Goal: Information Seeking & Learning: Learn about a topic

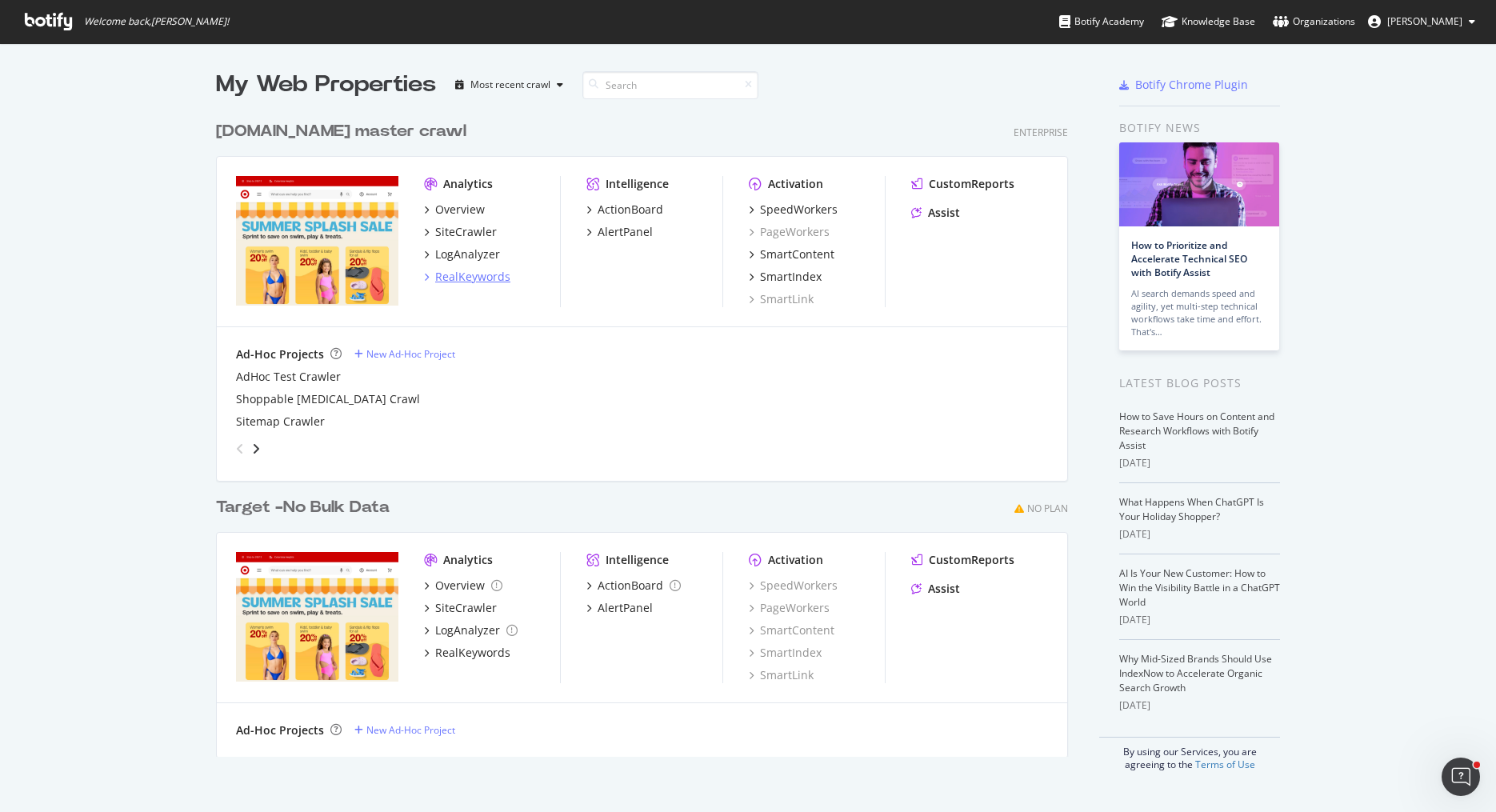
click at [481, 272] on div "RealKeywords" at bounding box center [473, 277] width 75 height 16
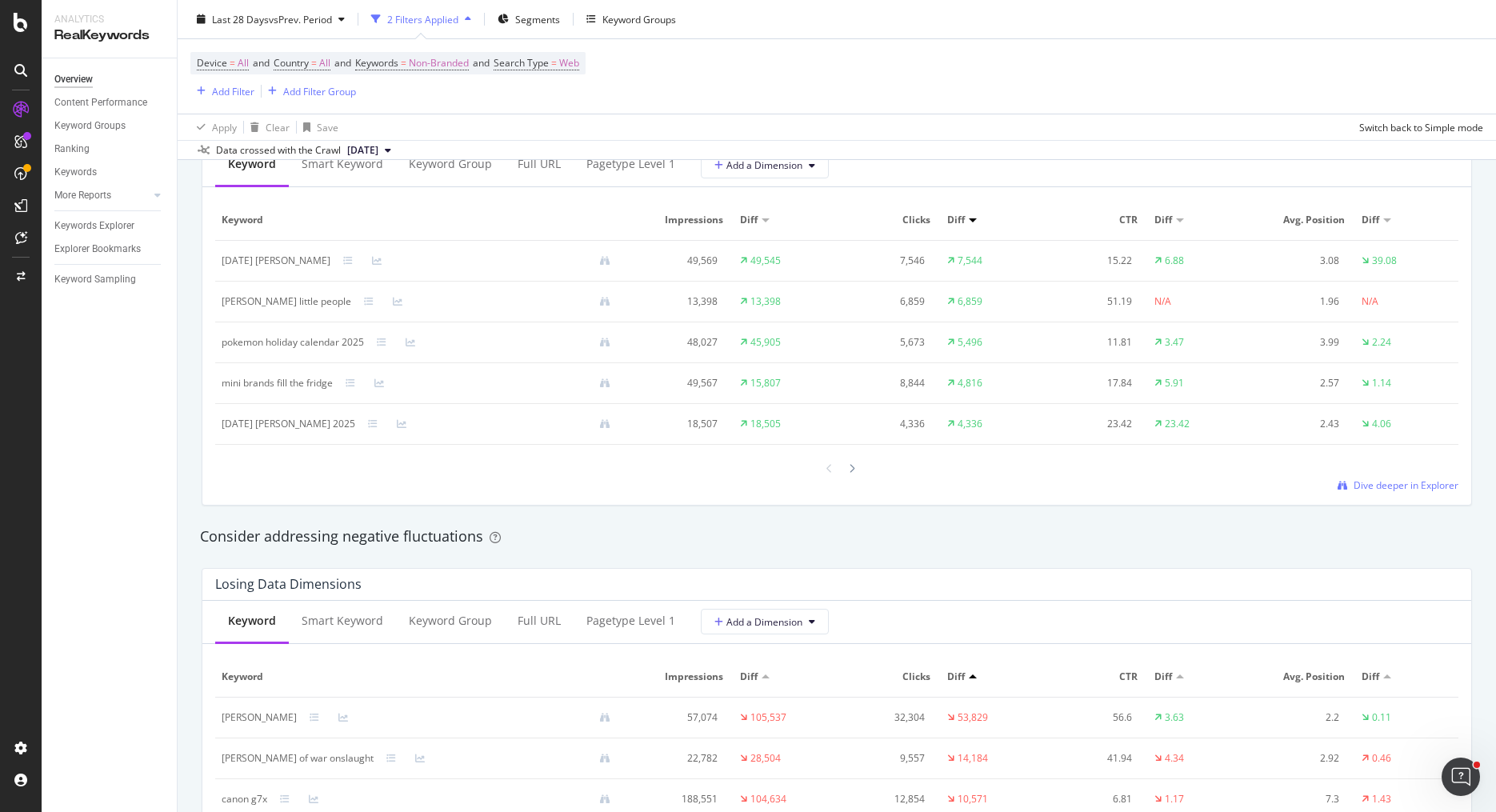
scroll to position [1636, 0]
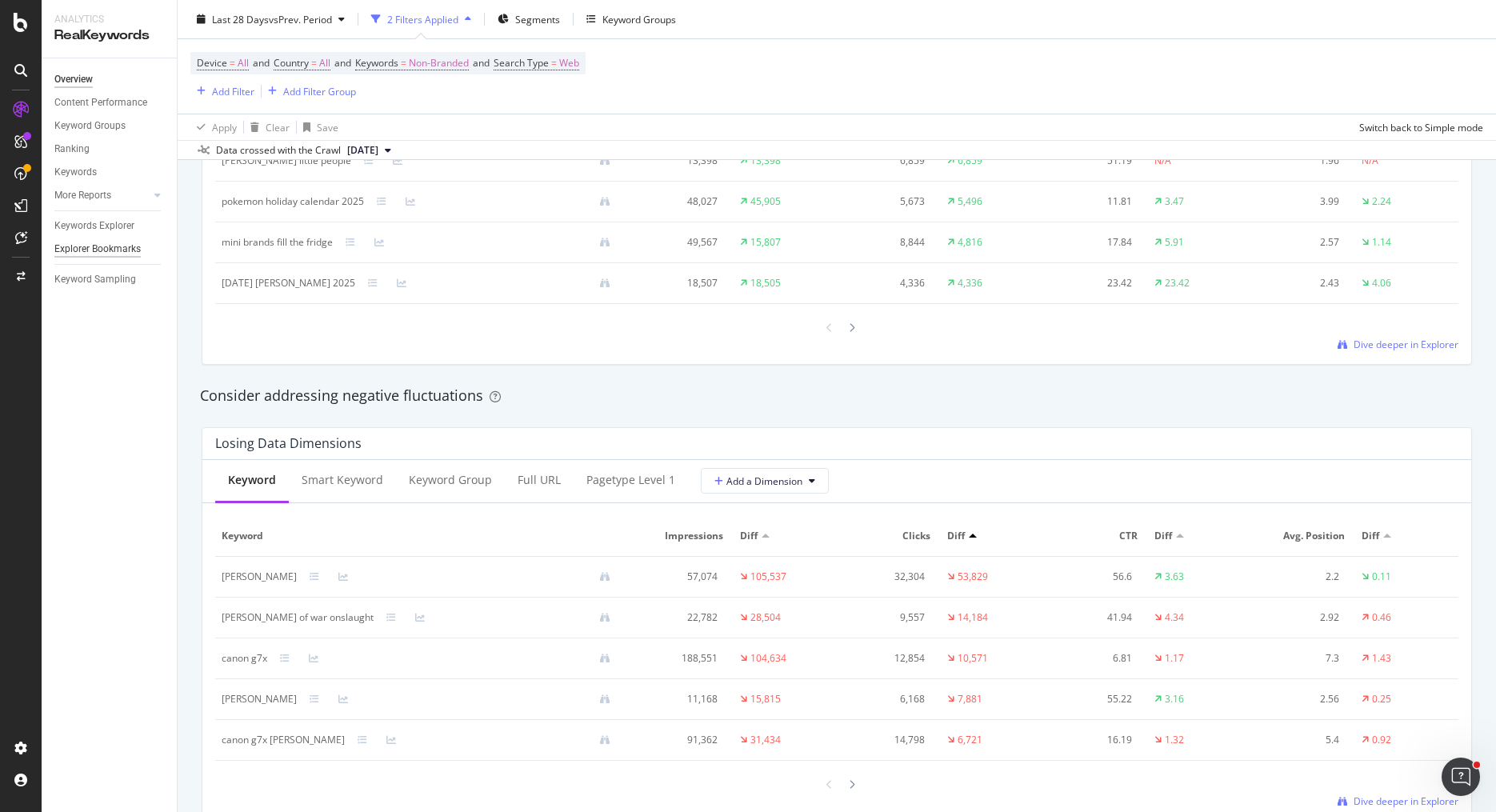
click at [121, 245] on div "Explorer Bookmarks" at bounding box center [97, 249] width 87 height 17
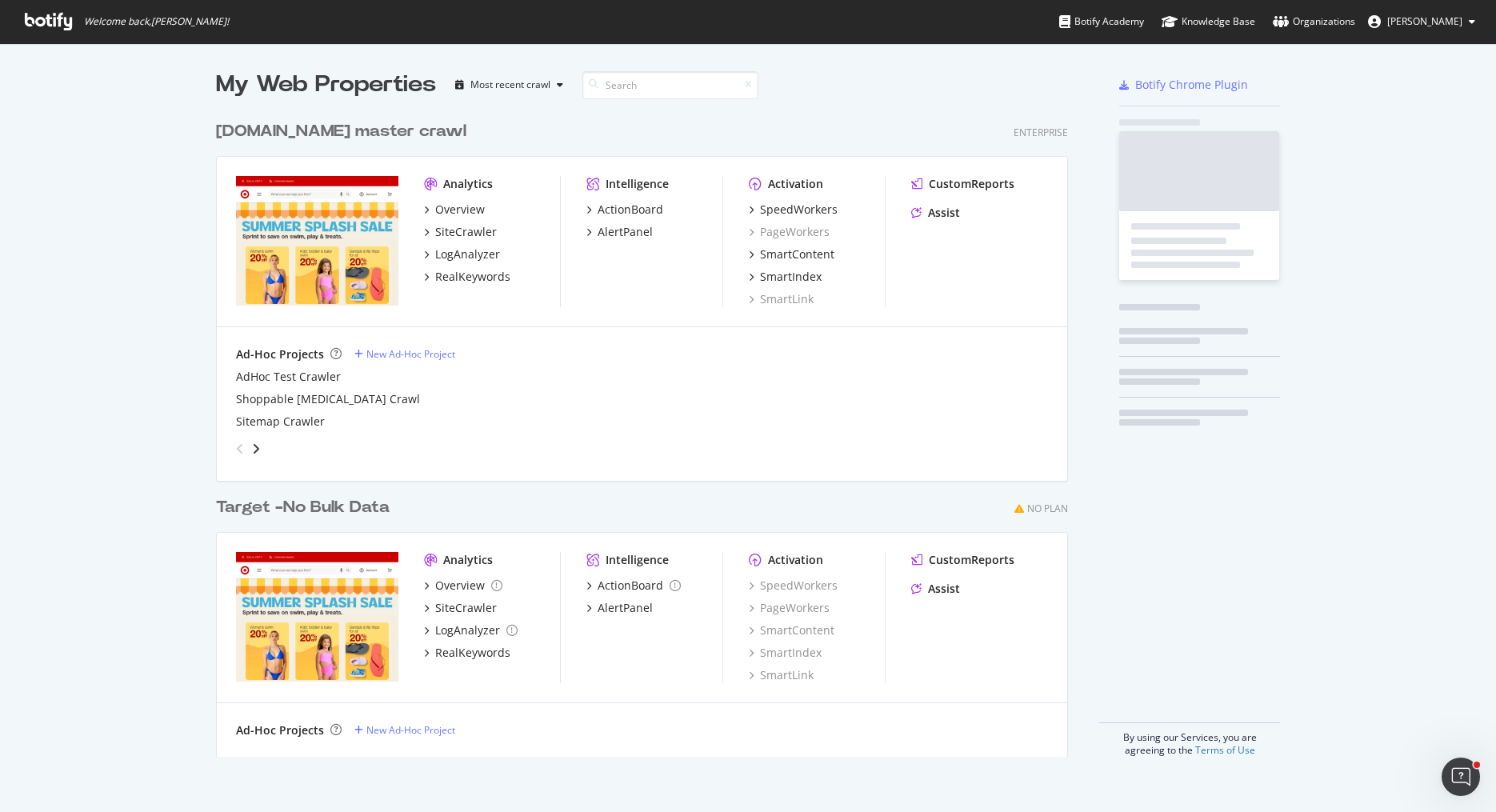
scroll to position [812, 1496]
click at [462, 279] on div "RealKeywords" at bounding box center [473, 277] width 75 height 16
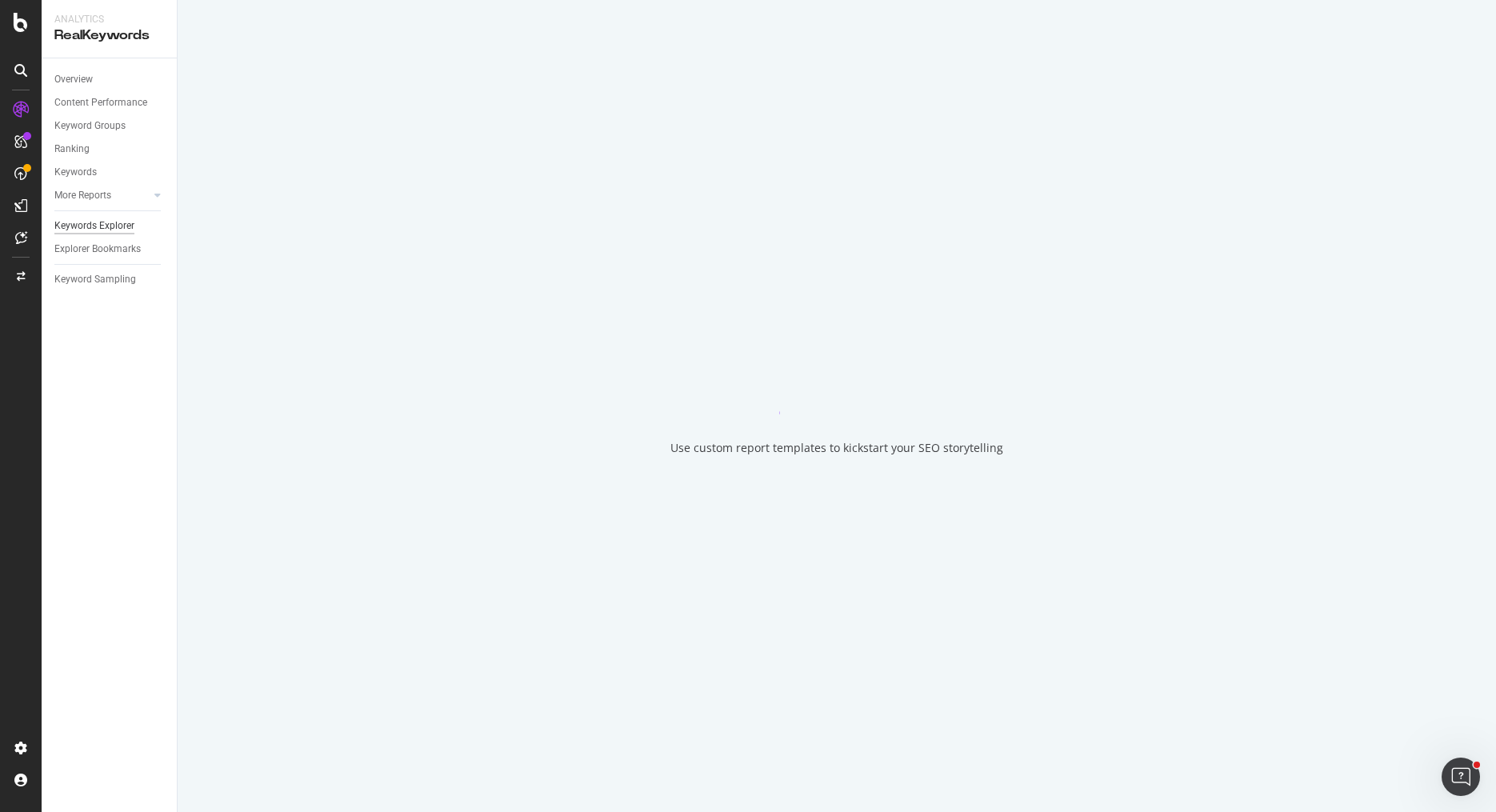
click at [121, 226] on div "Keywords Explorer" at bounding box center [94, 226] width 80 height 17
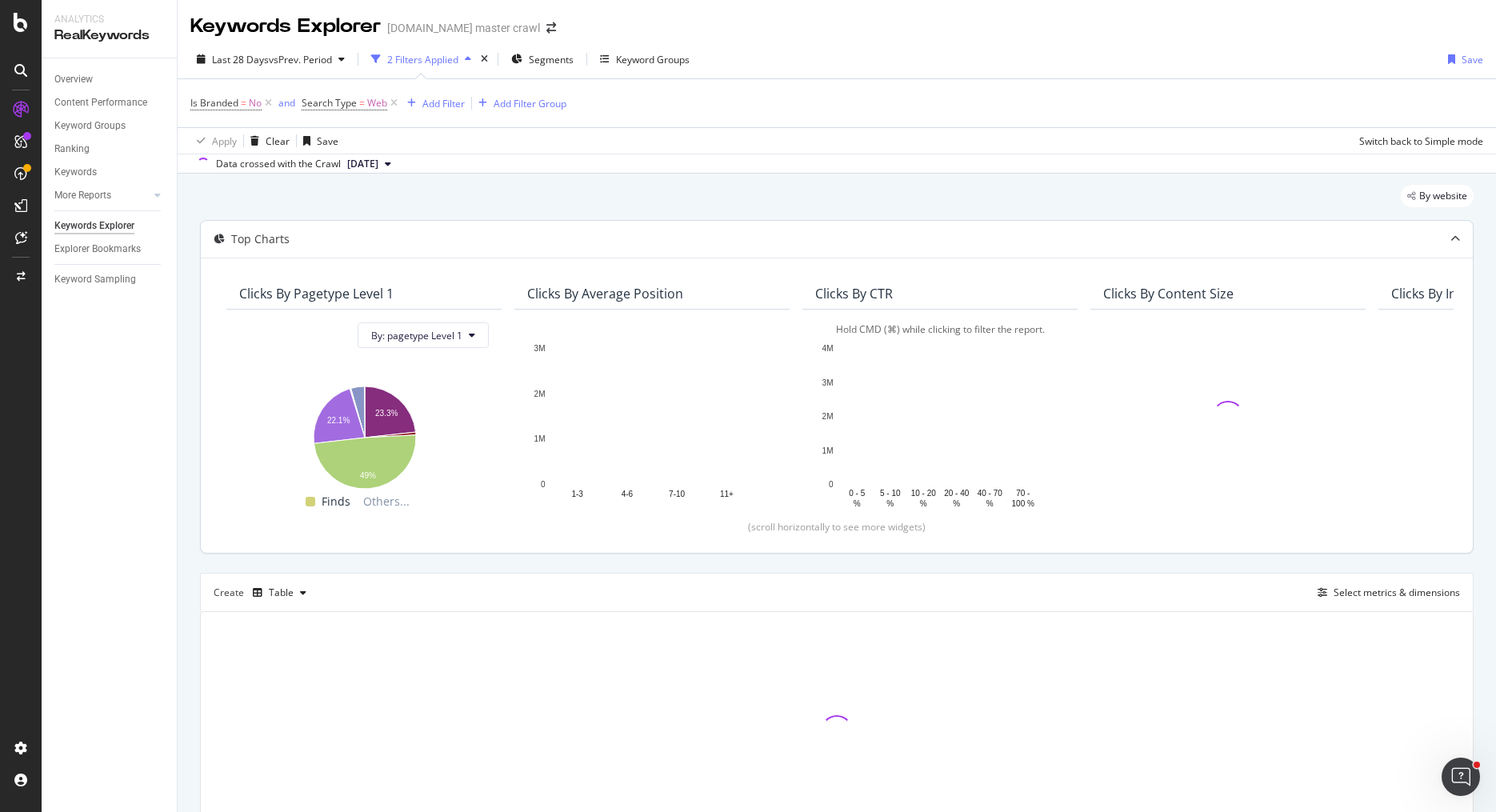
scroll to position [16, 0]
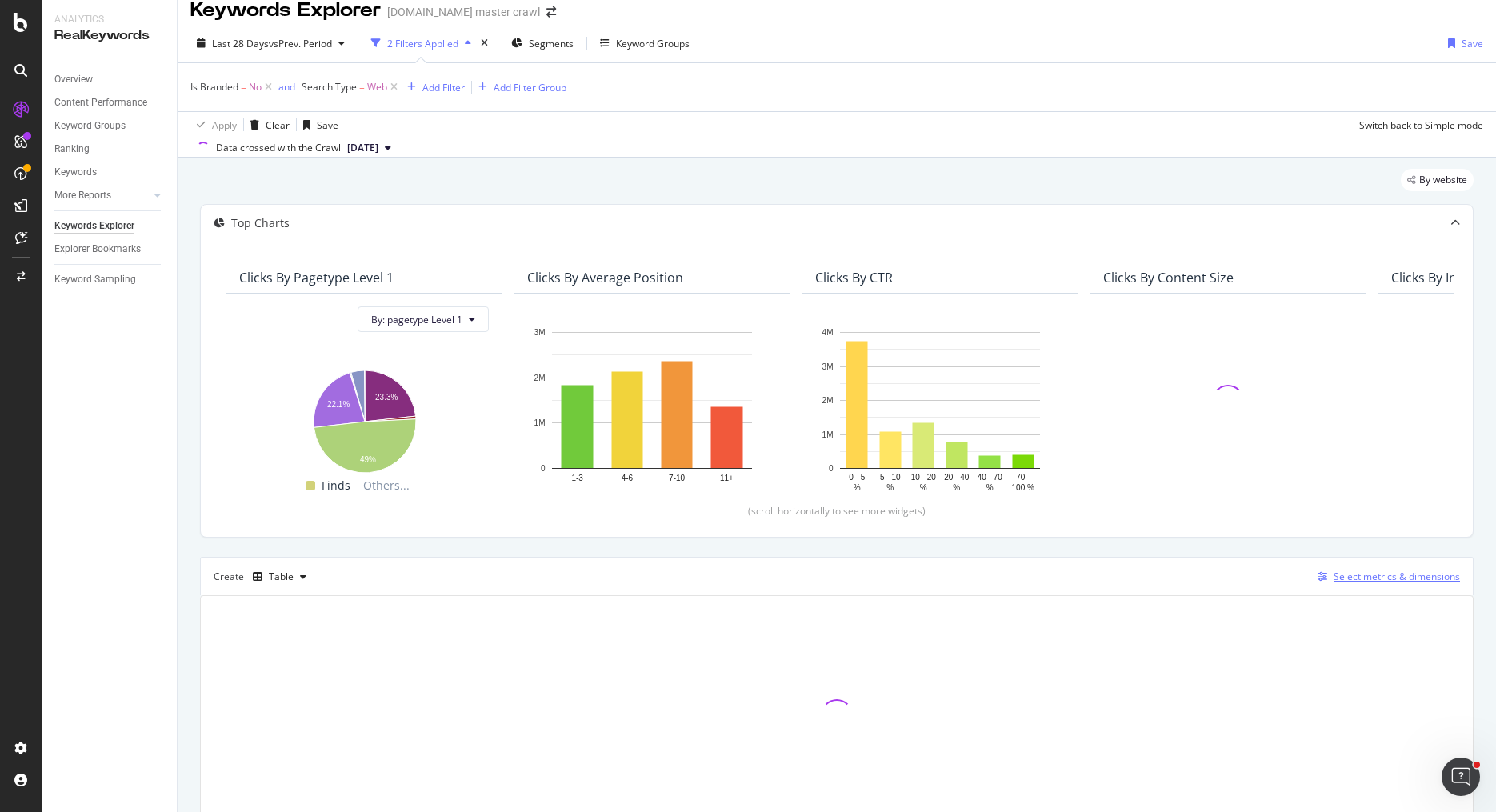
click at [1389, 568] on div "Select metrics & dimensions" at bounding box center [1385, 577] width 149 height 18
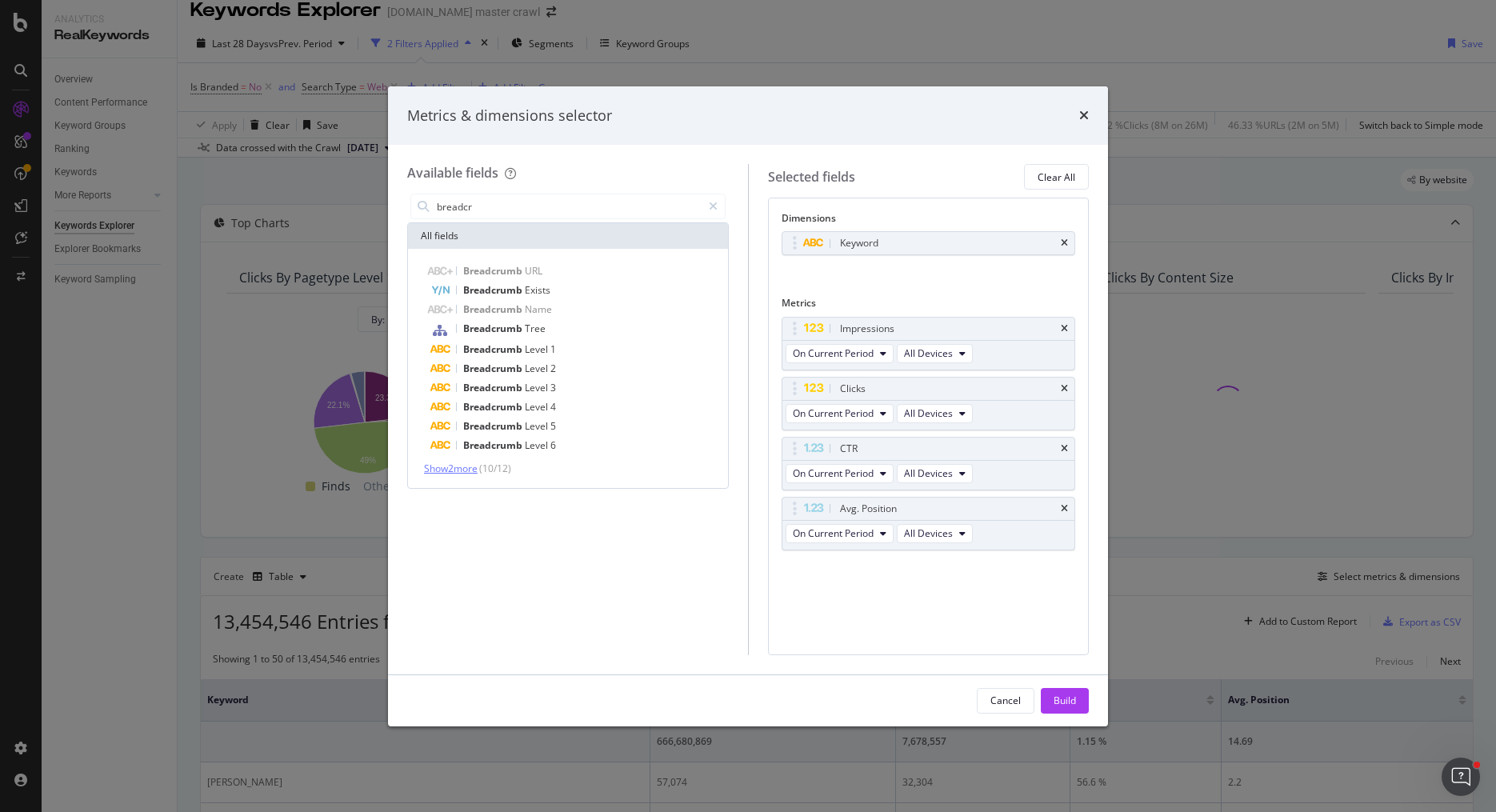
type input "breadcr"
click at [473, 468] on span "Show 2 more" at bounding box center [451, 467] width 53 height 14
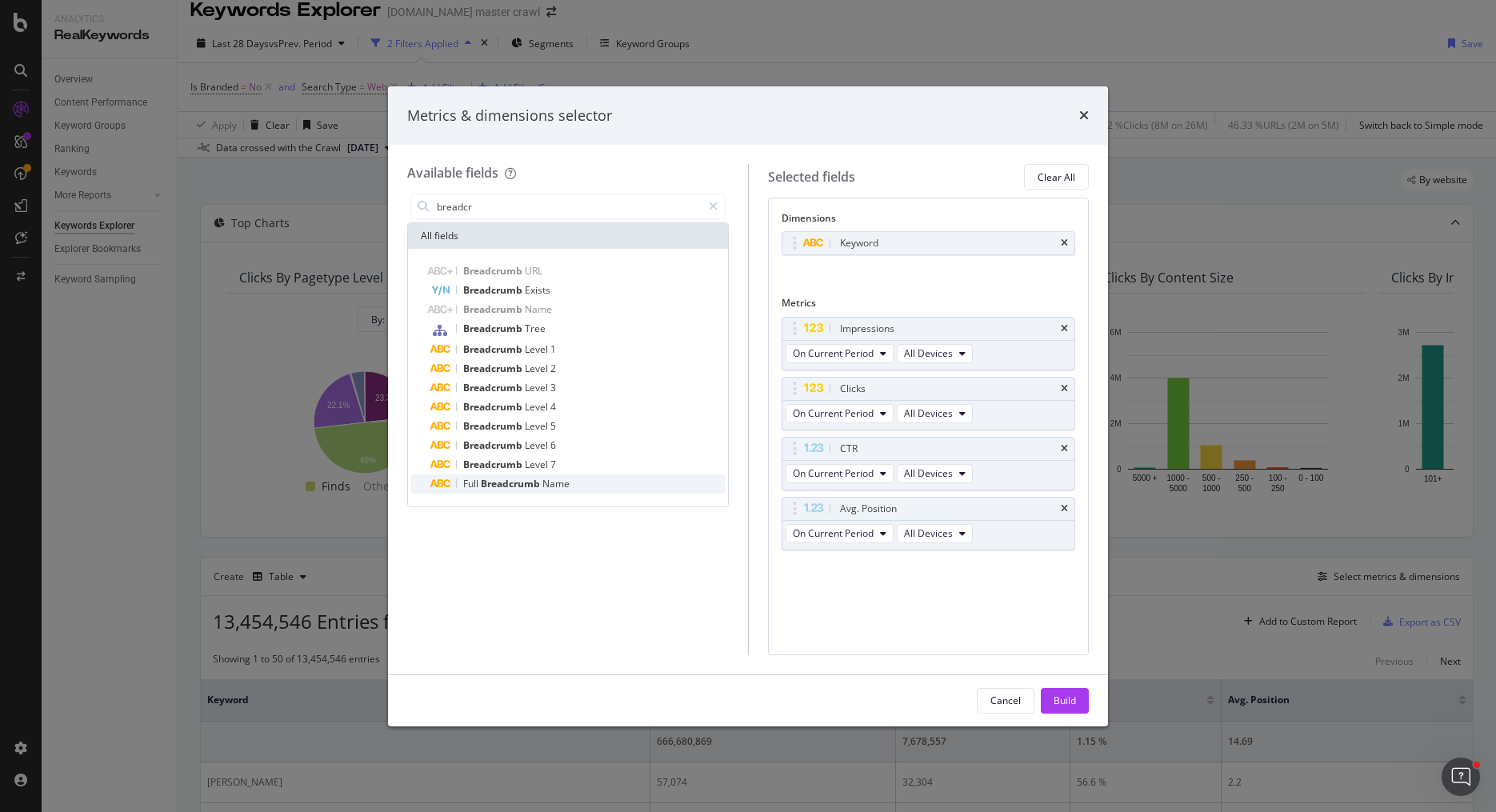
click at [488, 486] on span "Breadcrumb" at bounding box center [511, 483] width 61 height 14
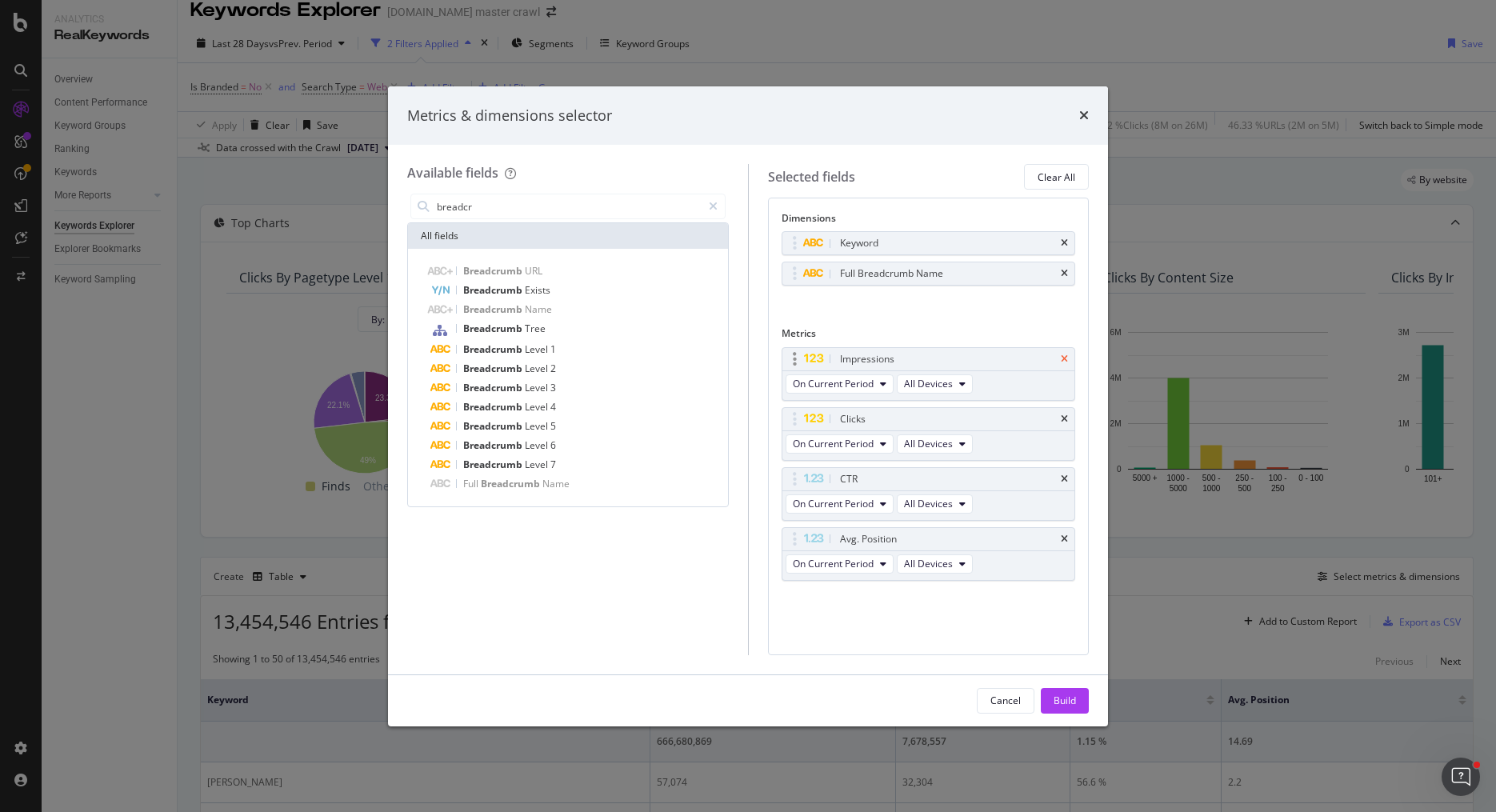
click at [1062, 359] on icon "times" at bounding box center [1064, 359] width 7 height 10
click at [1066, 357] on icon "times" at bounding box center [1064, 359] width 7 height 10
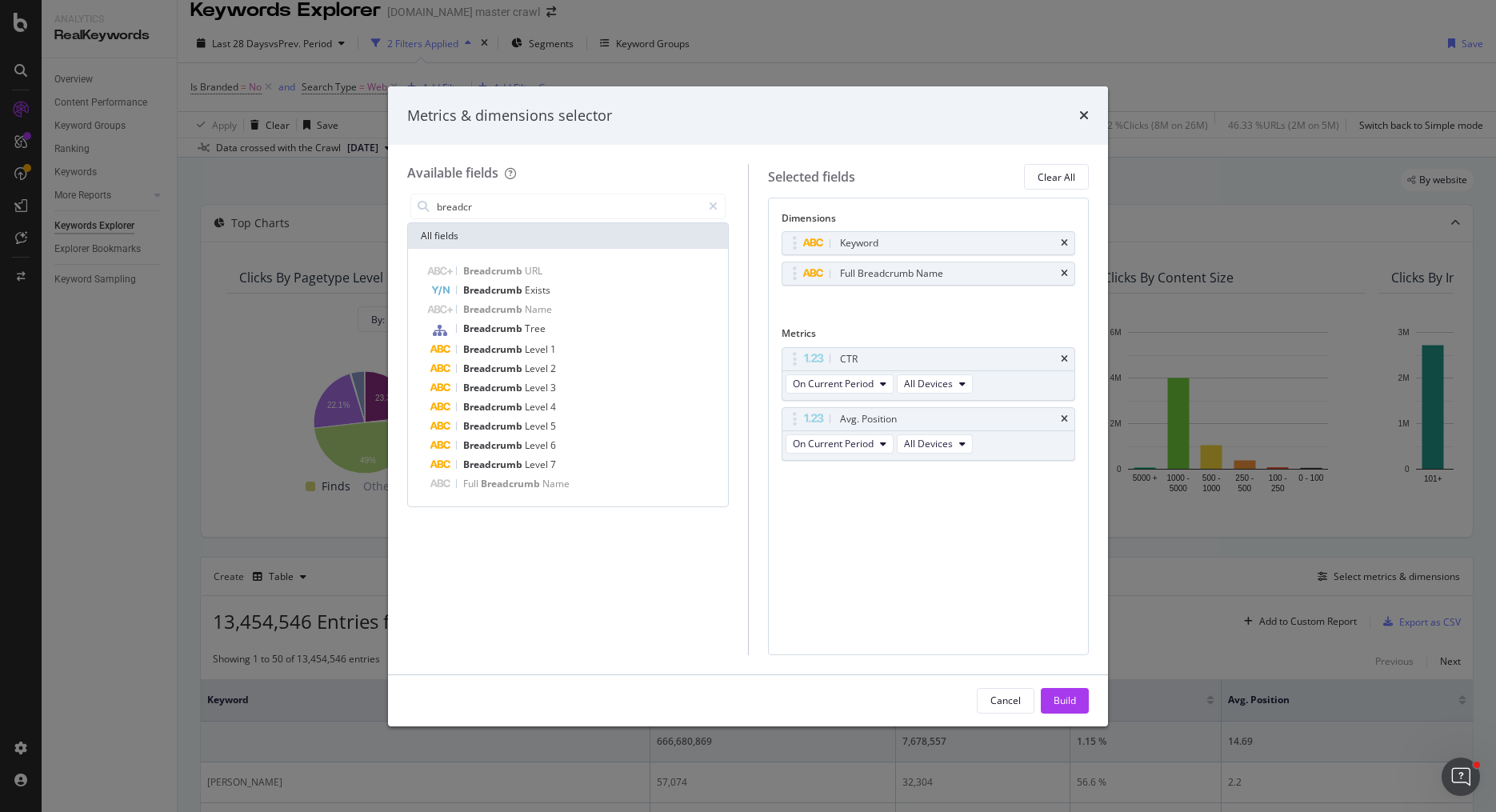
click at [1066, 357] on icon "times" at bounding box center [1064, 359] width 7 height 10
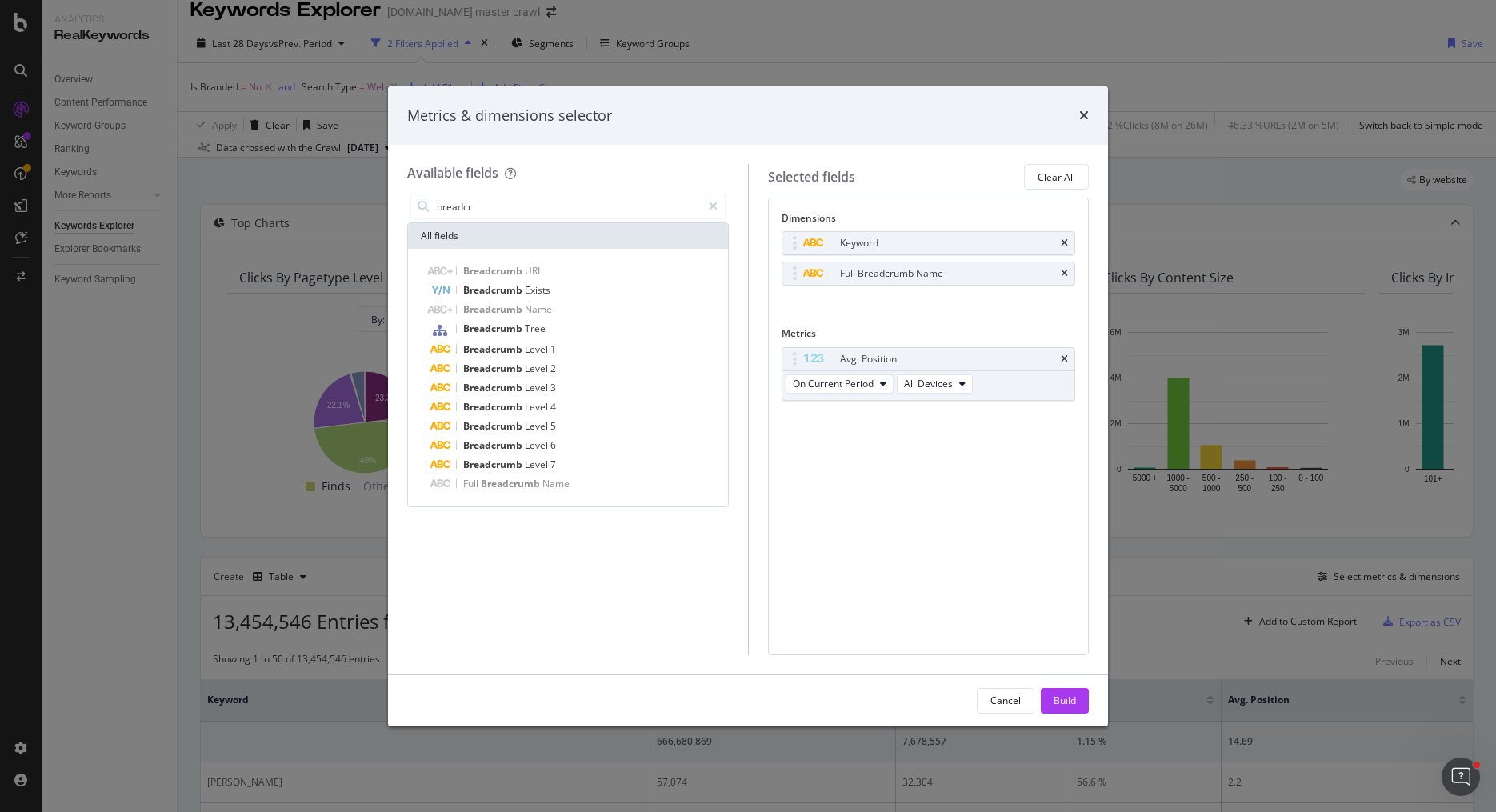
click at [1066, 357] on icon "times" at bounding box center [1064, 359] width 7 height 10
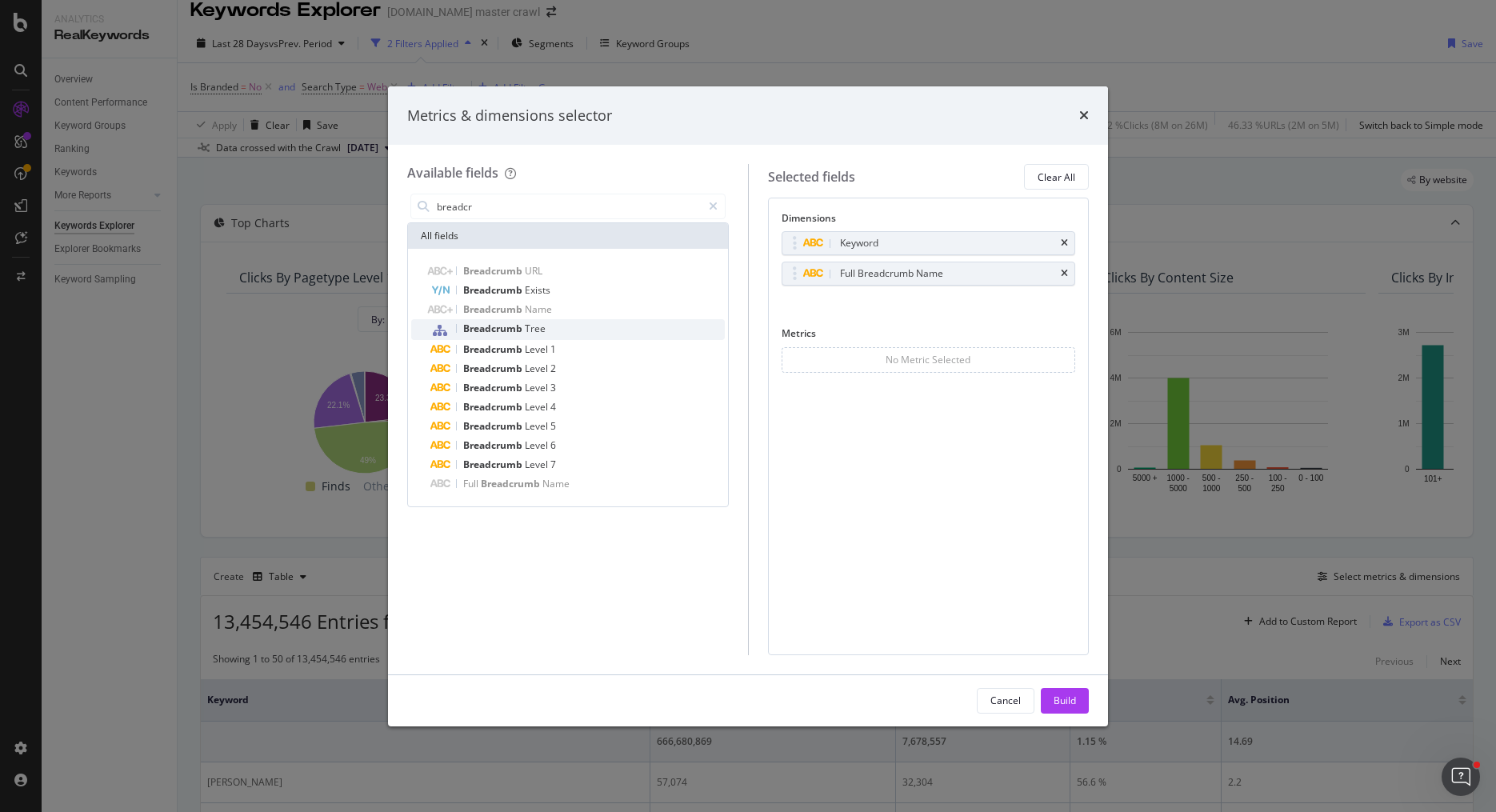
click at [566, 333] on div "Breadcrumb Tree" at bounding box center [578, 329] width 295 height 21
click at [1062, 243] on icon "times" at bounding box center [1064, 243] width 7 height 10
click at [1068, 257] on div "Full Breadcrumb Name Breadcrumb Tree You can use this field as a dimension" at bounding box center [929, 276] width 295 height 89
click at [1063, 269] on icon "times" at bounding box center [1064, 273] width 7 height 10
click at [1064, 245] on icon "times" at bounding box center [1064, 243] width 7 height 10
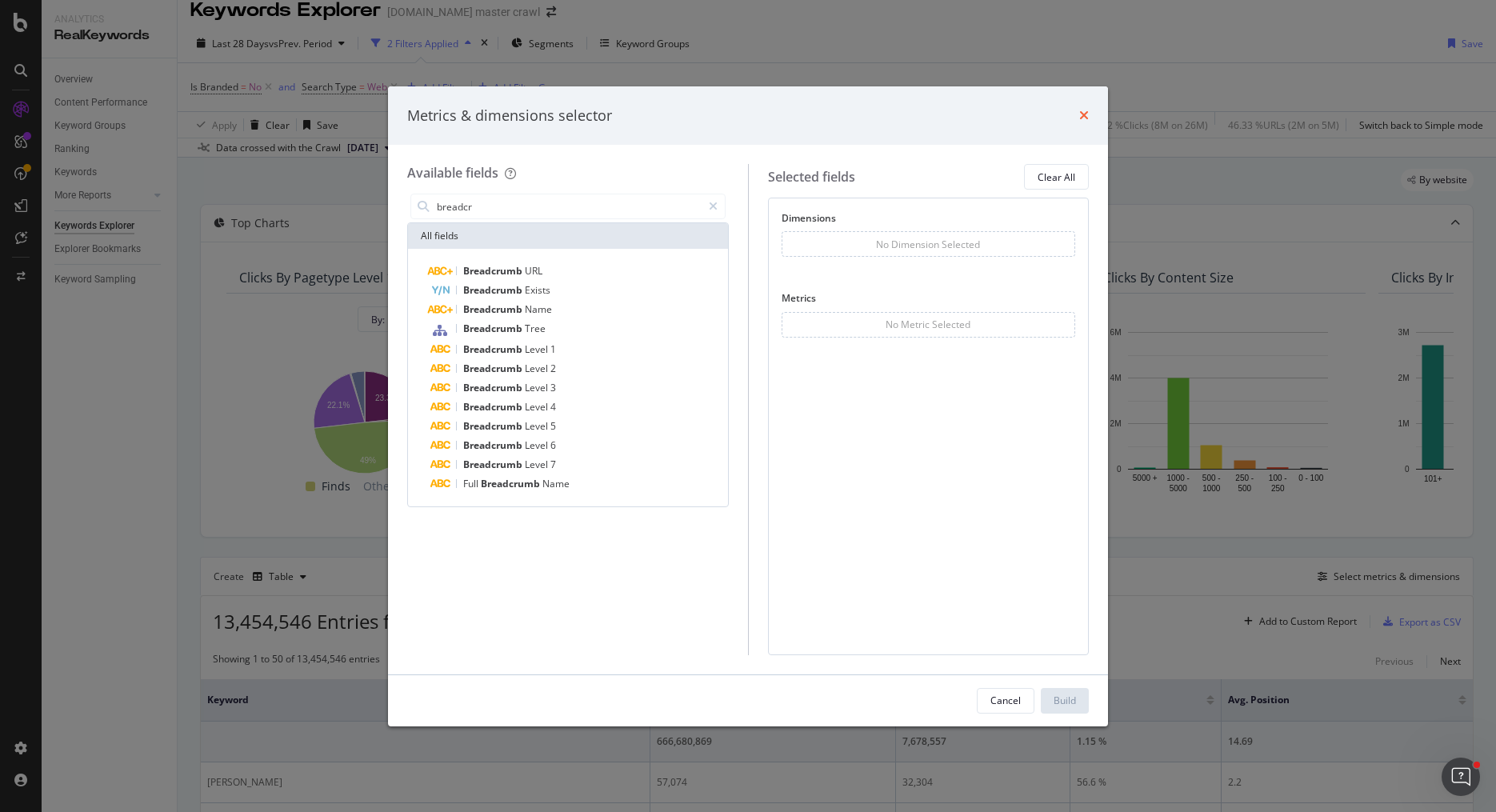
click at [1085, 117] on icon "times" at bounding box center [1084, 115] width 10 height 13
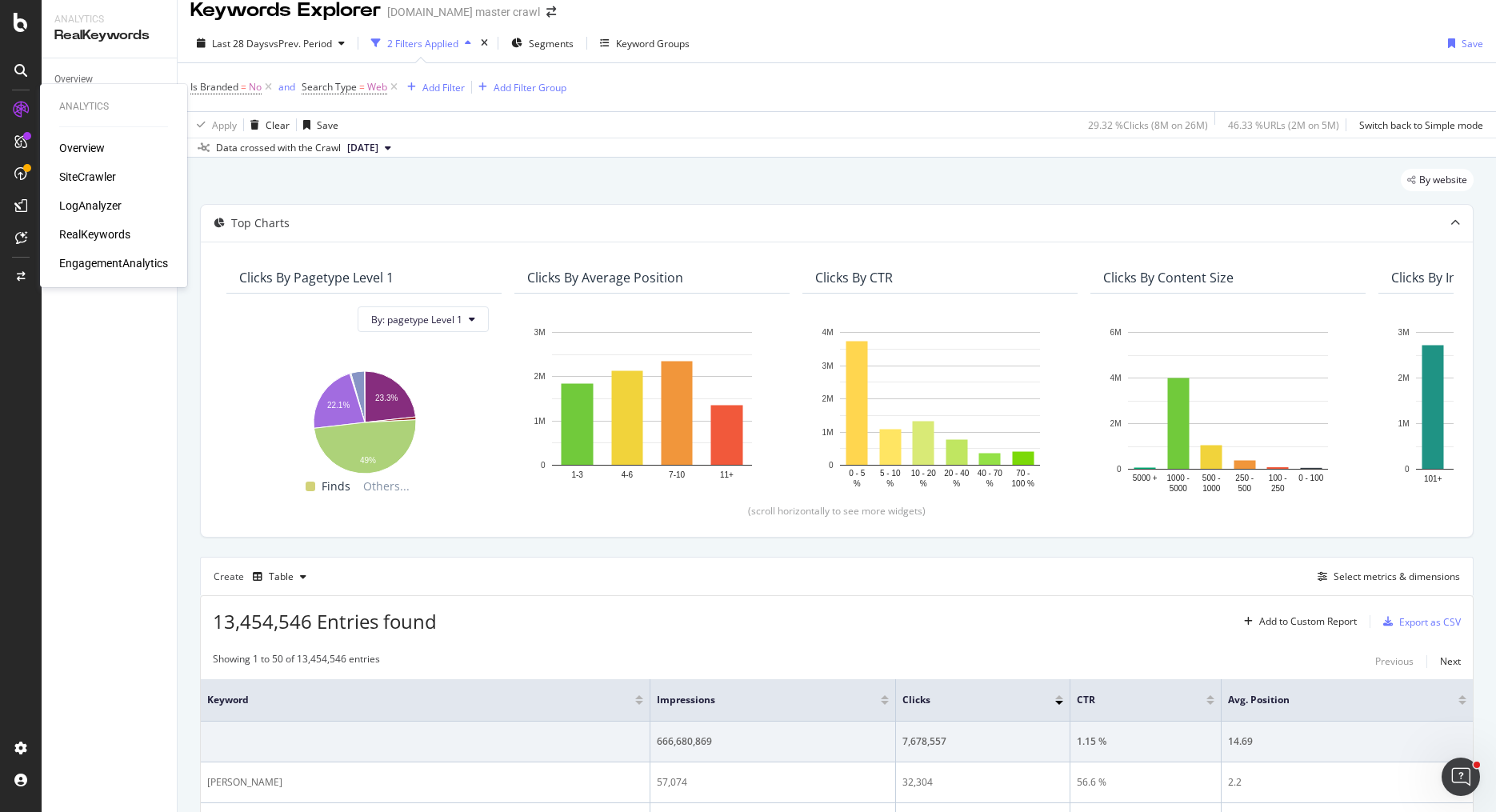
click at [89, 169] on div "SiteCrawler" at bounding box center [87, 177] width 57 height 16
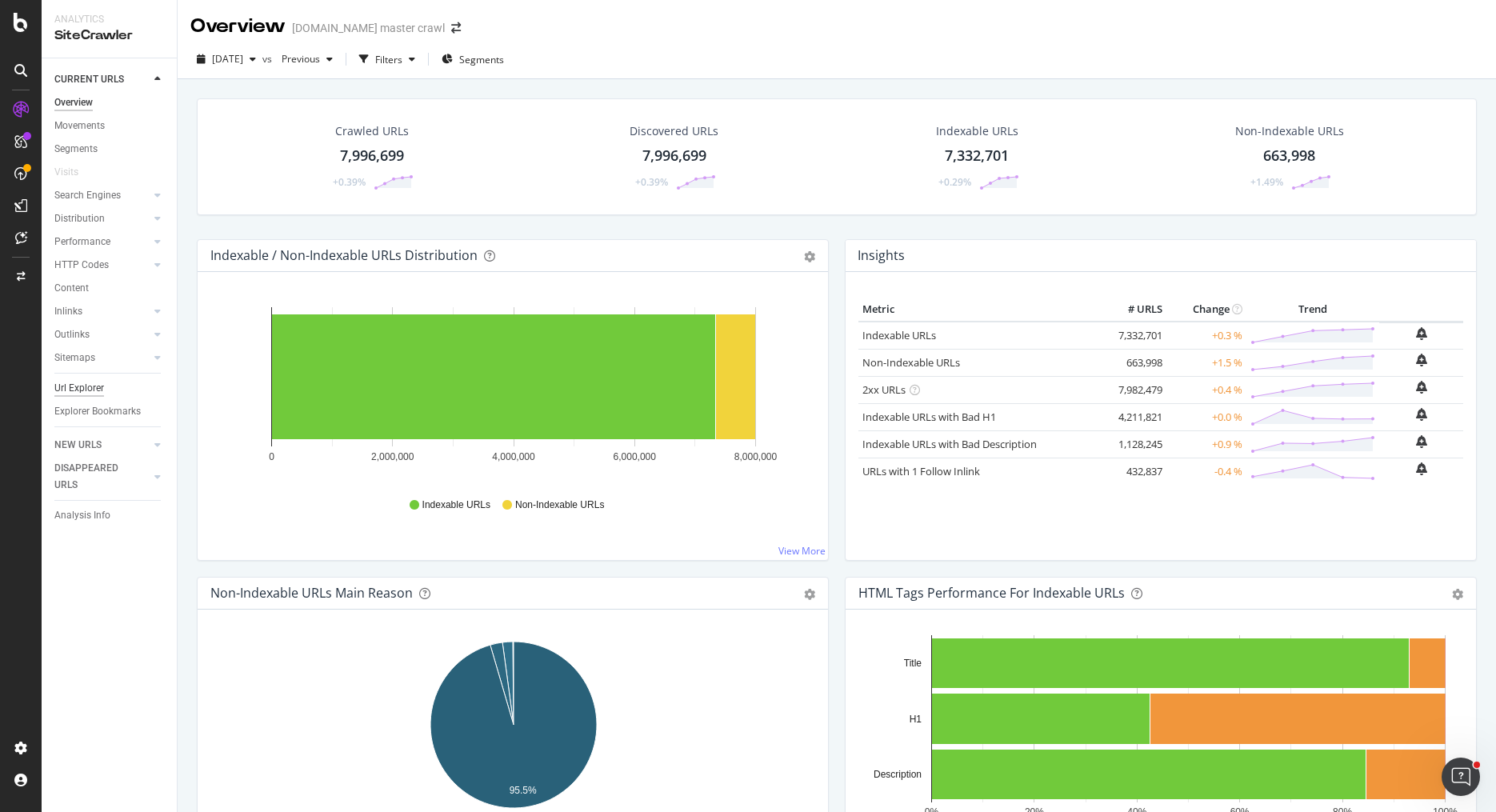
click at [87, 389] on div "Url Explorer" at bounding box center [78, 388] width 49 height 17
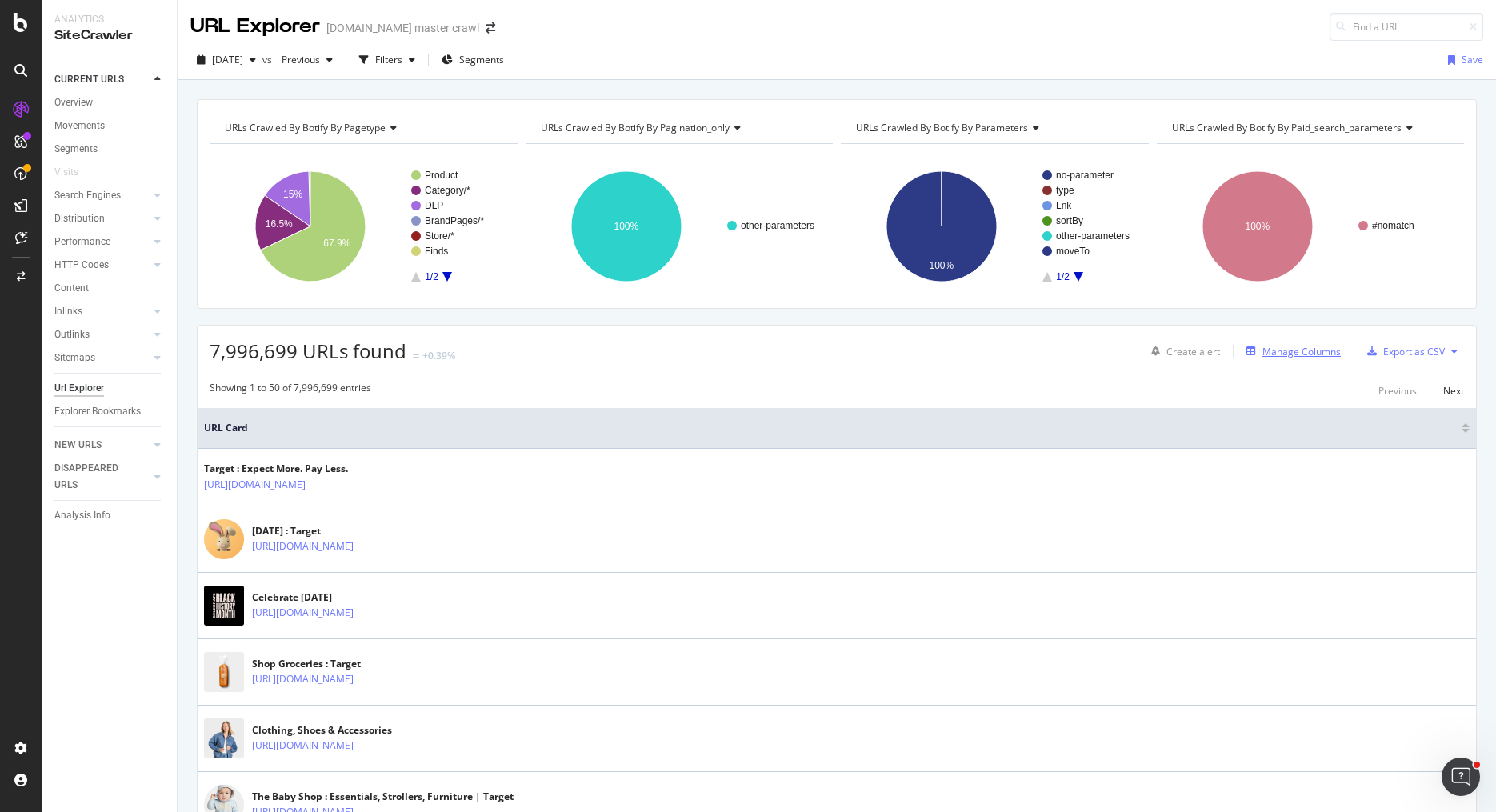
click at [1269, 357] on div "Manage Columns" at bounding box center [1290, 351] width 101 height 18
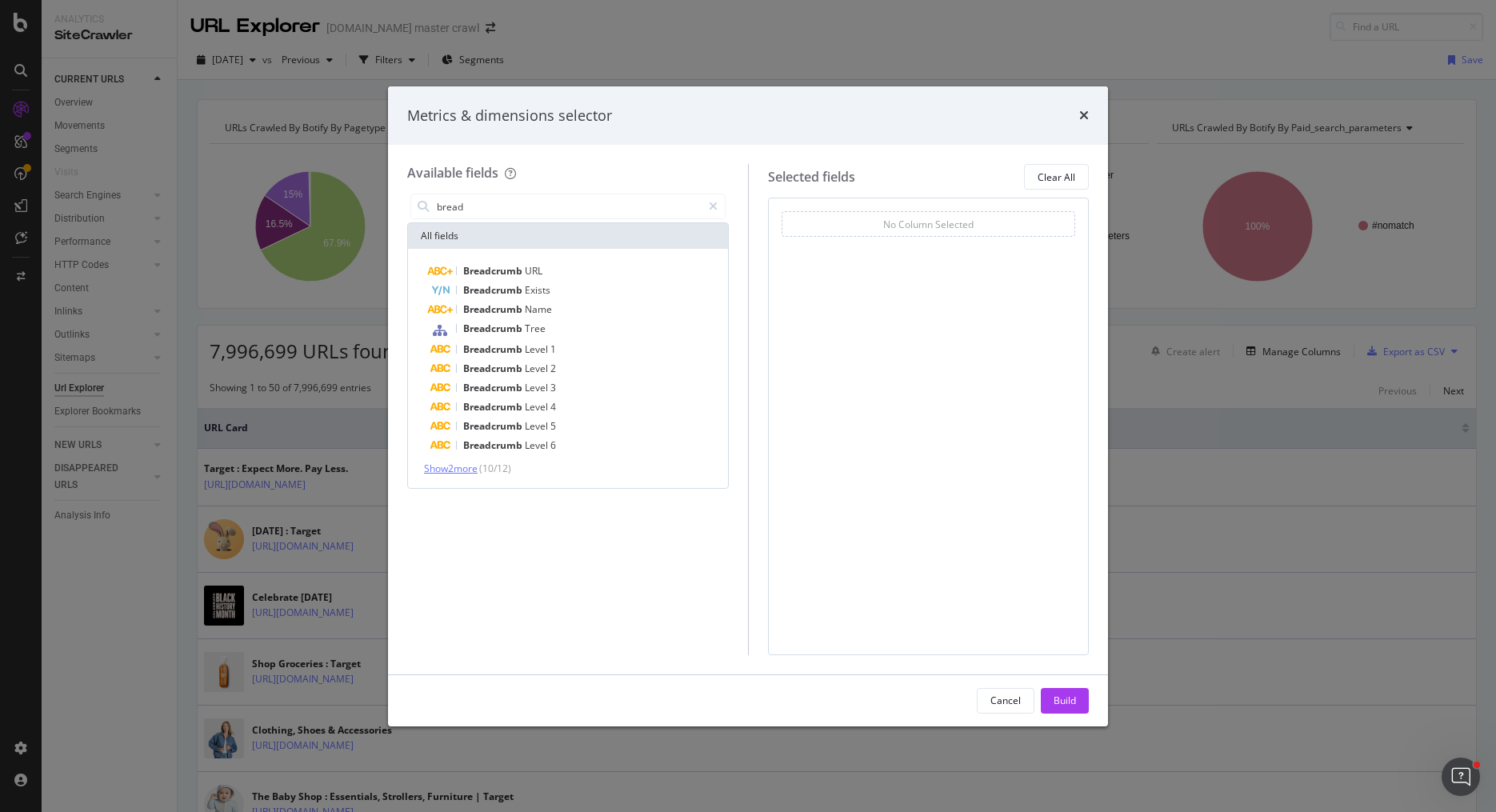
type input "bread"
click at [441, 466] on span "Show 2 more" at bounding box center [451, 467] width 53 height 14
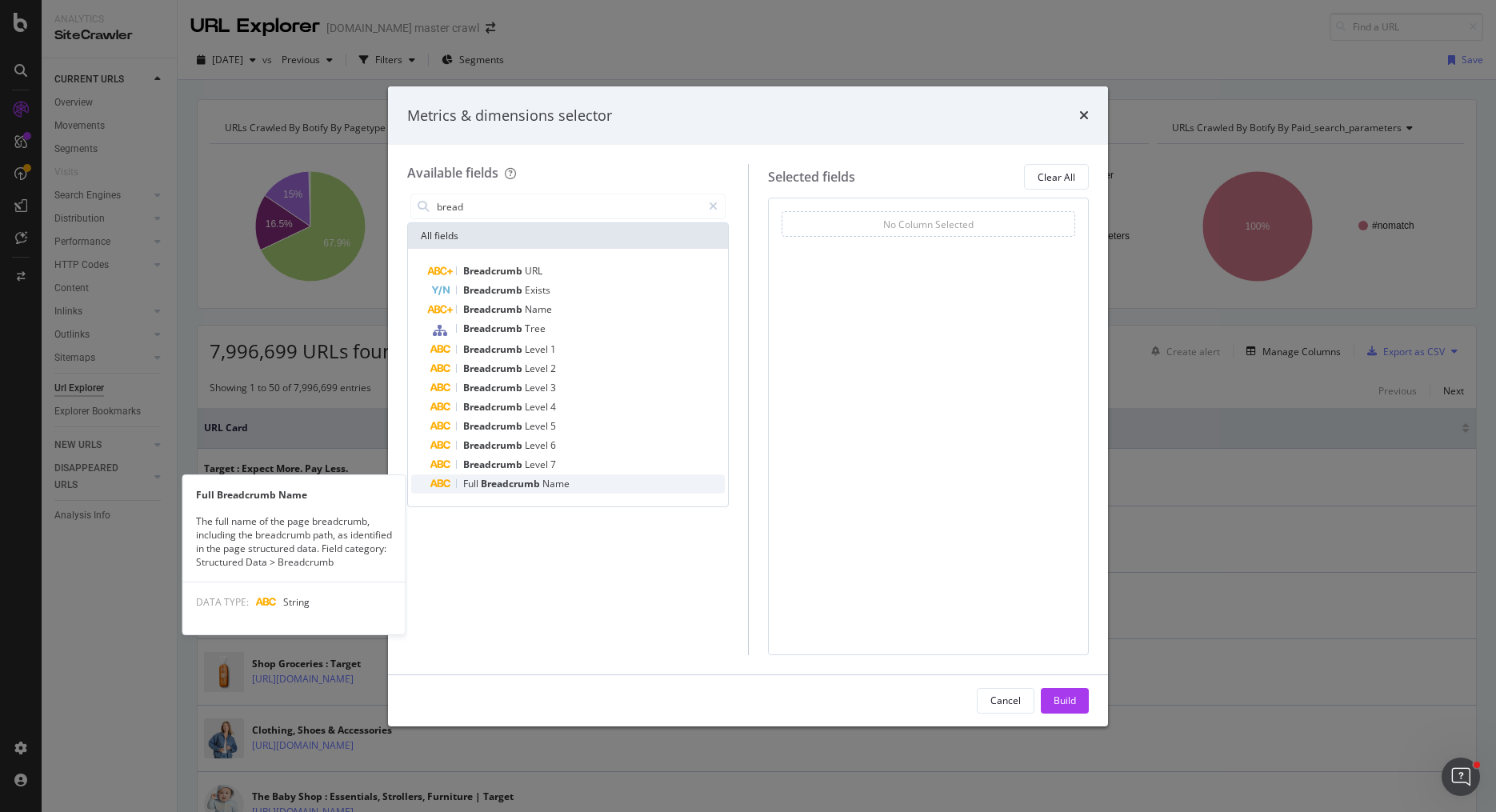
click at [498, 489] on span "Breadcrumb" at bounding box center [511, 483] width 61 height 14
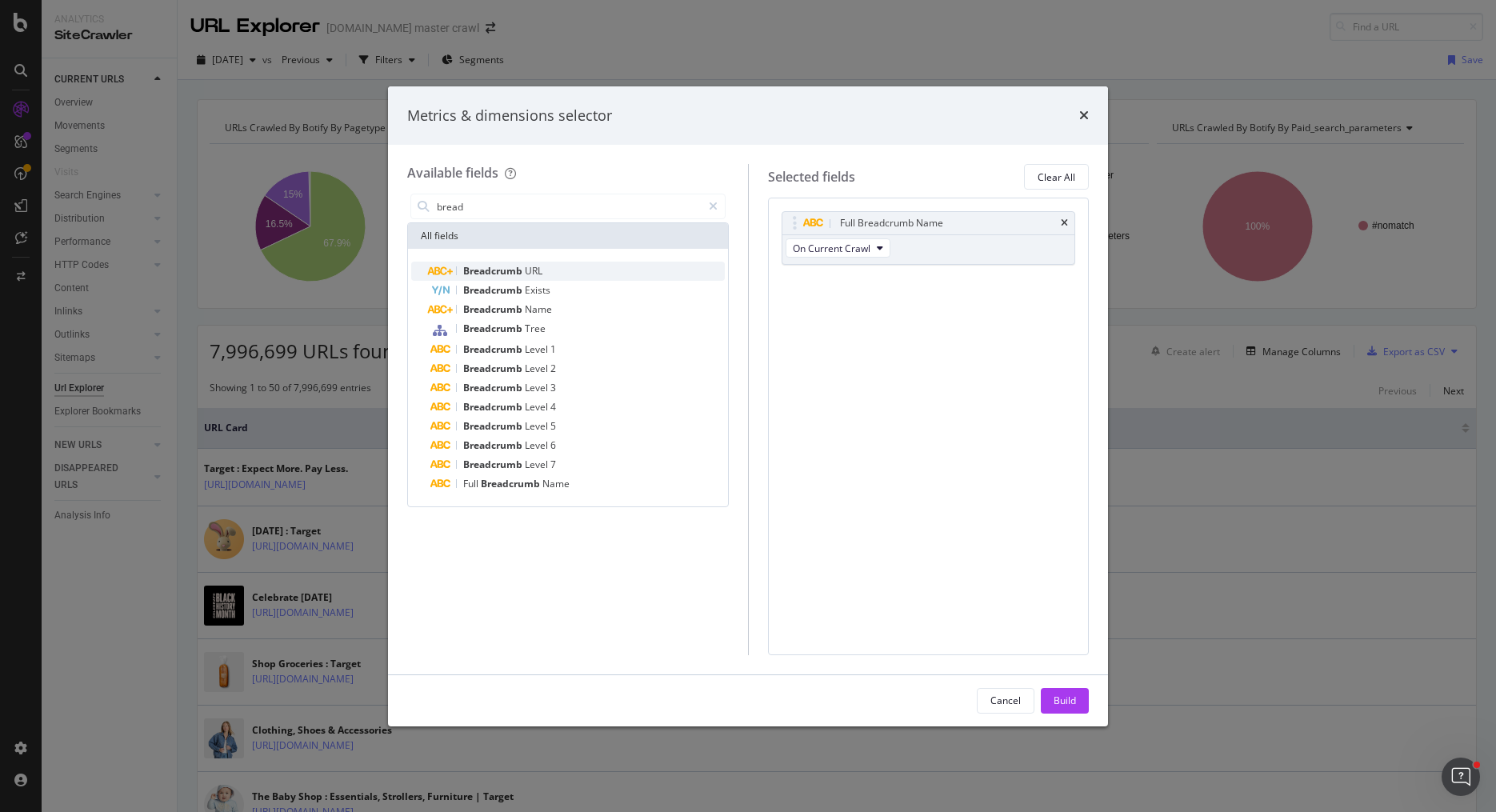
click at [571, 276] on div "Breadcrumb URL" at bounding box center [578, 271] width 295 height 19
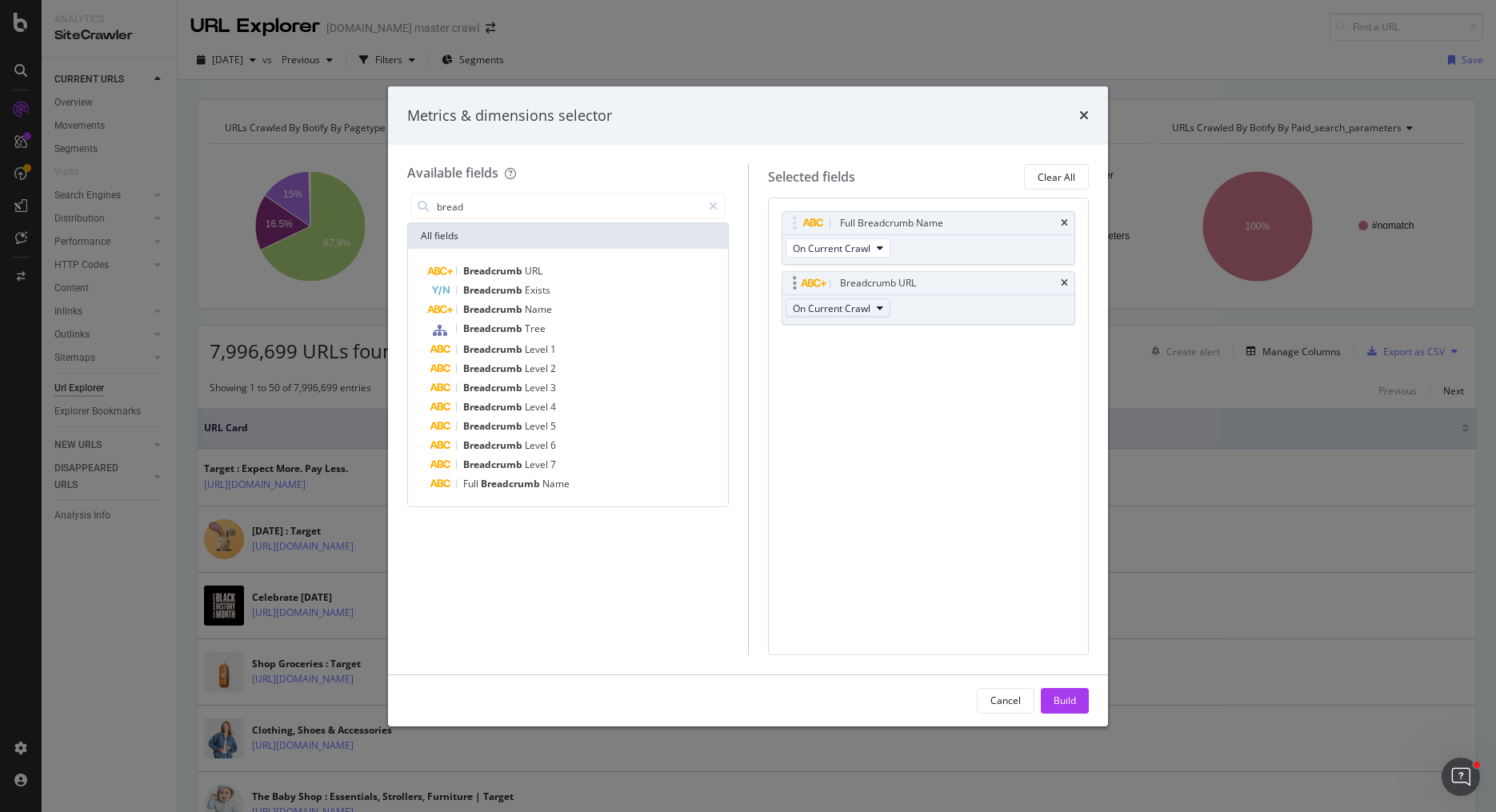
click at [840, 313] on span "On Current Crawl" at bounding box center [832, 308] width 78 height 14
click at [844, 311] on span "On Current Crawl" at bounding box center [832, 308] width 78 height 14
drag, startPoint x: 1062, startPoint y: 287, endPoint x: 1053, endPoint y: 310, distance: 24.7
click at [1053, 310] on body "Analytics SiteCrawler CURRENT URLS Overview Movements Segments Visits Search En…" at bounding box center [748, 406] width 1496 height 812
click at [1065, 222] on icon "times" at bounding box center [1064, 223] width 7 height 10
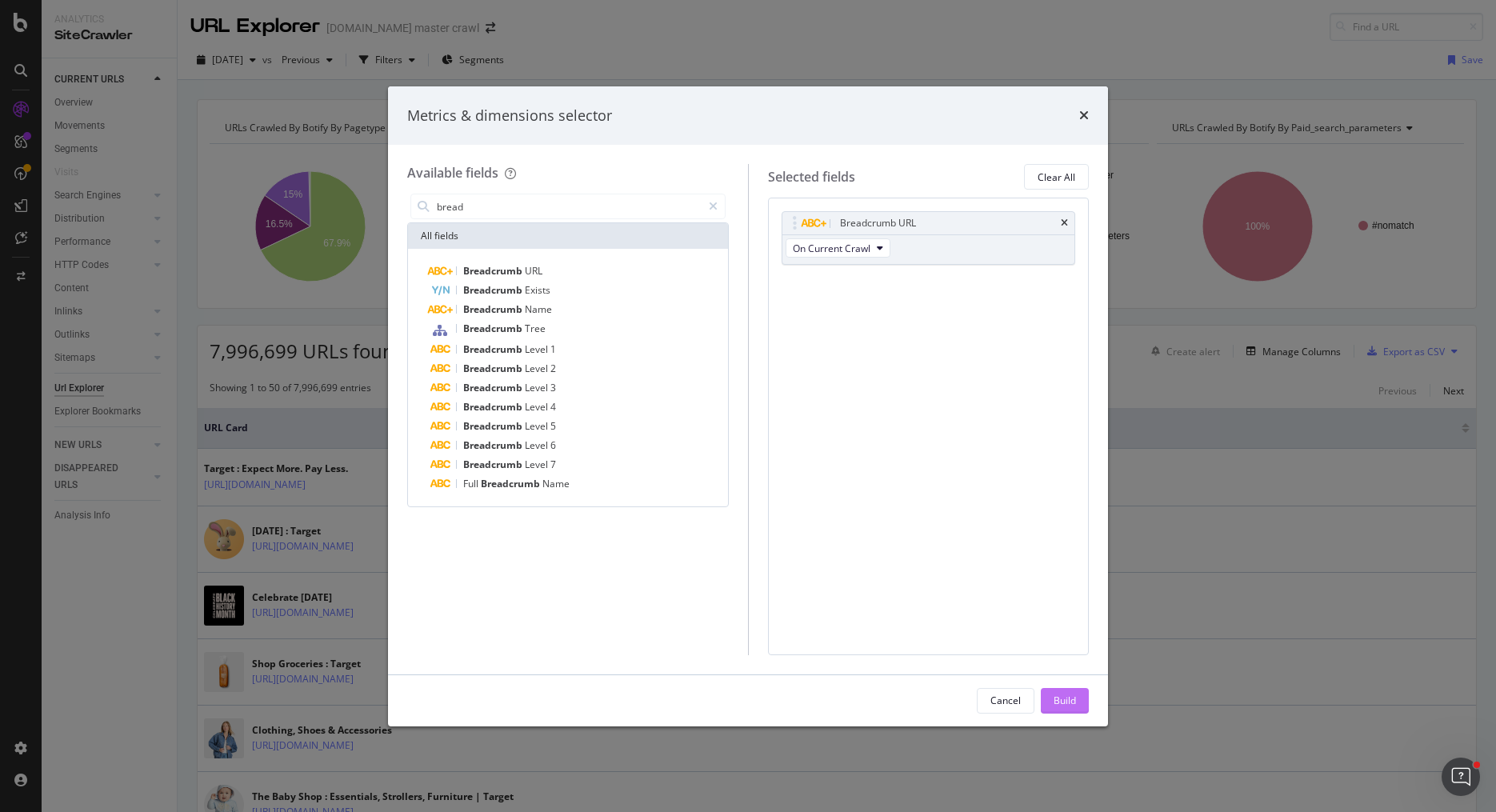
click at [1063, 700] on div "Build" at bounding box center [1065, 700] width 23 height 14
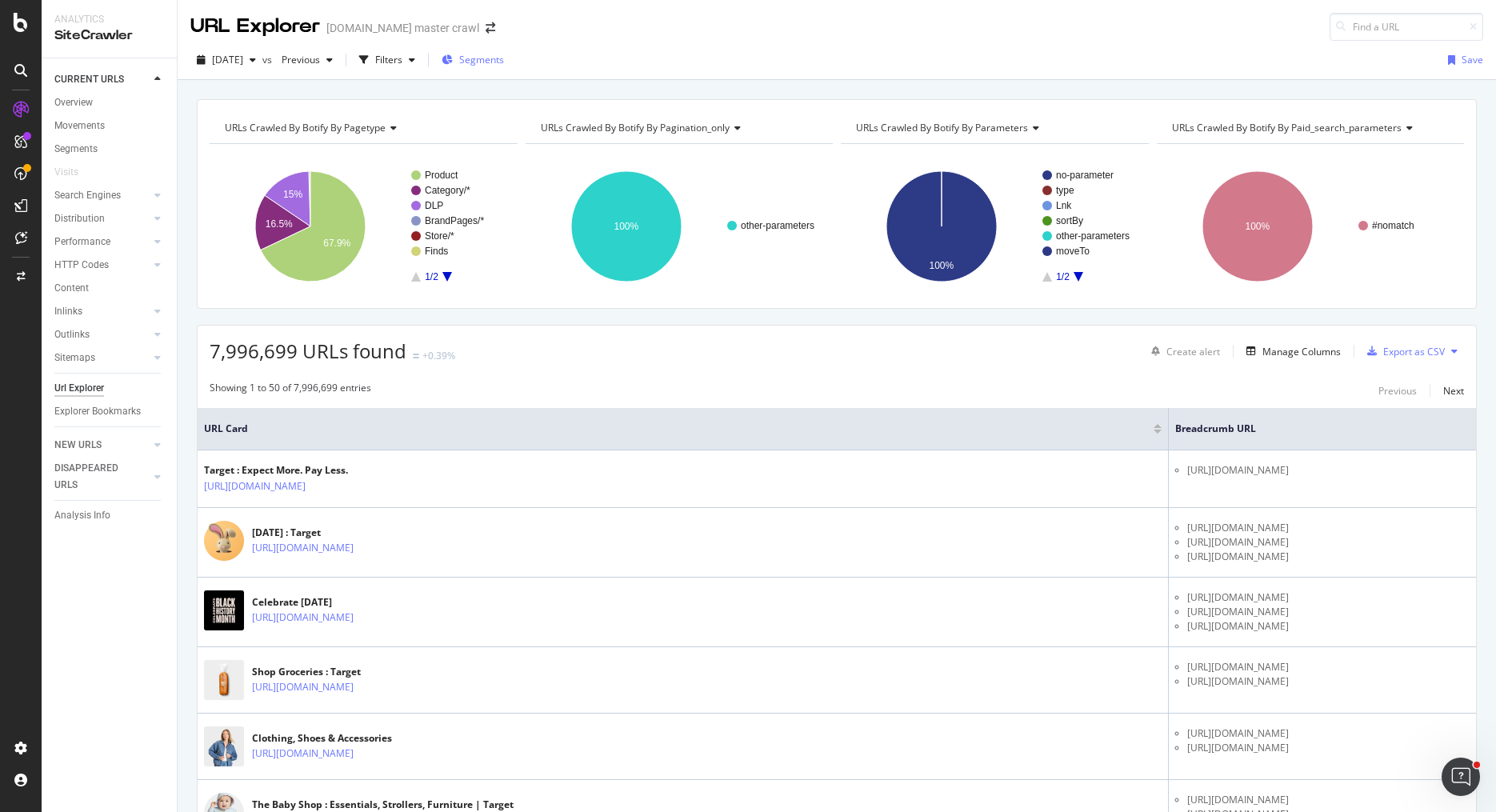
click at [500, 66] on span "Segments" at bounding box center [481, 59] width 44 height 14
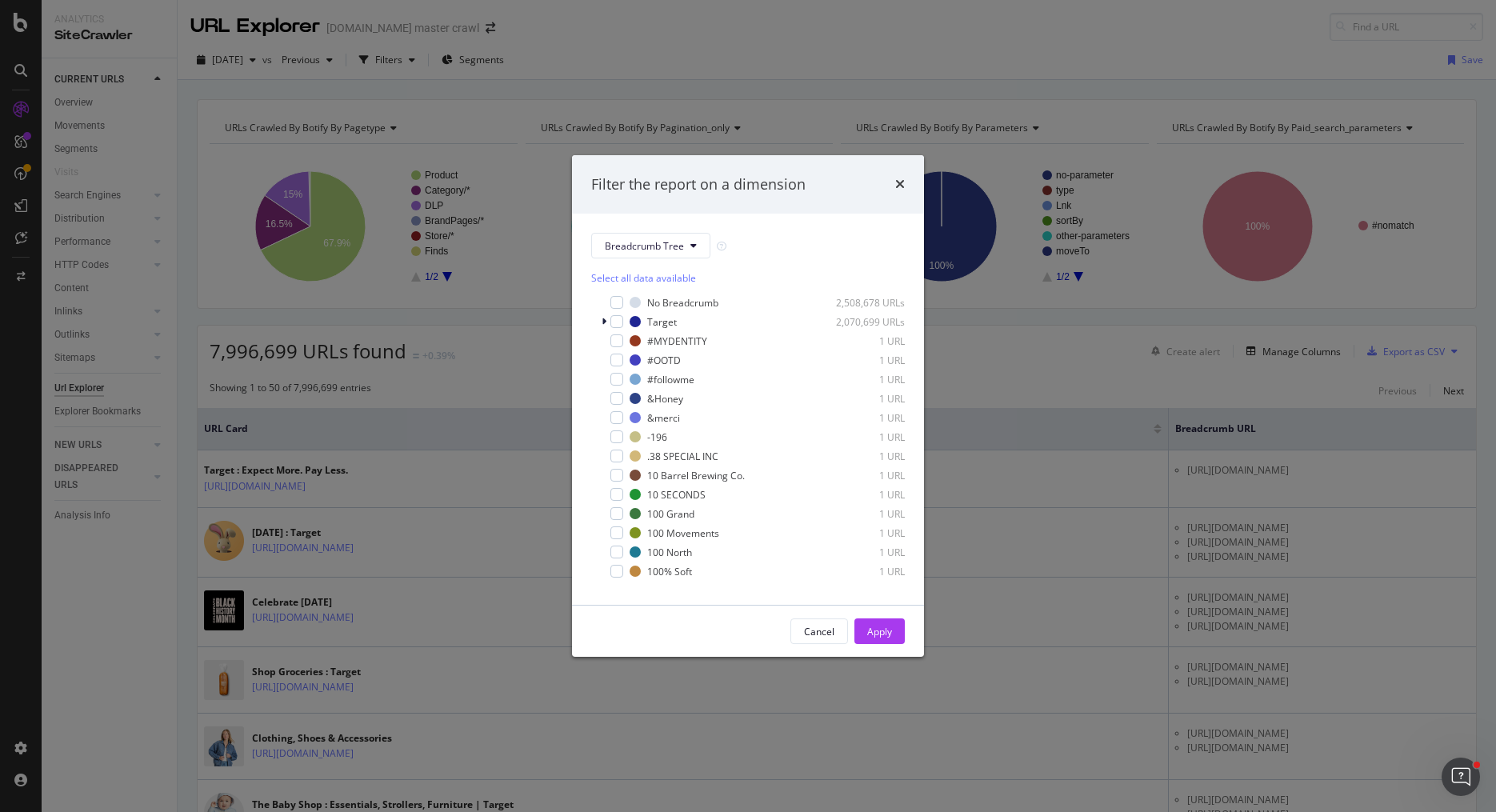
click at [540, 192] on div "Filter the report on a dimension Breadcrumb Tree Select all data available No B…" at bounding box center [748, 406] width 1496 height 812
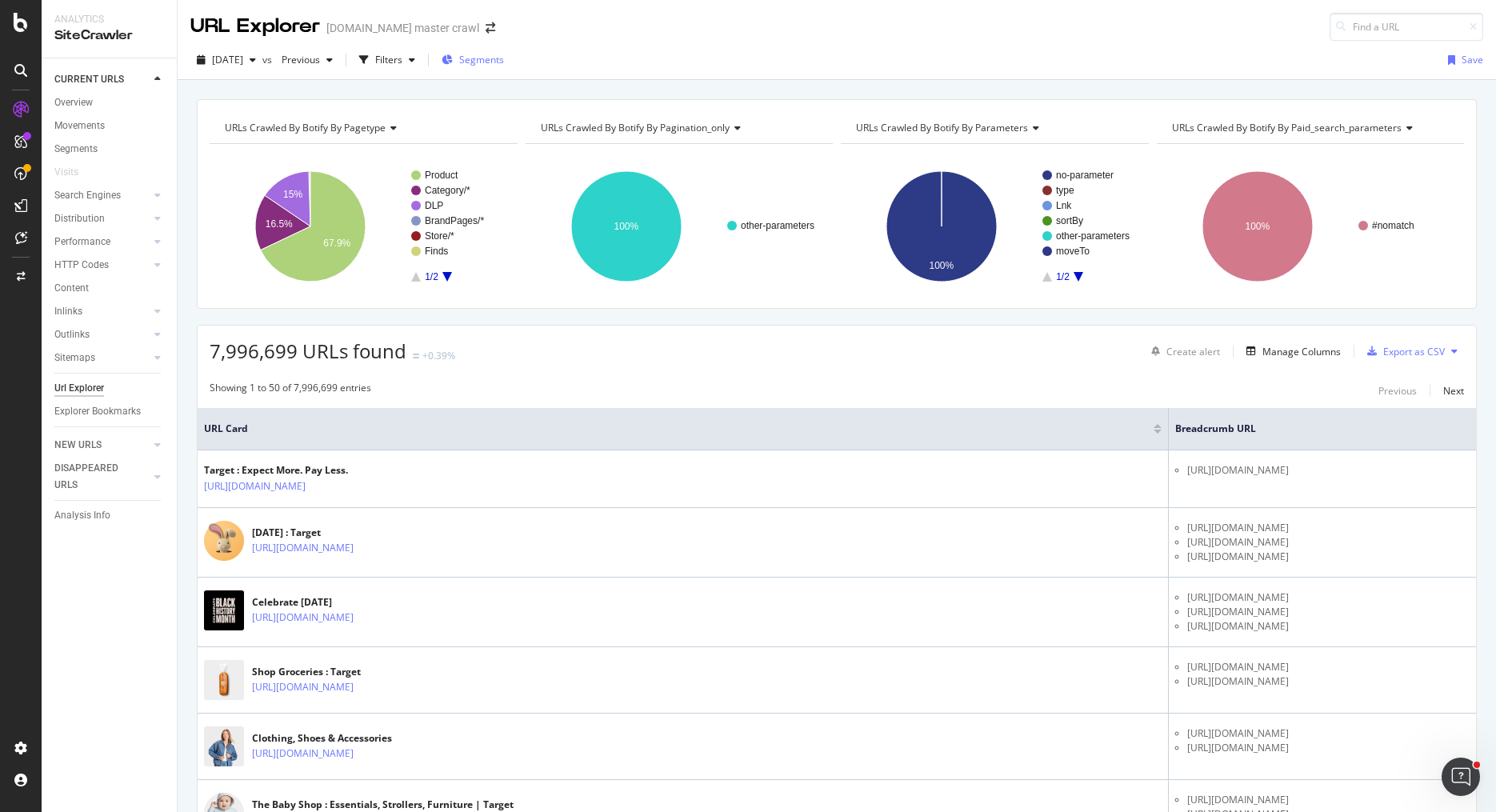
click at [504, 61] on span "Segments" at bounding box center [481, 59] width 44 height 14
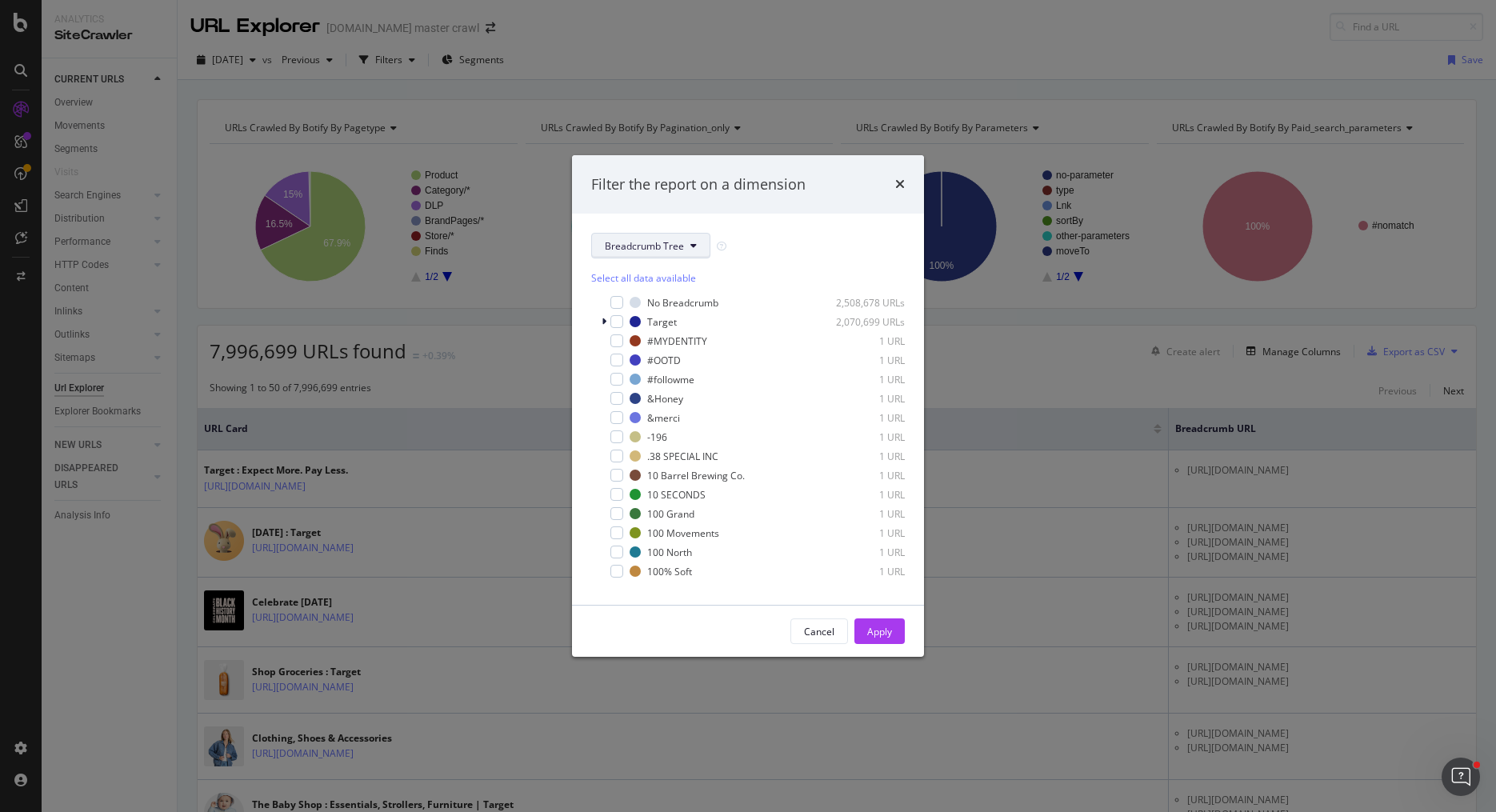
click at [642, 253] on button "Breadcrumb Tree" at bounding box center [651, 246] width 119 height 26
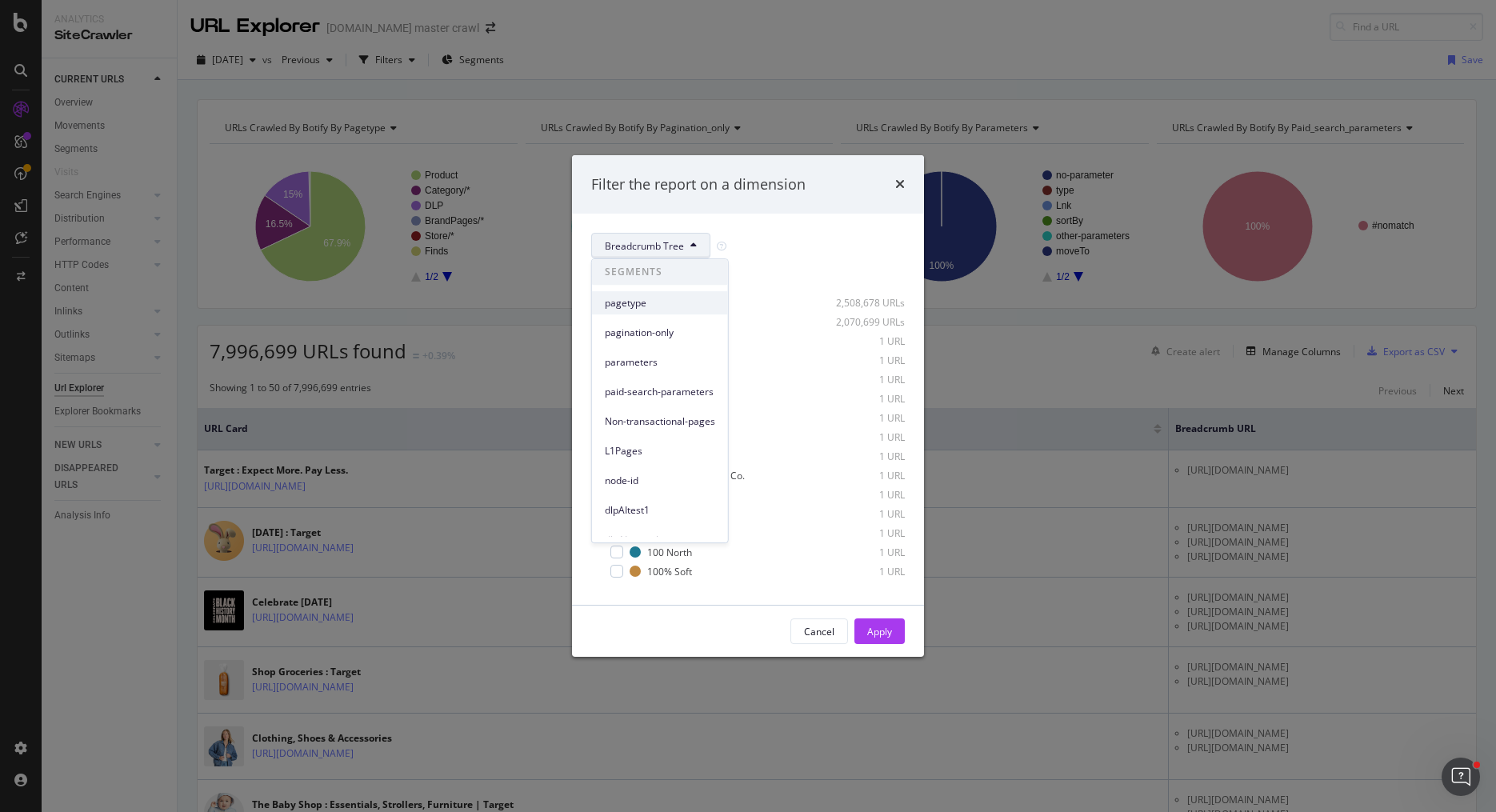
click at [652, 304] on span "pagetype" at bounding box center [659, 303] width 110 height 15
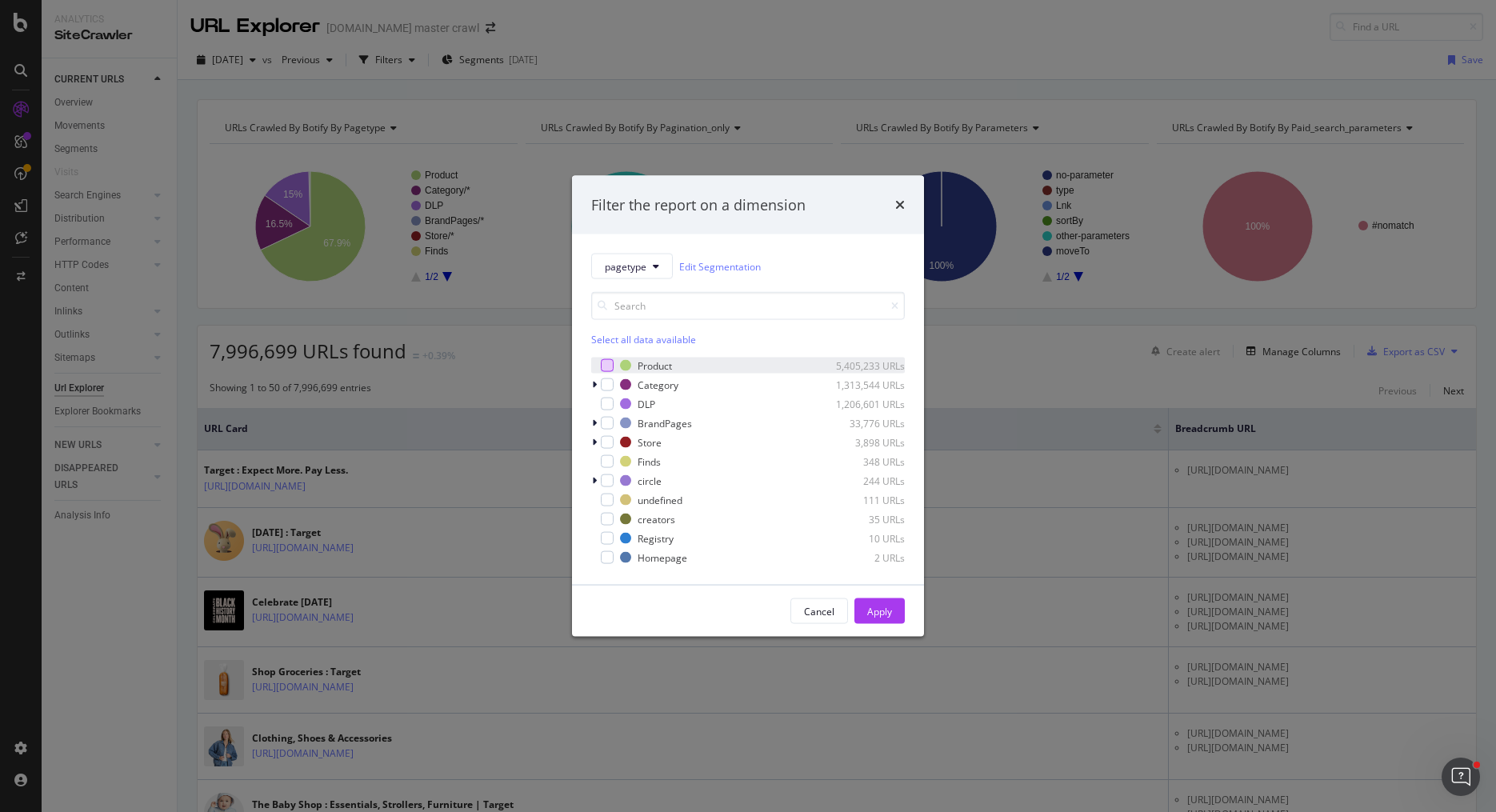
click at [608, 364] on div "modal" at bounding box center [608, 366] width 13 height 13
click at [879, 609] on div "Apply" at bounding box center [879, 610] width 25 height 14
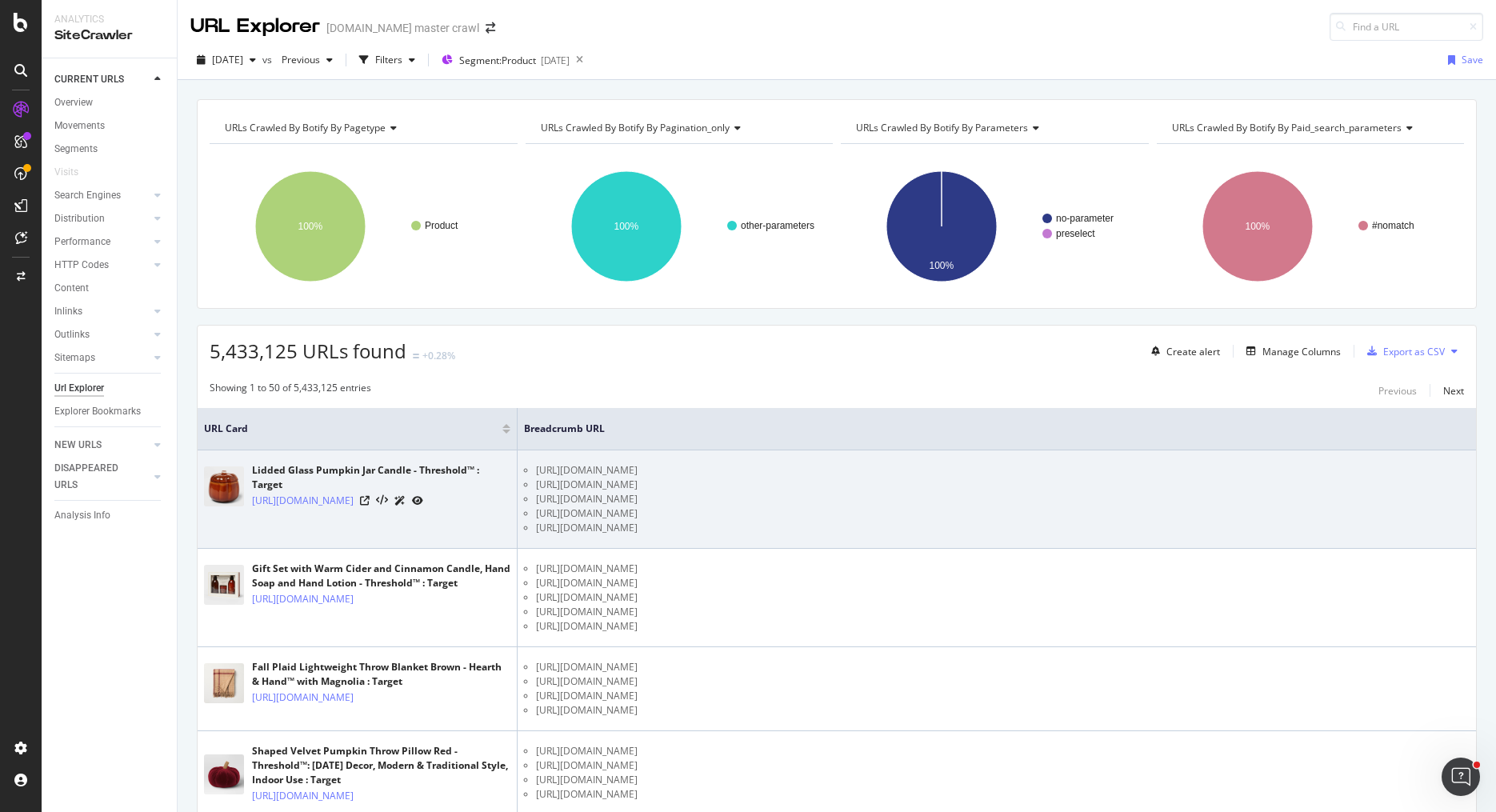
scroll to position [2, 0]
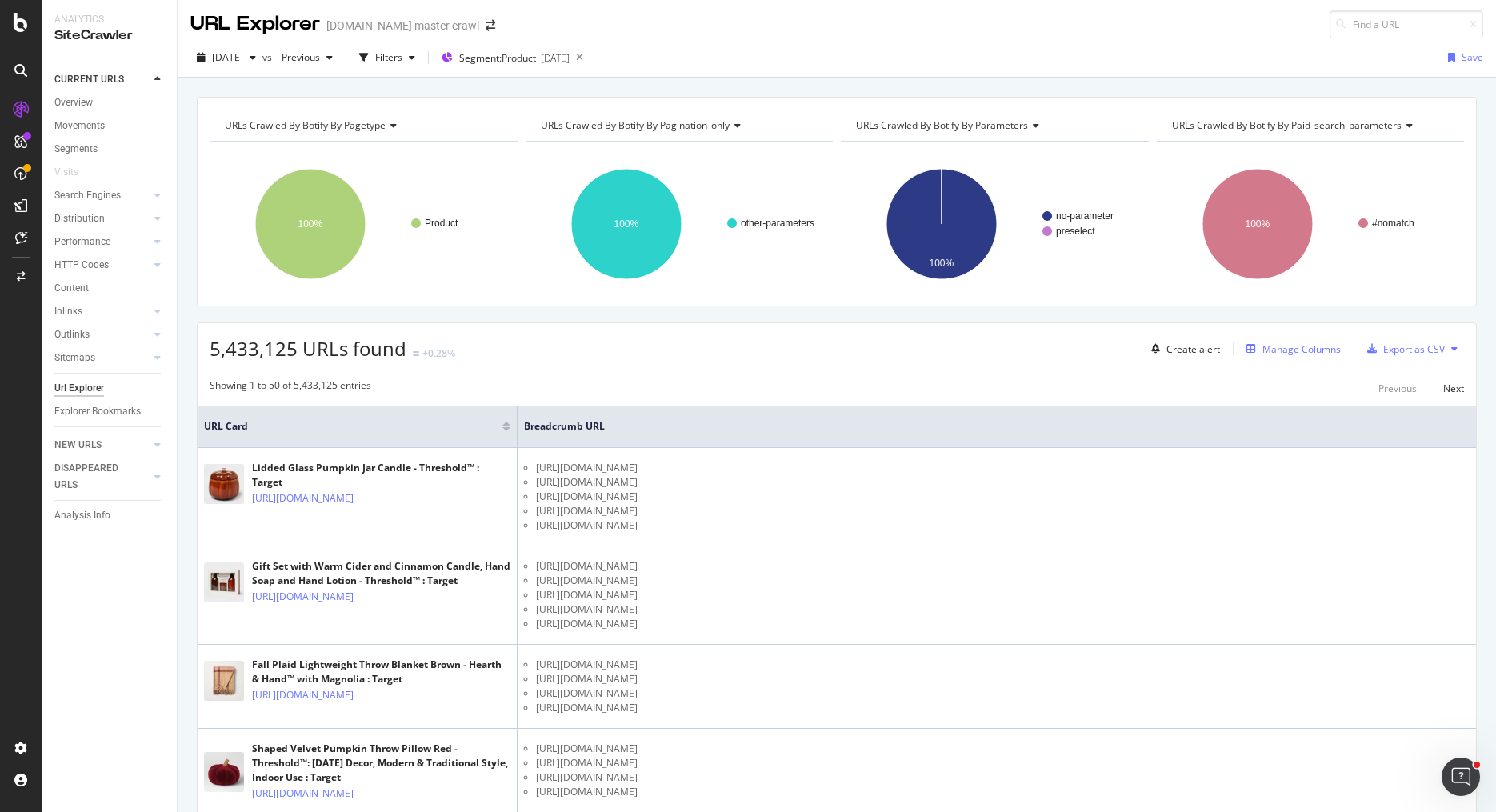
click at [1286, 347] on div "Manage Columns" at bounding box center [1301, 349] width 78 height 14
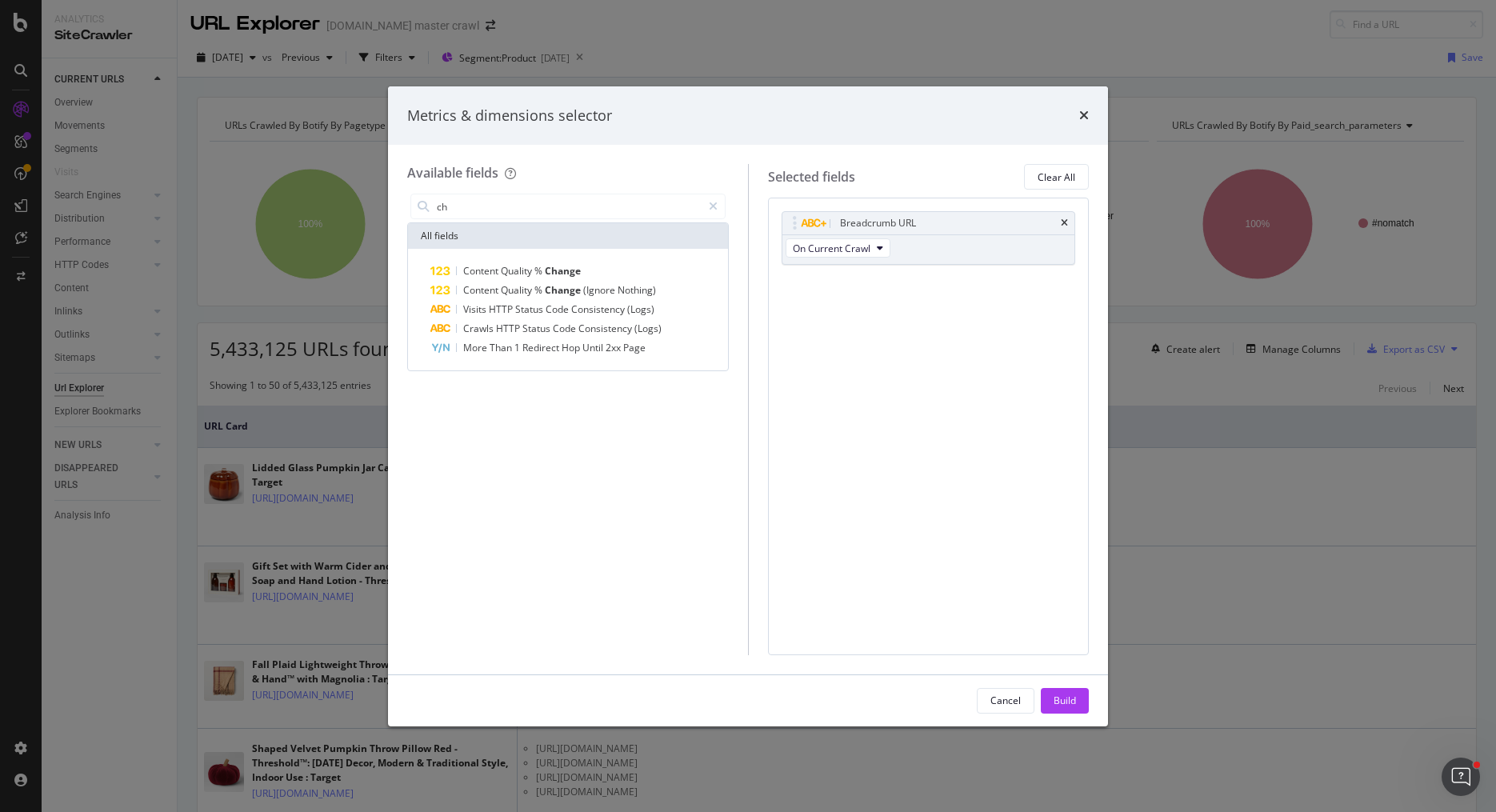
type input "c"
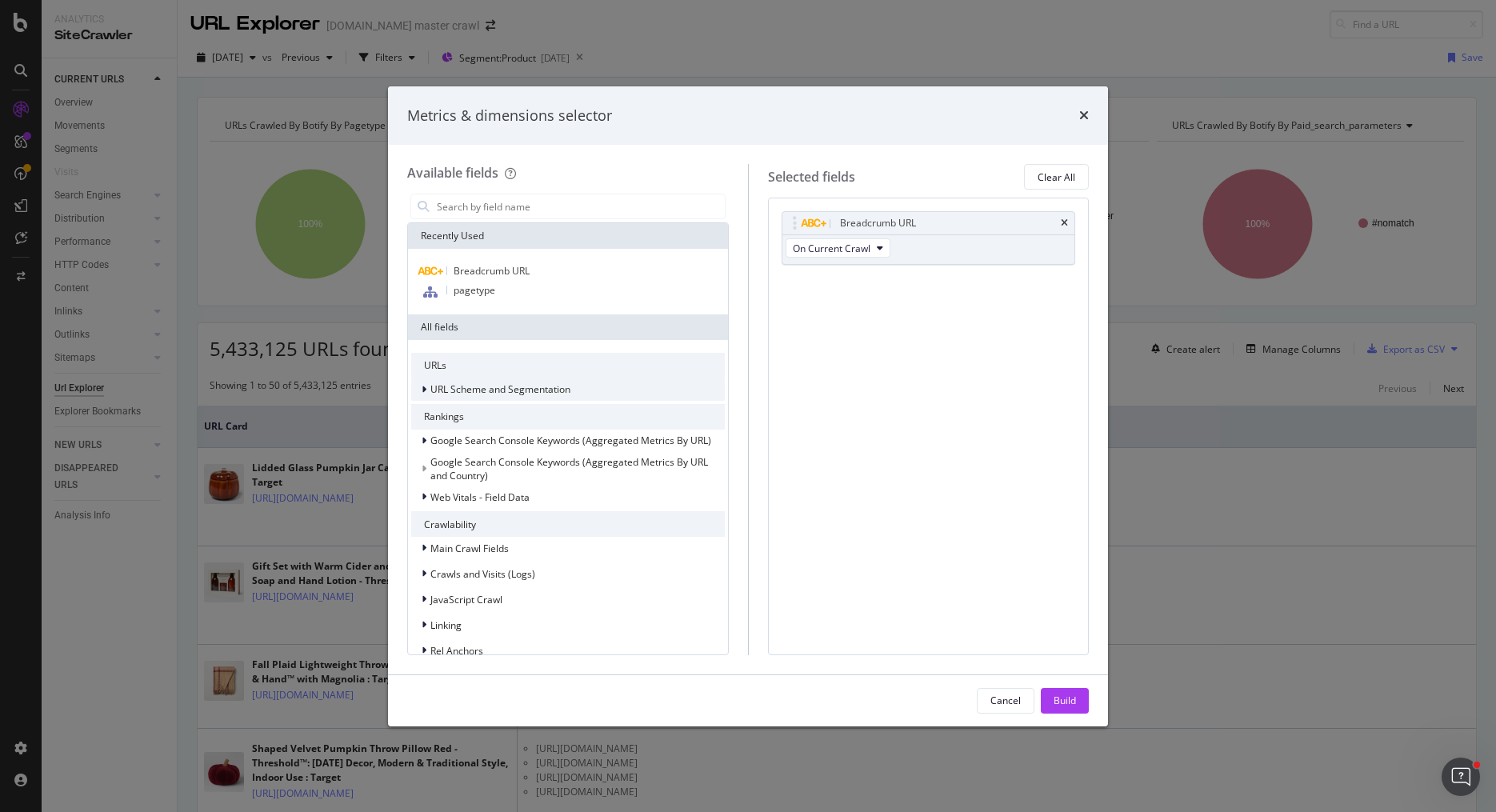
scroll to position [1, 0]
click at [581, 272] on div "Breadcrumb URL" at bounding box center [568, 270] width 314 height 19
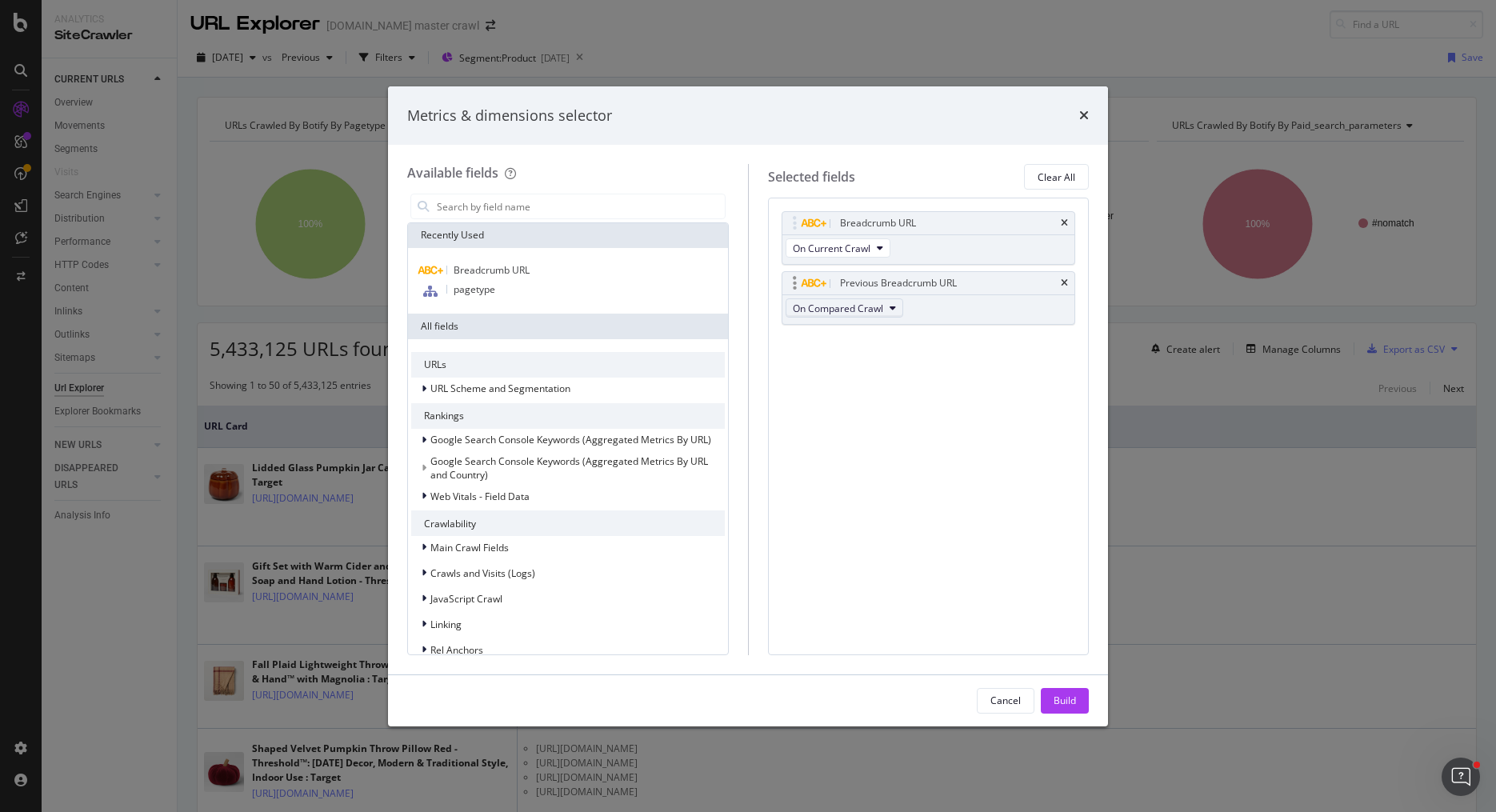
click at [841, 304] on span "On Compared Crawl" at bounding box center [838, 308] width 91 height 14
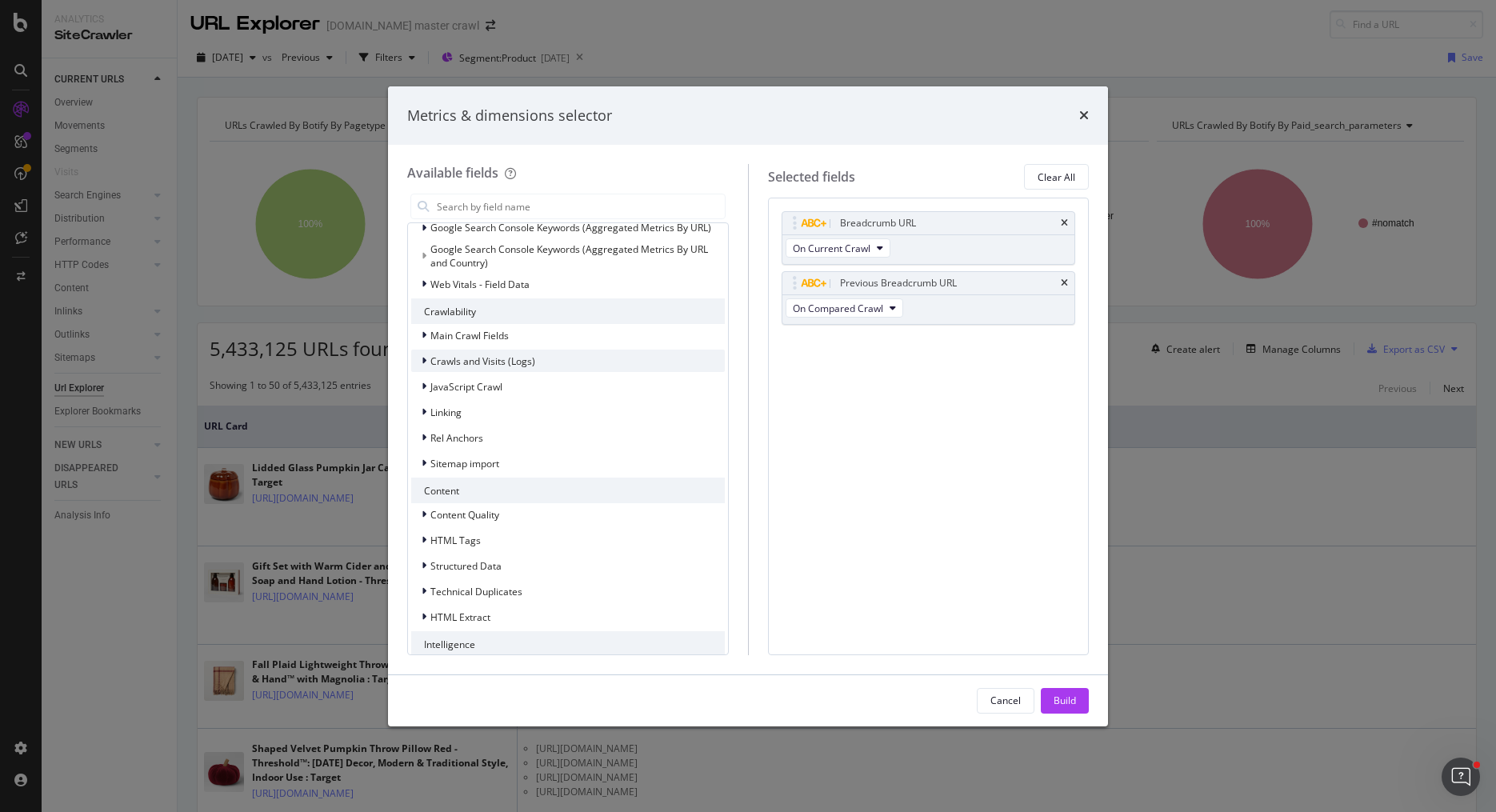
scroll to position [249, 0]
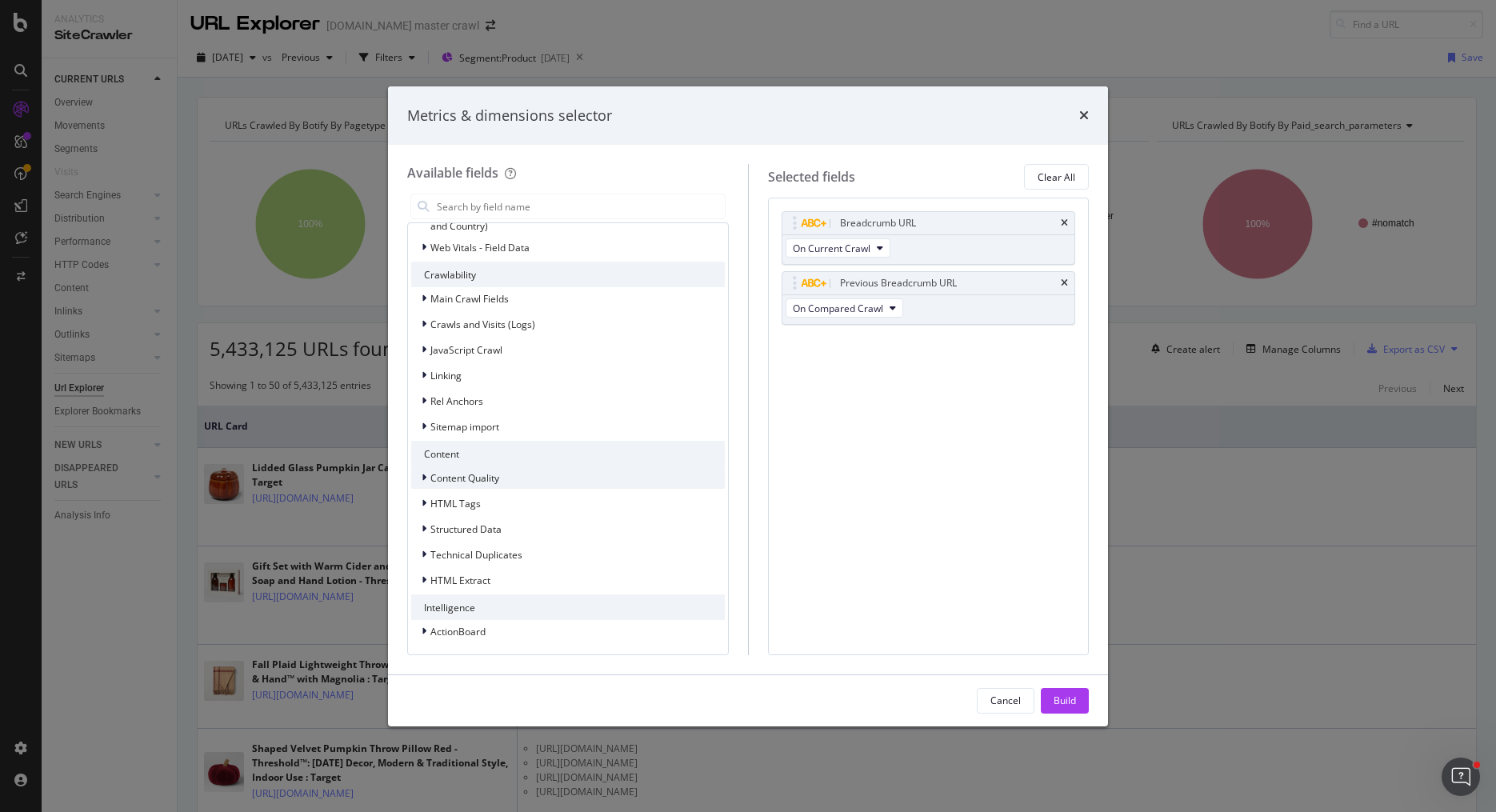
click at [621, 482] on div "Content Quality" at bounding box center [568, 477] width 314 height 23
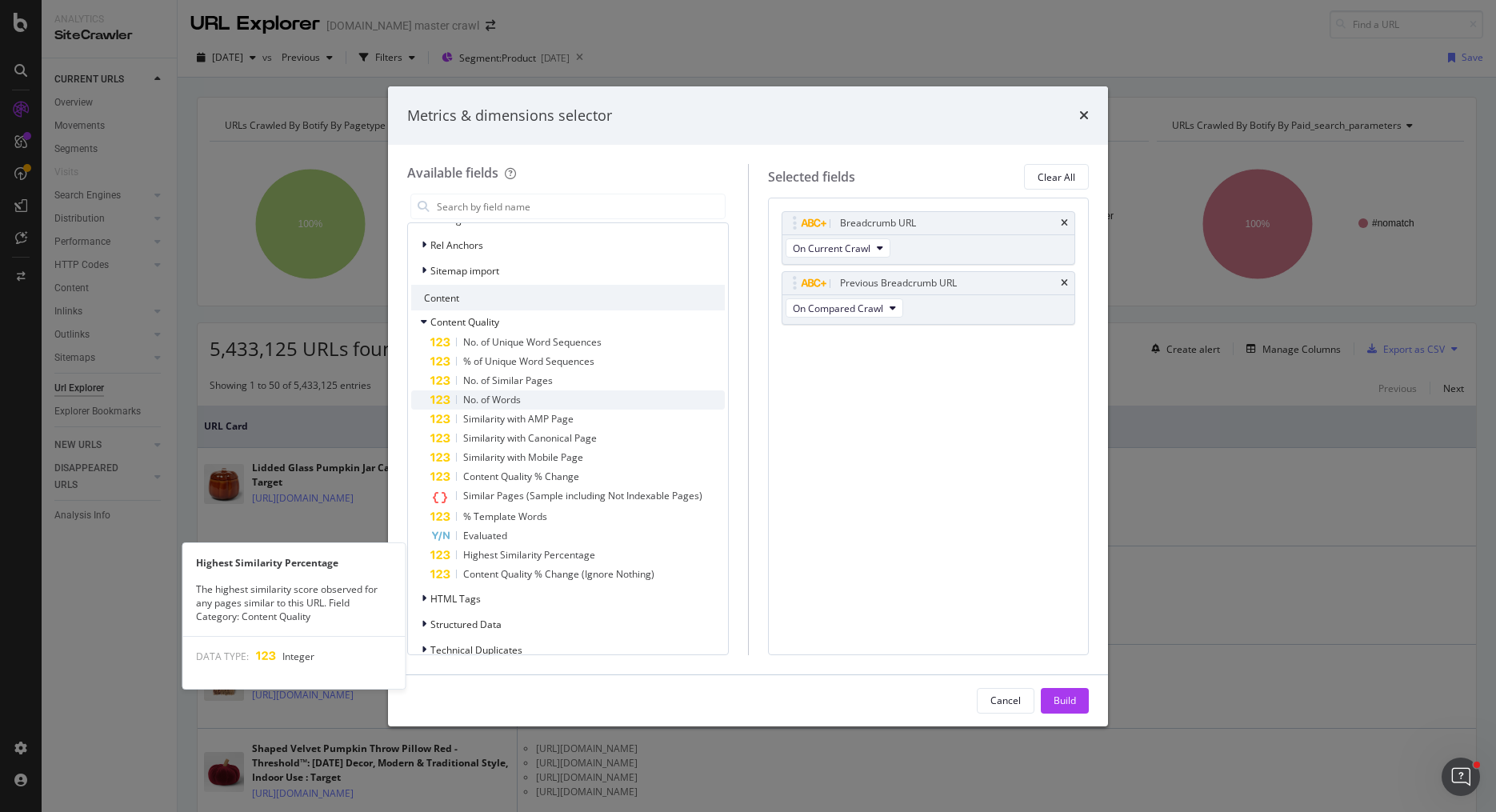
scroll to position [433, 0]
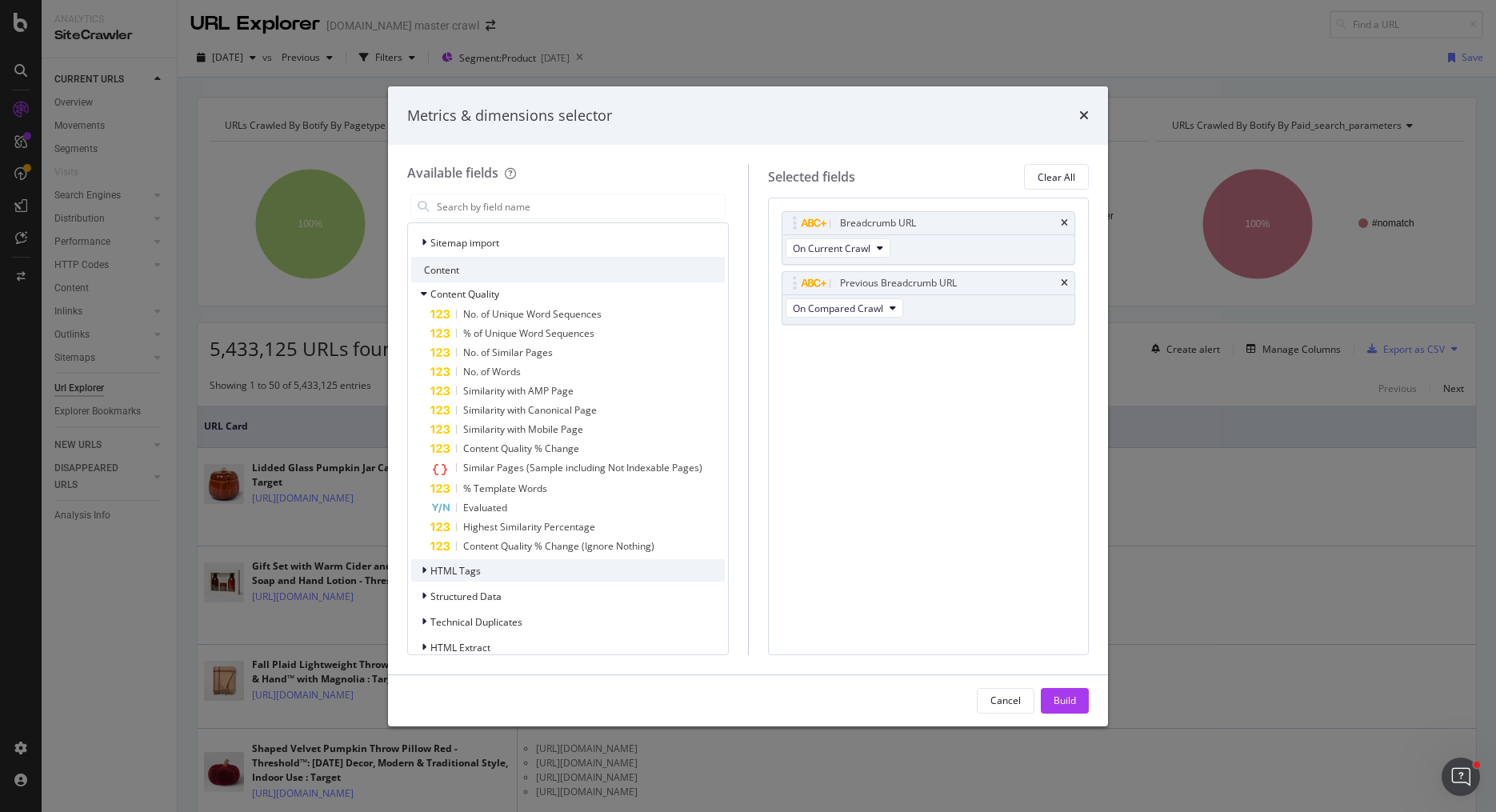
click at [589, 577] on div "HTML Tags" at bounding box center [568, 570] width 314 height 23
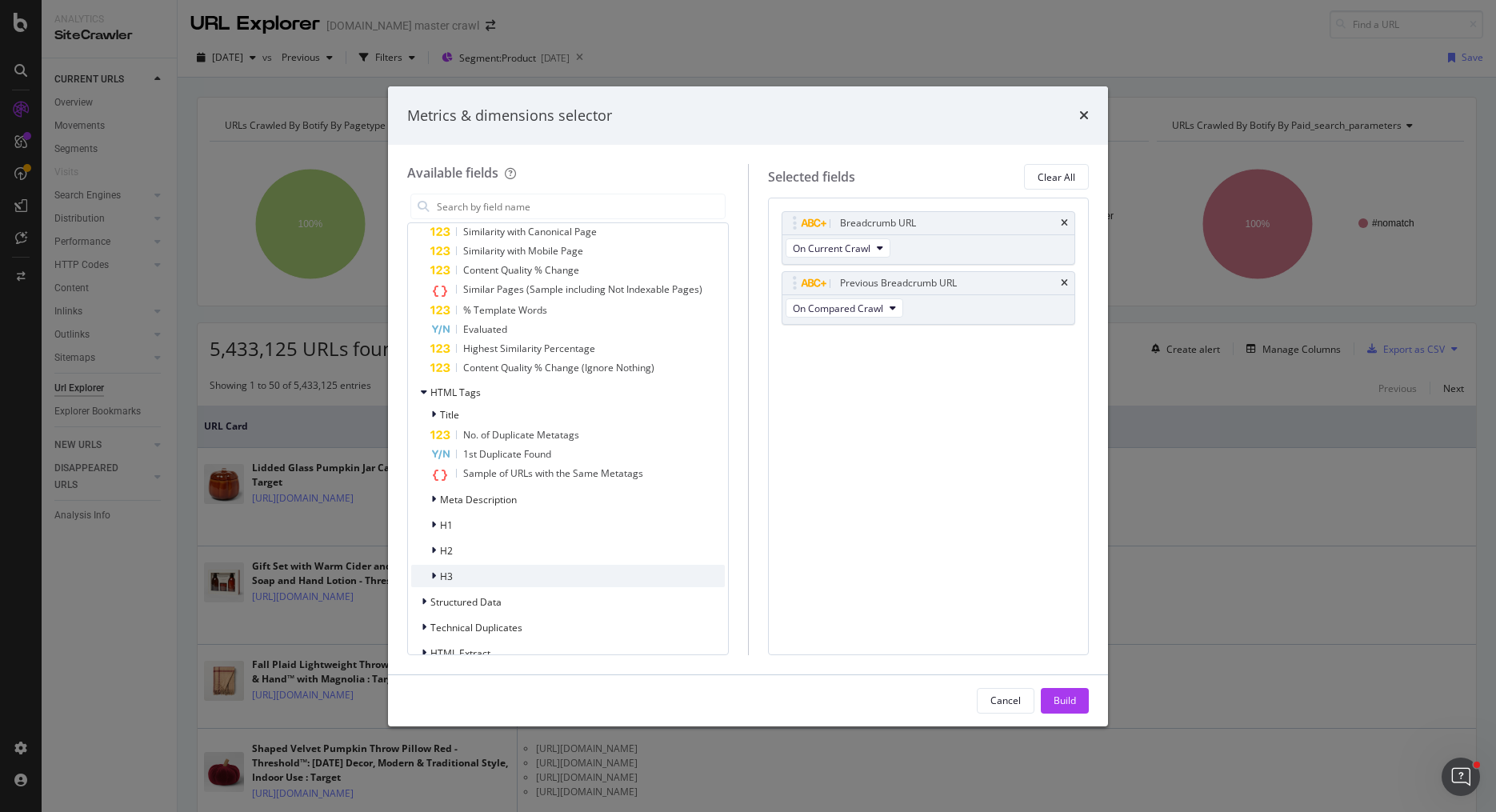
scroll to position [684, 0]
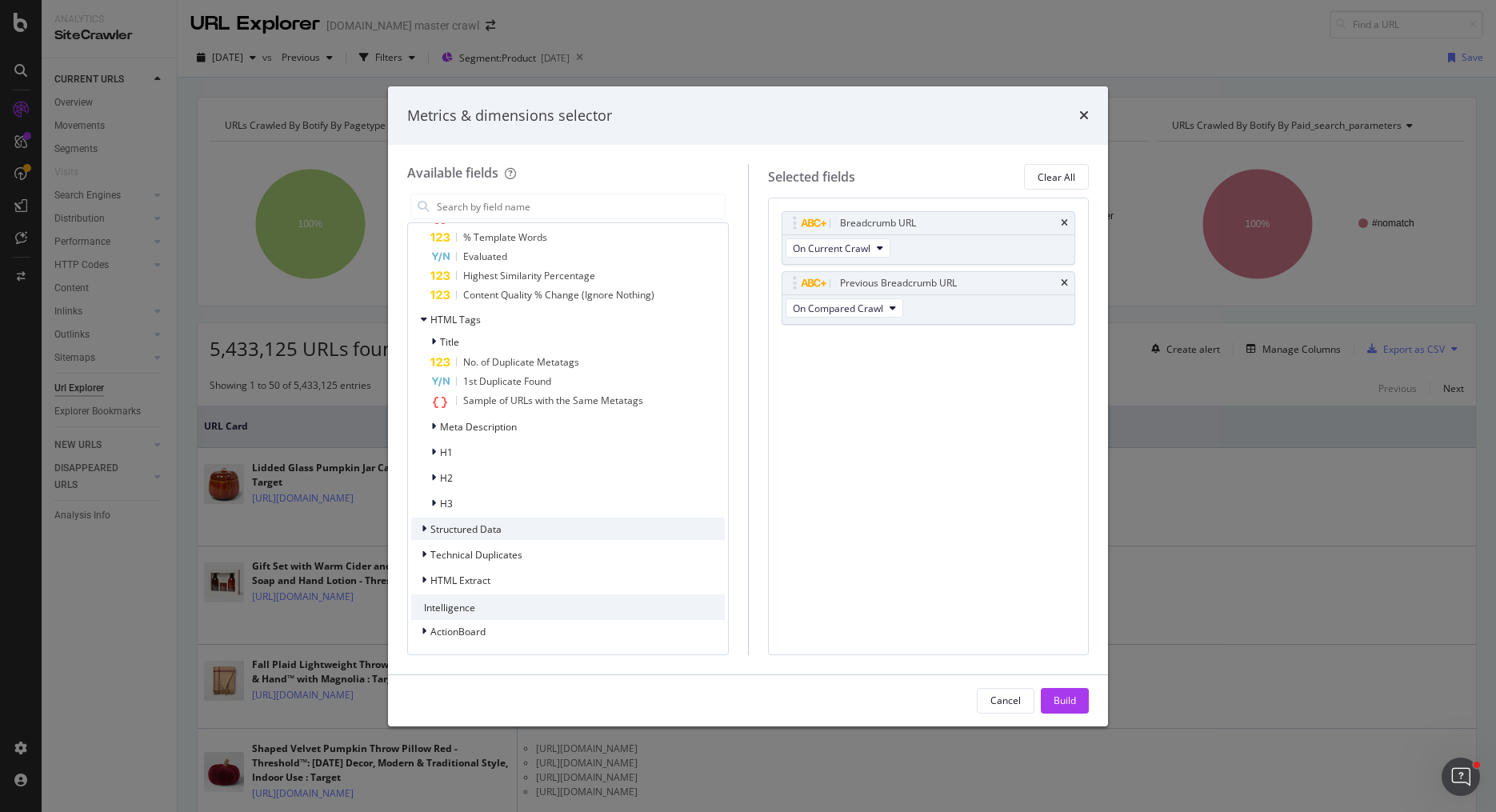
click at [583, 532] on div "Structured Data" at bounding box center [568, 529] width 314 height 23
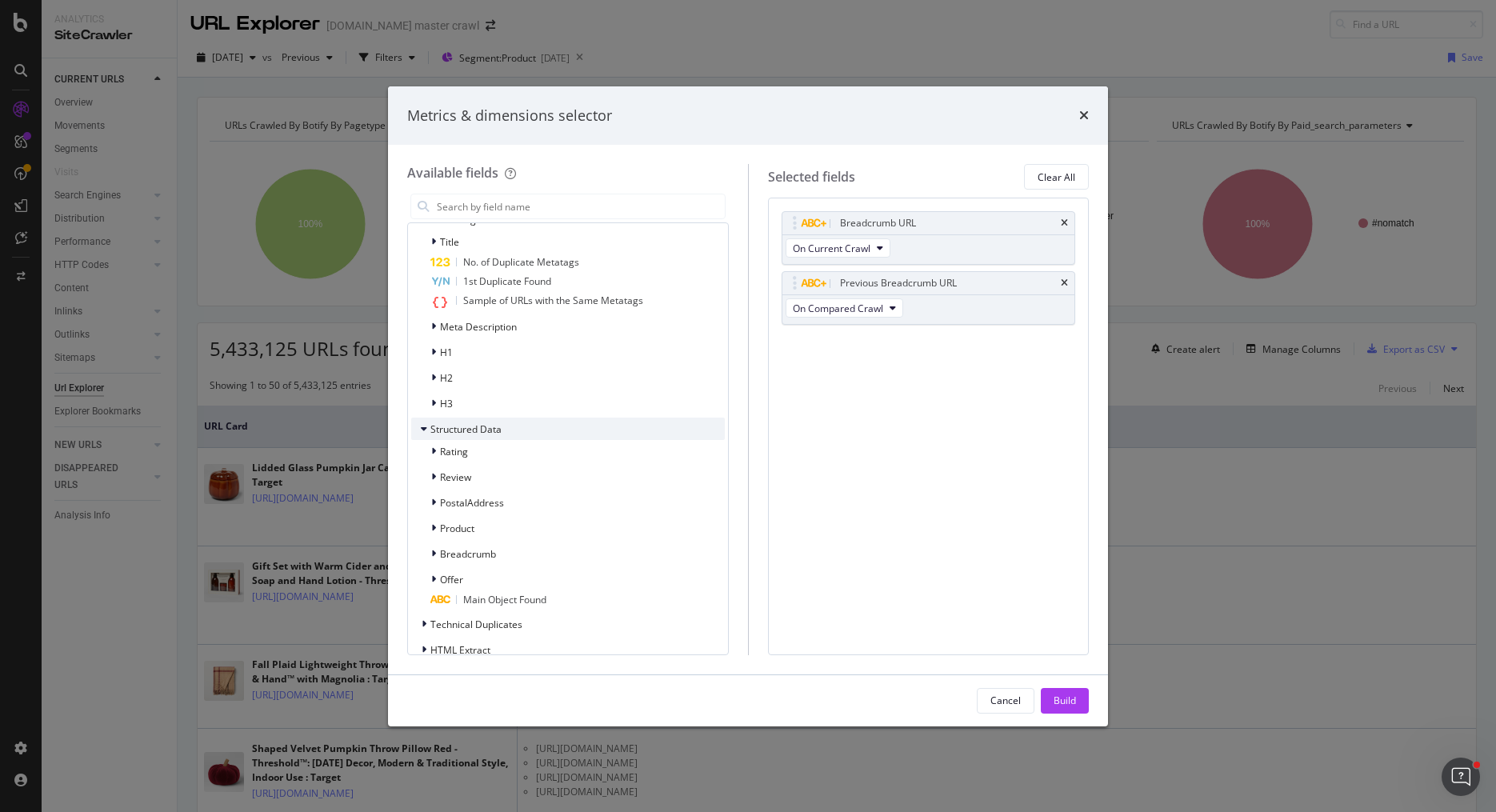
scroll to position [854, 0]
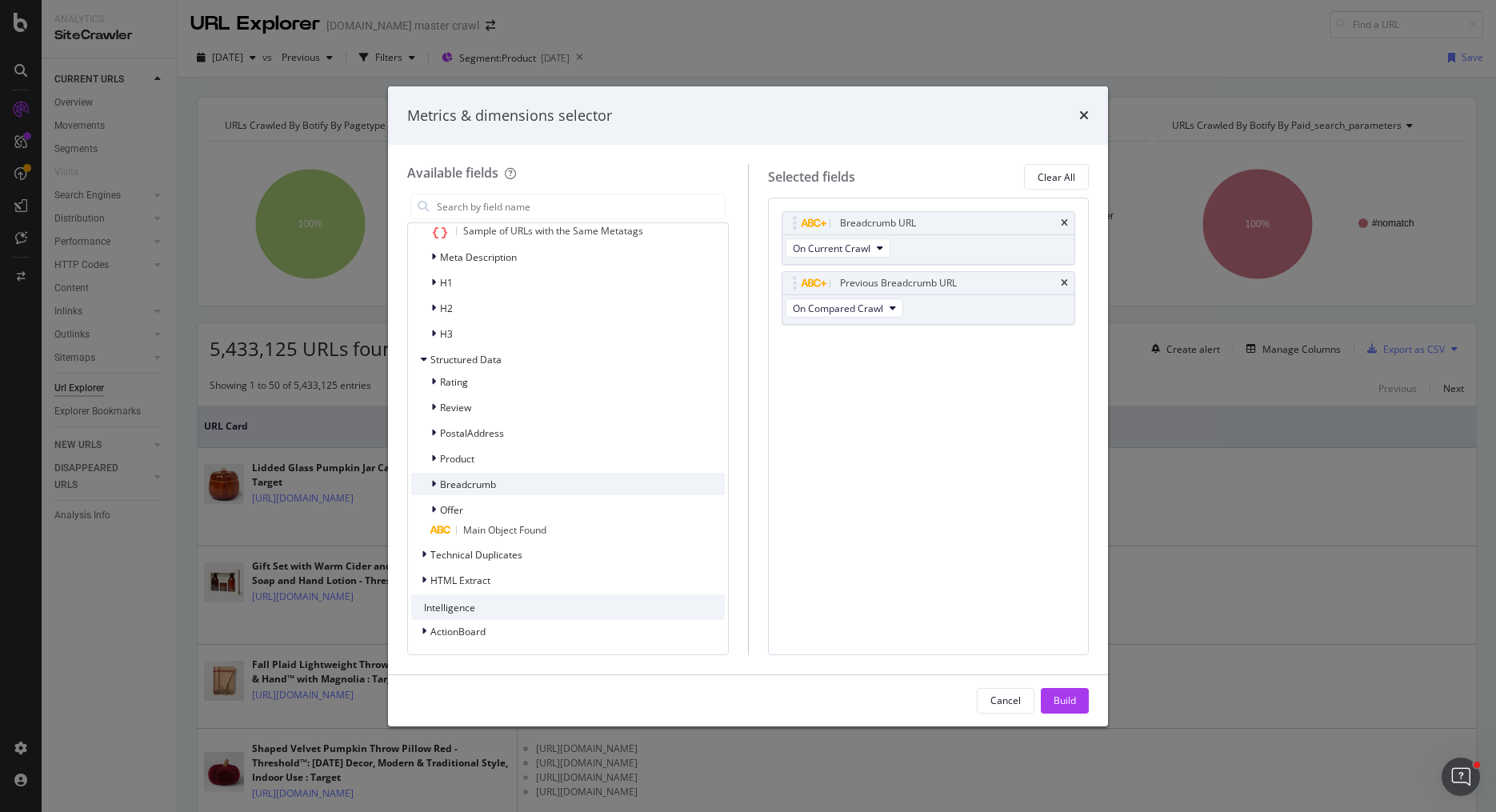
click at [546, 484] on div "Breadcrumb" at bounding box center [568, 484] width 314 height 23
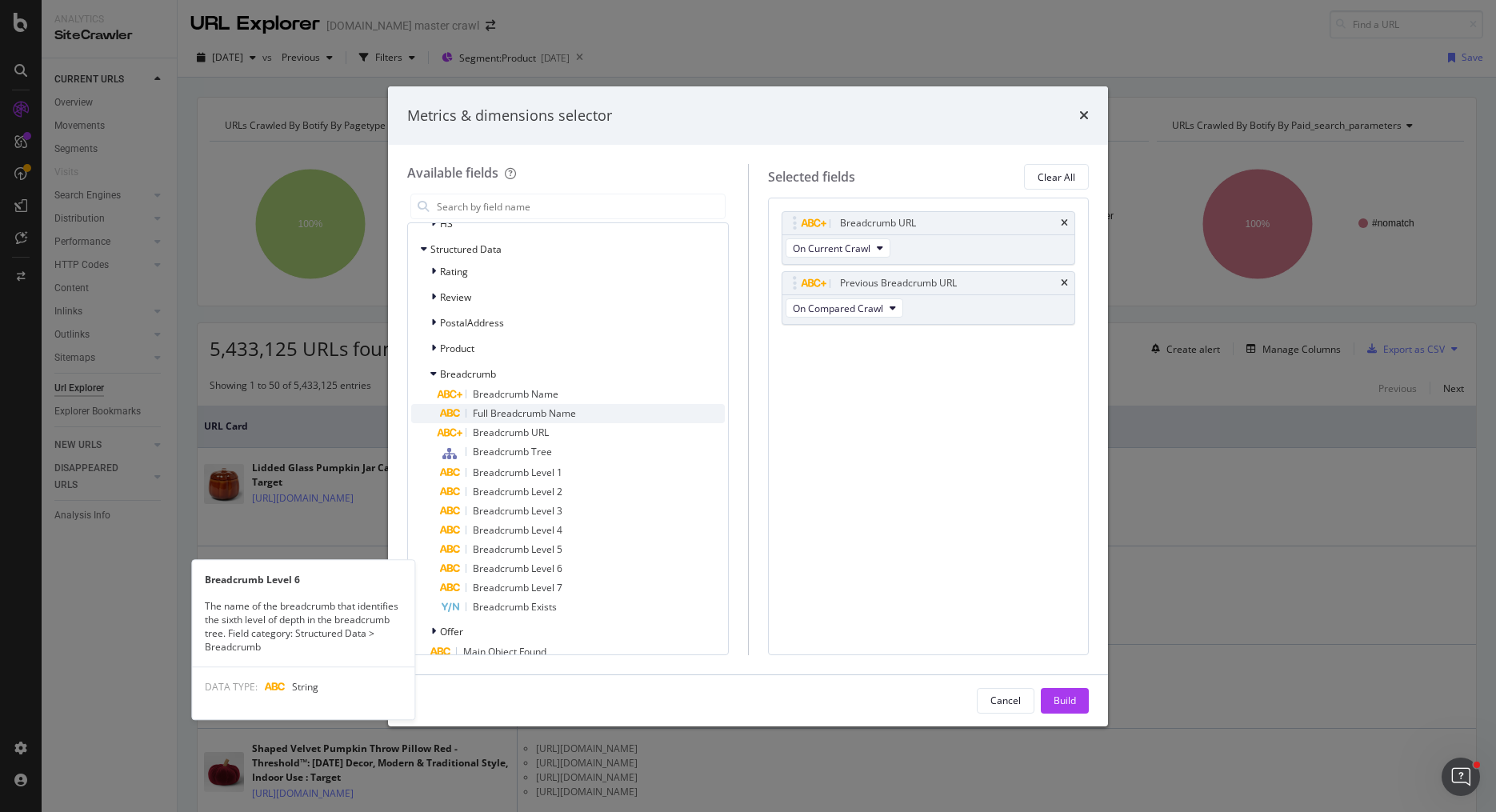
scroll to position [962, 0]
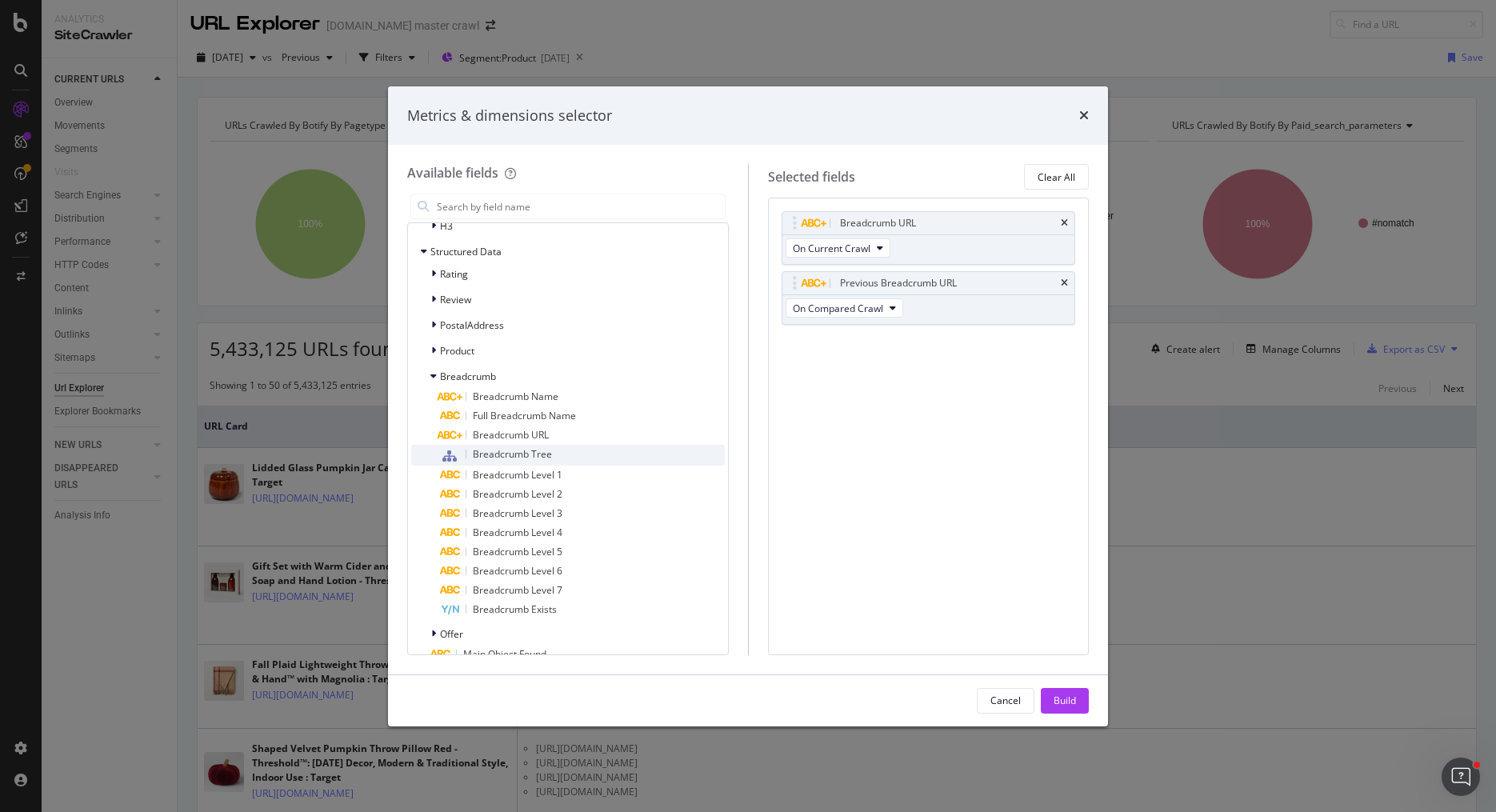
click at [585, 446] on div "Breadcrumb Tree" at bounding box center [583, 455] width 285 height 21
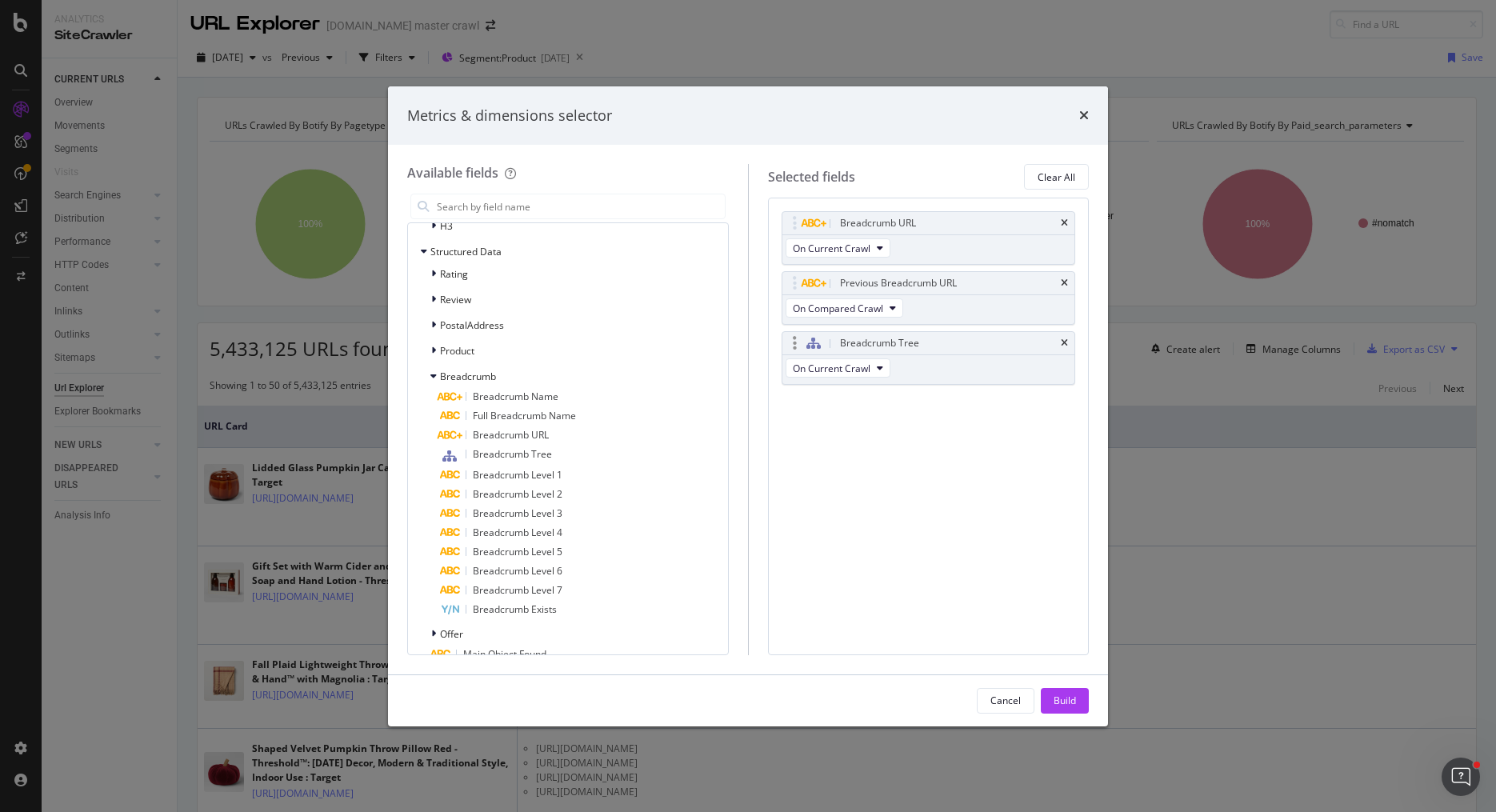
click at [846, 379] on div "On Current Crawl" at bounding box center [839, 370] width 114 height 29
click at [870, 366] on button "On Current Crawl" at bounding box center [838, 368] width 105 height 19
click at [835, 454] on div "Breadcrumb URL On Current Crawl Previous Breadcrumb URL On Compared Crawl Bread…" at bounding box center [928, 425] width 321 height 457
click at [1066, 338] on icon "times" at bounding box center [1064, 343] width 7 height 10
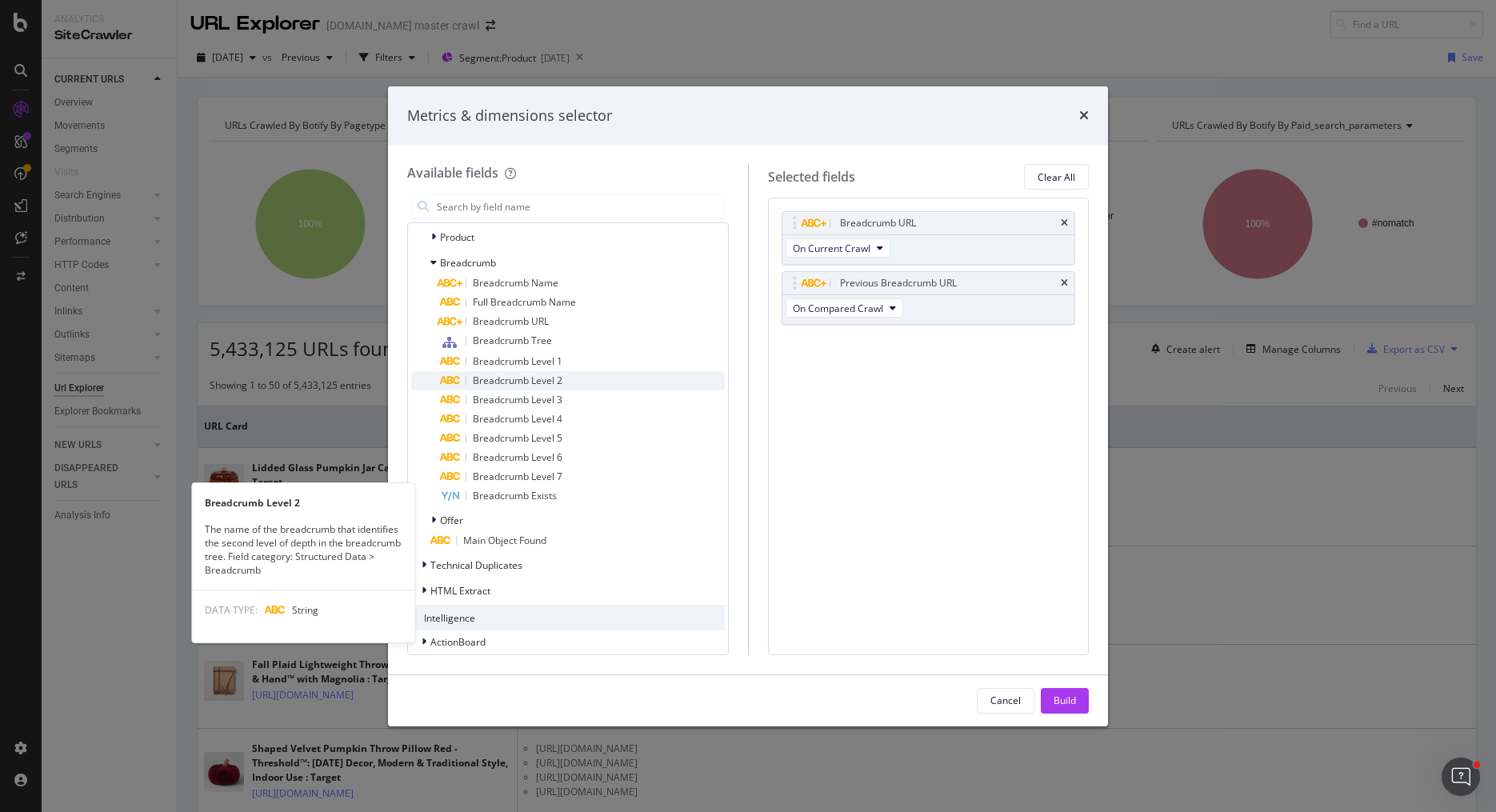
scroll to position [1086, 0]
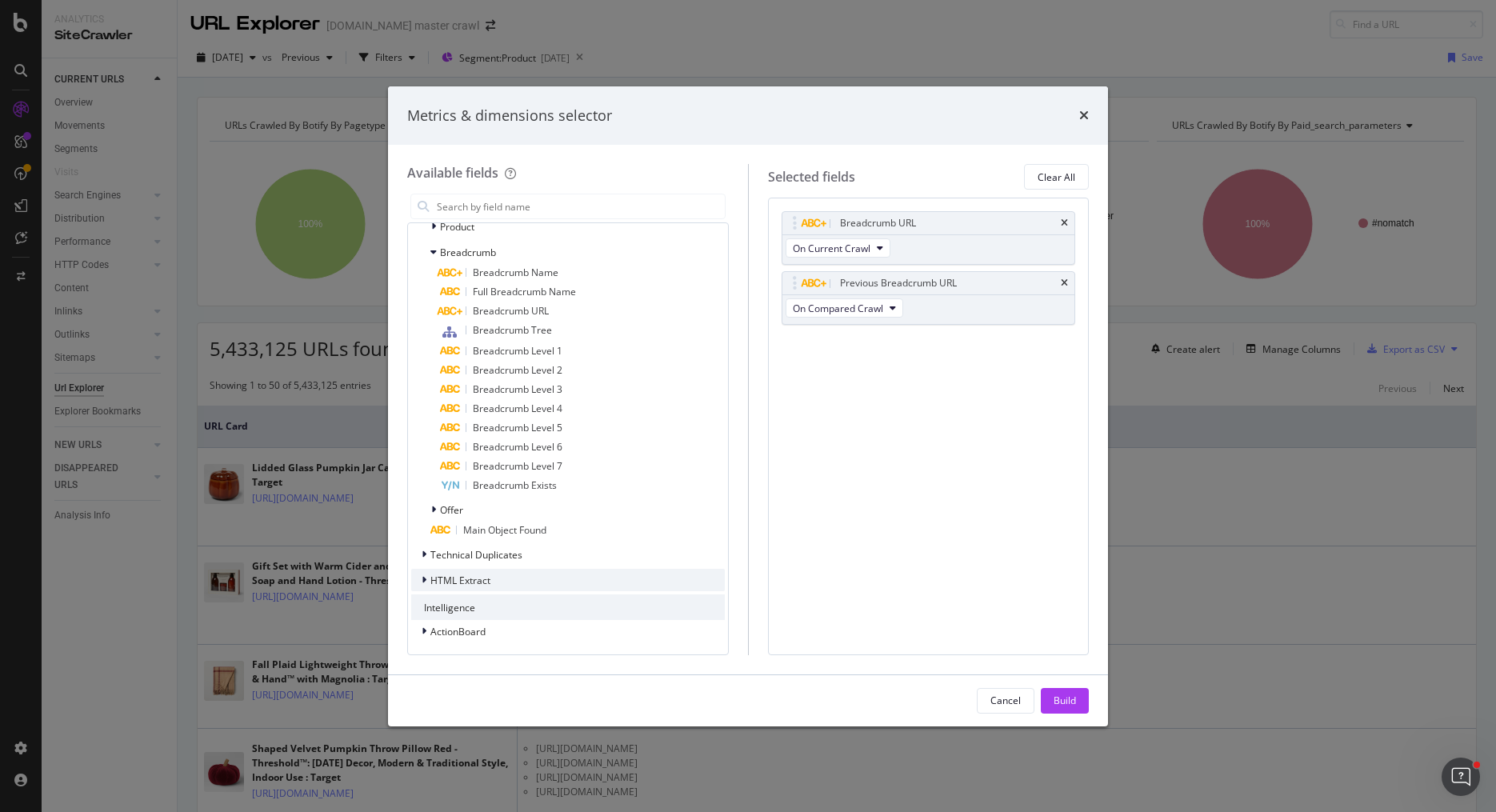
click at [437, 576] on span "HTML Extract" at bounding box center [460, 580] width 60 height 14
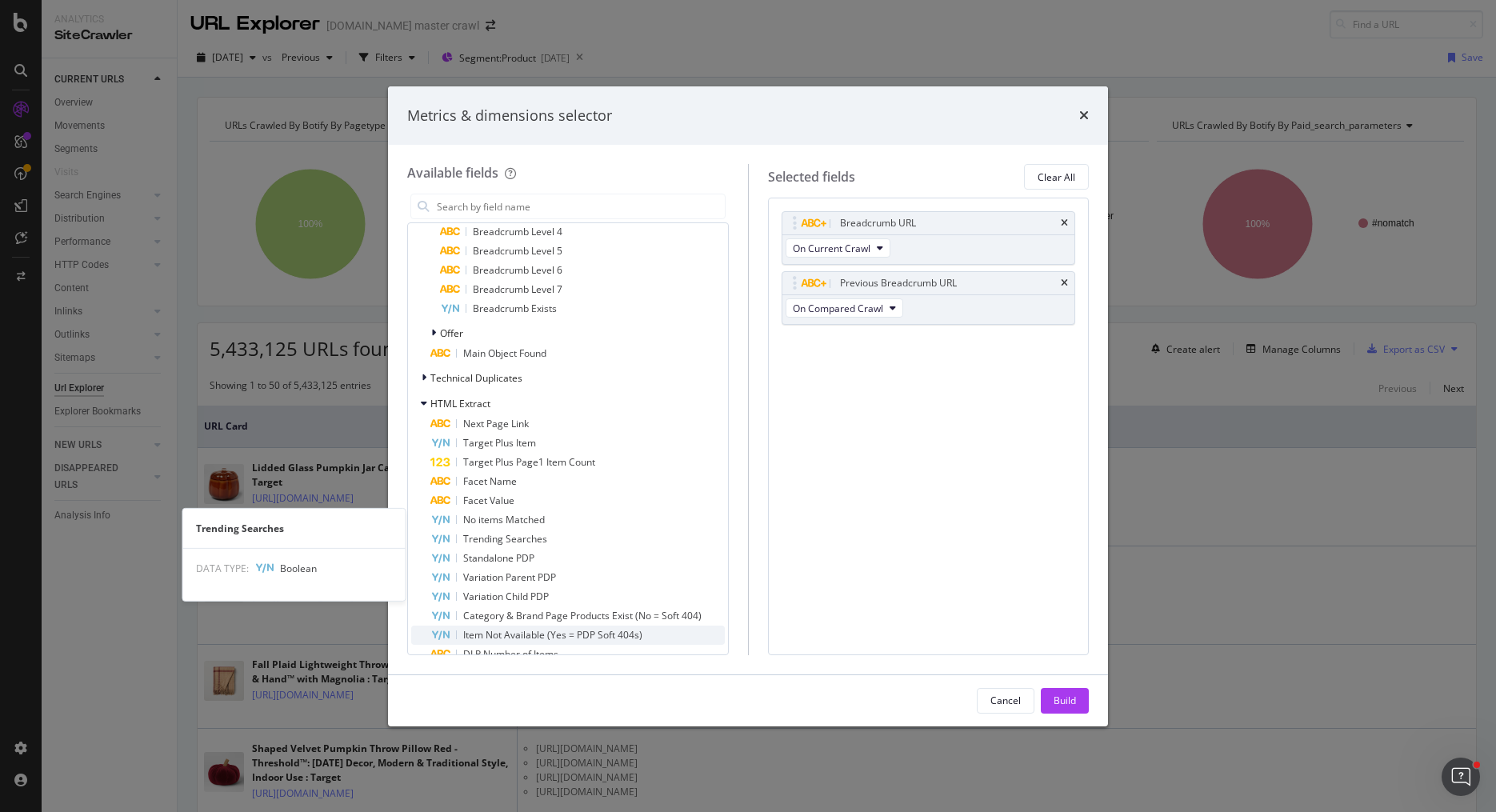
scroll to position [1335, 0]
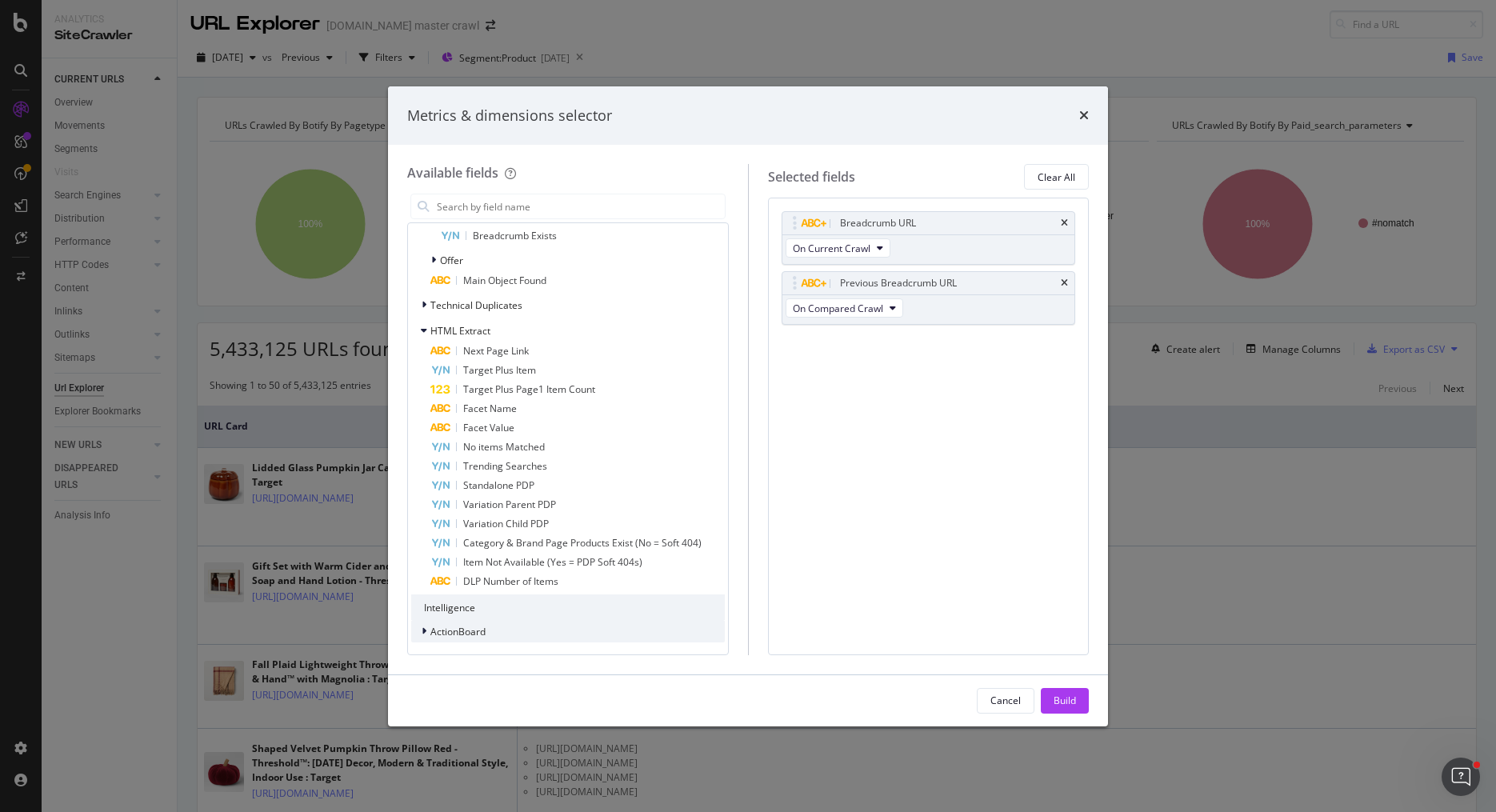
click at [425, 626] on icon "modal" at bounding box center [424, 631] width 5 height 10
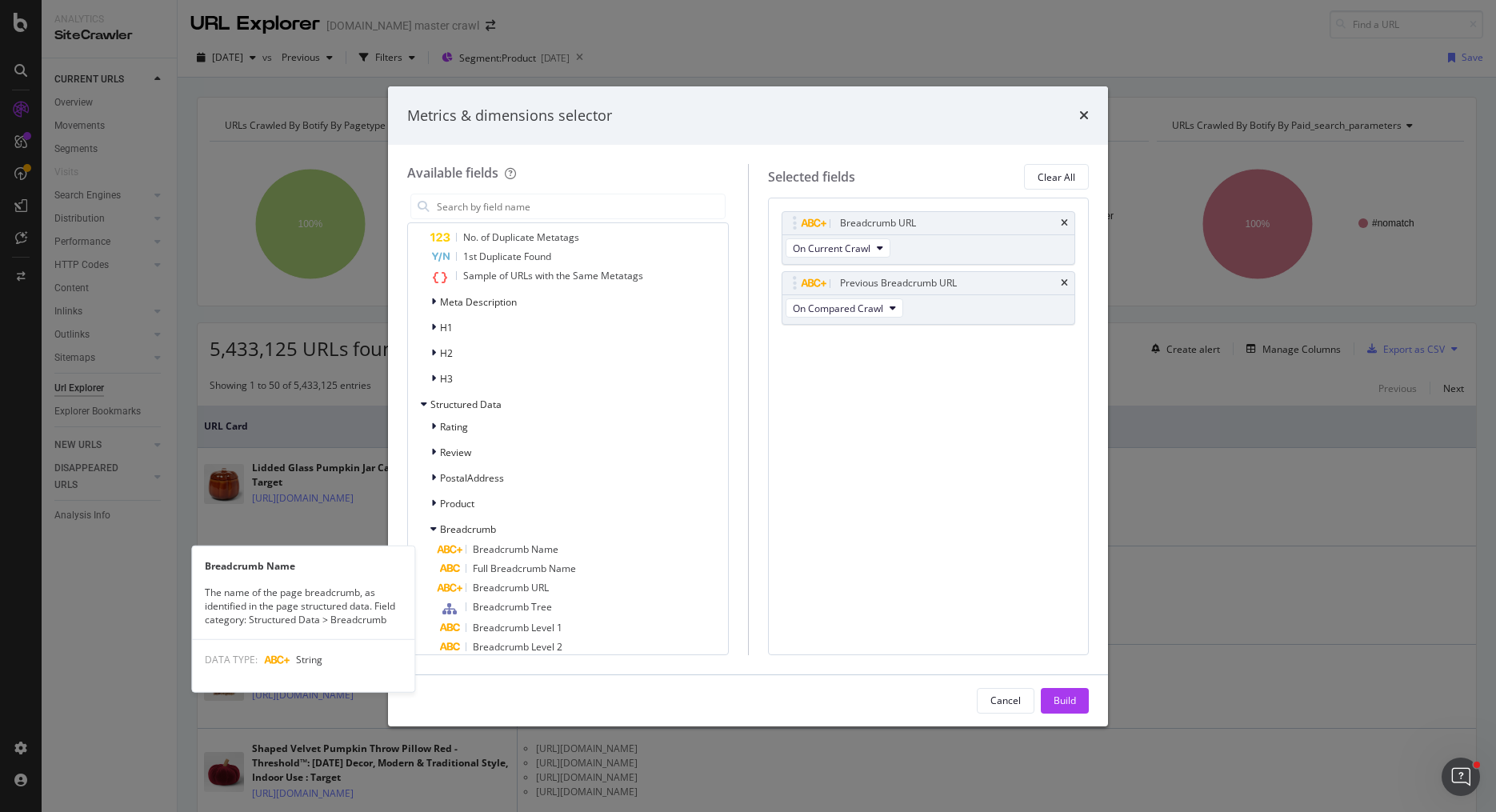
scroll to position [804, 0]
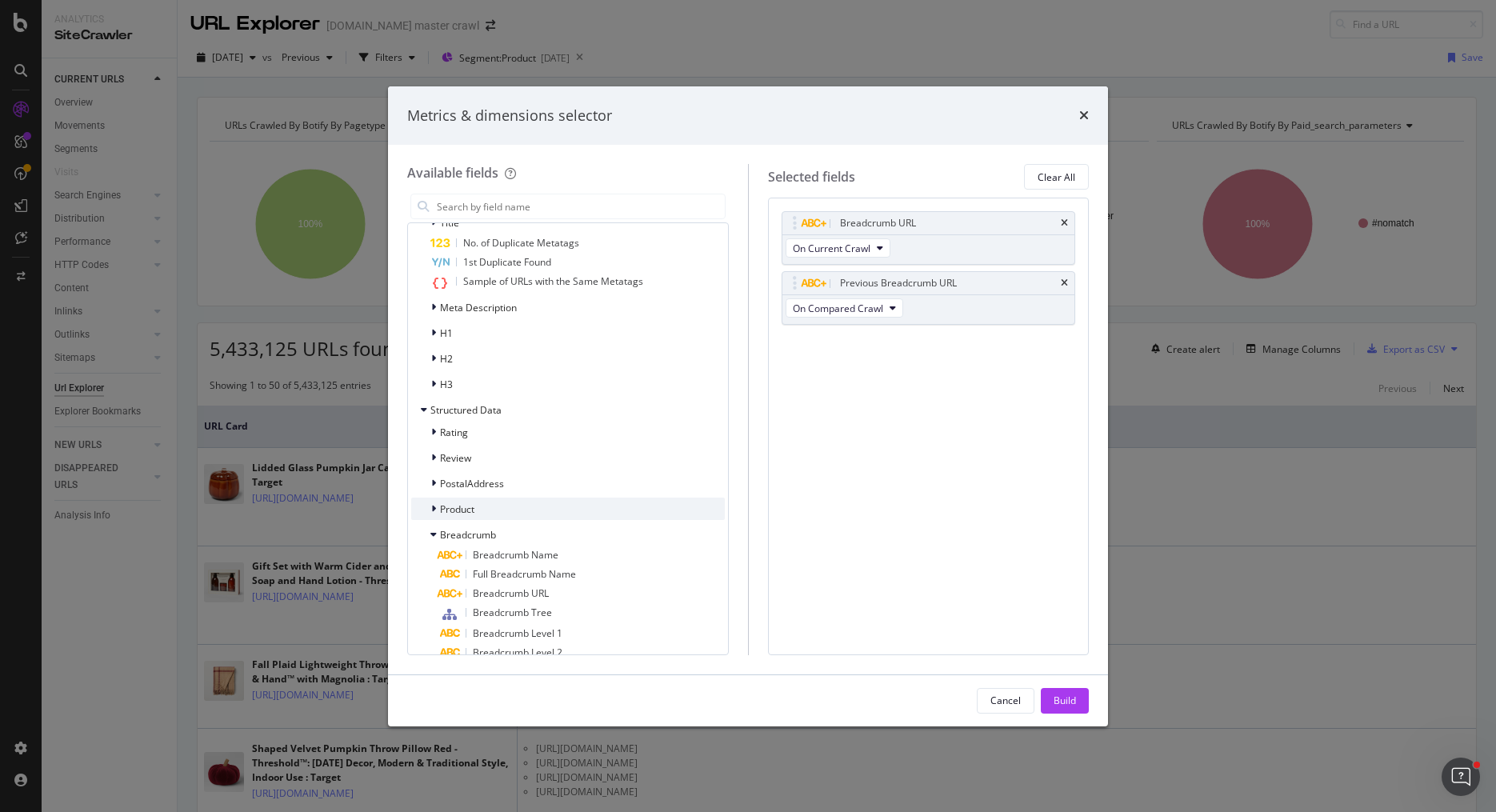
click at [434, 510] on icon "modal" at bounding box center [434, 509] width 5 height 10
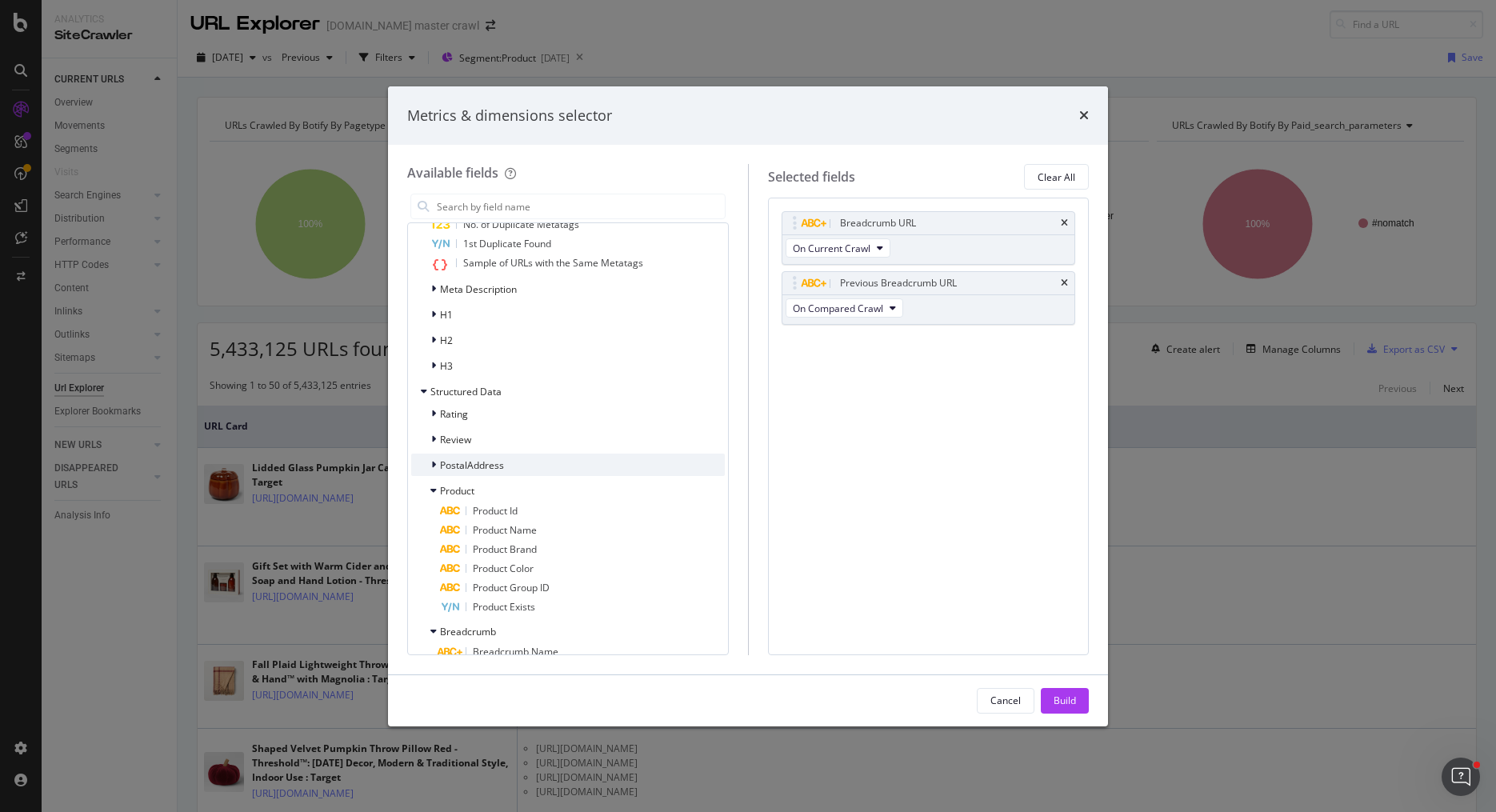
click at [434, 463] on icon "modal" at bounding box center [434, 464] width 5 height 10
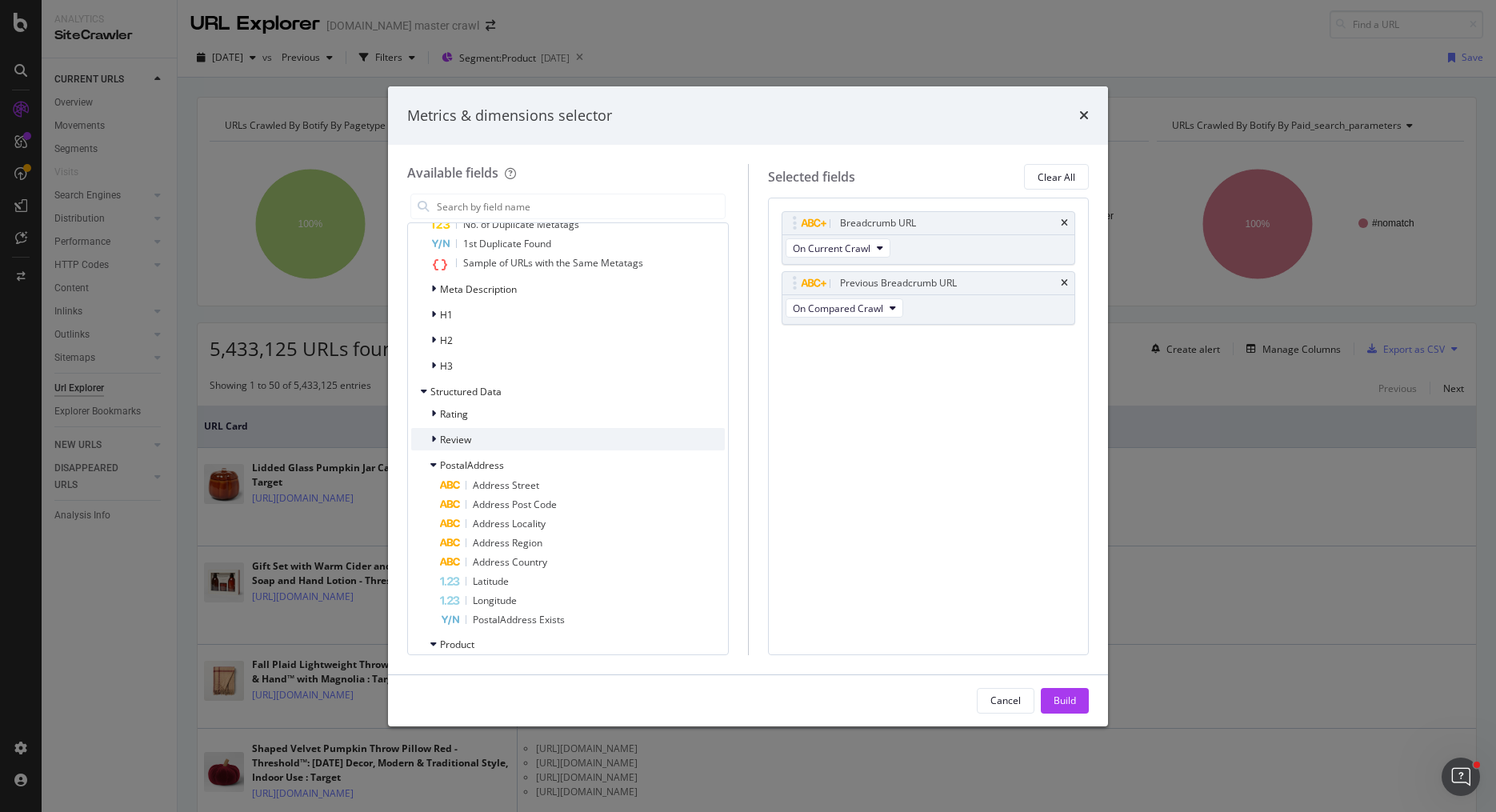
click at [434, 441] on icon "modal" at bounding box center [434, 439] width 5 height 10
click at [432, 411] on icon "modal" at bounding box center [434, 413] width 5 height 10
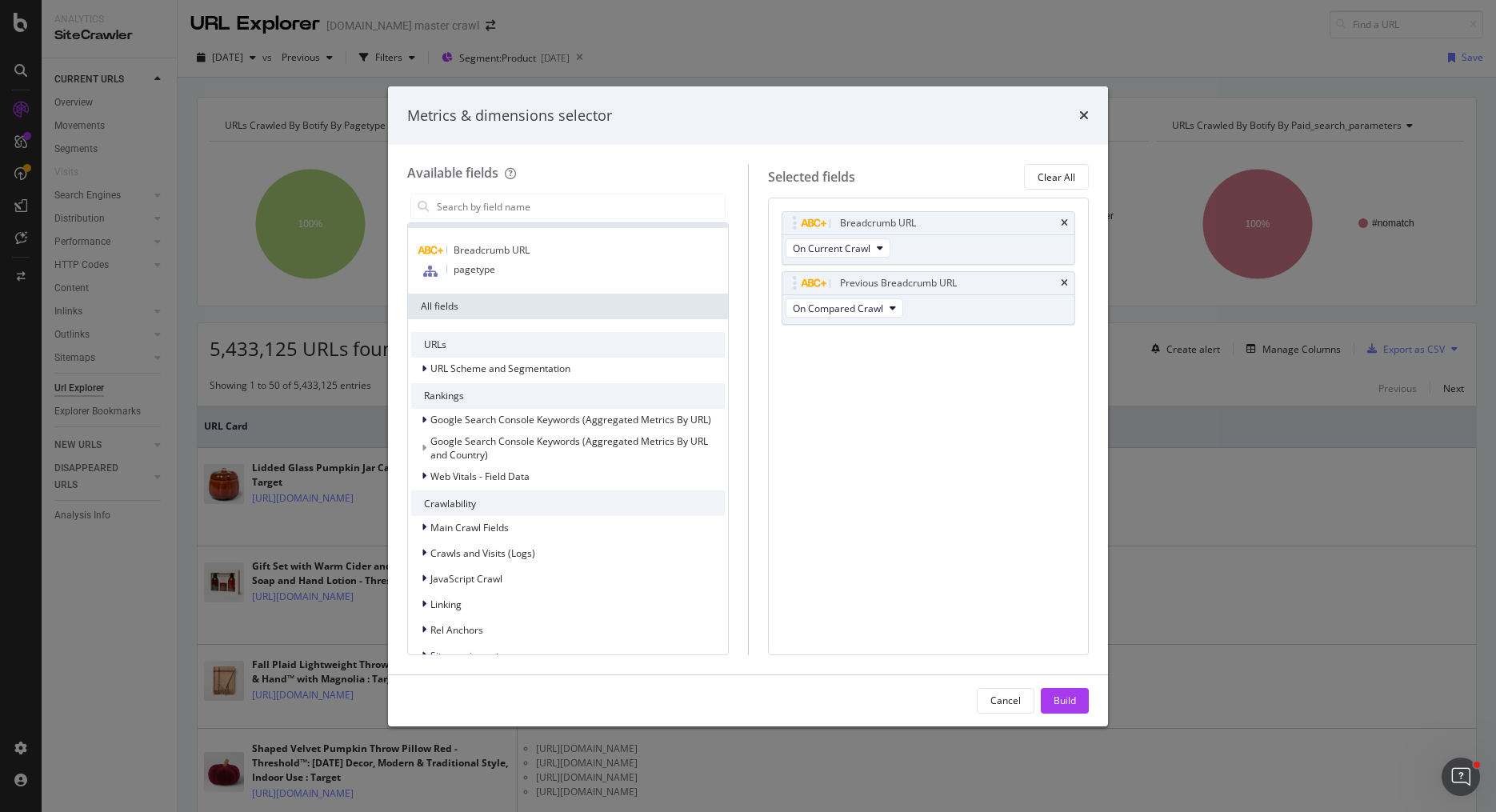
scroll to position [9, 0]
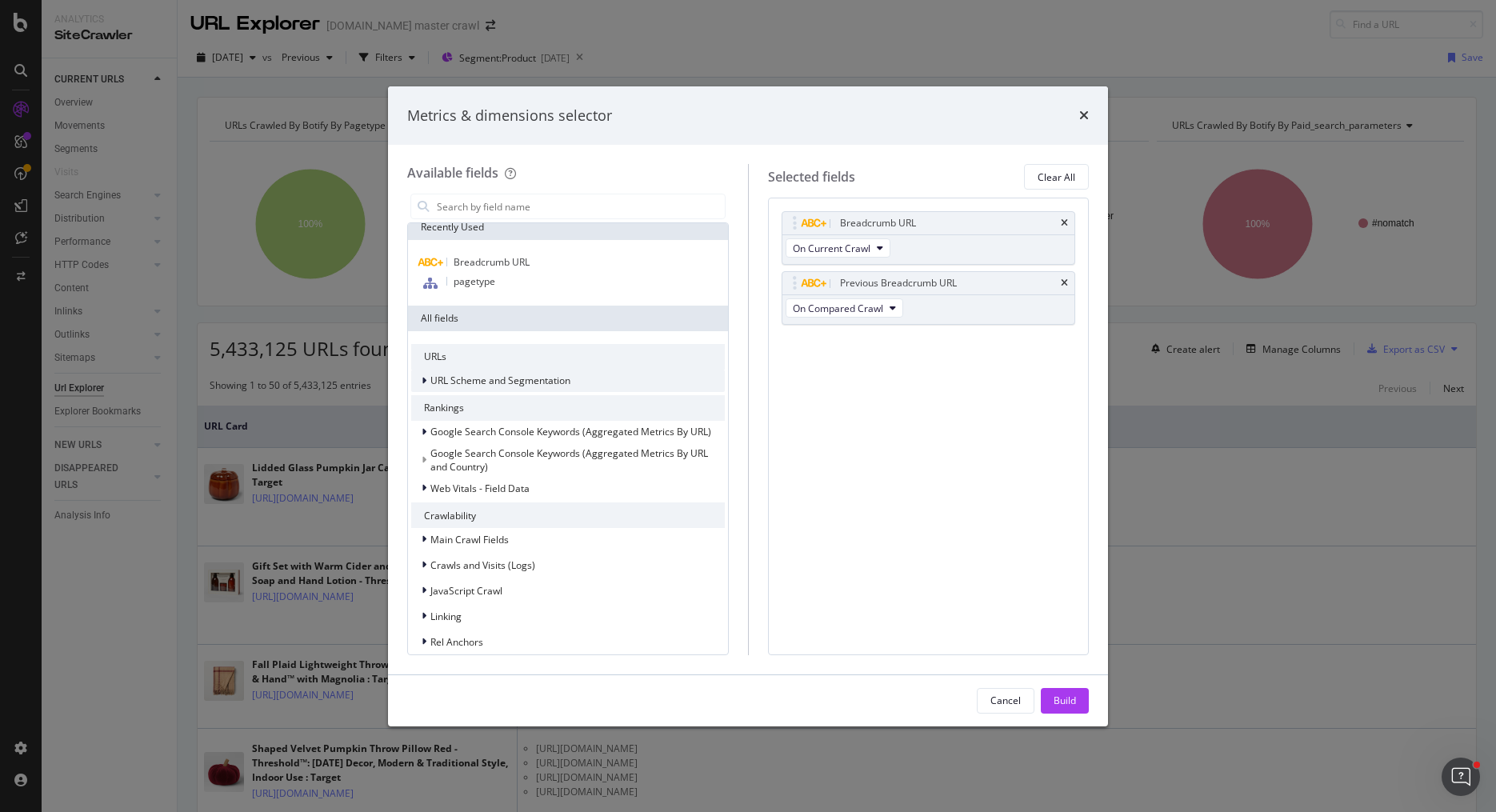
click at [426, 379] on div "modal" at bounding box center [426, 381] width 10 height 16
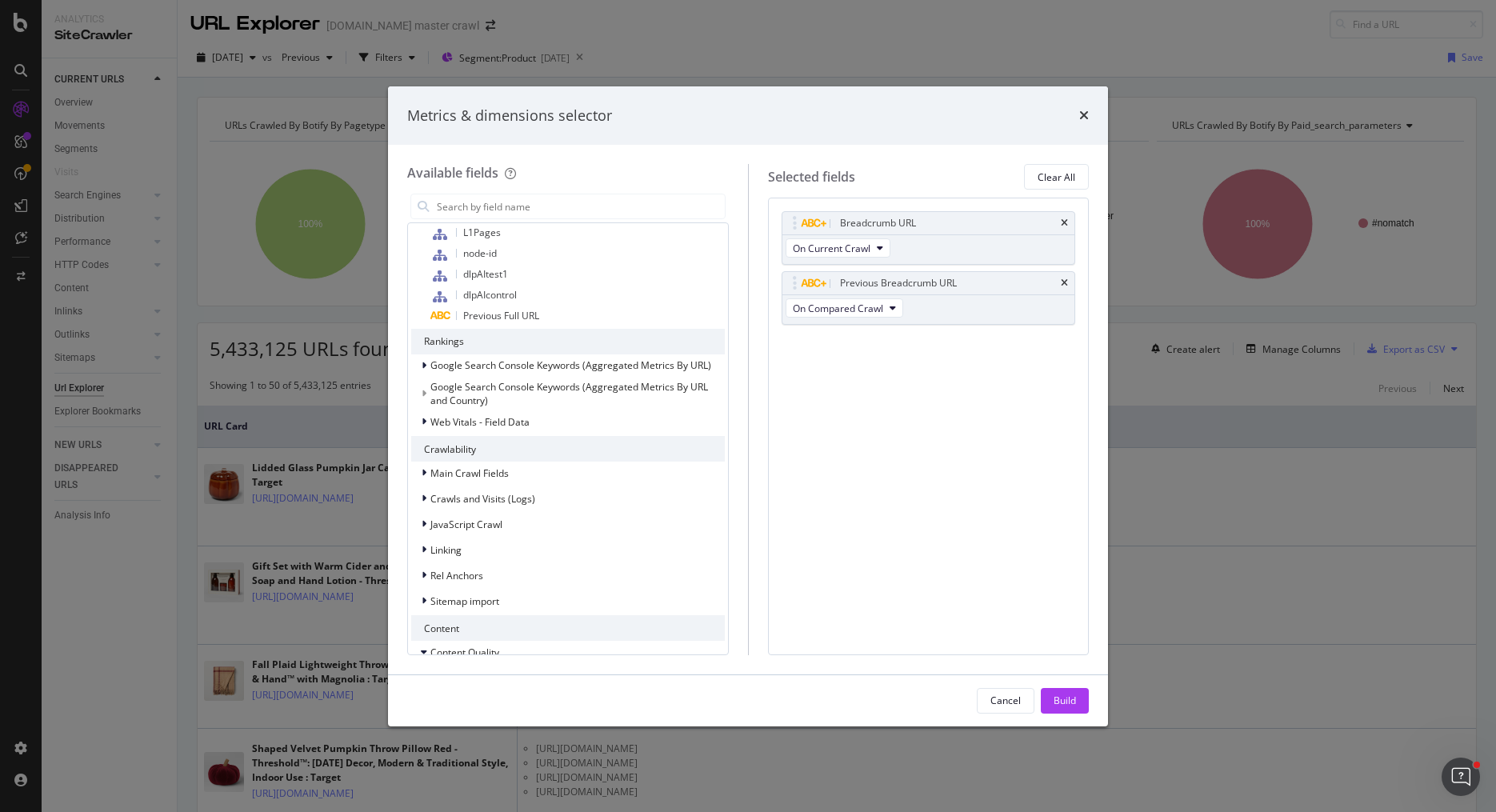
scroll to position [708, 0]
click at [422, 405] on div "Web Vitals - Field Data" at bounding box center [568, 417] width 314 height 23
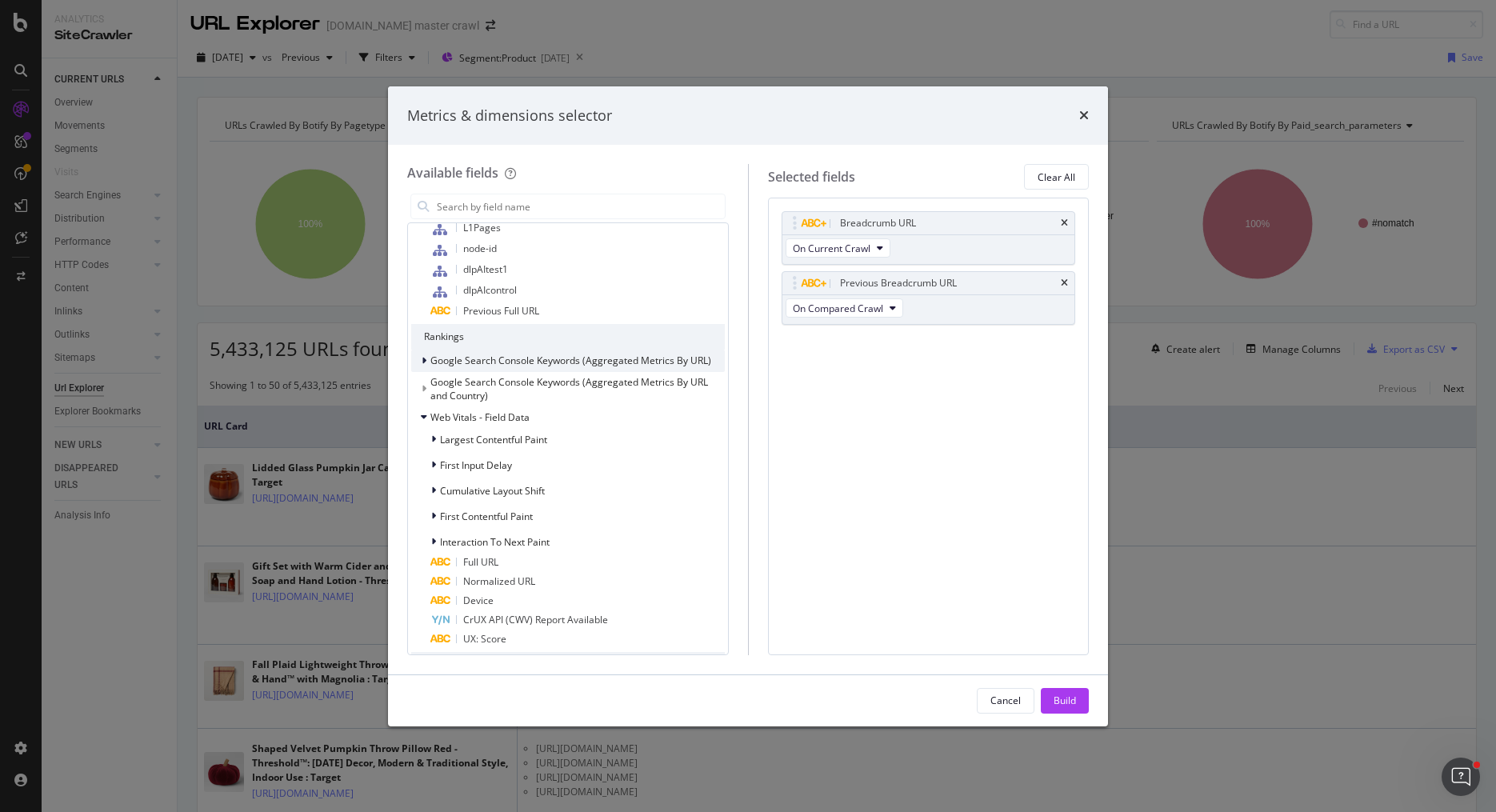
click at [425, 358] on icon "modal" at bounding box center [424, 361] width 5 height 10
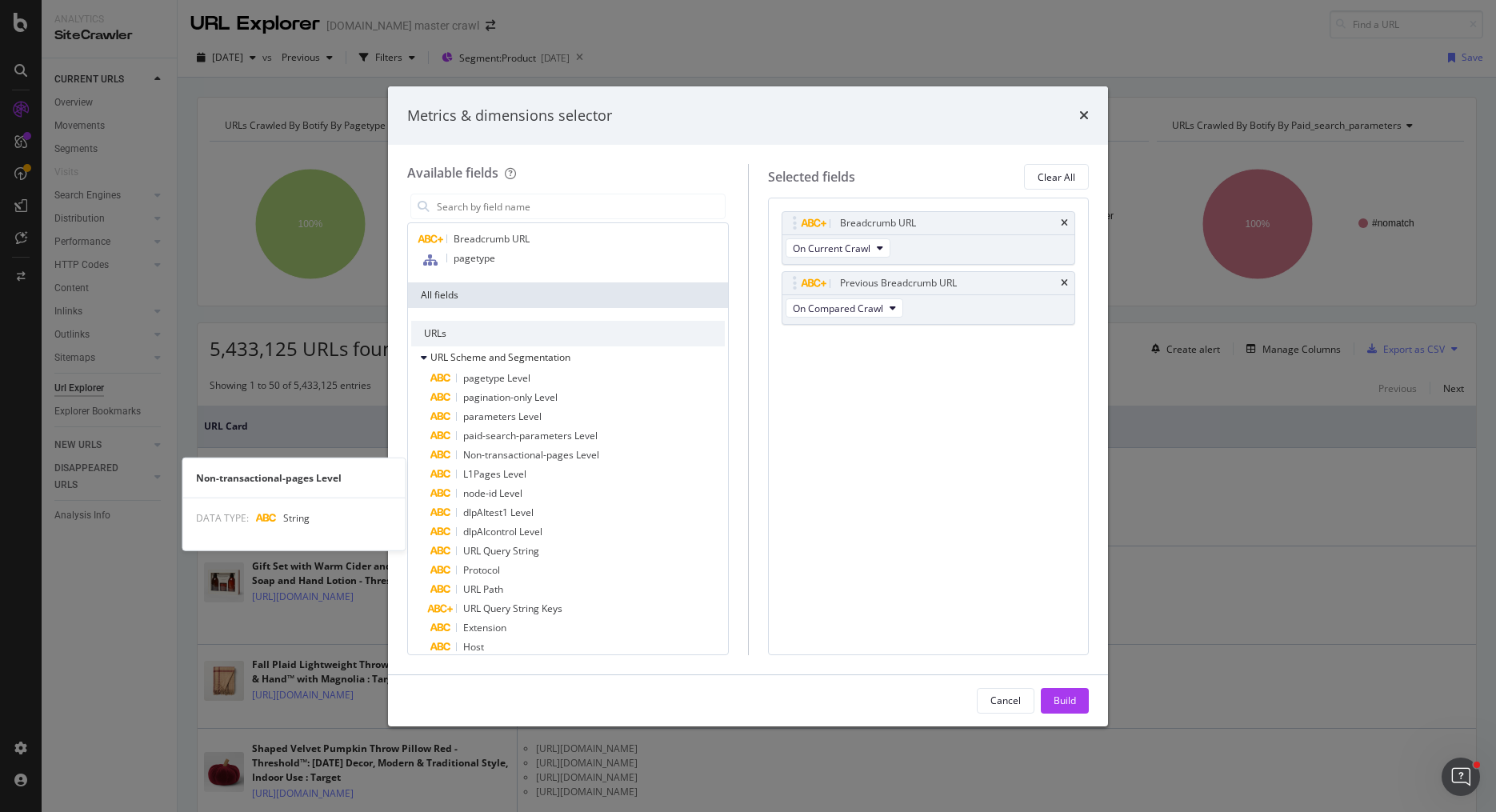
scroll to position [0, 0]
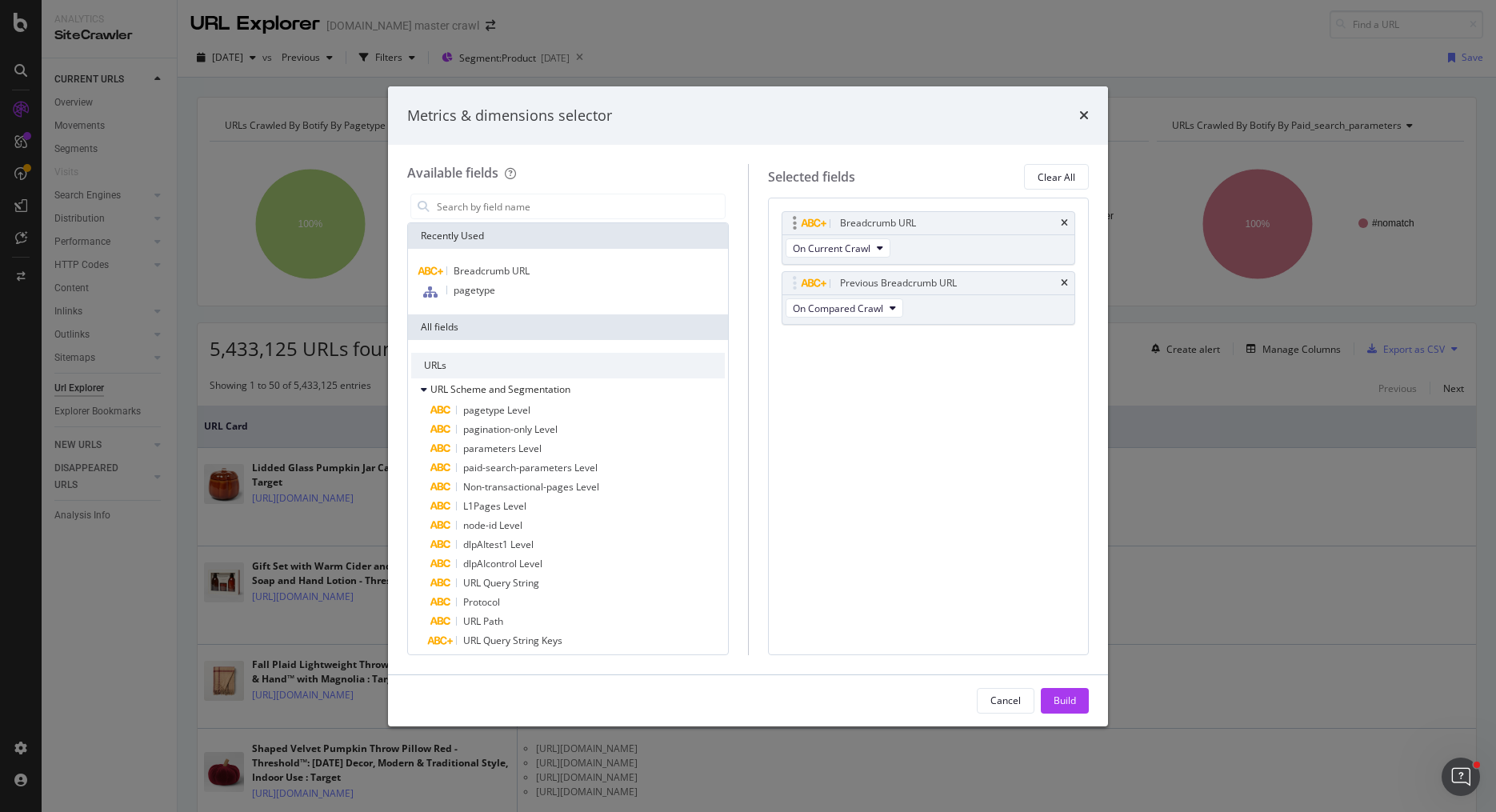
click at [1063, 215] on div "Breadcrumb URL" at bounding box center [929, 223] width 293 height 23
click at [1066, 226] on icon "times" at bounding box center [1064, 223] width 7 height 10
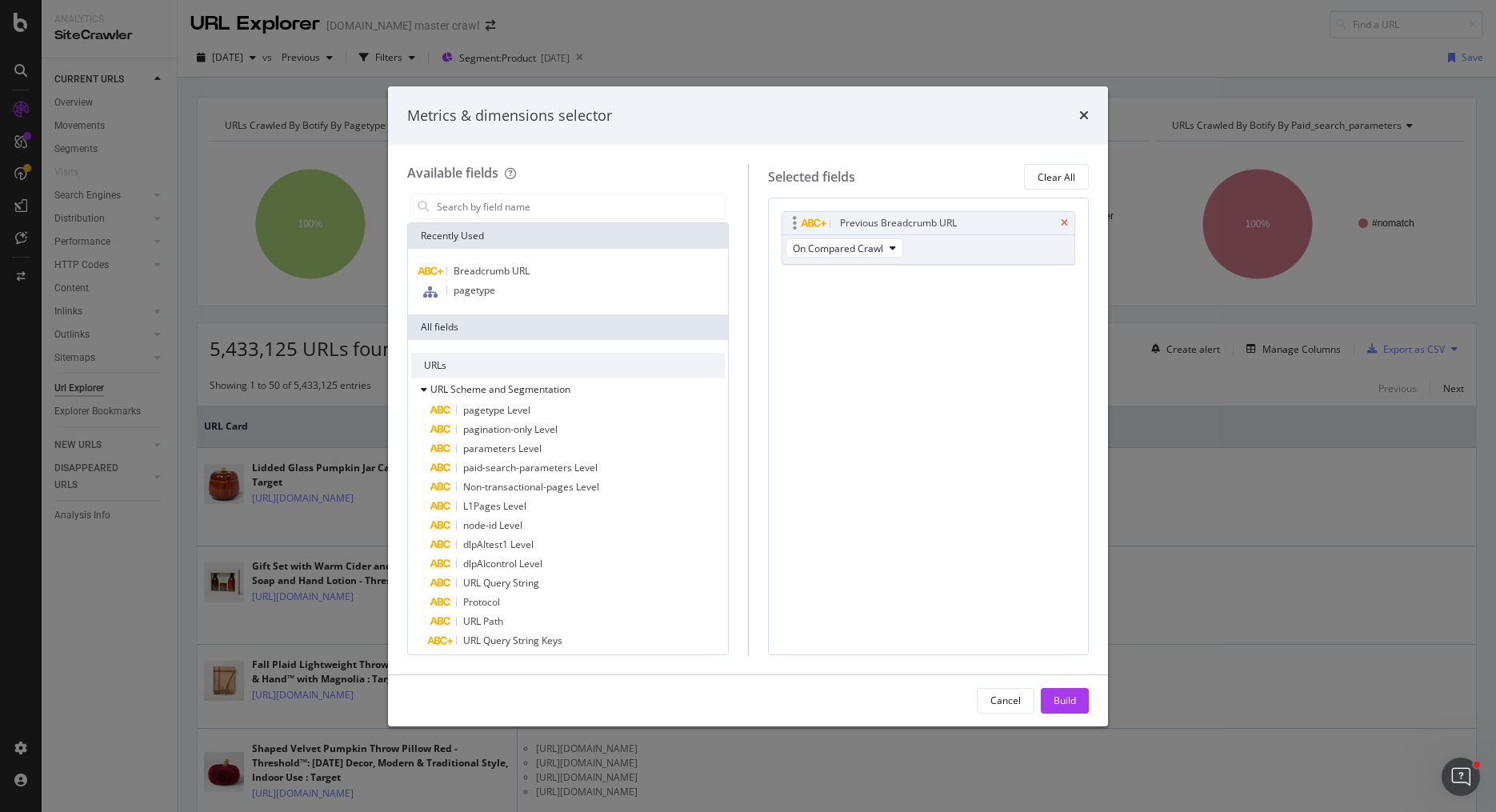
click at [1066, 221] on icon "times" at bounding box center [1064, 223] width 7 height 10
click at [566, 207] on input "modal" at bounding box center [580, 206] width 290 height 24
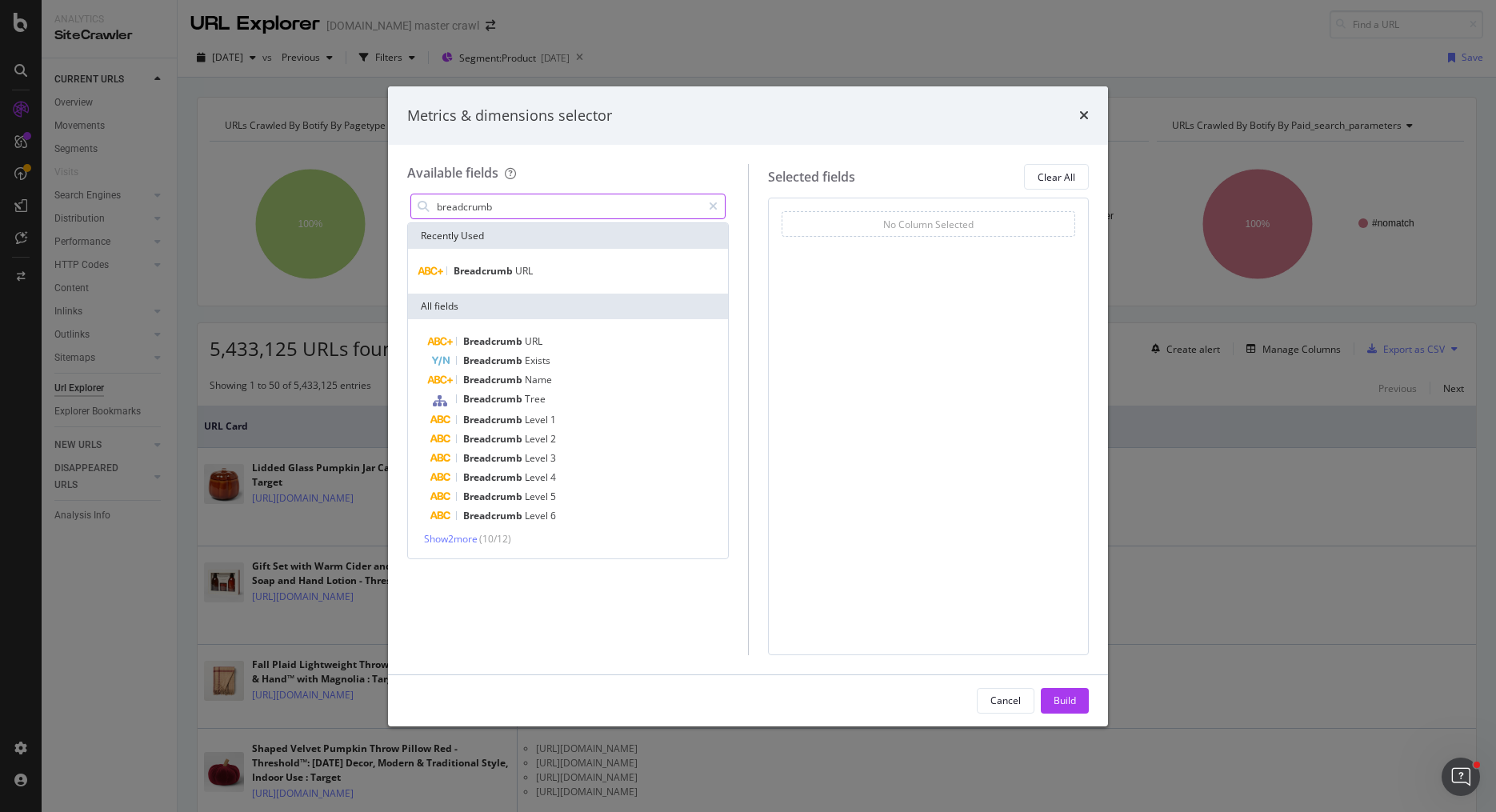
type input "breadcrumb"
click at [442, 545] on div "Breadcrumb URL Breadcrumb Exists Breadcrumb Name Breadcrumb Tree Breadcrumb Lev…" at bounding box center [567, 438] width 320 height 239
click at [449, 534] on span "Show 2 more" at bounding box center [451, 538] width 53 height 14
click at [506, 400] on span "Breadcrumb" at bounding box center [494, 398] width 61 height 14
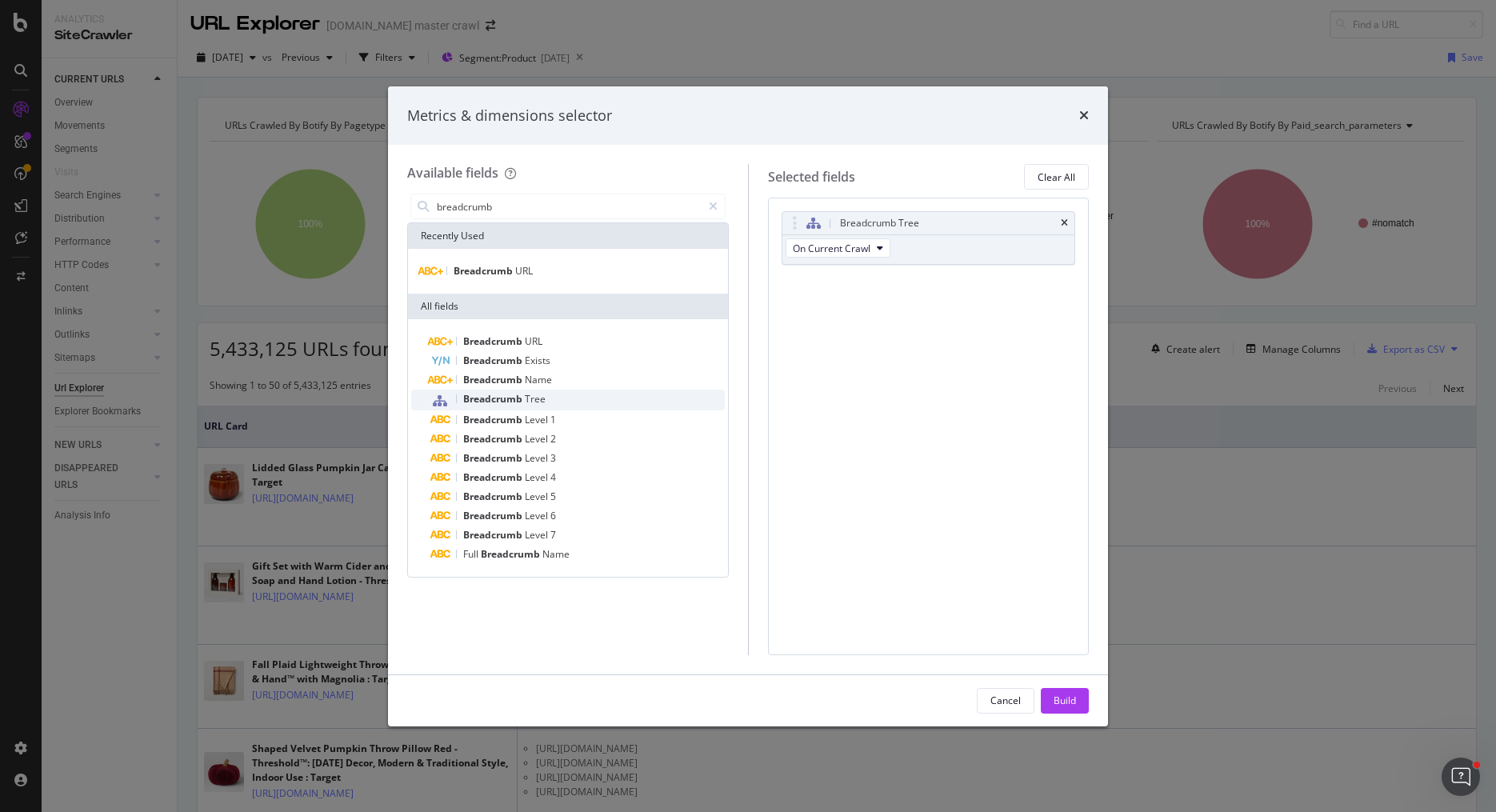
click at [506, 400] on span "Breadcrumb" at bounding box center [494, 398] width 61 height 14
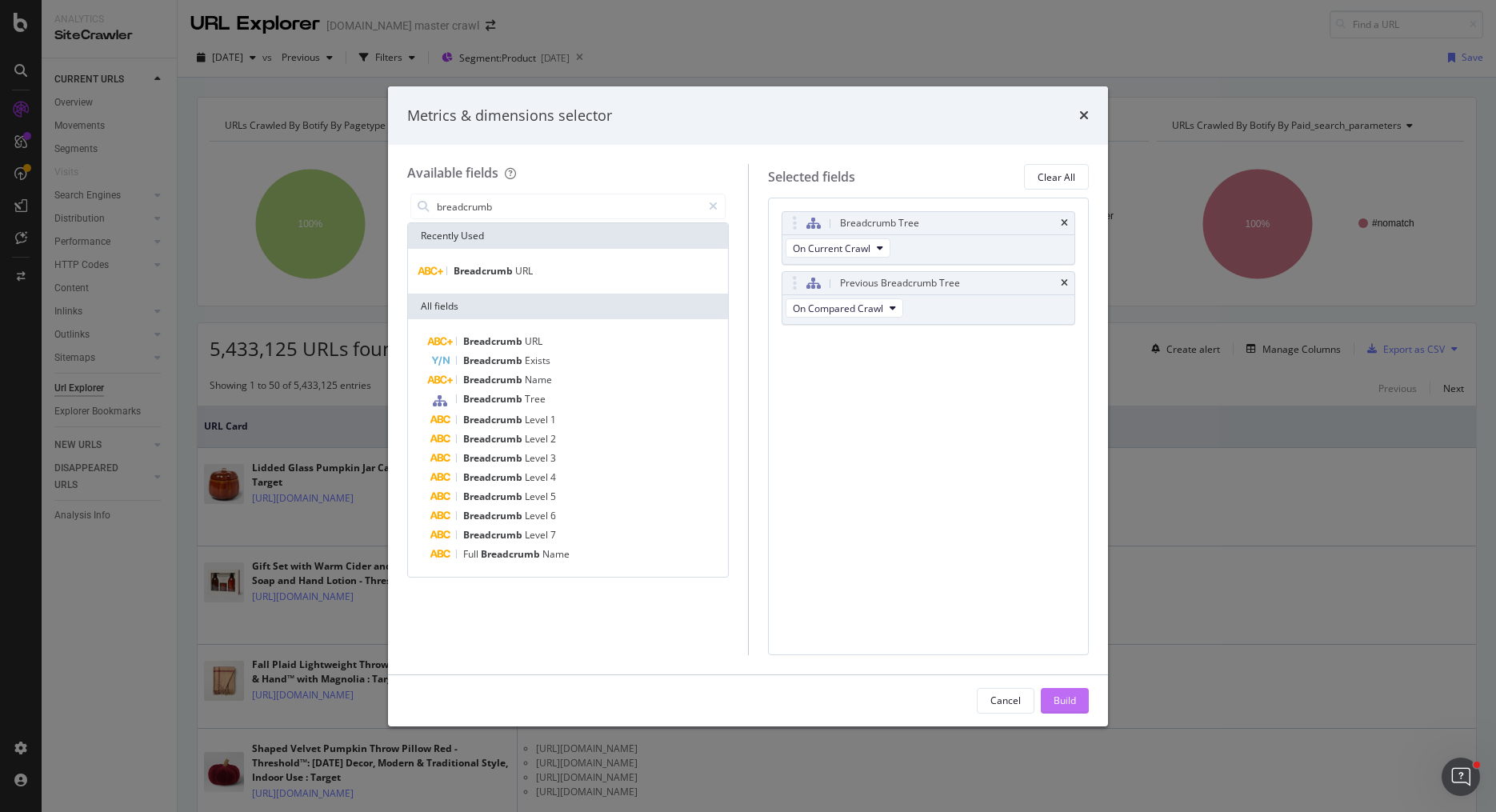
click at [1064, 701] on div "Build" at bounding box center [1065, 700] width 23 height 14
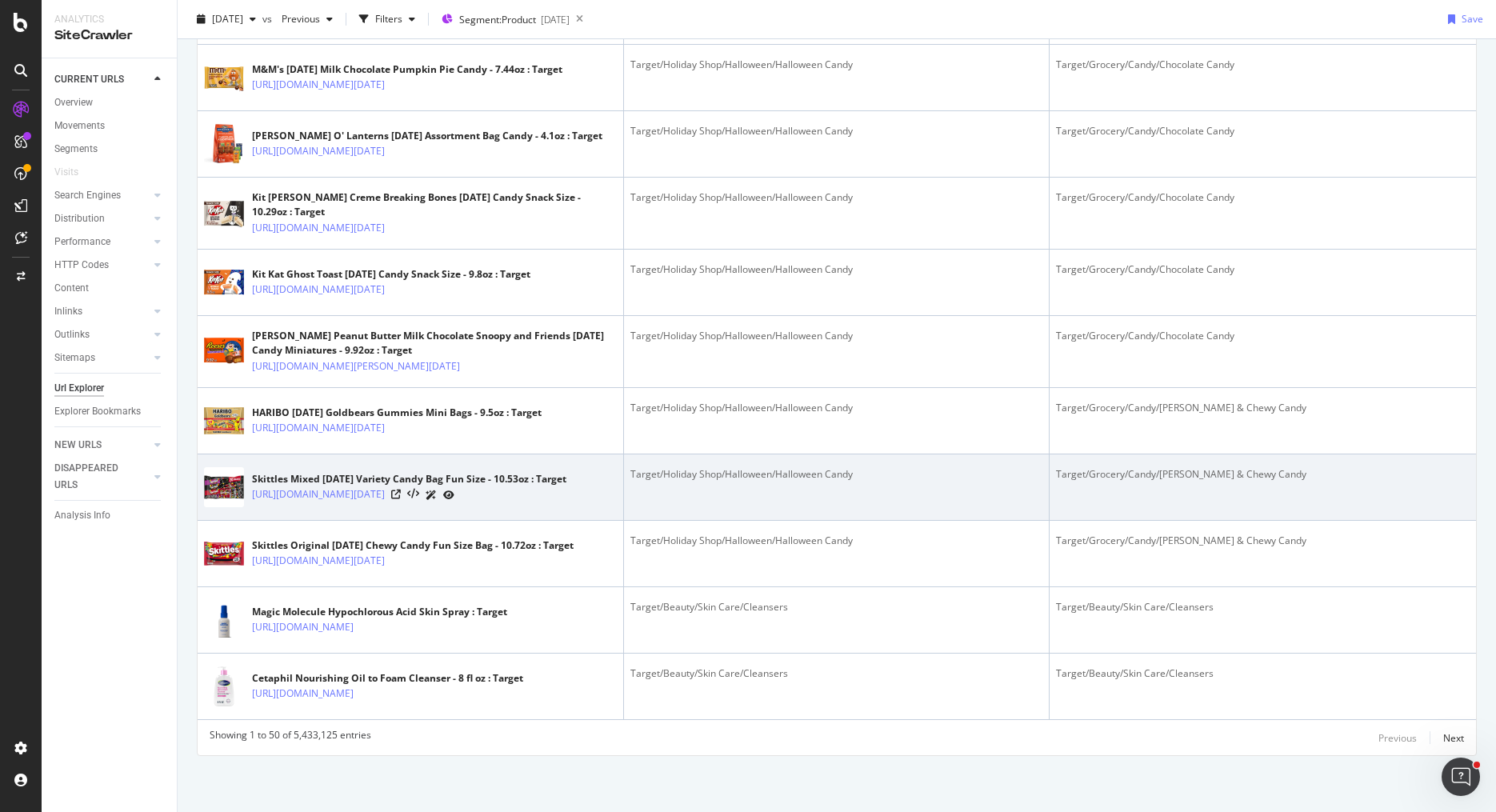
scroll to position [3746, 0]
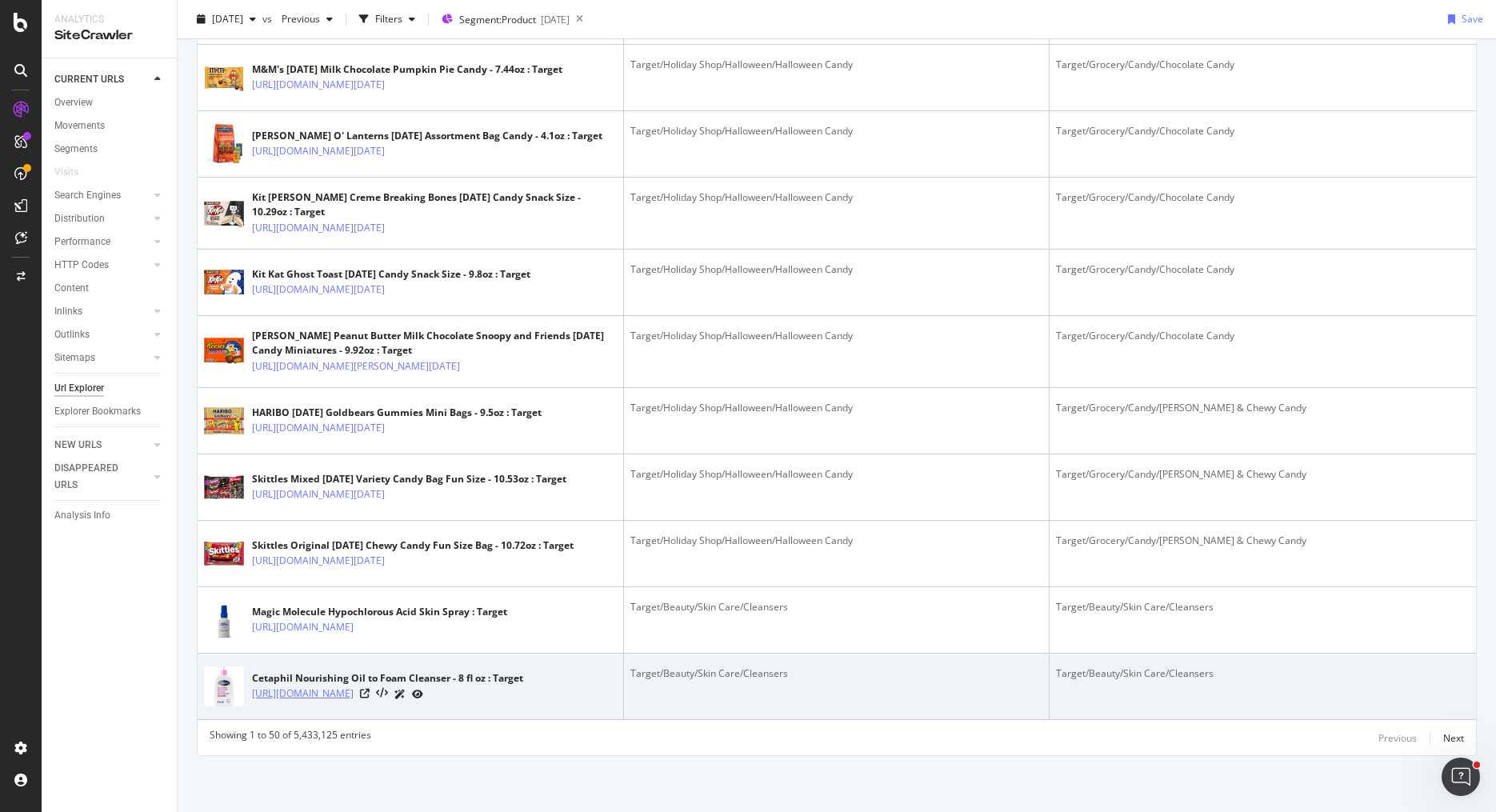
click at [333, 691] on link "[URL][DOMAIN_NAME]" at bounding box center [303, 693] width 102 height 16
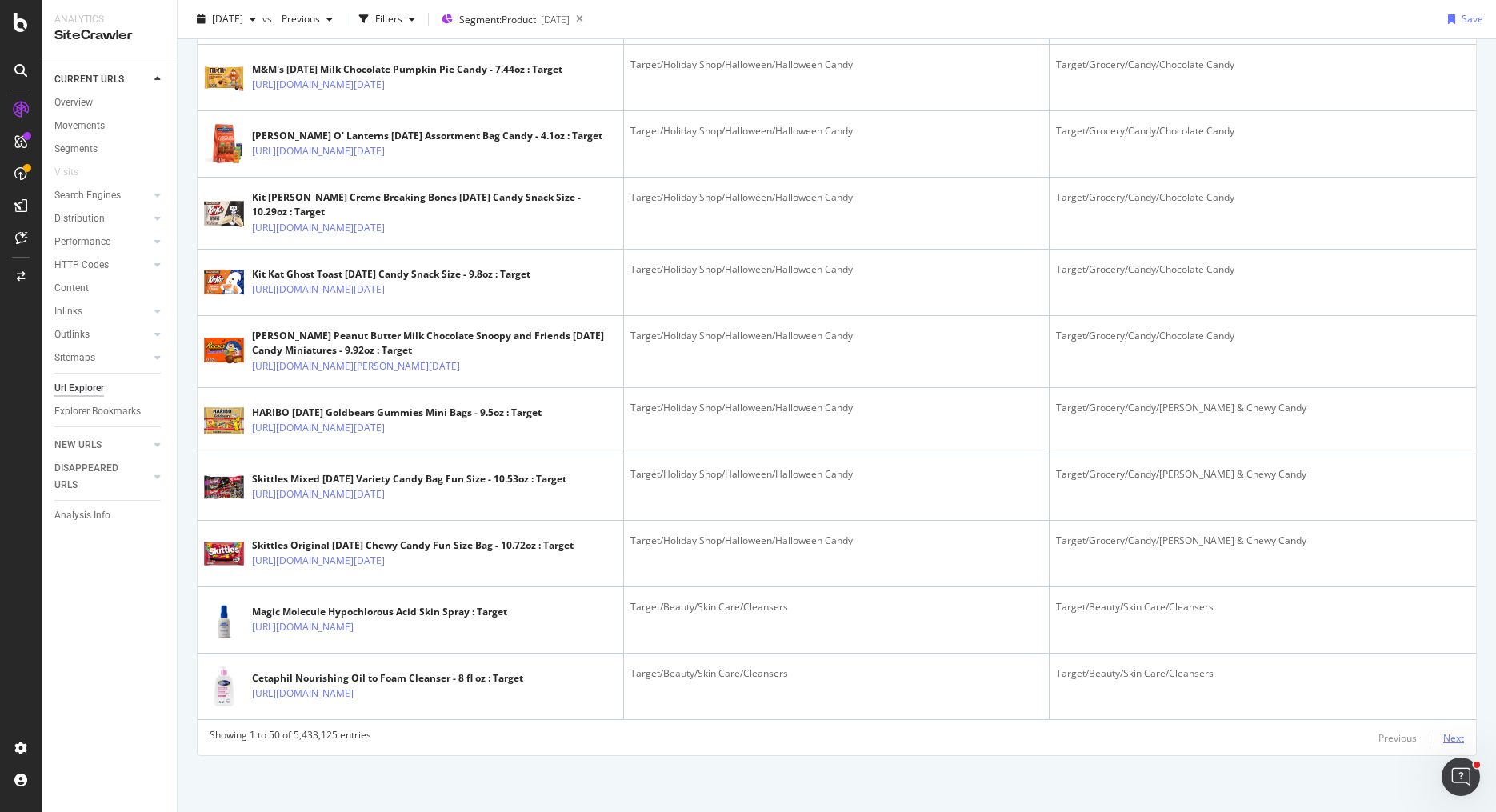
click at [1452, 733] on div "Next" at bounding box center [1454, 738] width 21 height 14
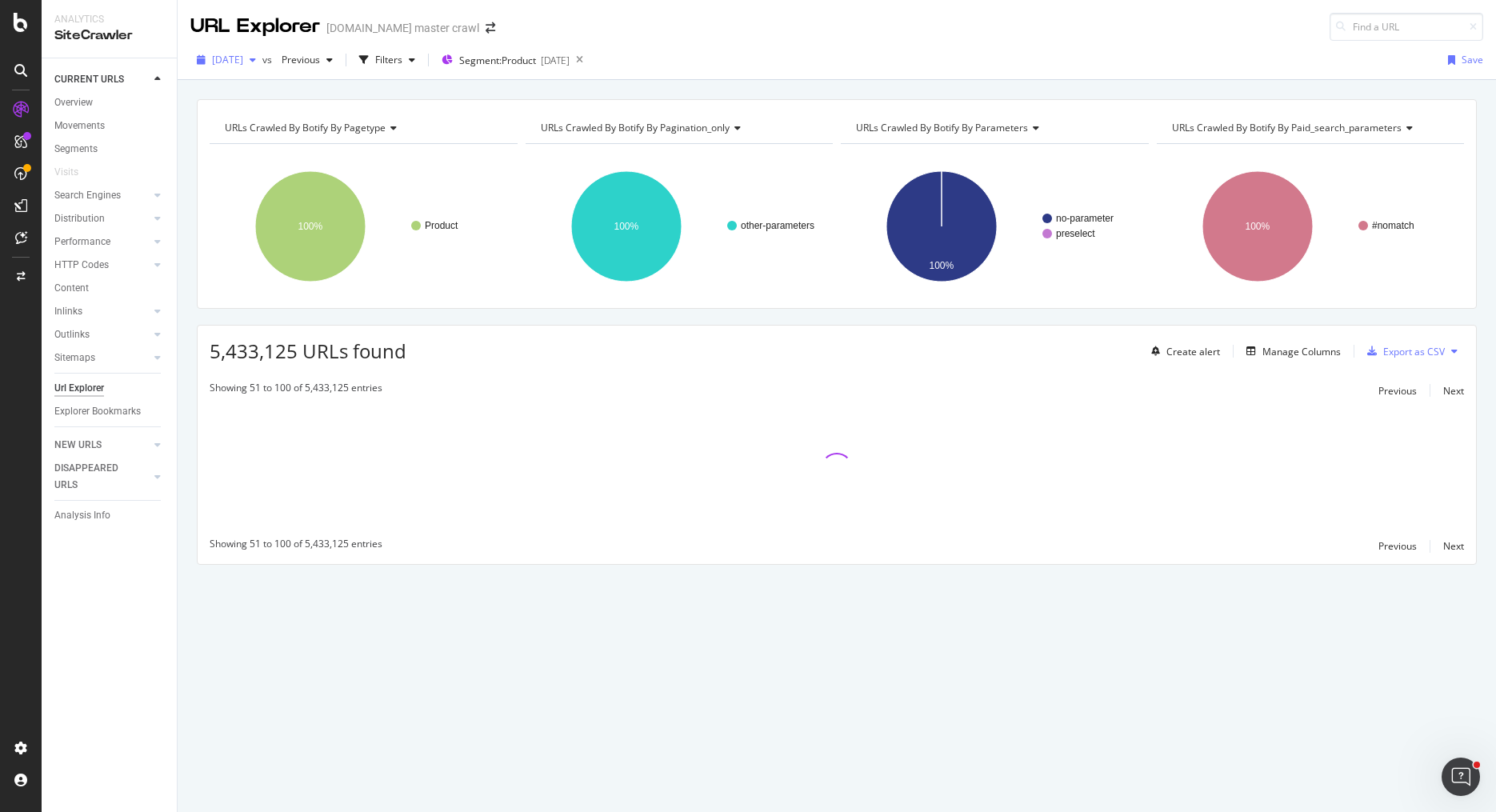
click at [244, 66] on span "[DATE]" at bounding box center [227, 59] width 32 height 14
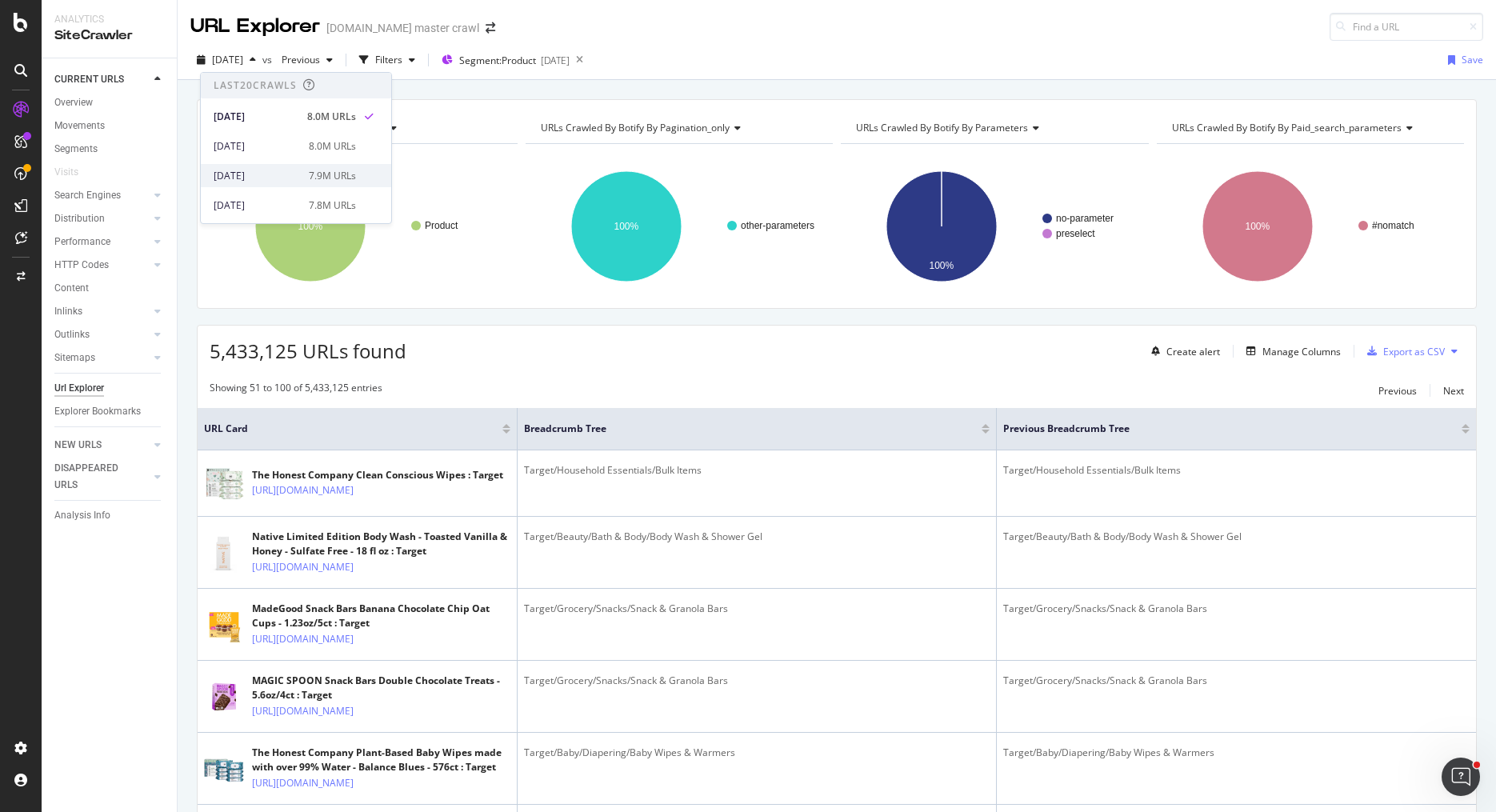
click at [265, 177] on div "[DATE]" at bounding box center [256, 176] width 86 height 15
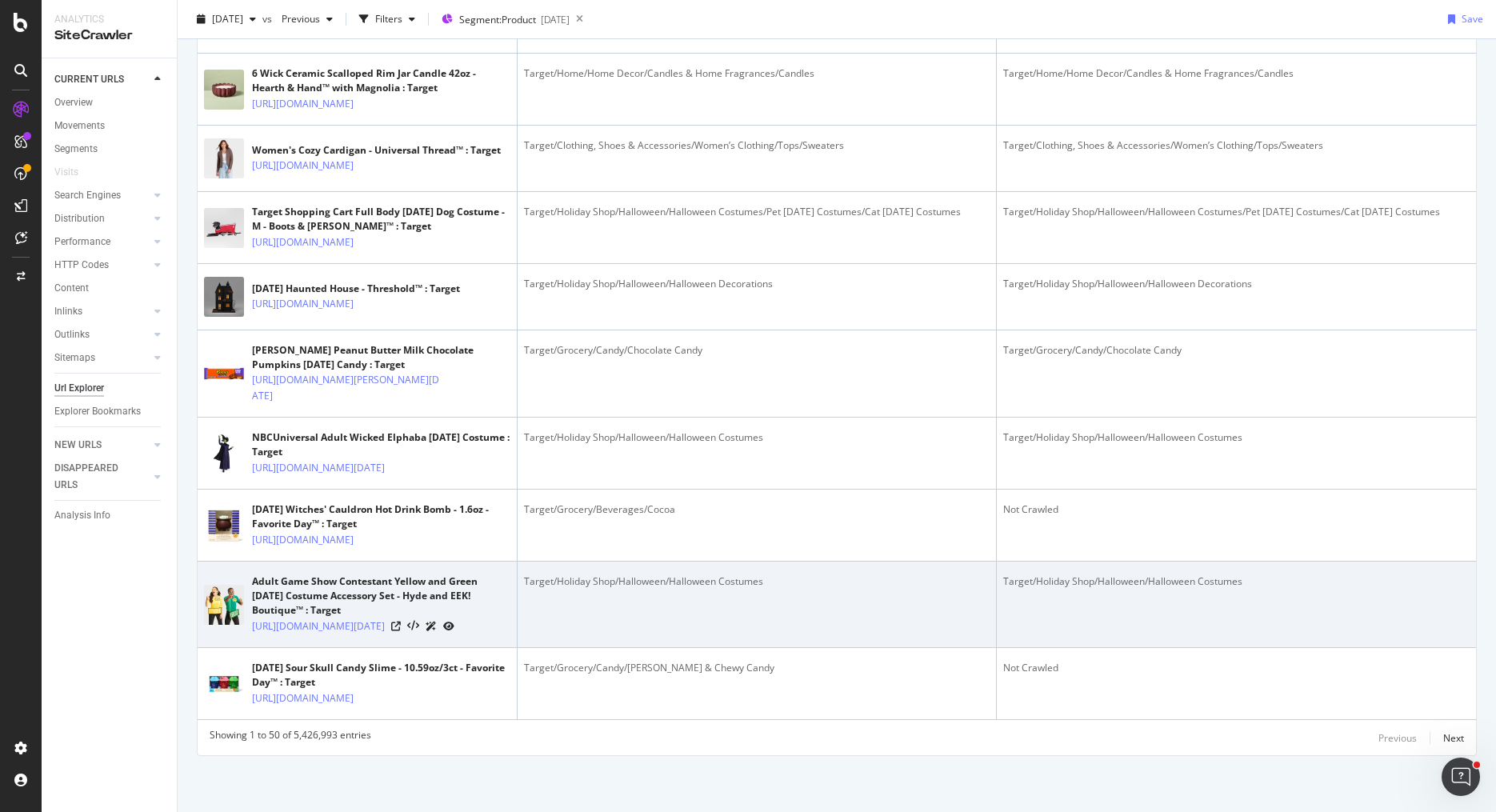
scroll to position [4277, 0]
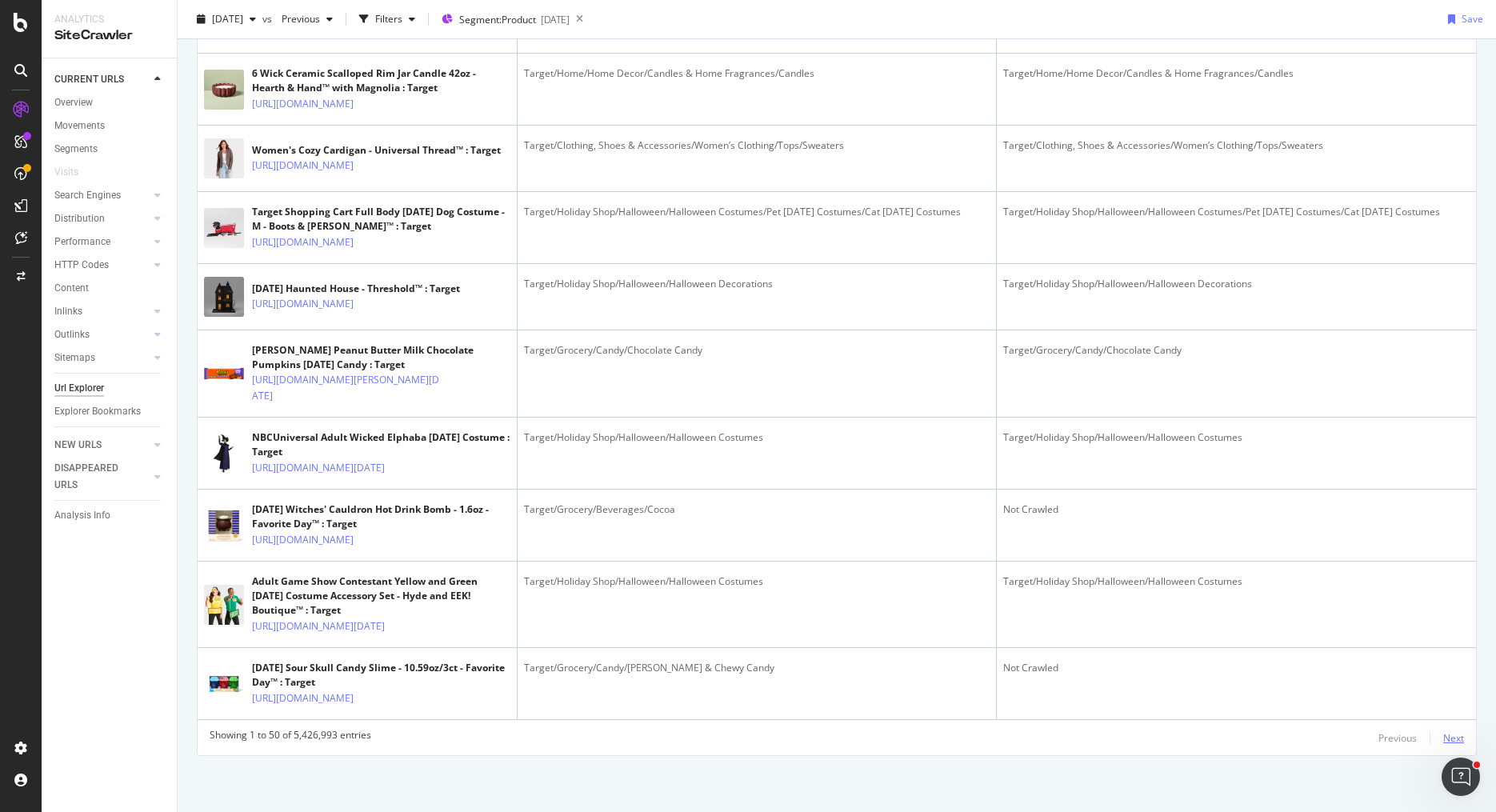
click at [1458, 736] on div "Next" at bounding box center [1454, 738] width 21 height 14
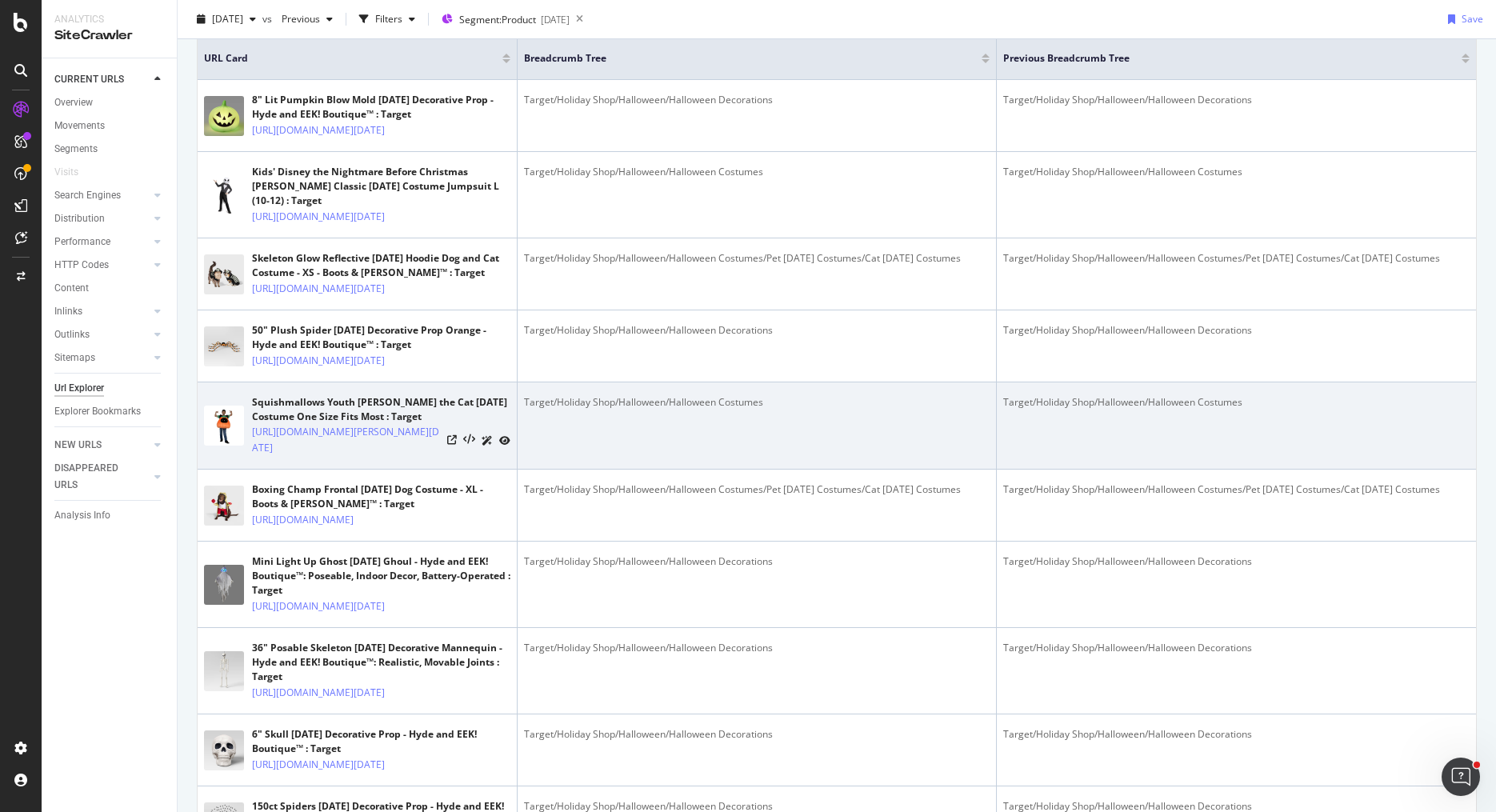
scroll to position [357, 0]
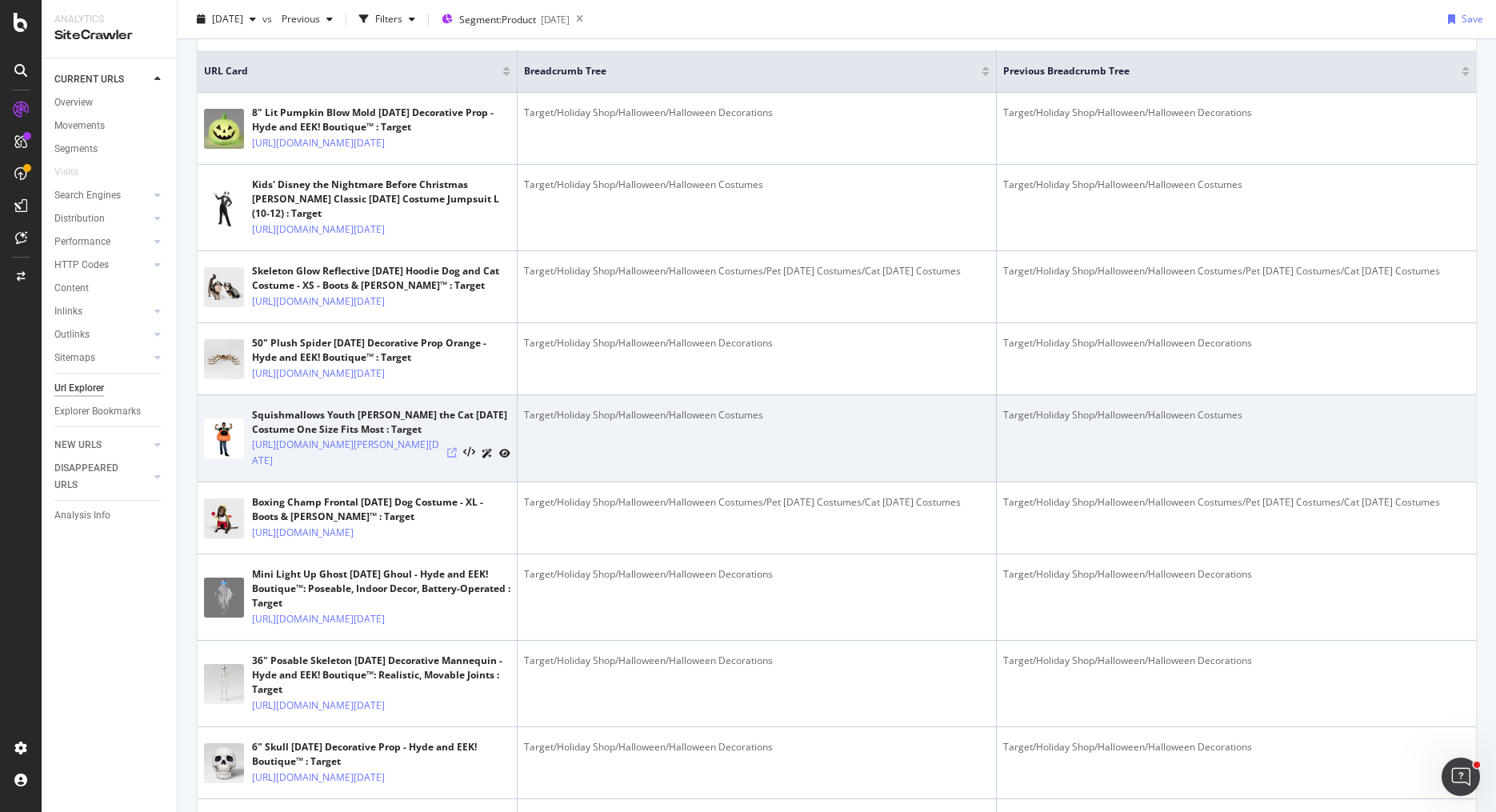
click at [452, 458] on icon at bounding box center [452, 453] width 10 height 10
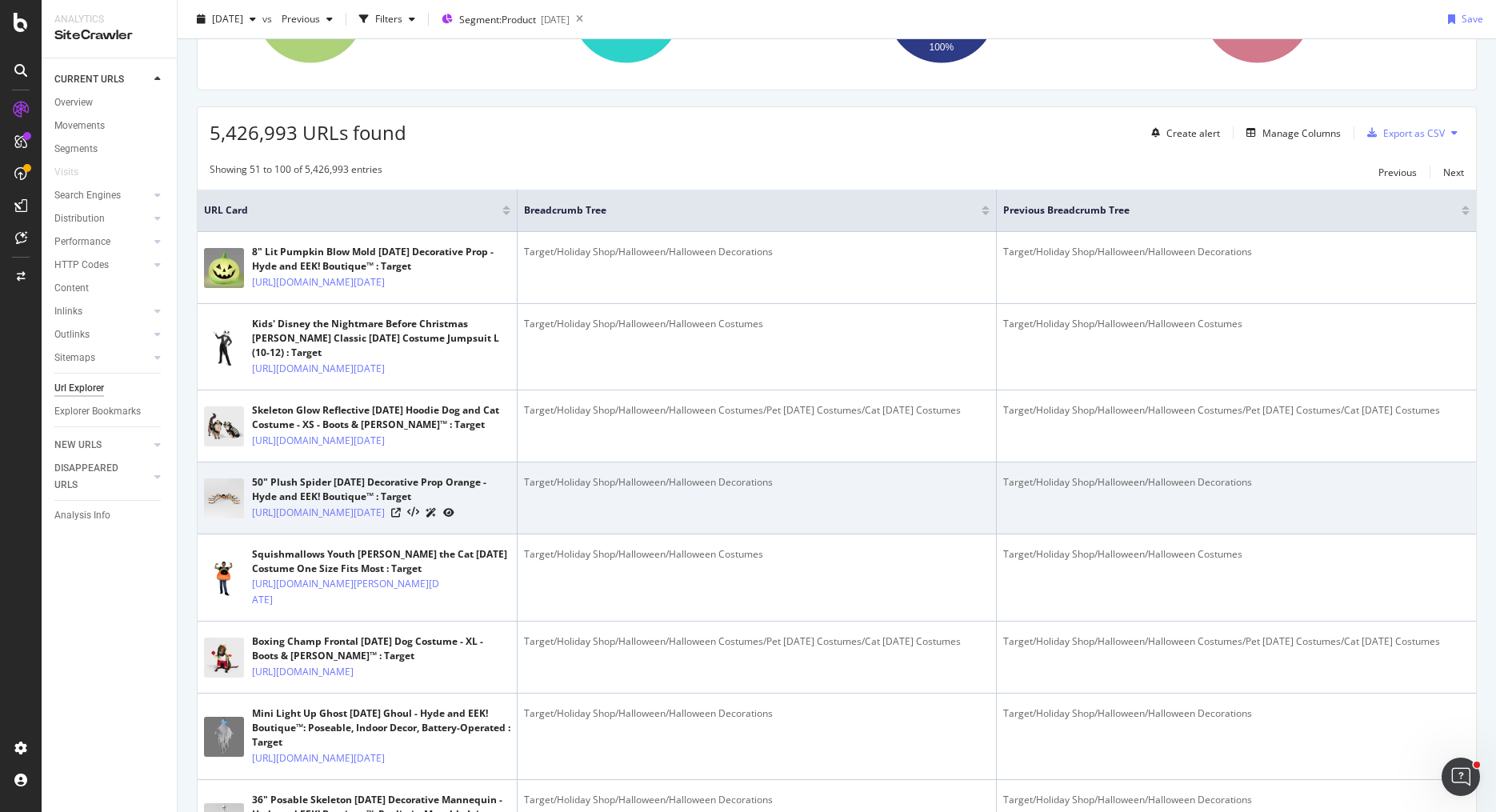
scroll to position [86, 0]
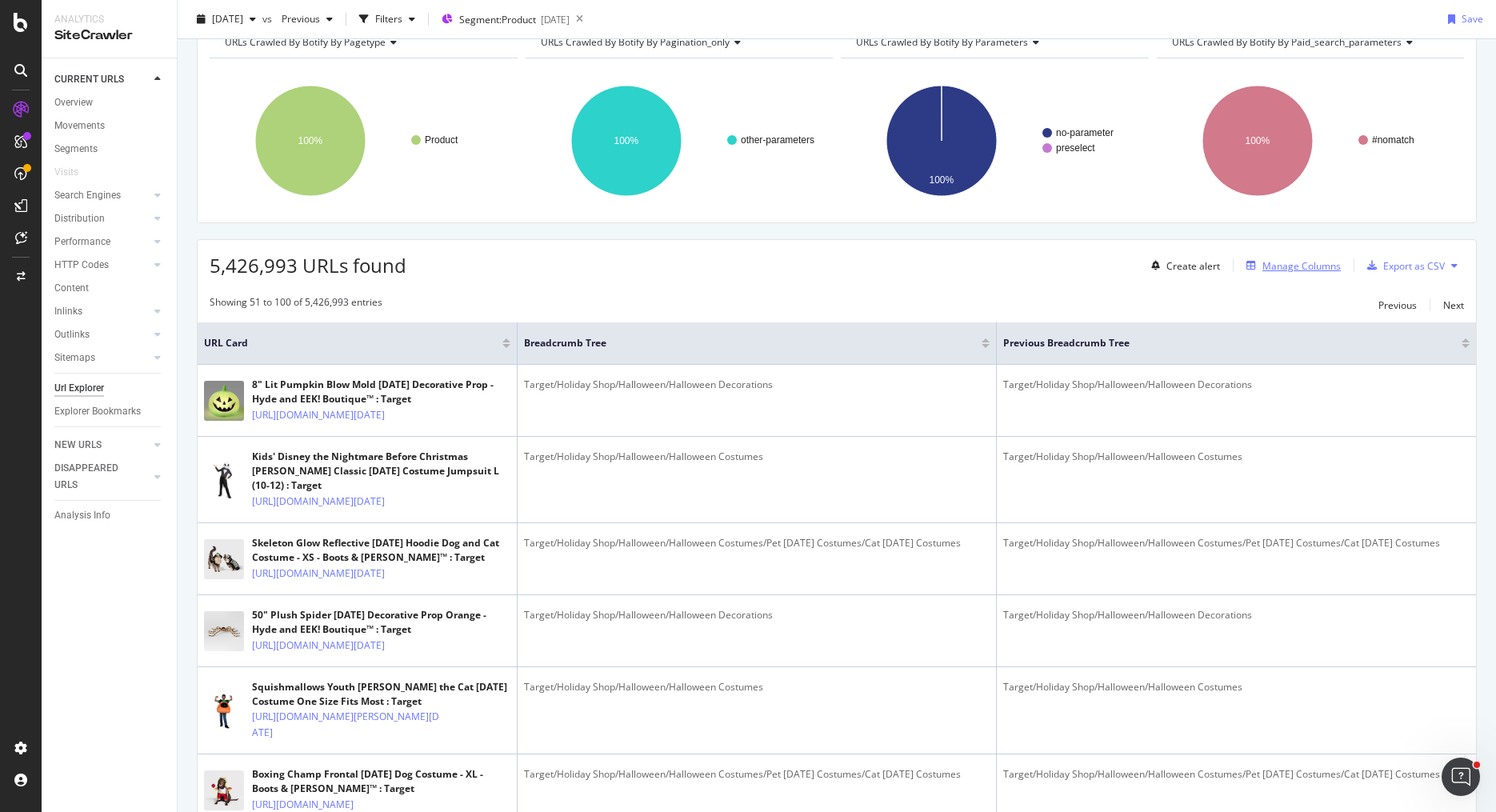
click at [1303, 259] on div "Manage Columns" at bounding box center [1301, 265] width 78 height 14
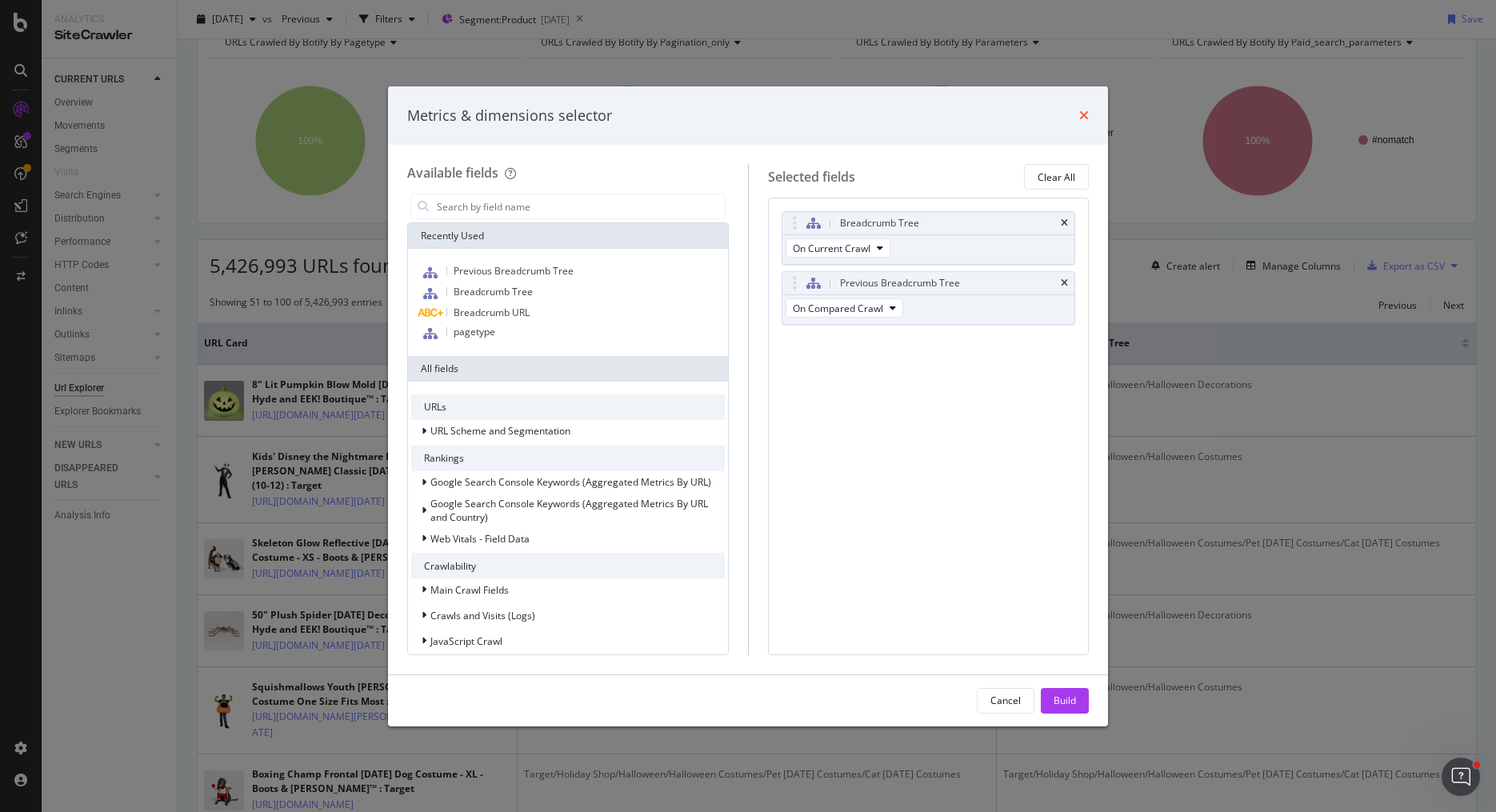
click at [1084, 117] on icon "times" at bounding box center [1084, 115] width 10 height 13
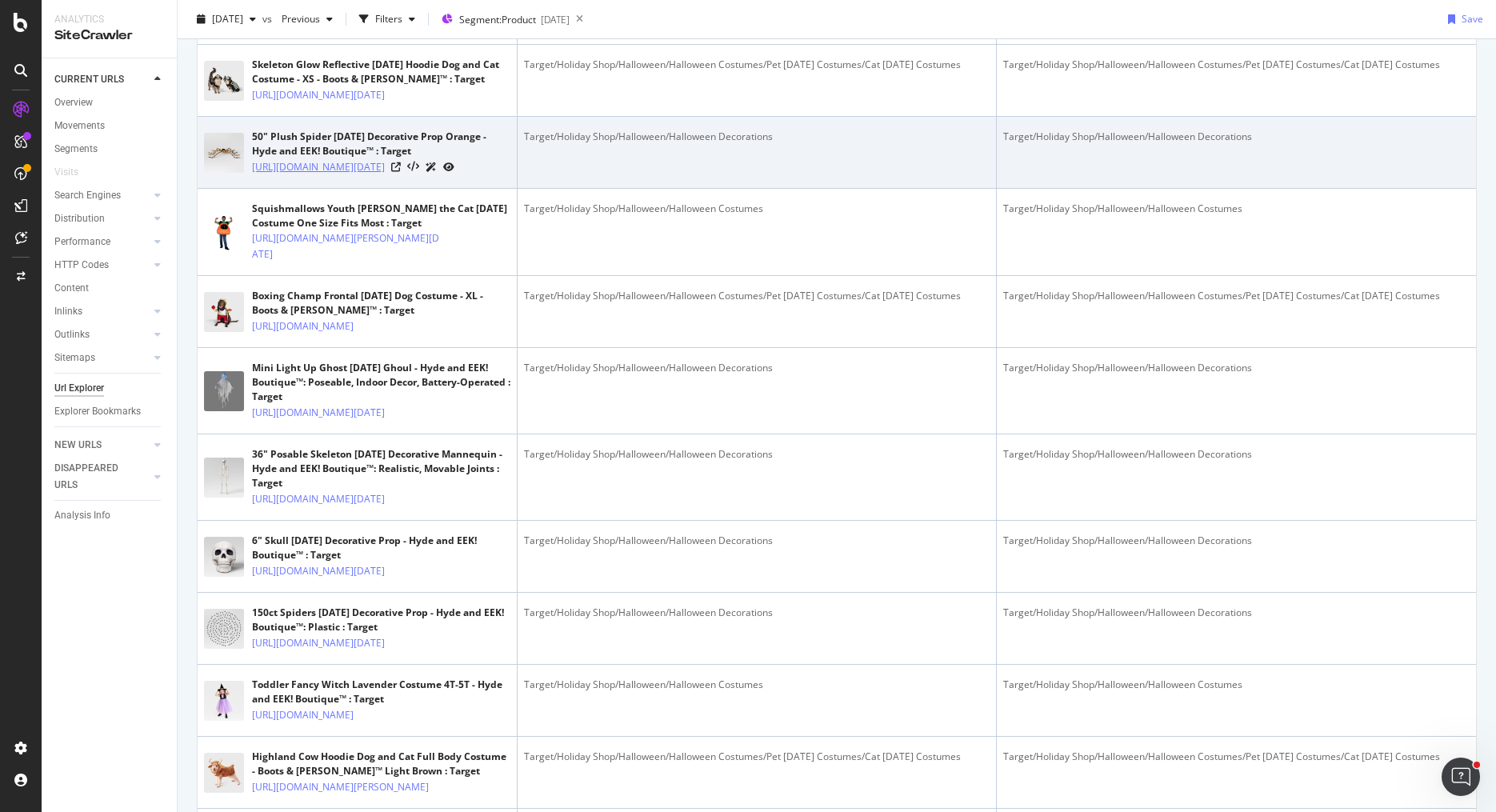
scroll to position [582, 0]
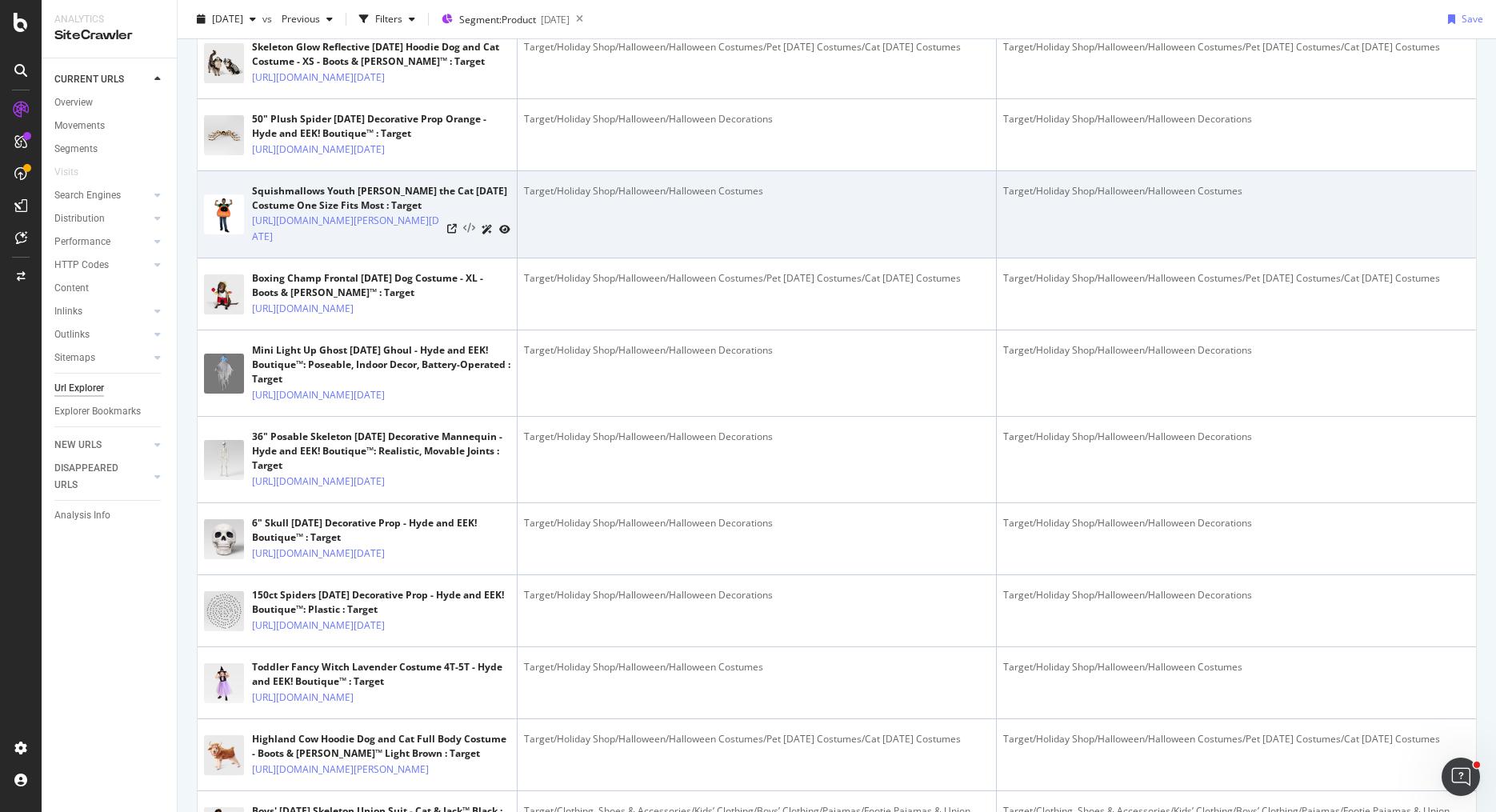
click at [470, 235] on icon at bounding box center [468, 229] width 12 height 11
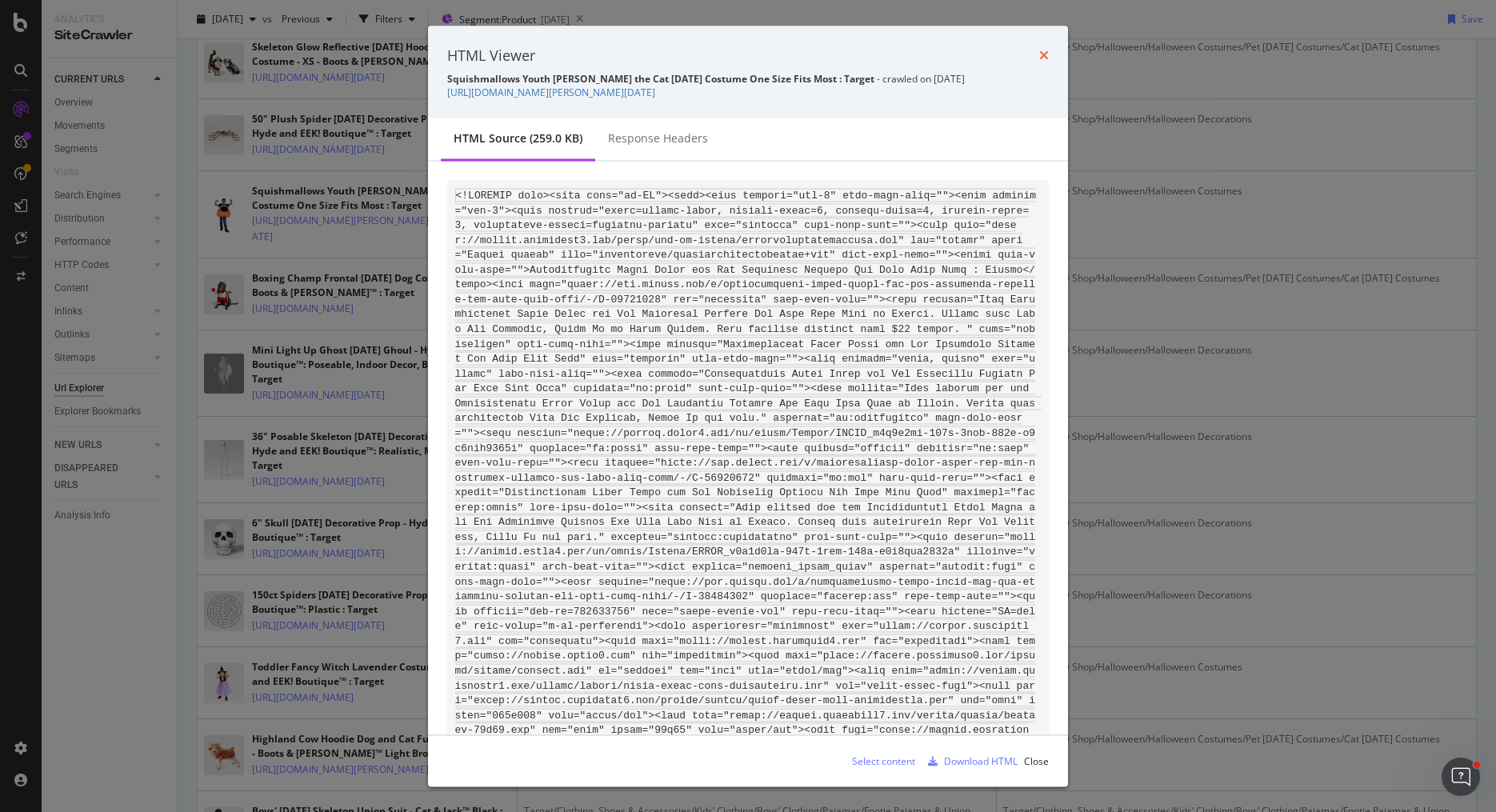
click at [1042, 51] on icon "times" at bounding box center [1044, 55] width 10 height 13
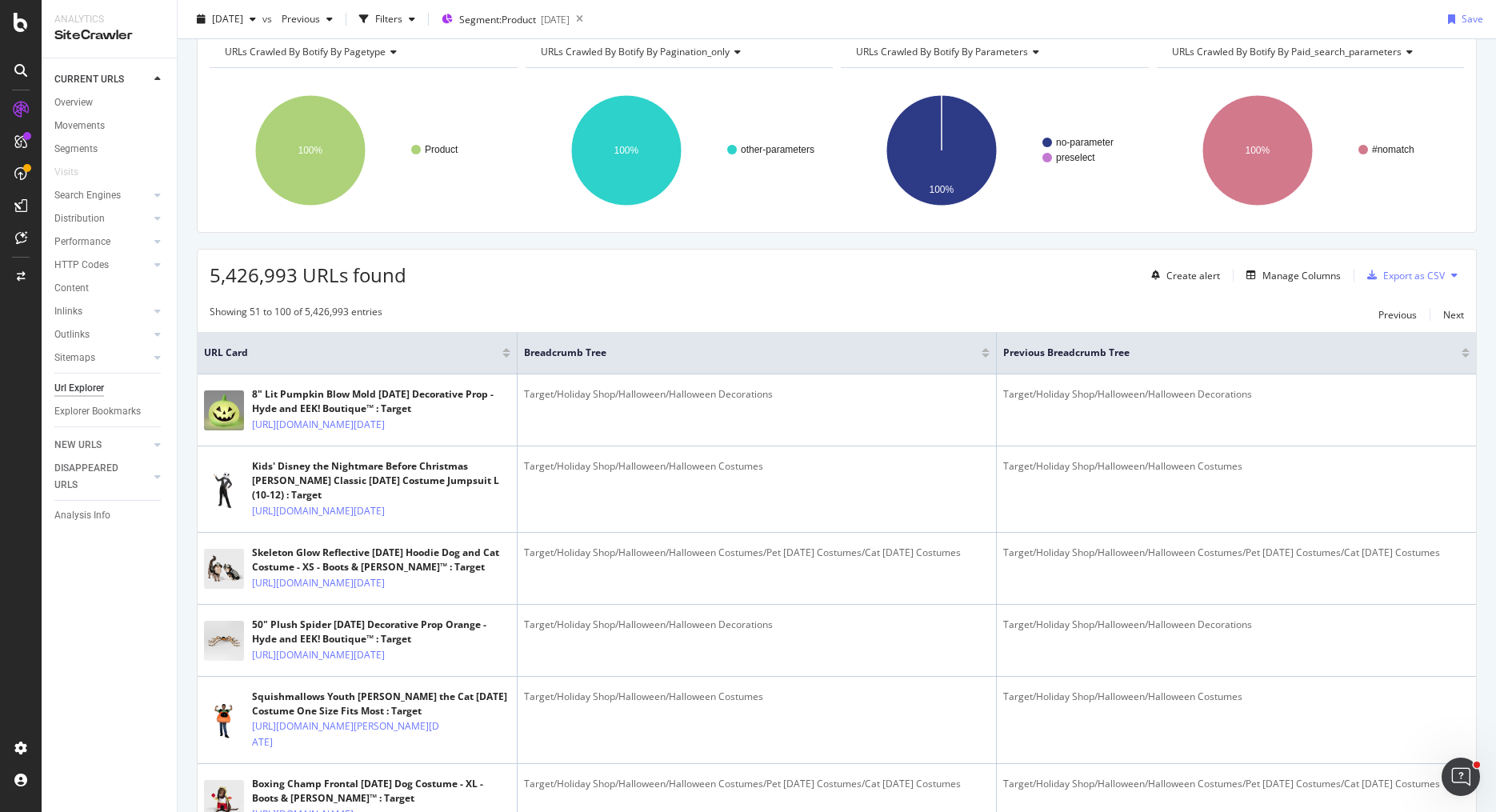
scroll to position [0, 0]
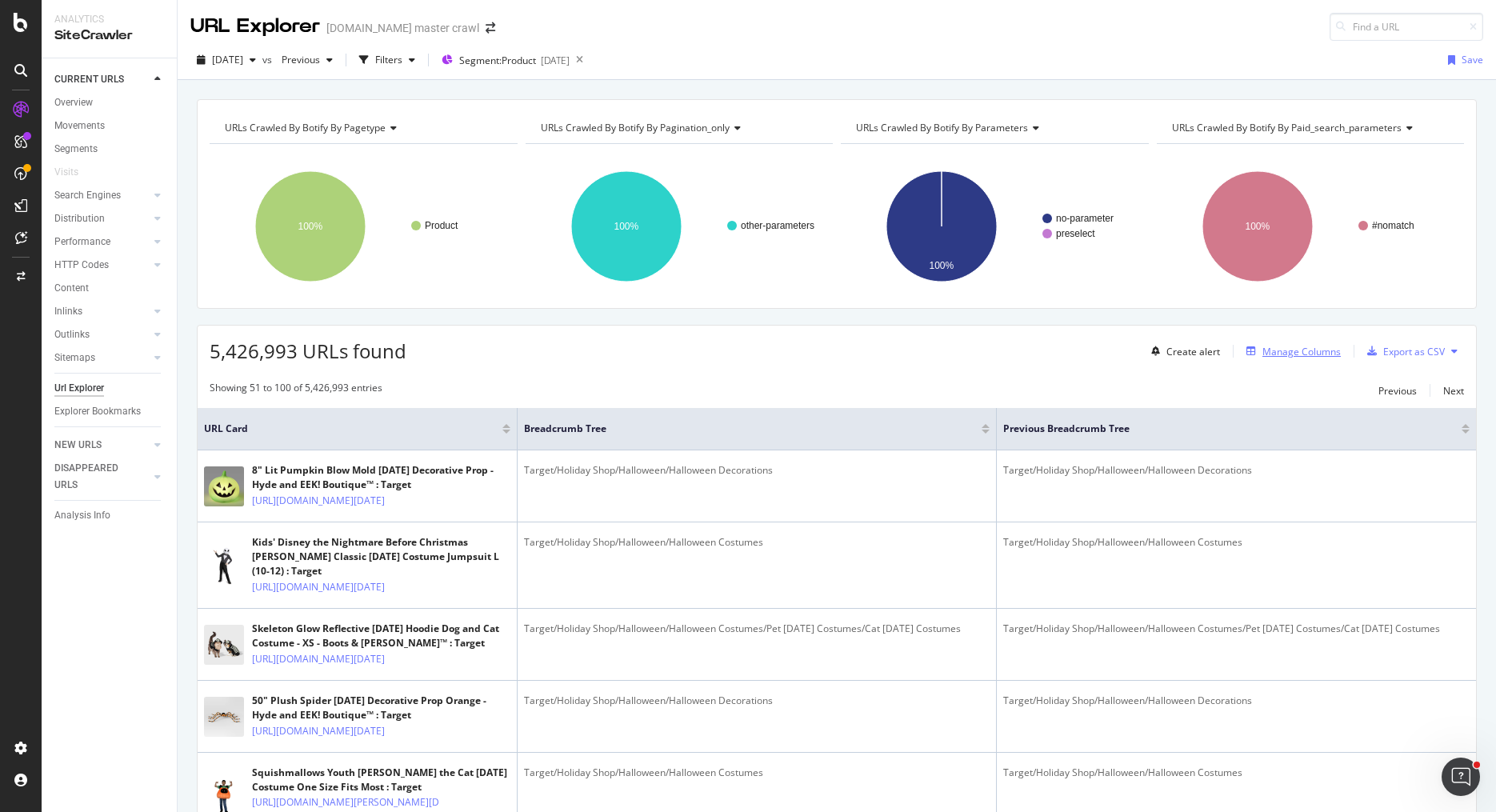
click at [1300, 349] on div "Manage Columns" at bounding box center [1301, 351] width 78 height 14
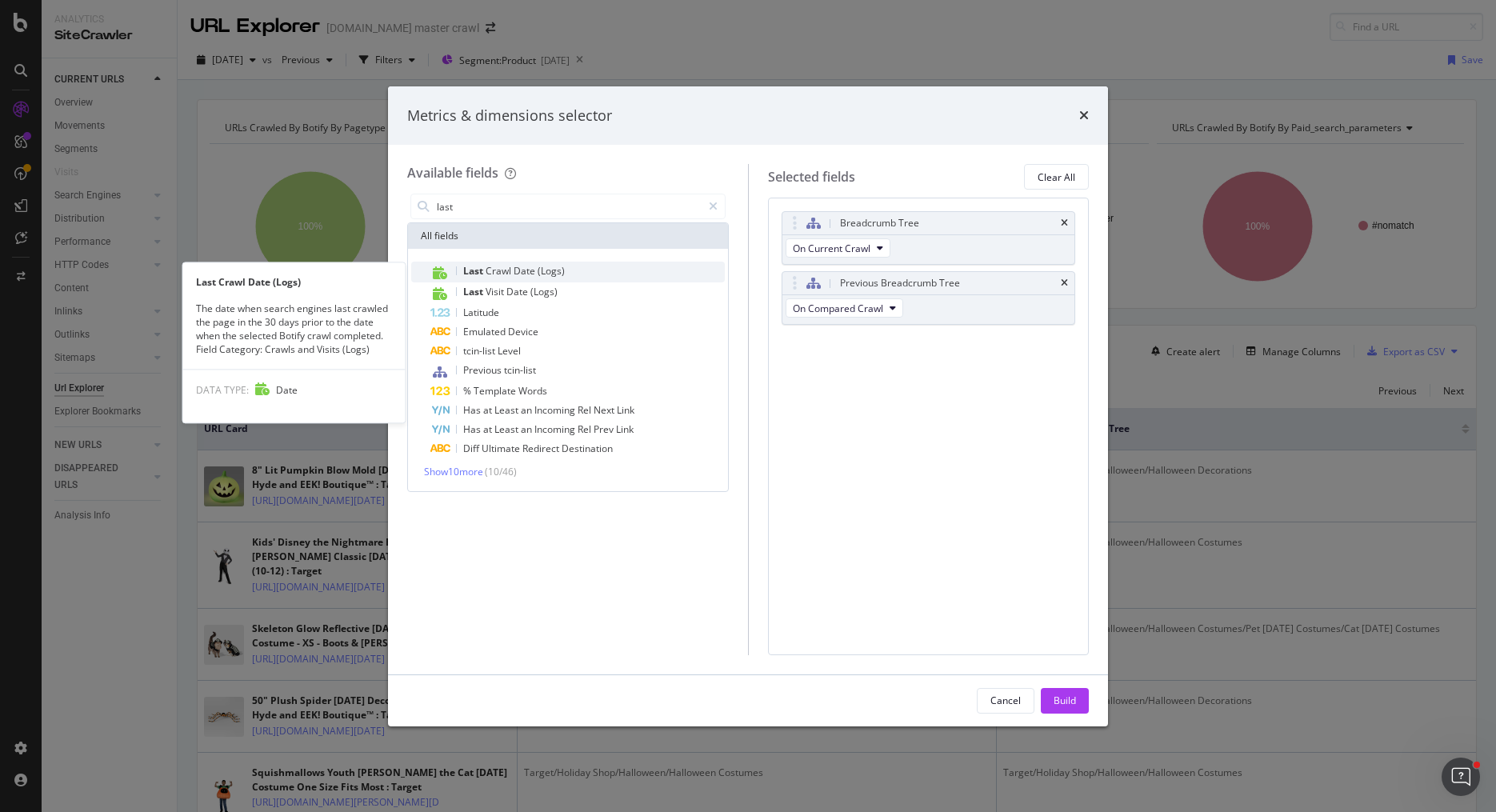
type input "last"
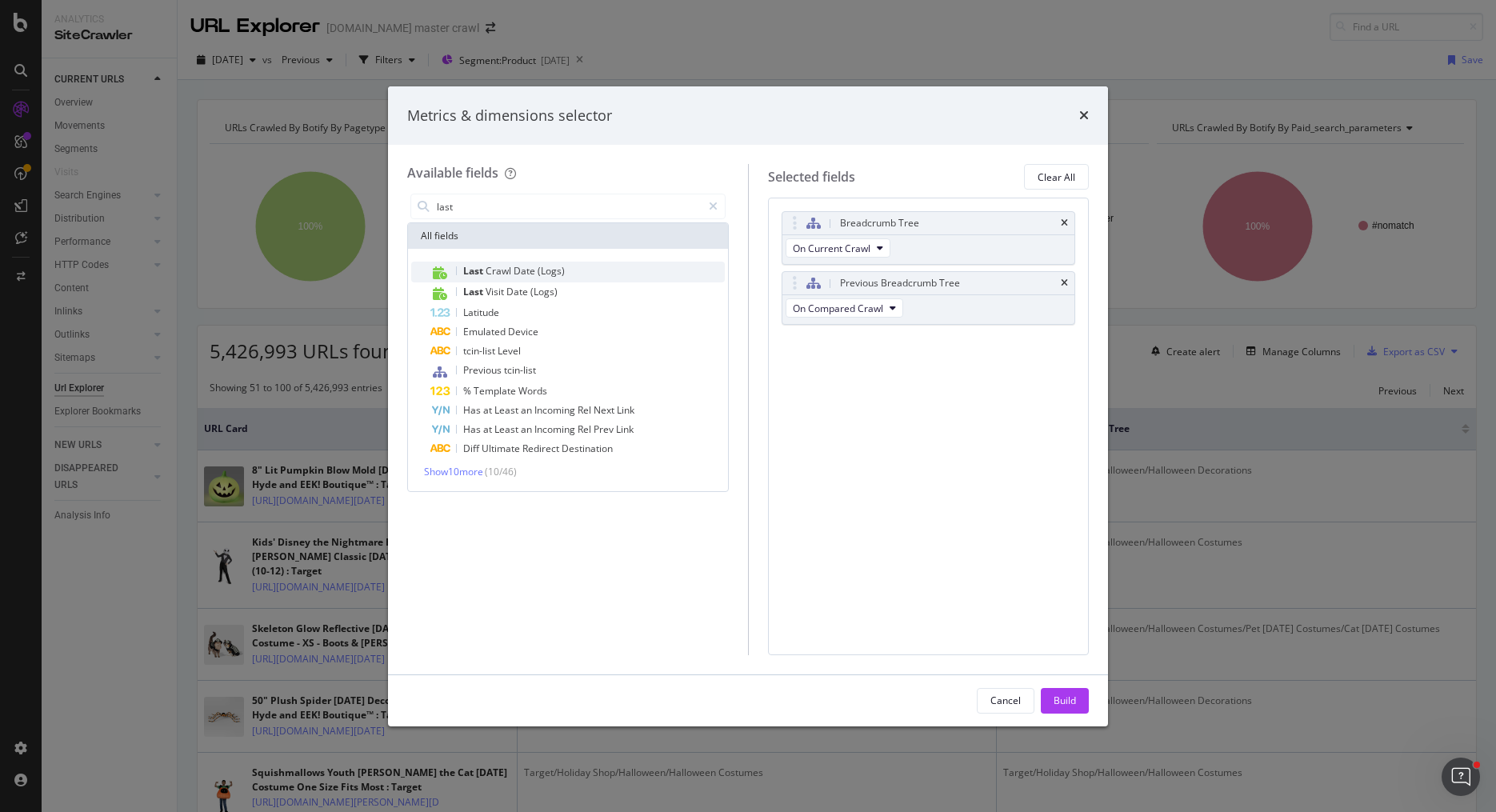
click at [663, 274] on div "Last Crawl Date (Logs)" at bounding box center [578, 272] width 295 height 21
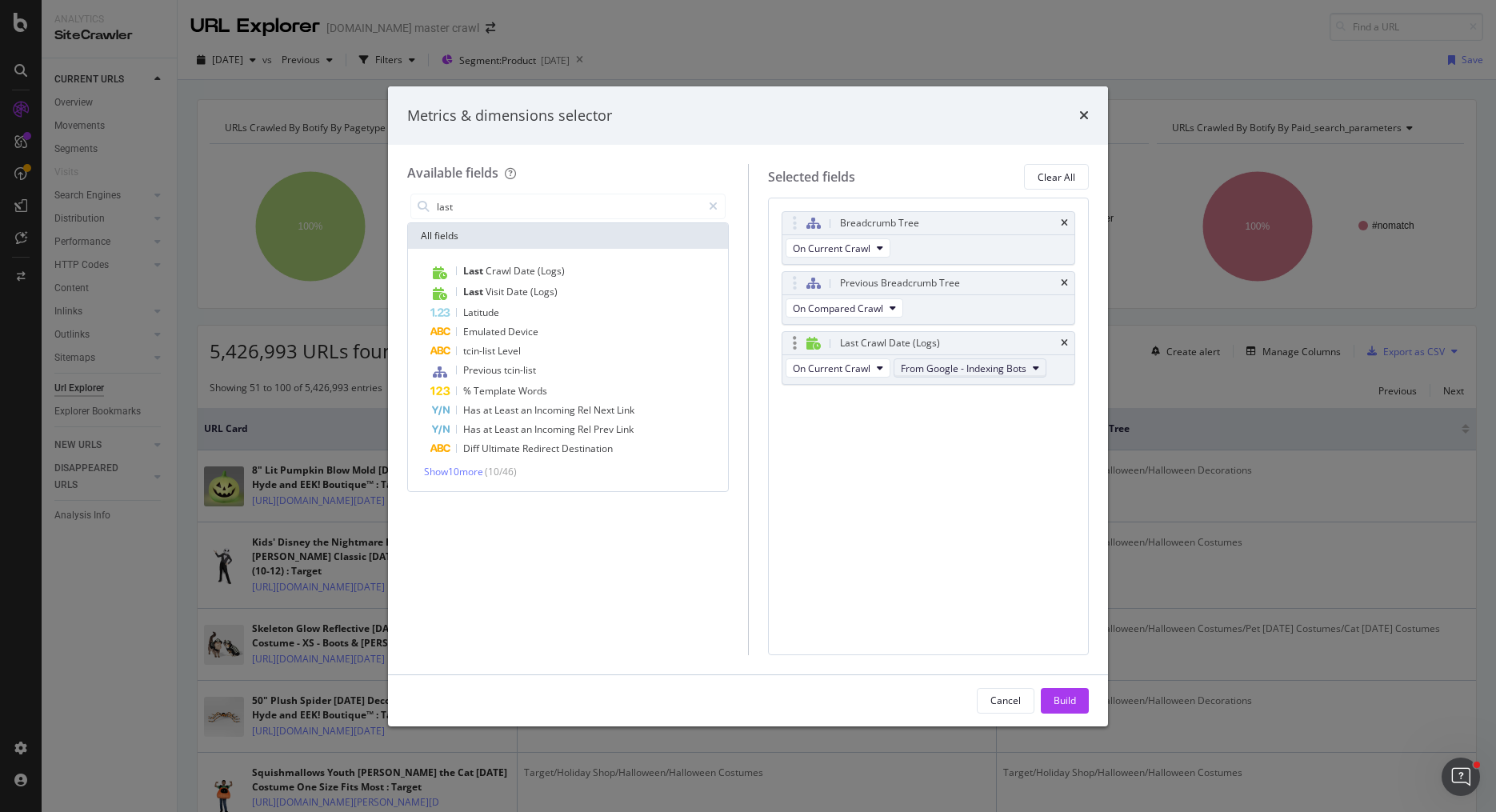
click at [1016, 366] on span "From Google - Indexing Bots" at bounding box center [963, 368] width 125 height 14
click at [1058, 696] on div "Build" at bounding box center [1065, 700] width 23 height 14
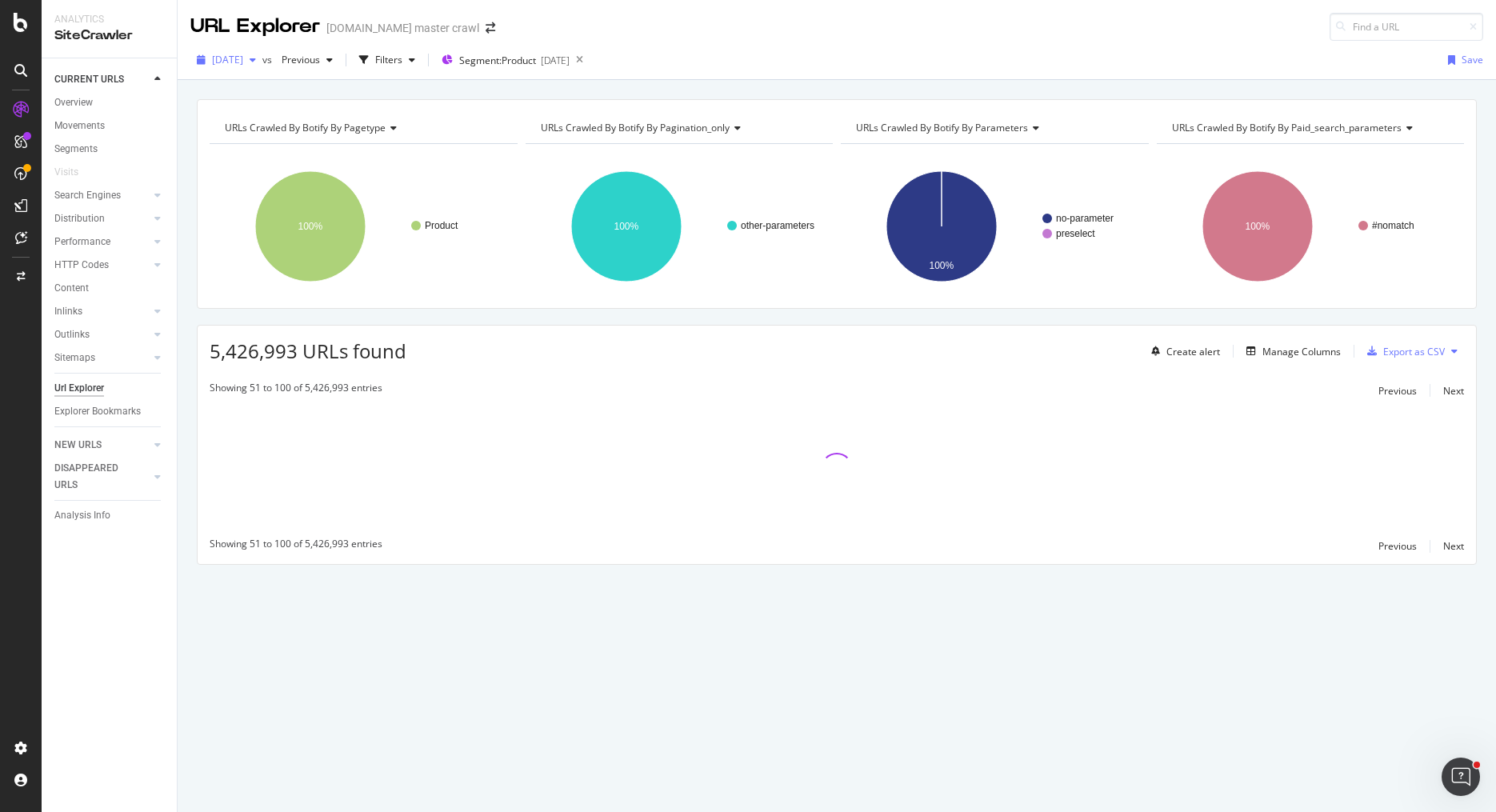
click at [244, 62] on span "[DATE]" at bounding box center [227, 59] width 32 height 14
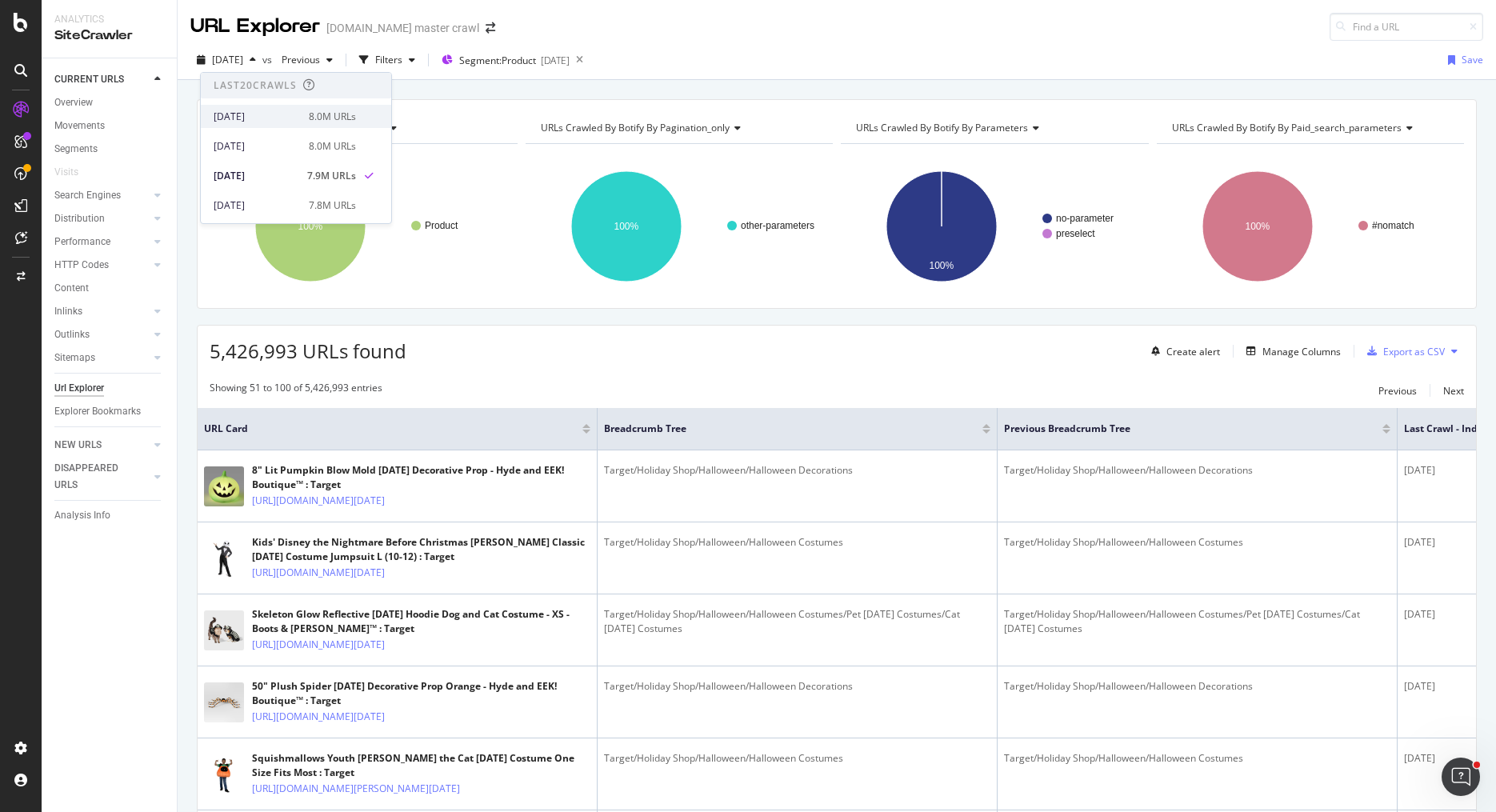
click at [310, 119] on div "8.0M URLs" at bounding box center [333, 116] width 47 height 15
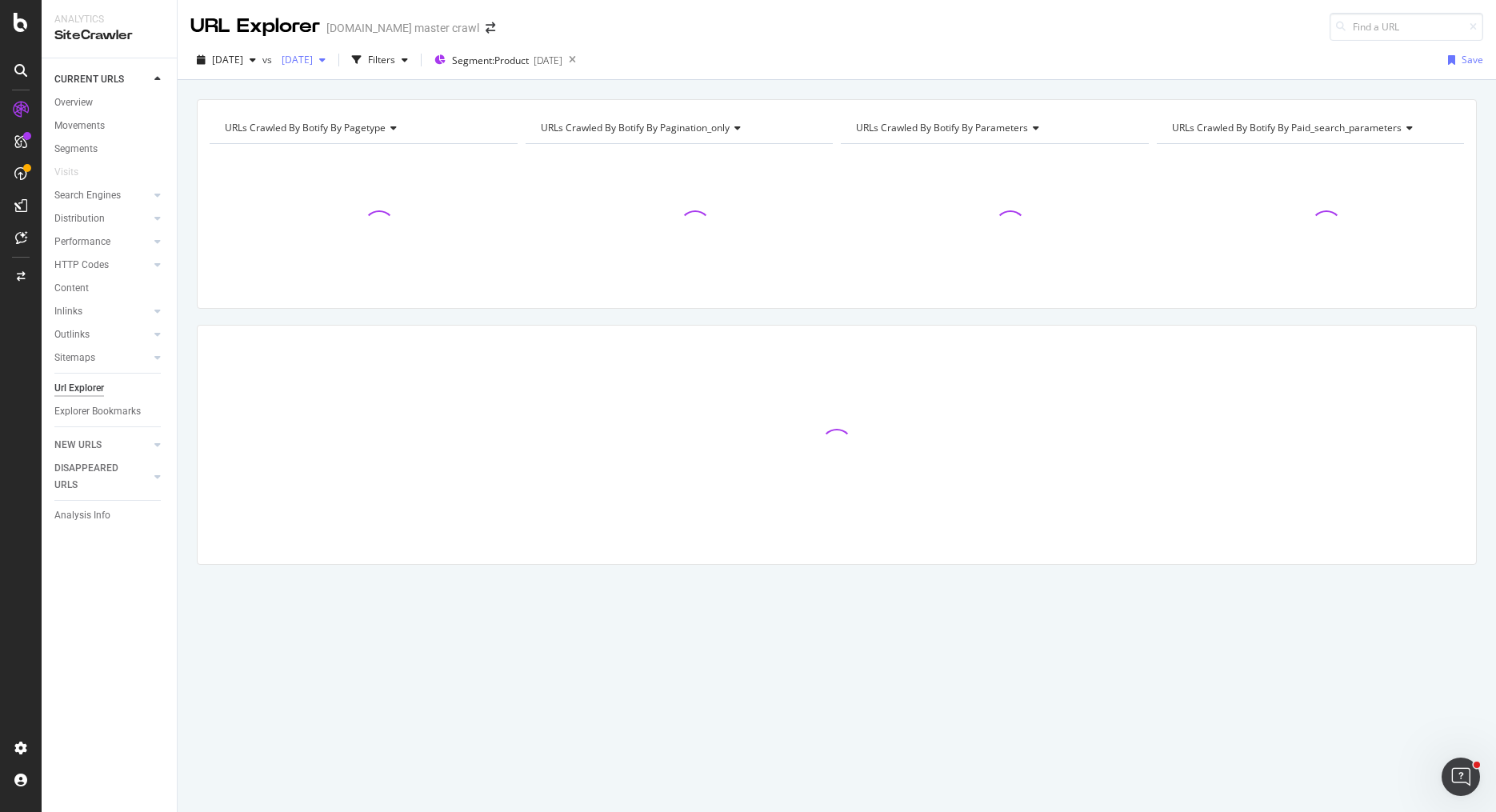
click at [313, 54] on span "[DATE]" at bounding box center [294, 59] width 37 height 14
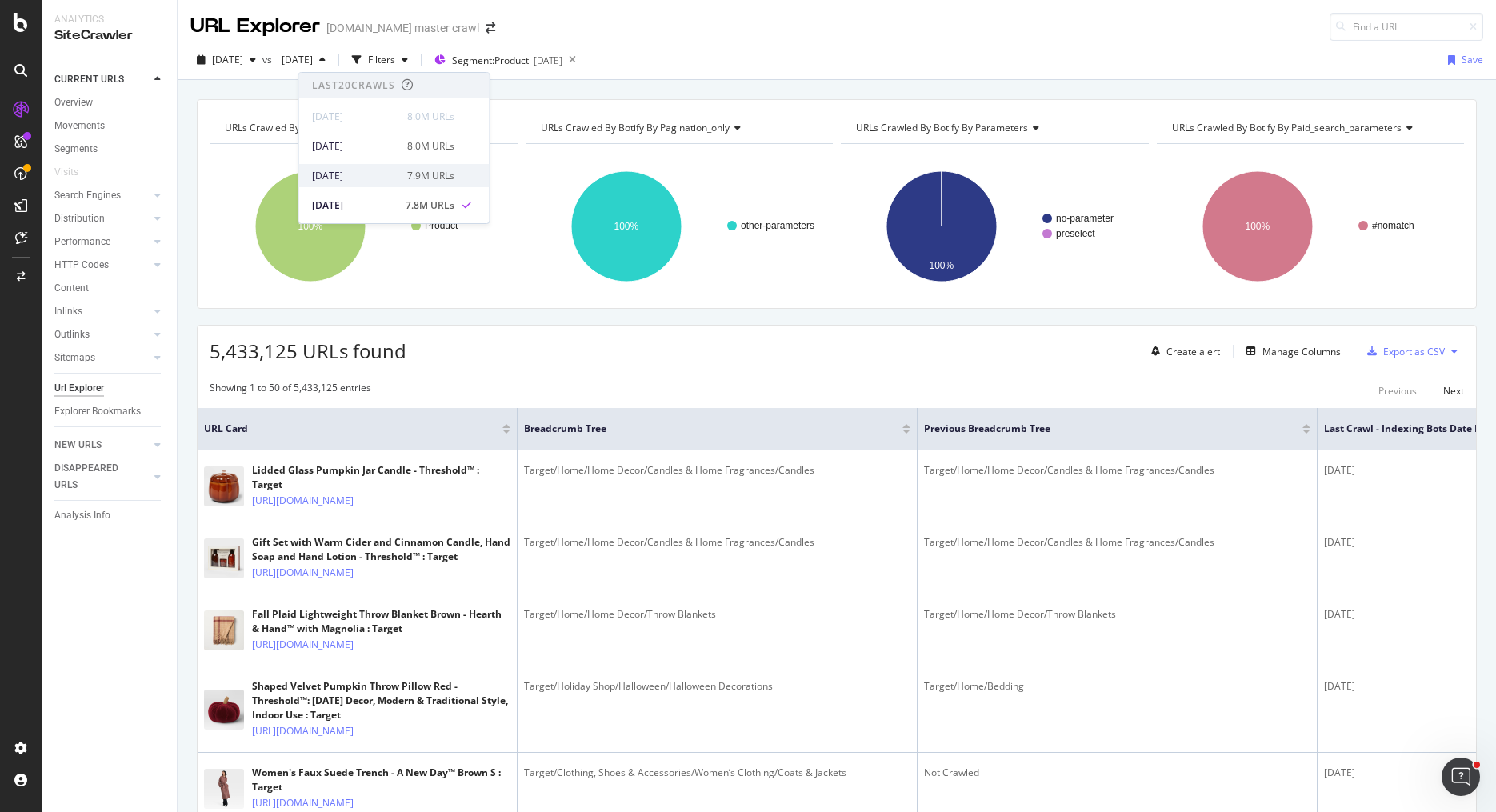
click at [441, 182] on div "[DATE] 7.9M URLs" at bounding box center [394, 176] width 190 height 23
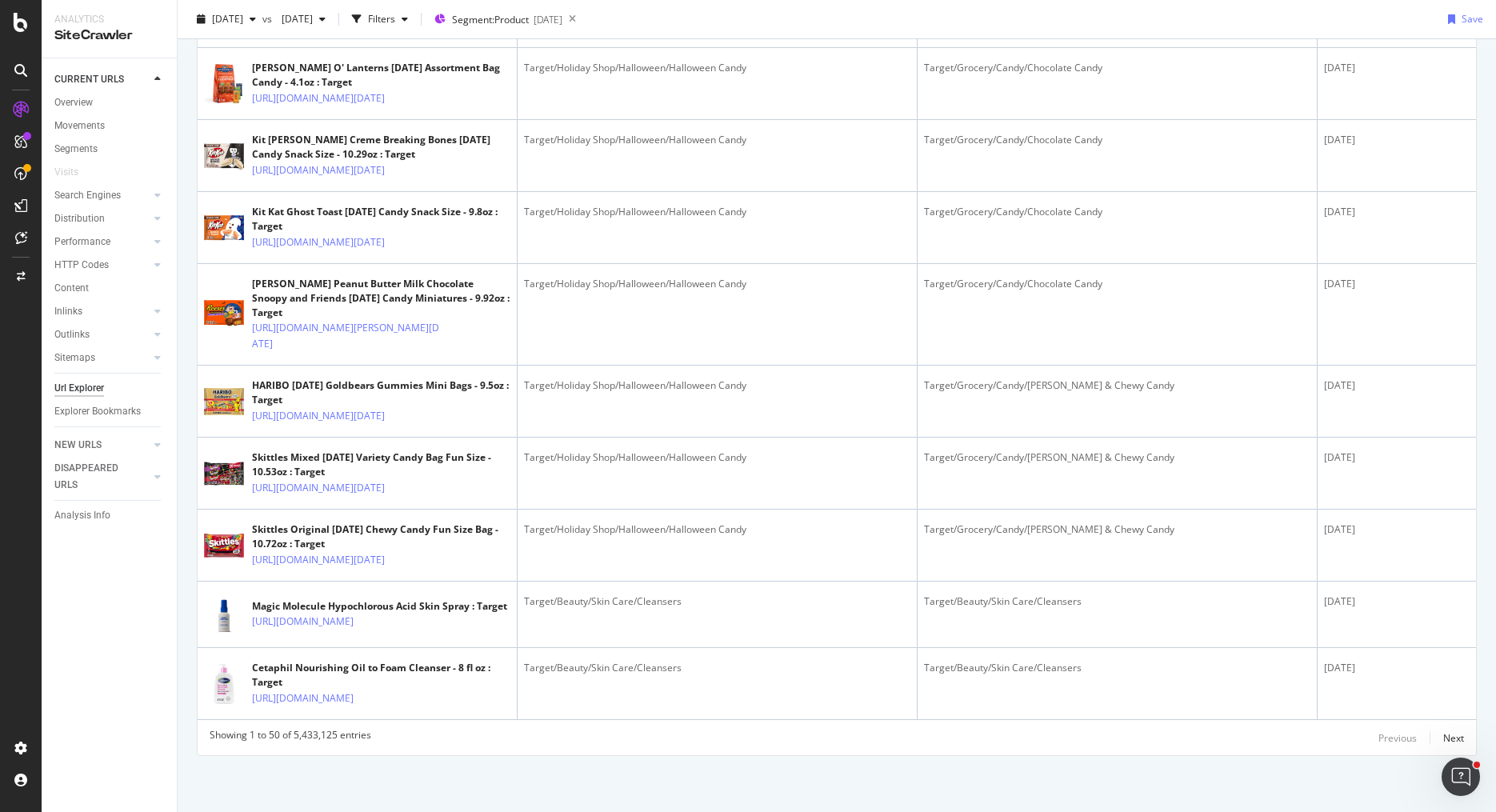
scroll to position [4891, 0]
click at [1454, 734] on div "Next" at bounding box center [1454, 738] width 21 height 14
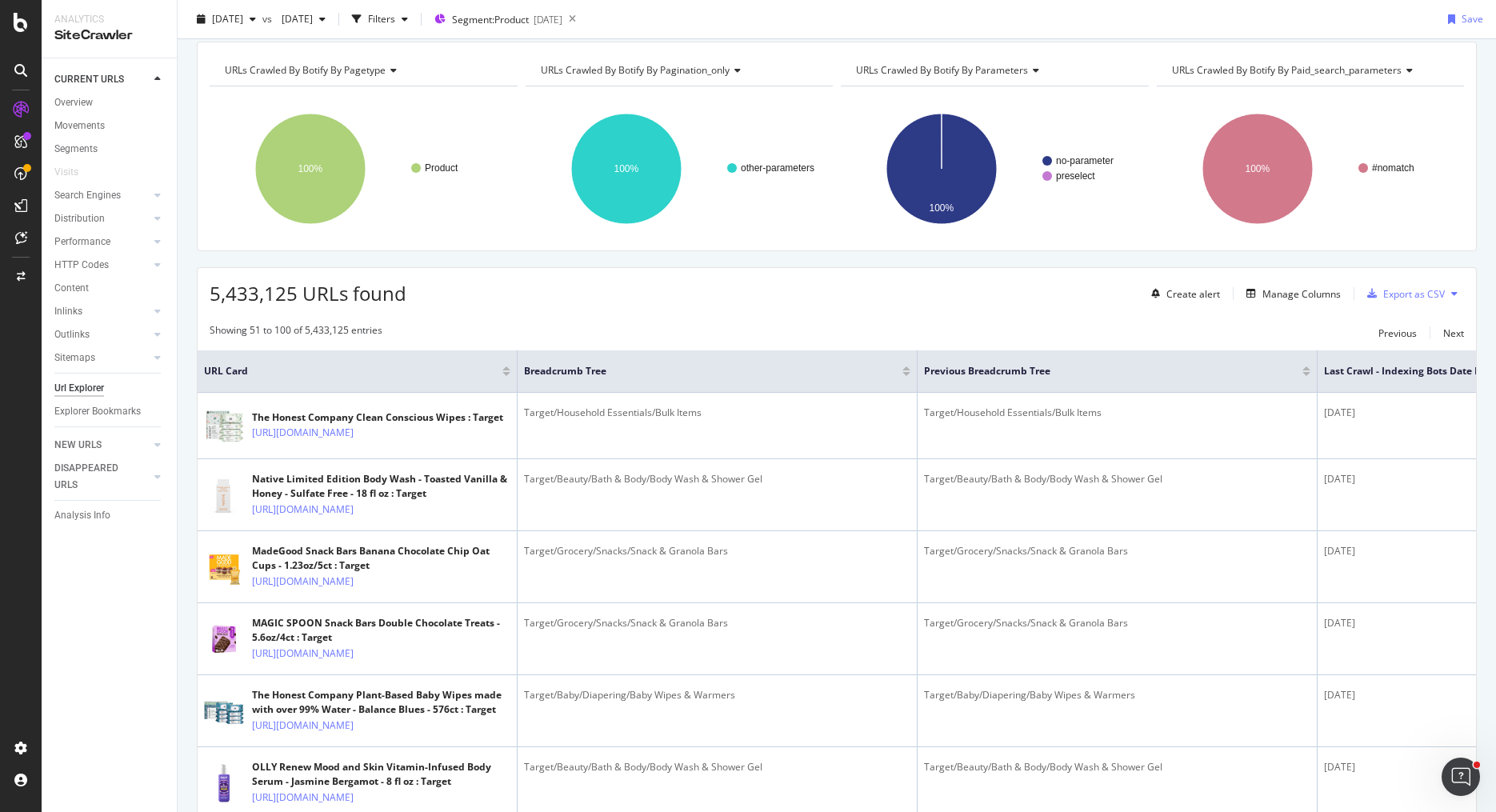
scroll to position [0, 0]
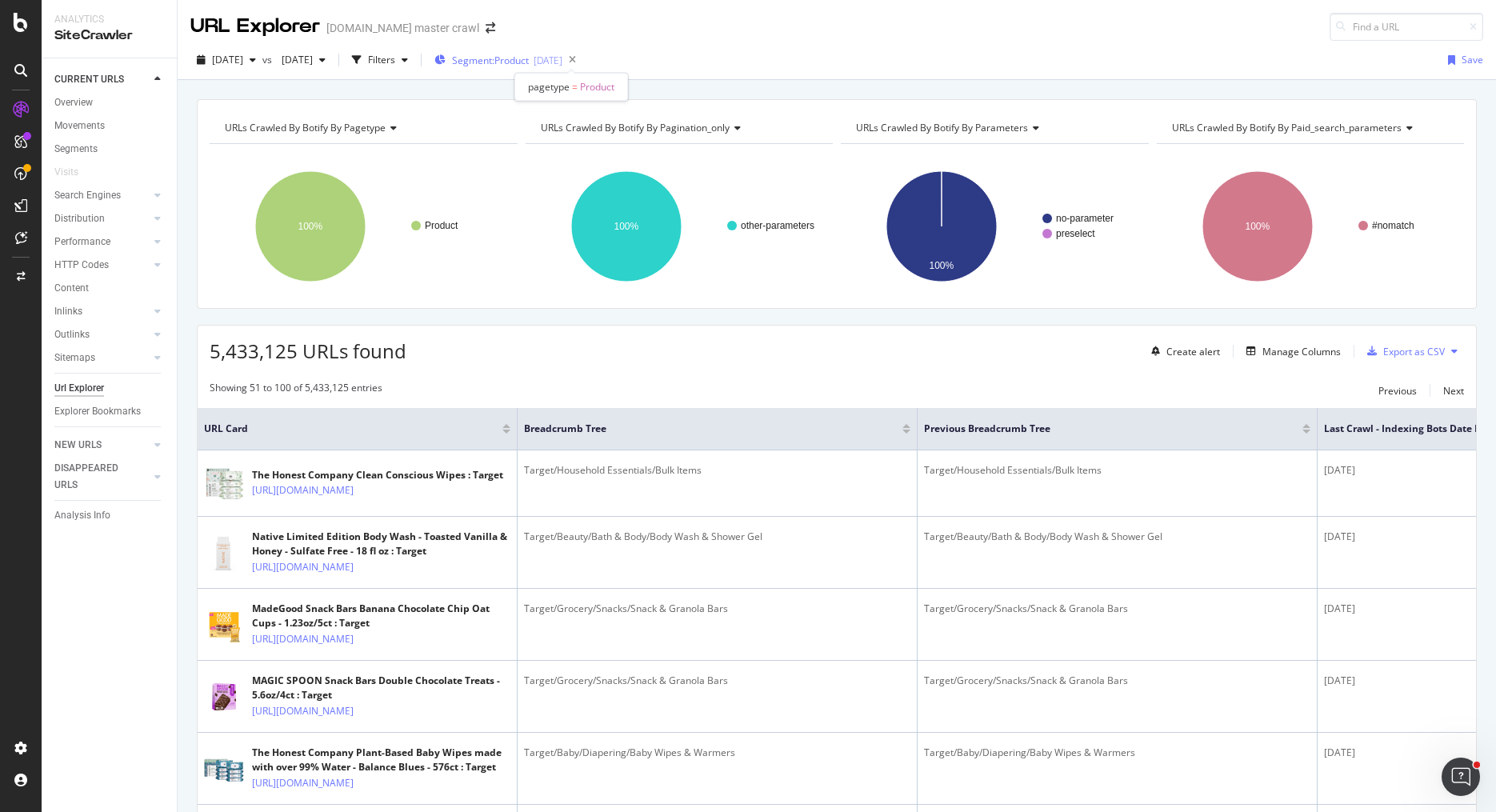
click at [529, 63] on span "Segment: Product" at bounding box center [490, 60] width 77 height 14
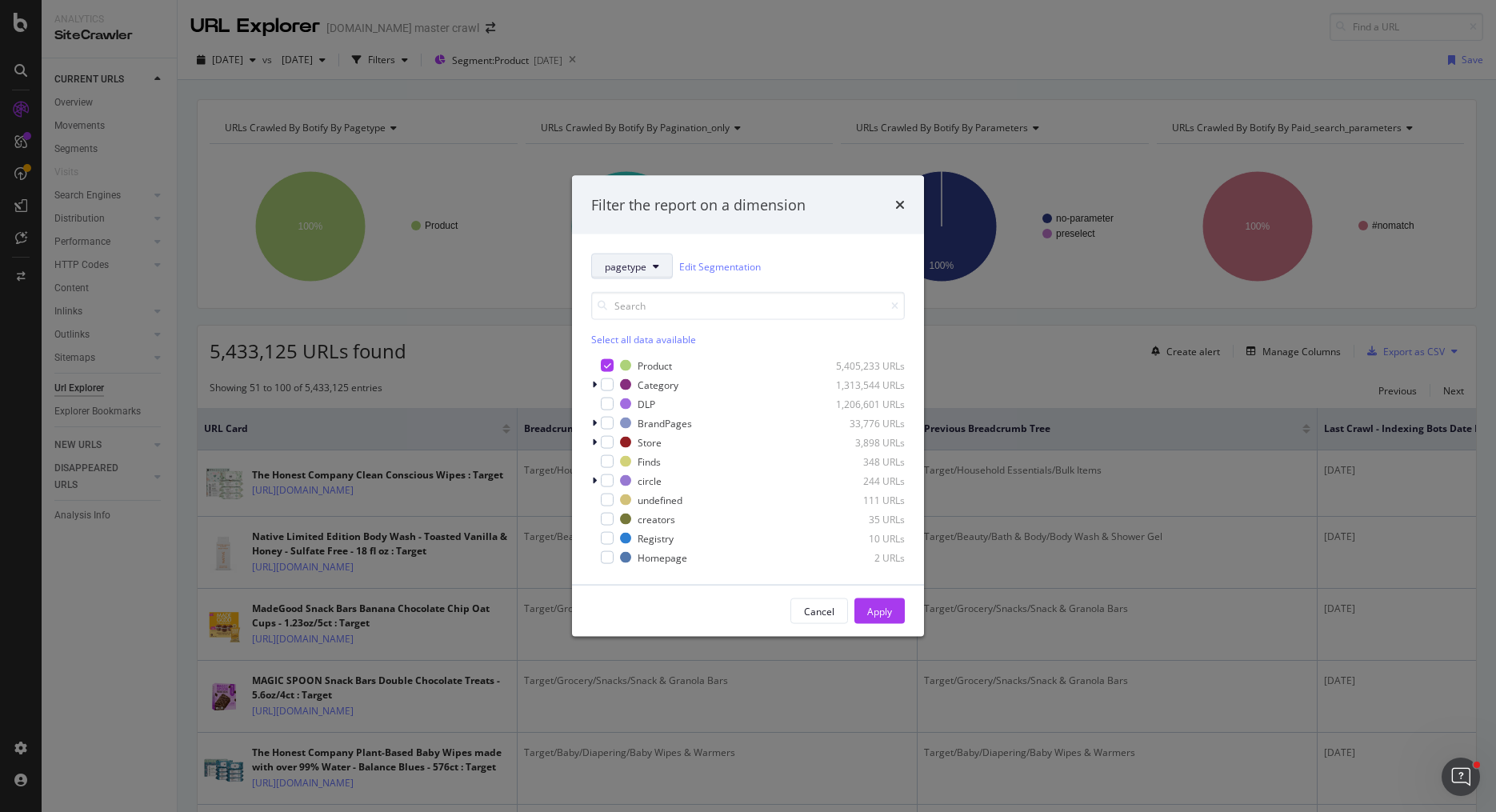
click at [636, 264] on span "pagetype" at bounding box center [625, 265] width 41 height 14
click at [629, 552] on span "Breadcrumb Tree" at bounding box center [659, 547] width 110 height 15
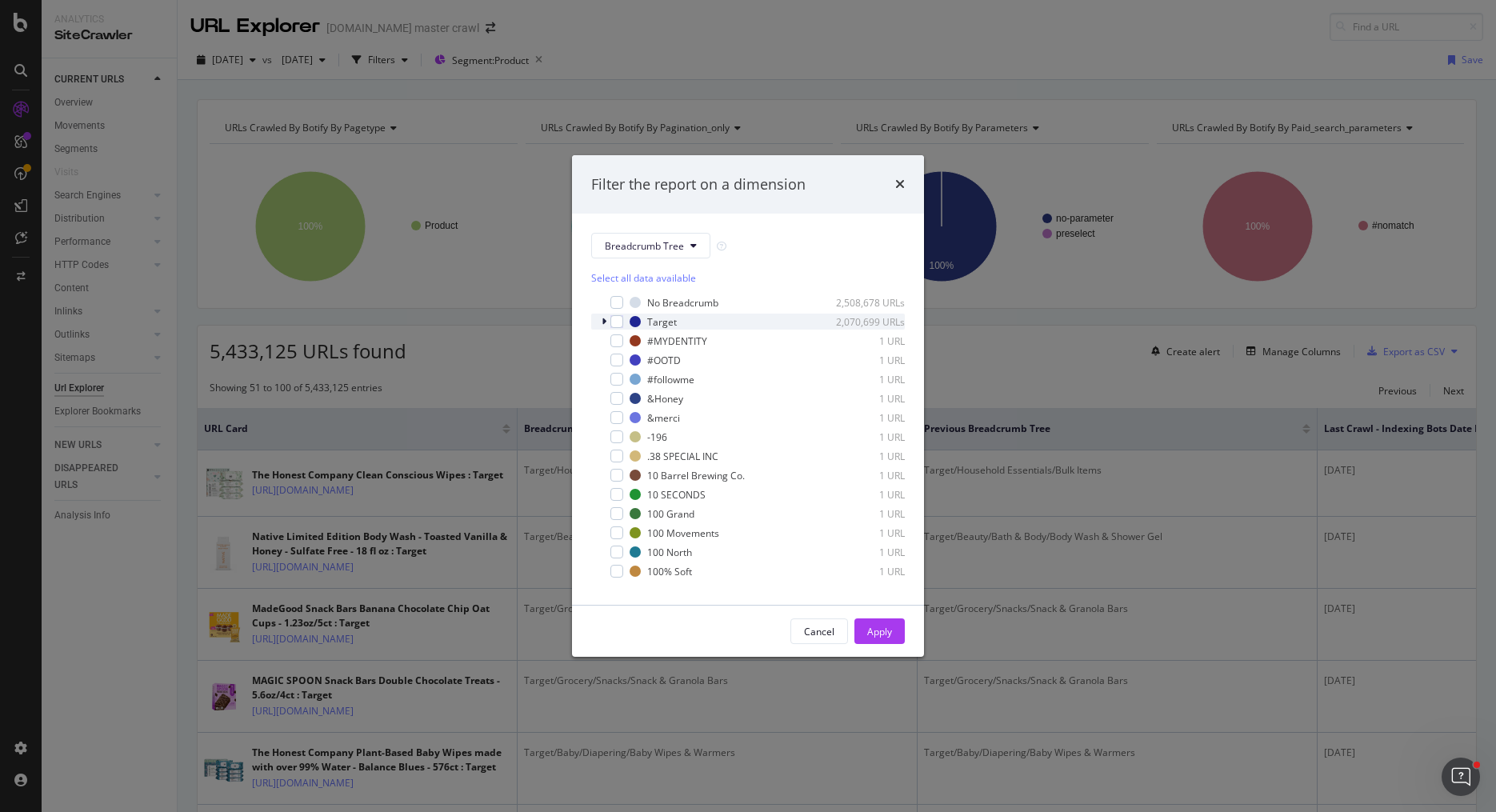
click at [604, 320] on icon "modal" at bounding box center [604, 322] width 5 height 10
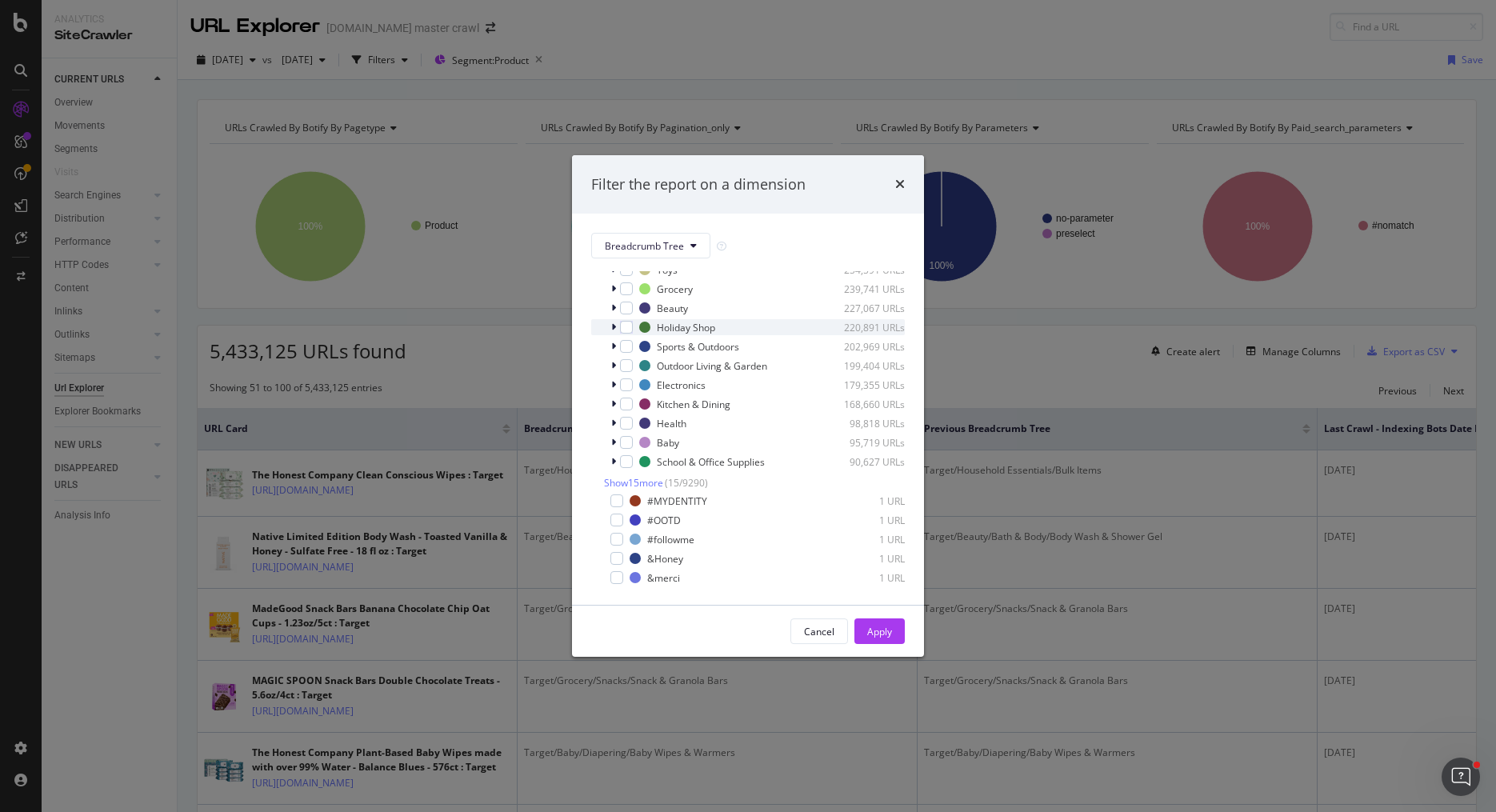
scroll to position [159, 0]
click at [616, 468] on span "Show 15 more" at bounding box center [633, 468] width 59 height 14
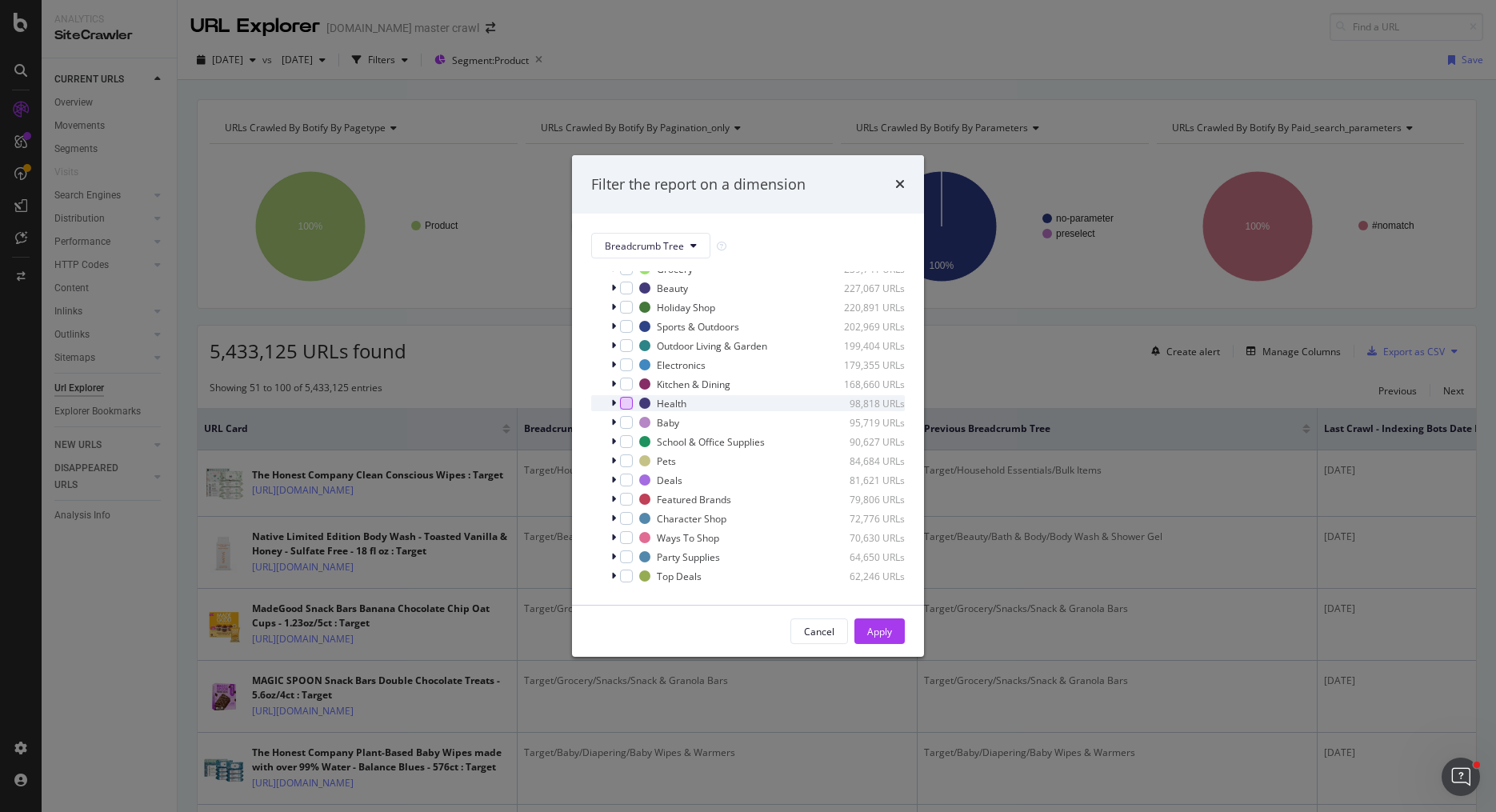
click at [625, 406] on div "modal" at bounding box center [626, 403] width 13 height 13
click at [872, 625] on div "Apply" at bounding box center [879, 631] width 25 height 14
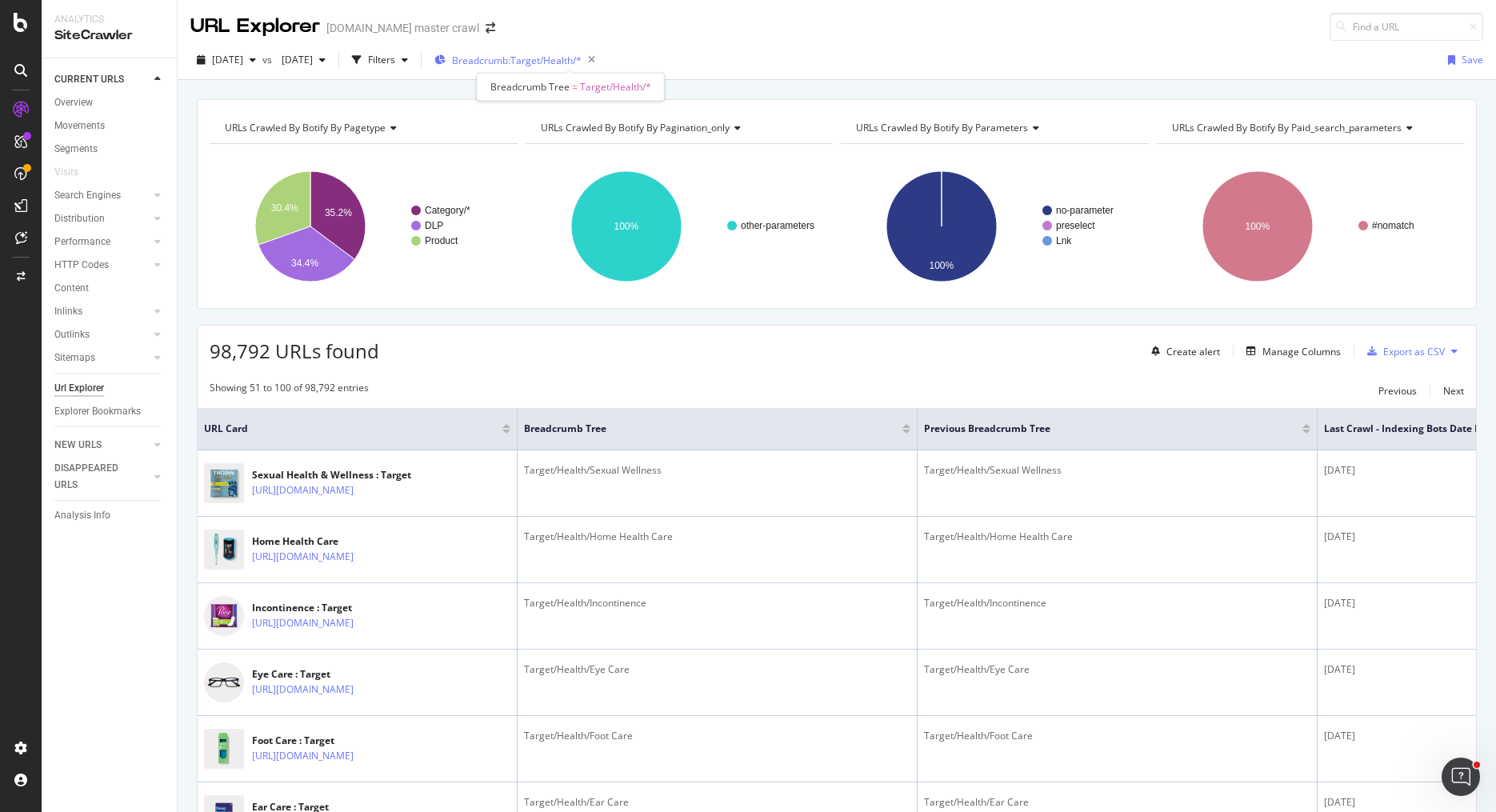
click at [582, 61] on span "Breadcrumb: Target/Health/*" at bounding box center [517, 60] width 129 height 14
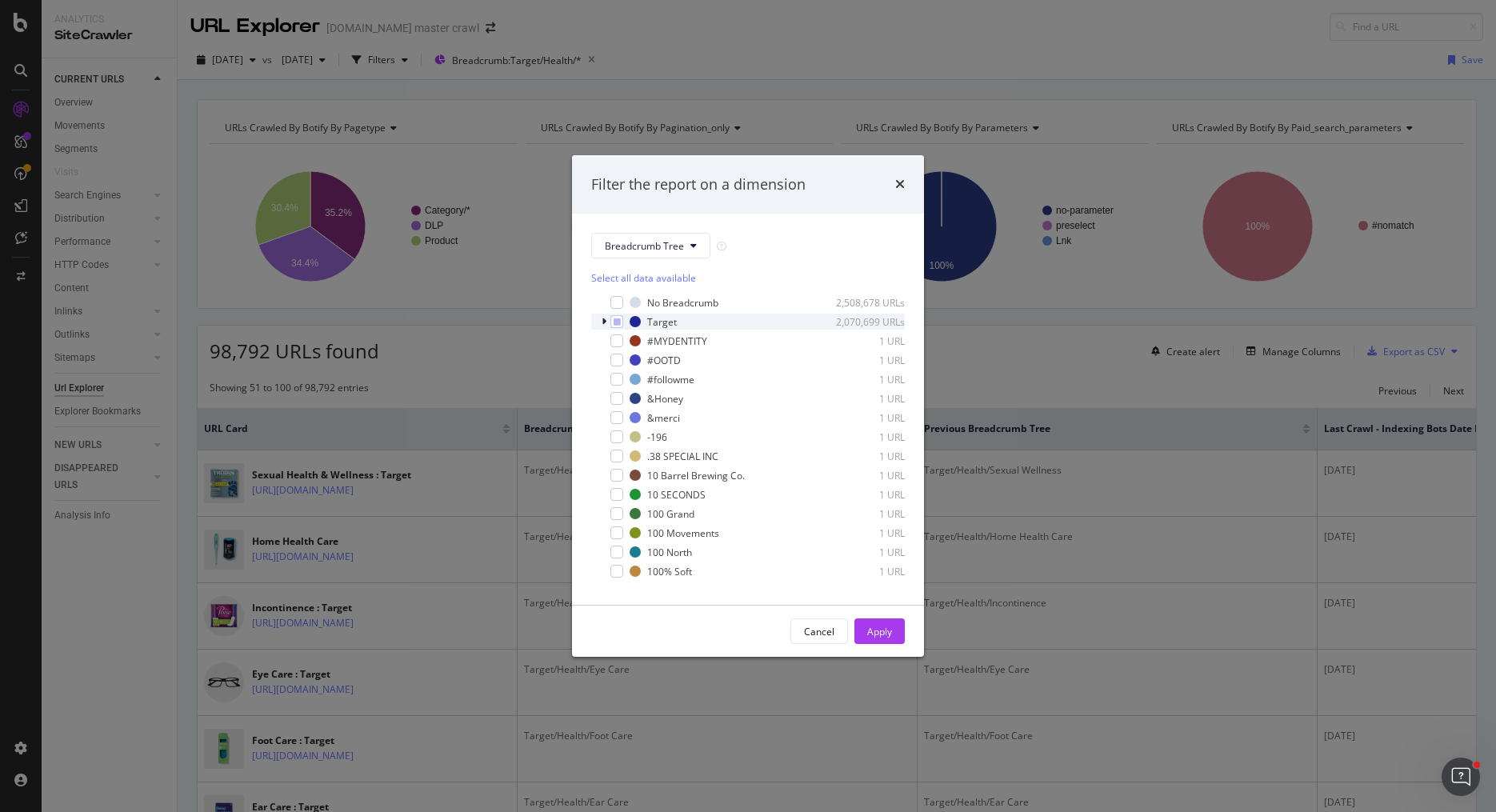
click at [602, 321] on icon "modal" at bounding box center [604, 322] width 5 height 10
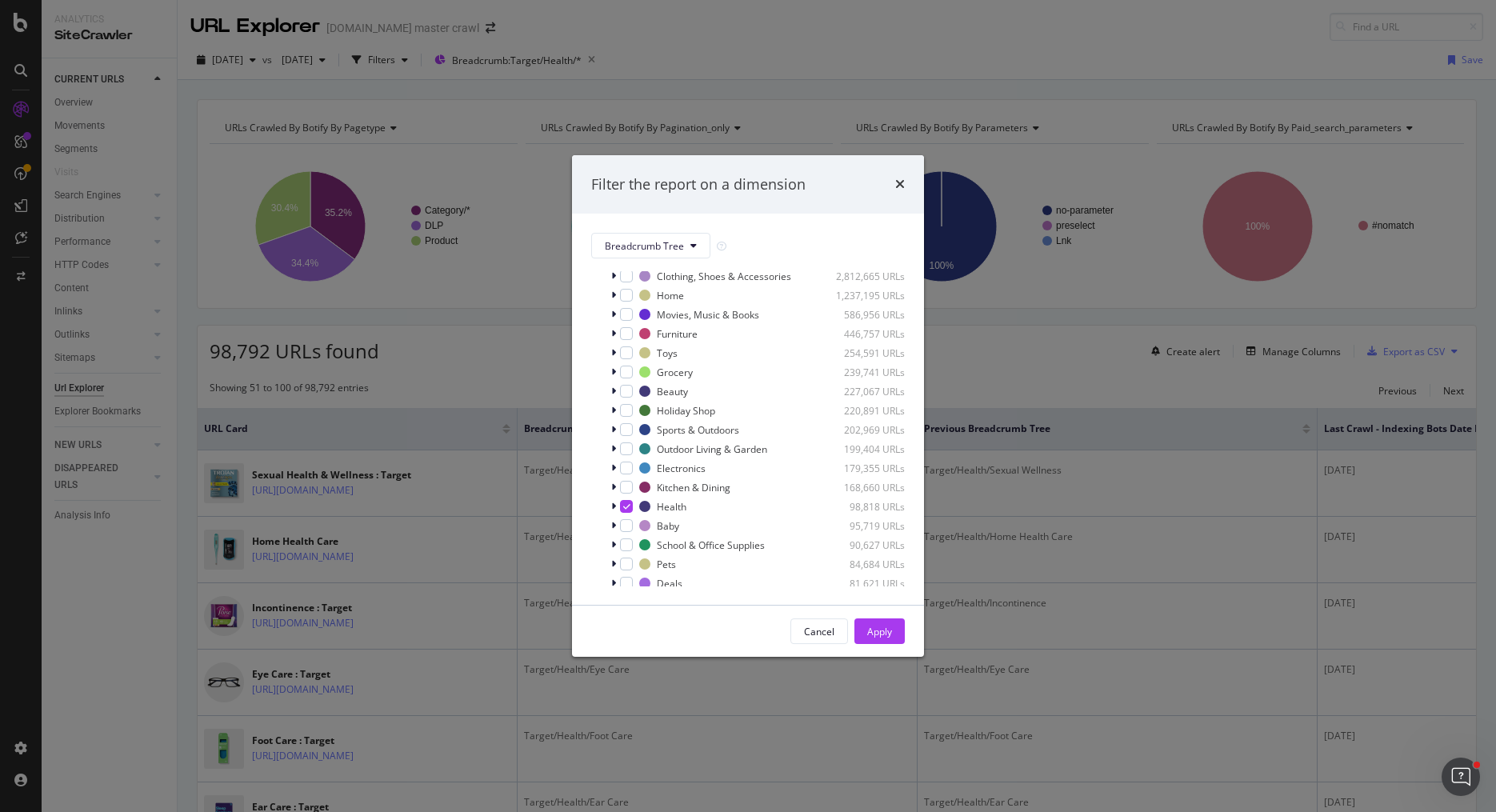
scroll to position [94, 0]
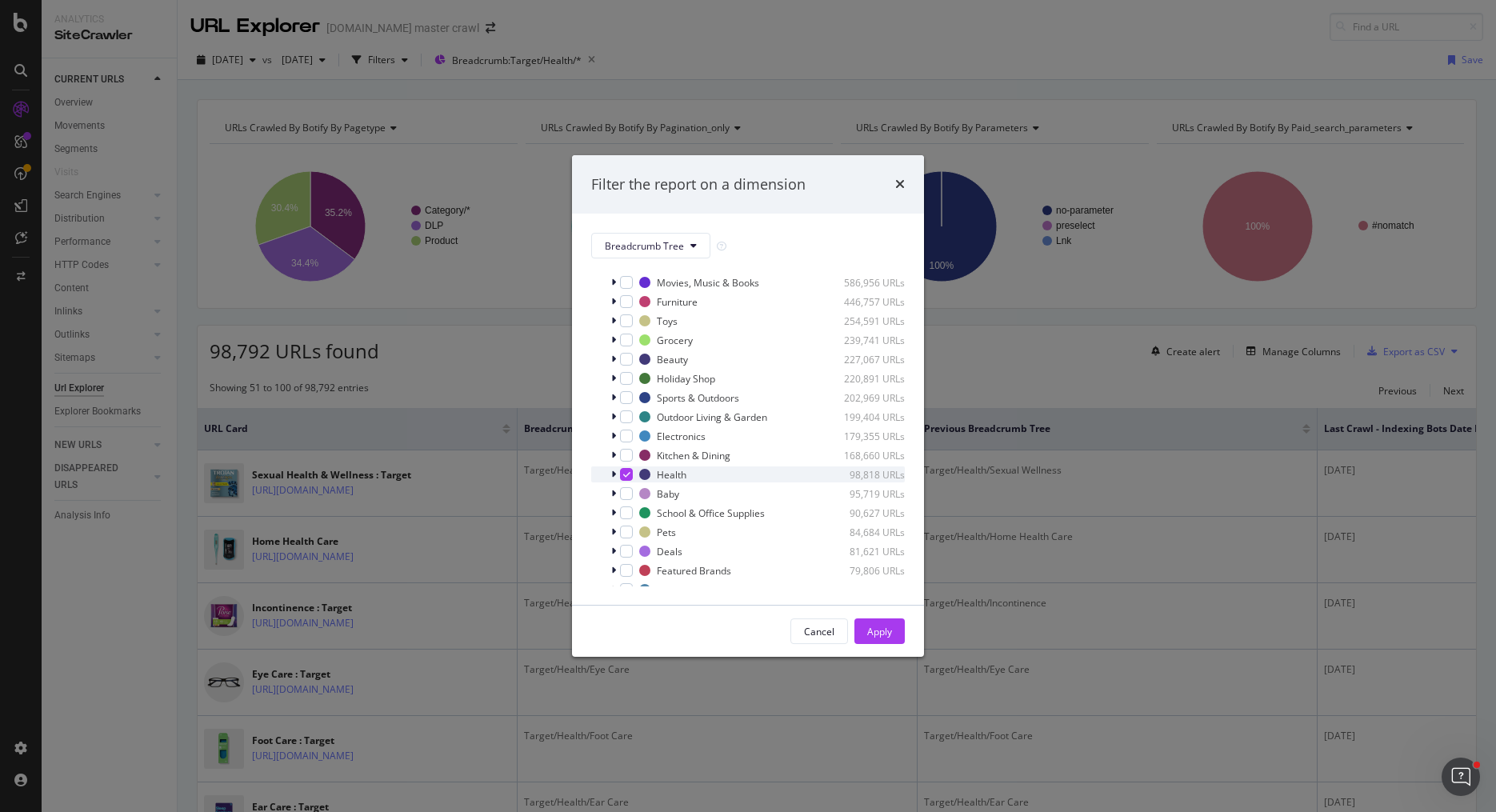
click at [621, 477] on div "modal" at bounding box center [626, 474] width 13 height 13
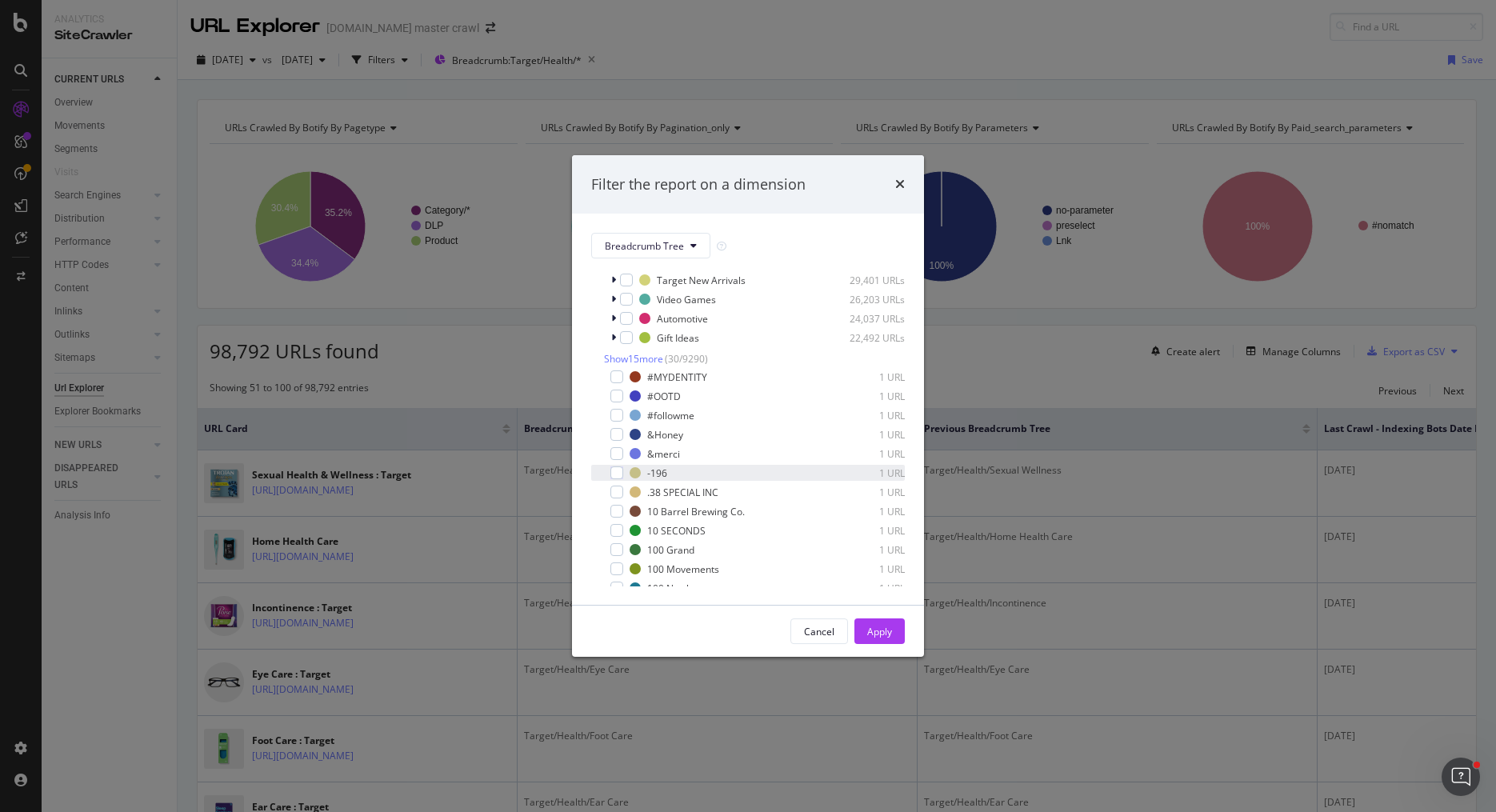
scroll to position [502, 0]
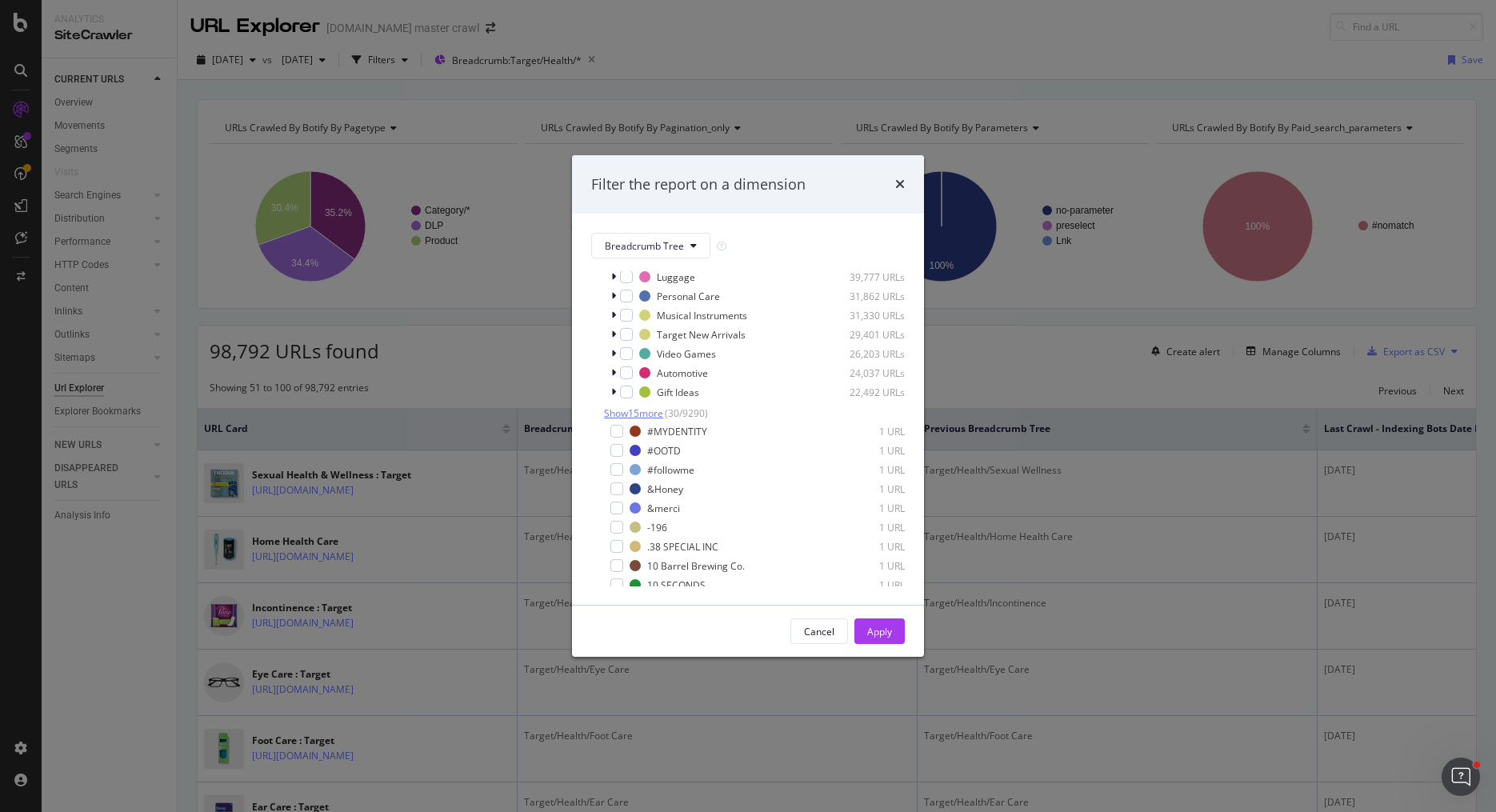
click at [624, 413] on span "Show 15 more" at bounding box center [633, 412] width 59 height 14
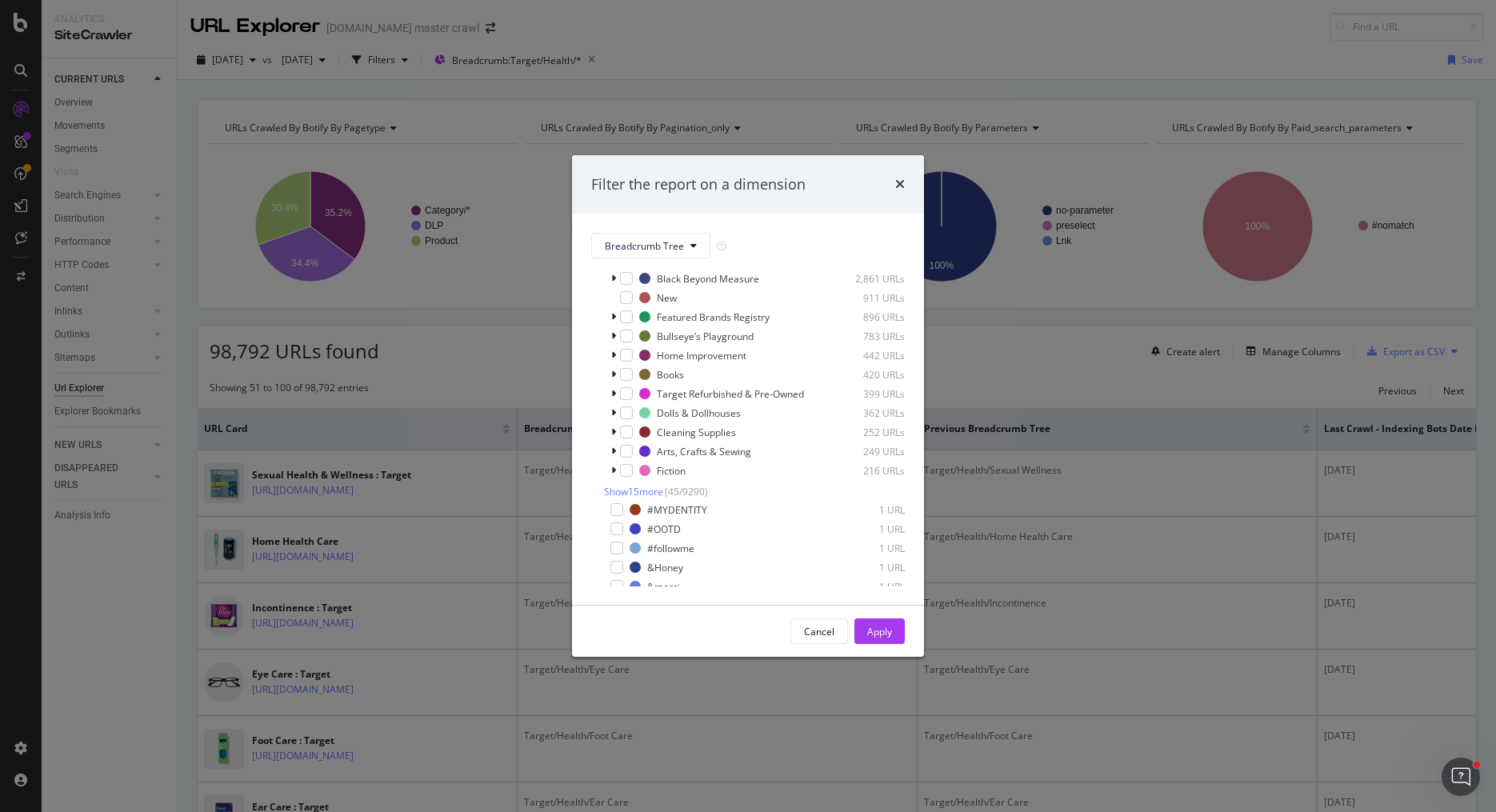
scroll to position [725, 0]
click at [627, 474] on span "Show 15 more" at bounding box center [633, 477] width 59 height 14
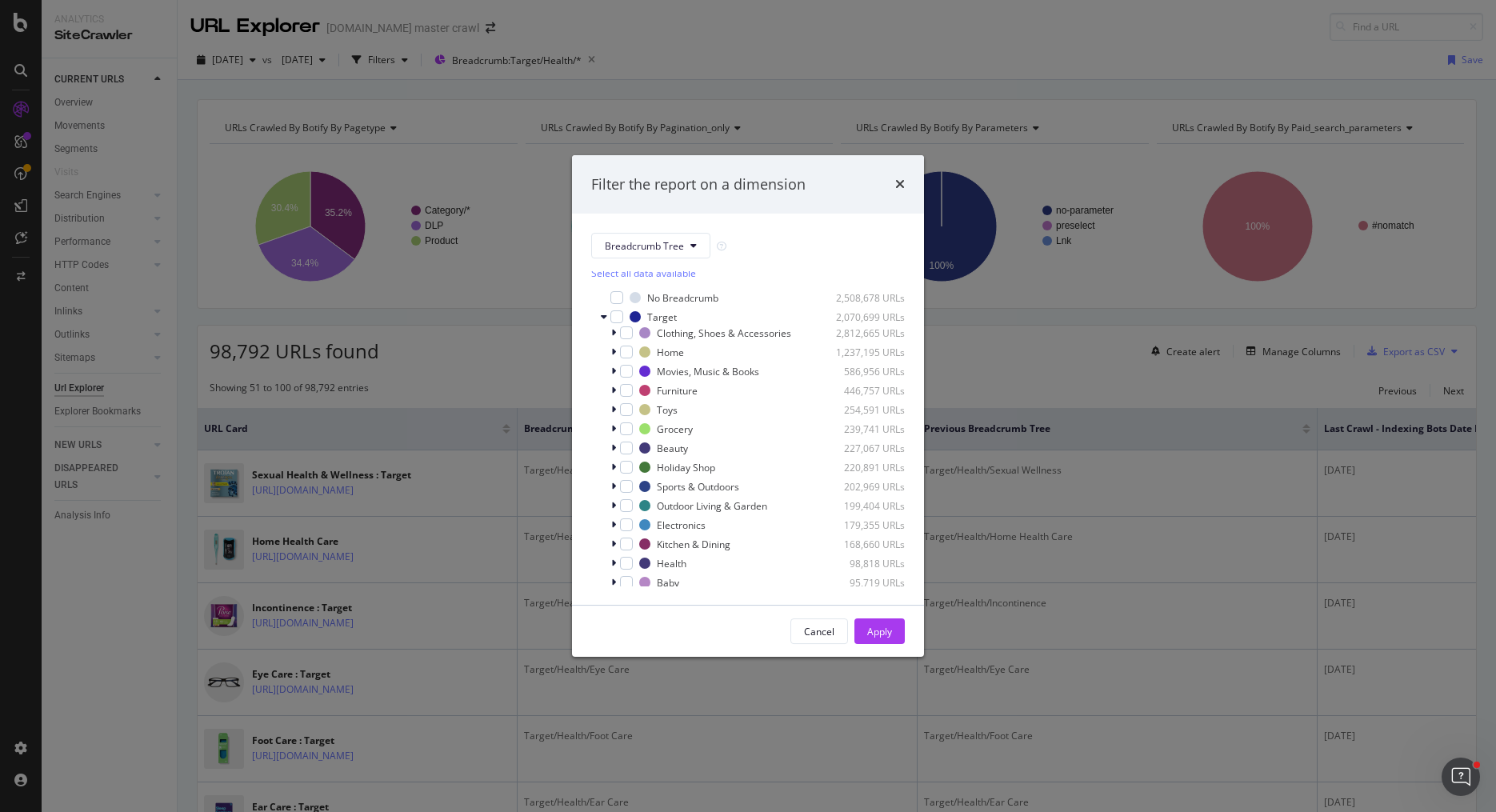
scroll to position [0, 0]
click at [612, 472] on icon "modal" at bounding box center [613, 472] width 5 height 10
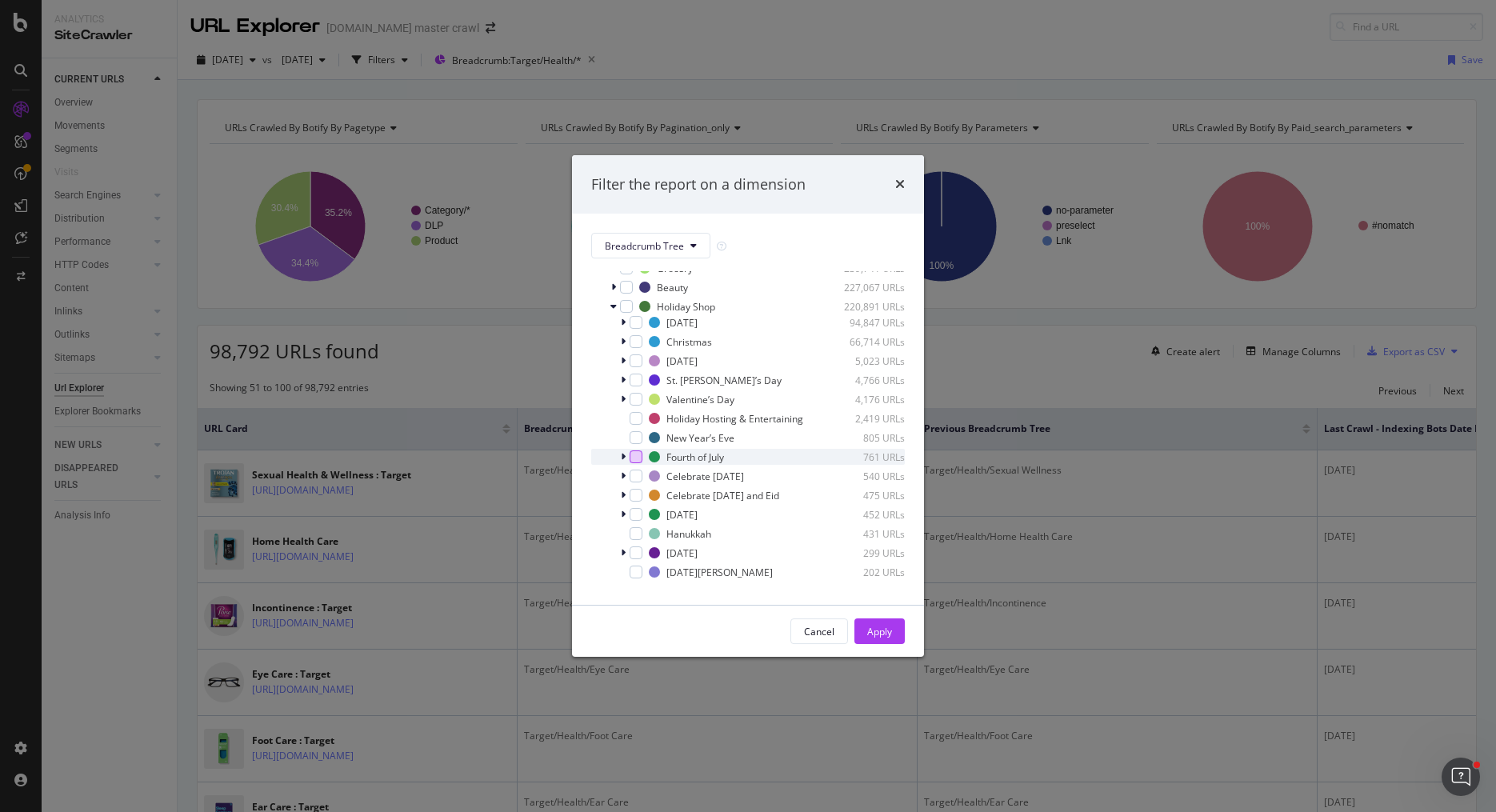
scroll to position [146, 0]
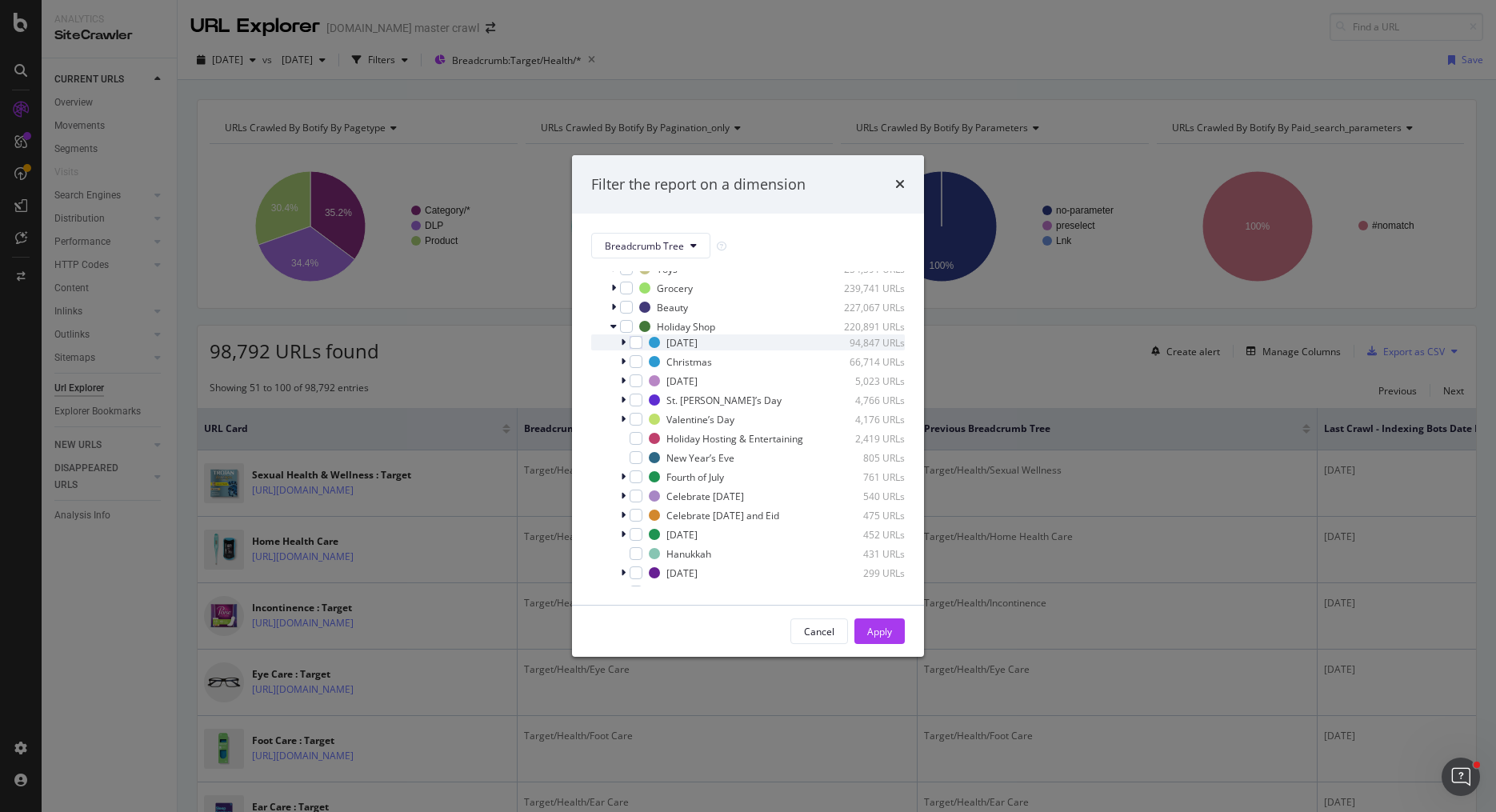
click at [624, 344] on icon "modal" at bounding box center [623, 342] width 5 height 10
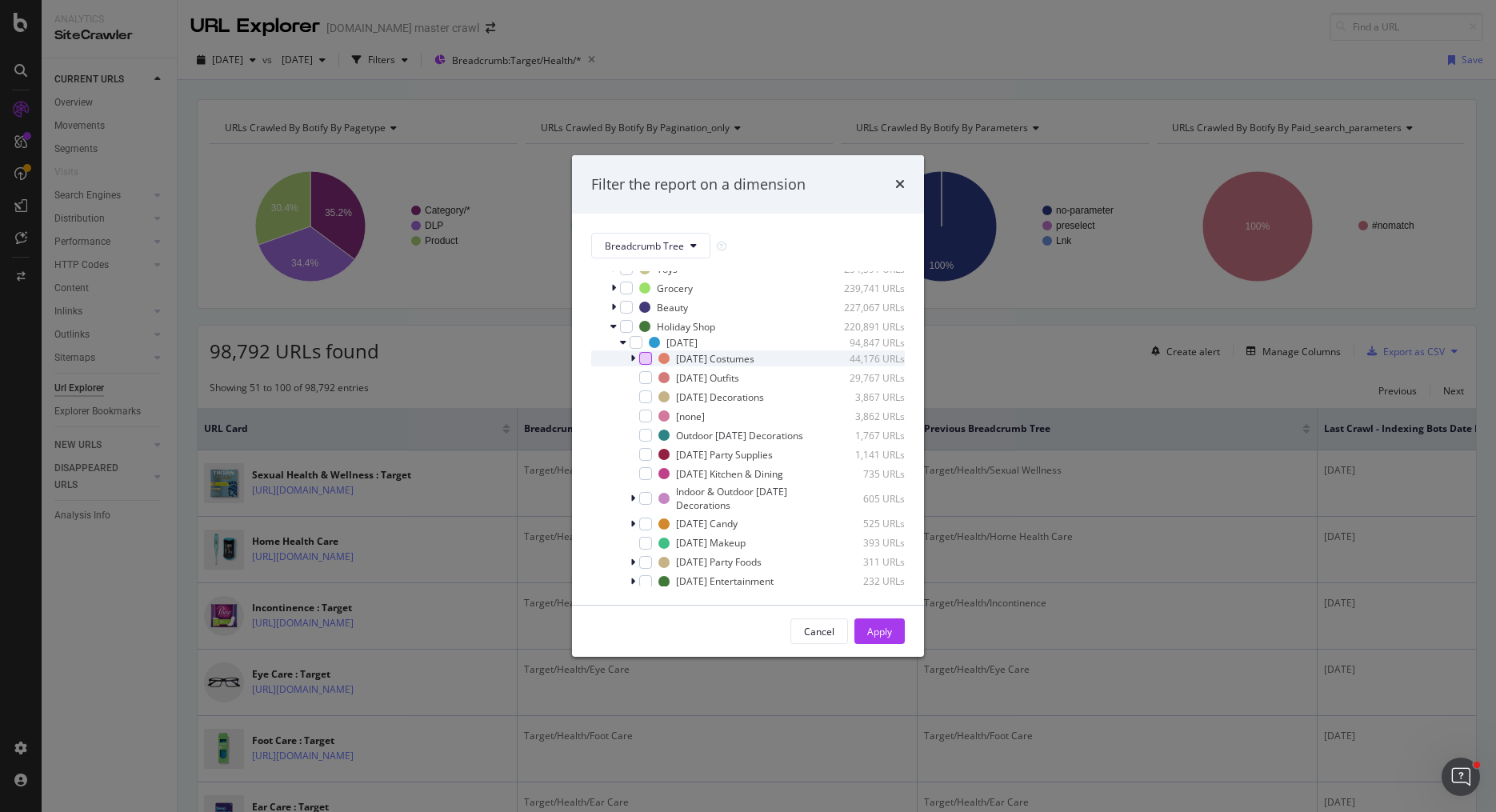
click at [646, 361] on div "modal" at bounding box center [646, 358] width 13 height 13
click at [882, 635] on div "Apply" at bounding box center [879, 631] width 25 height 14
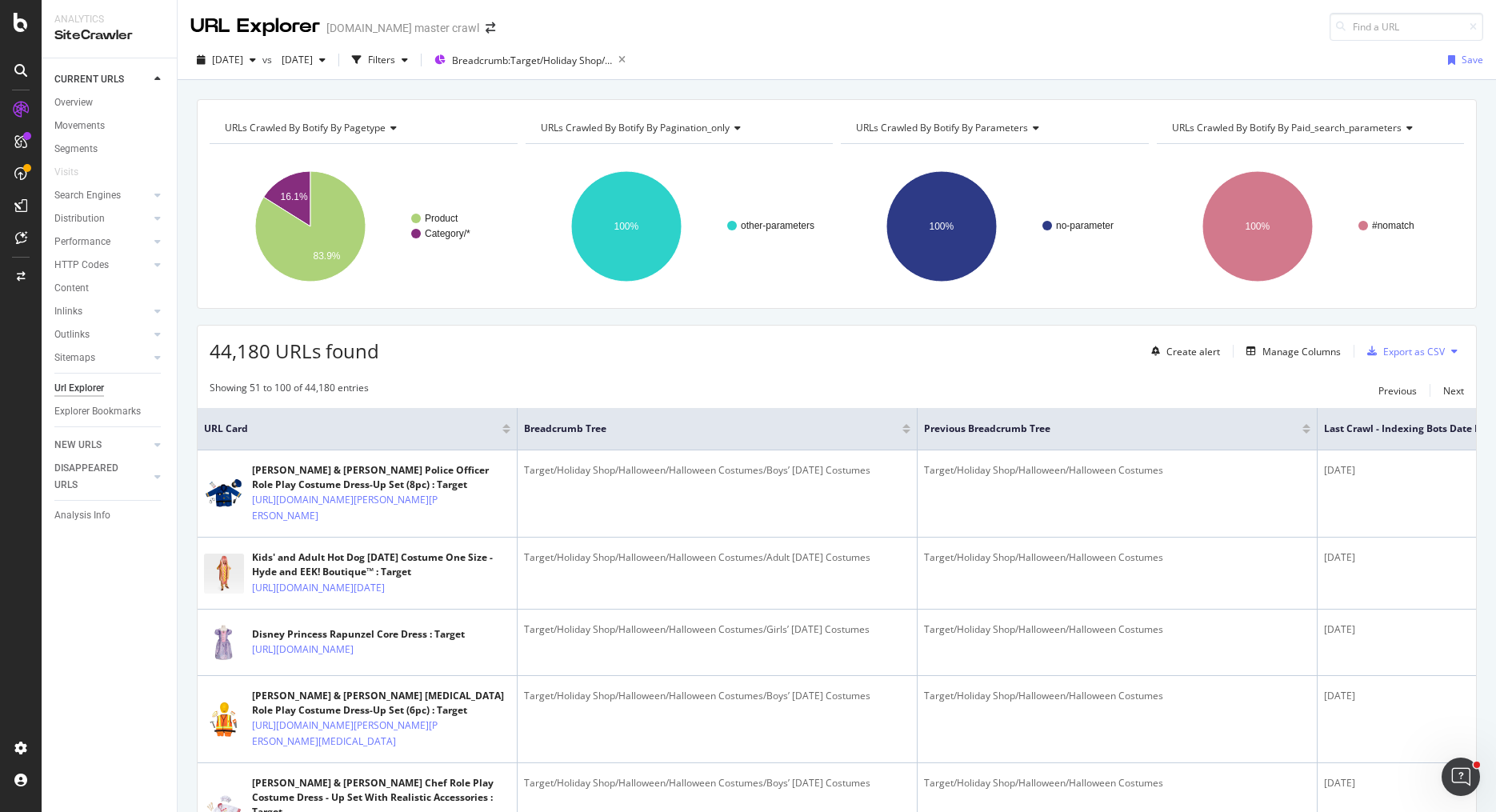
click at [1310, 359] on div "Create alert Manage Columns Export as CSV" at bounding box center [1304, 351] width 319 height 27
click at [1316, 352] on div "Manage Columns" at bounding box center [1301, 351] width 78 height 14
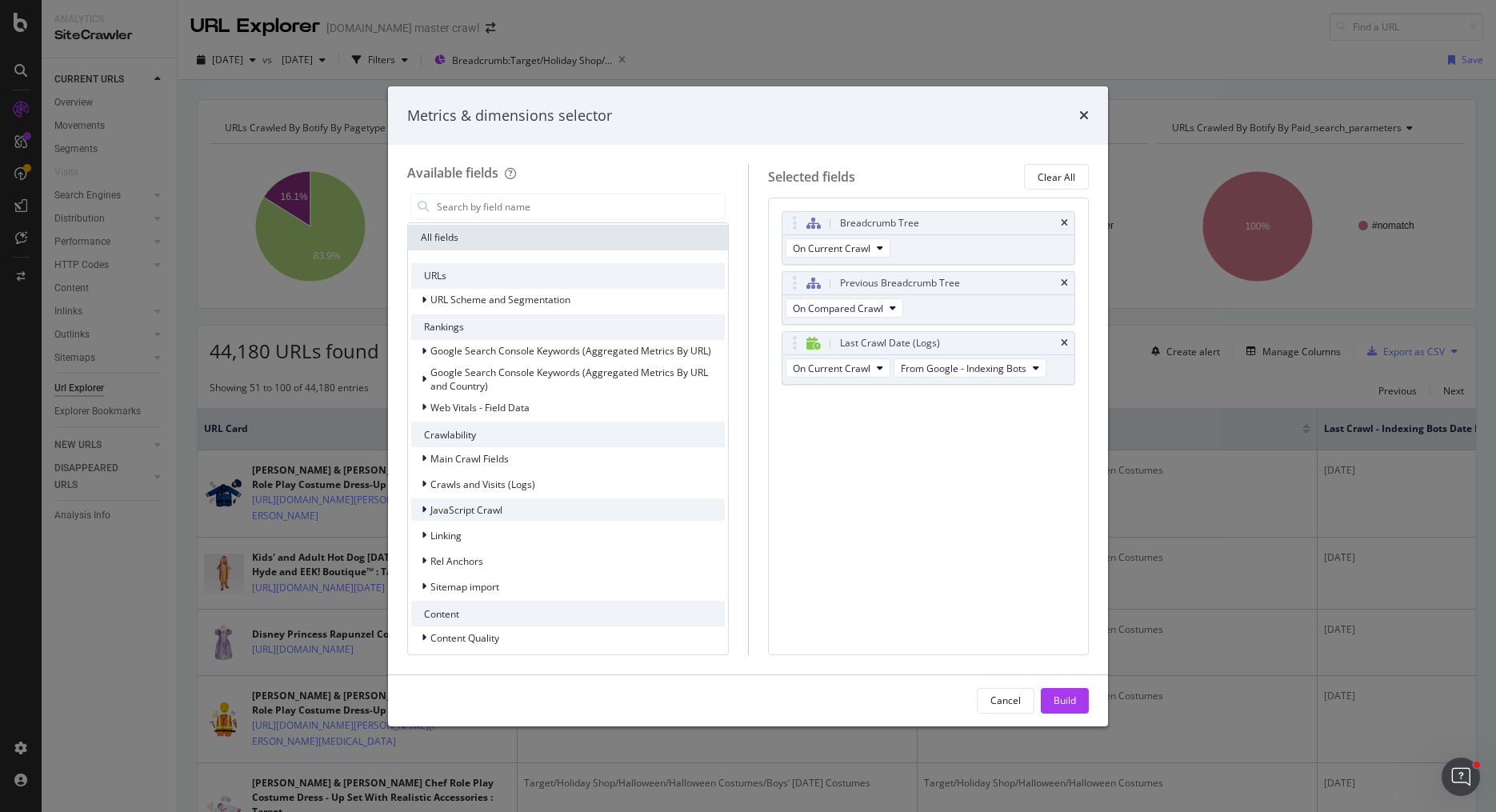
scroll to position [150, 0]
click at [465, 355] on span "Google Search Console Keywords (Aggregated Metrics By URL)" at bounding box center [570, 352] width 281 height 14
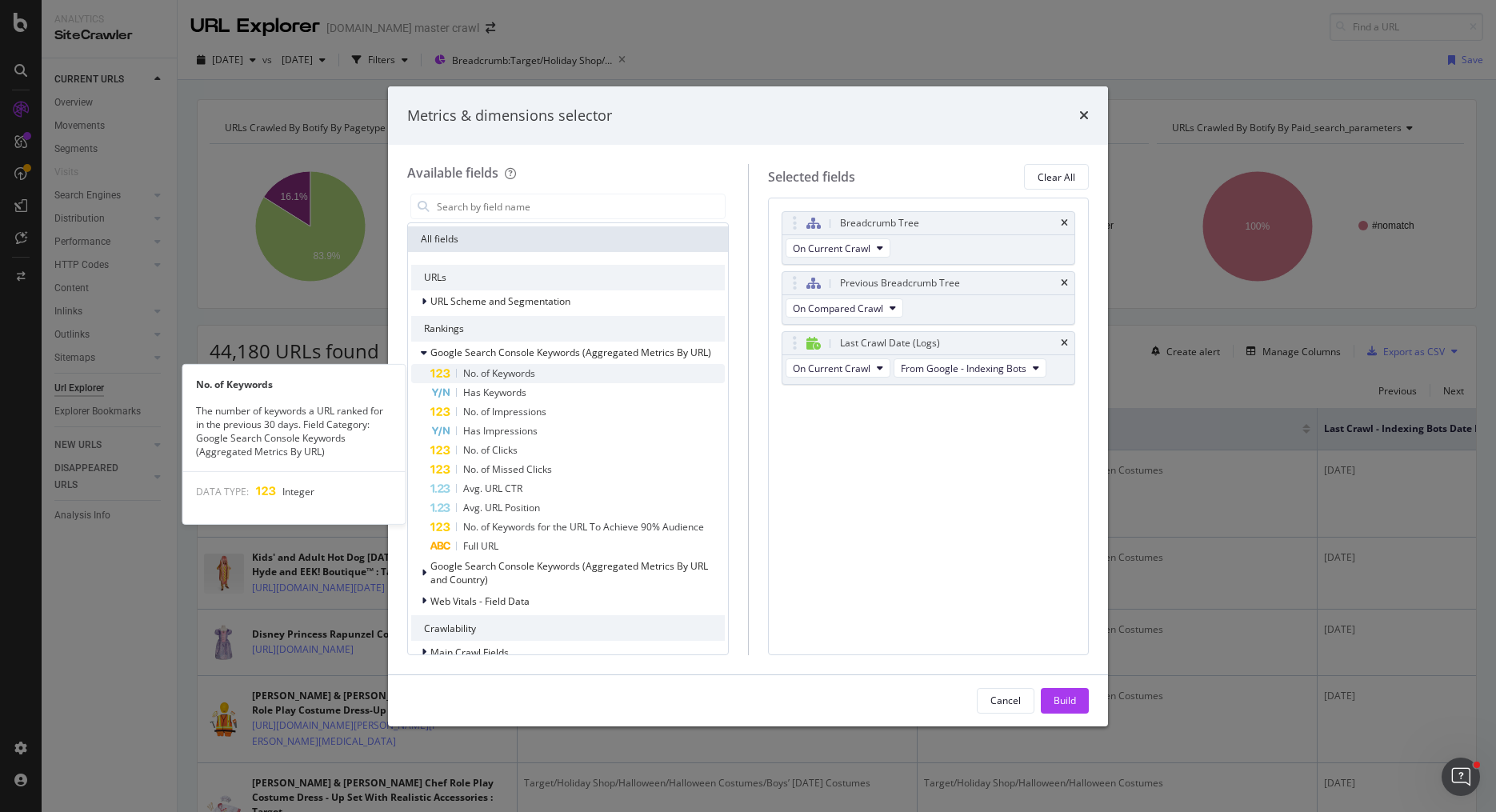
click at [523, 376] on span "No. of Keywords" at bounding box center [498, 373] width 72 height 14
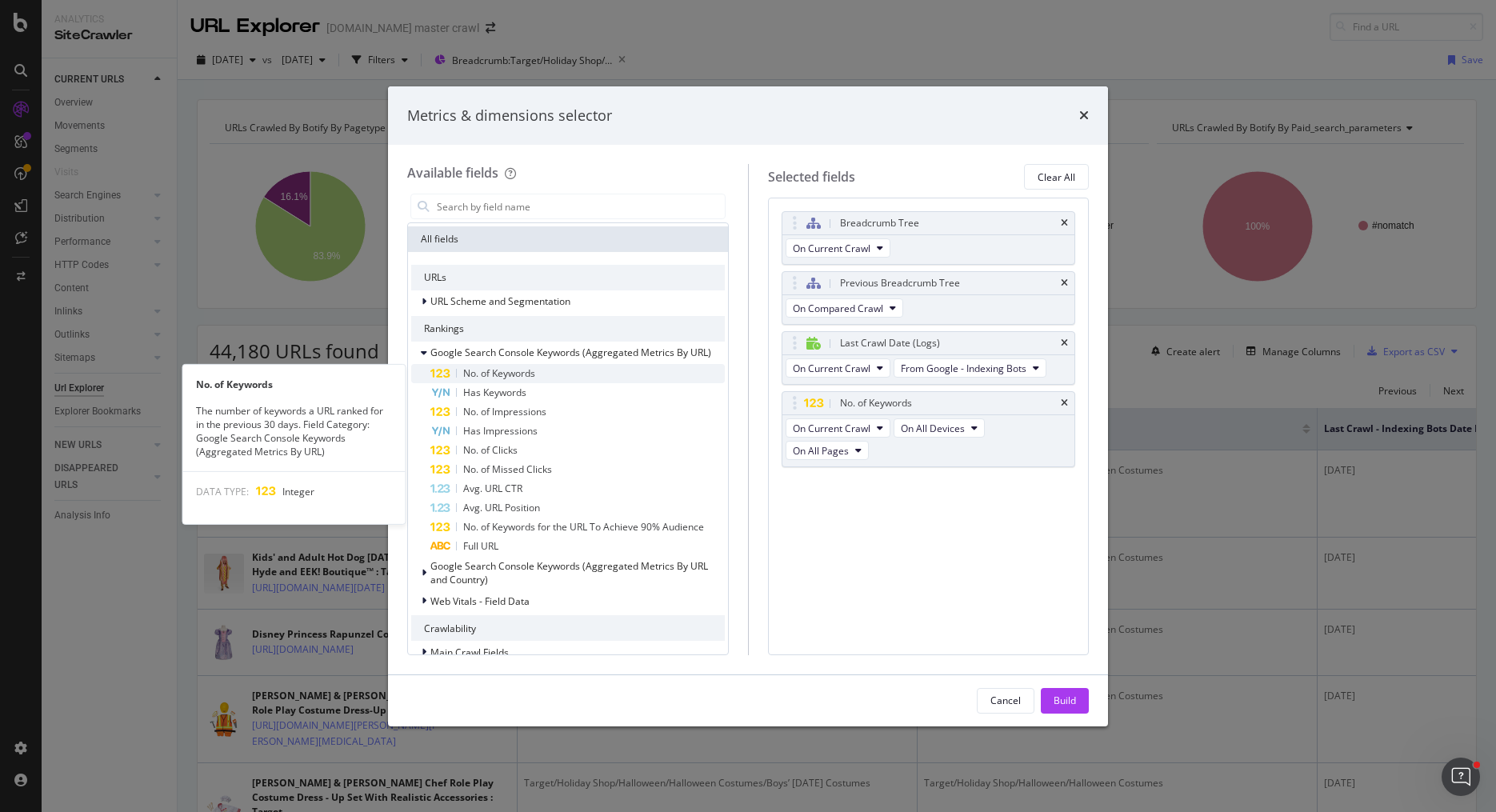
click at [544, 374] on div "No. of Keywords" at bounding box center [578, 374] width 295 height 19
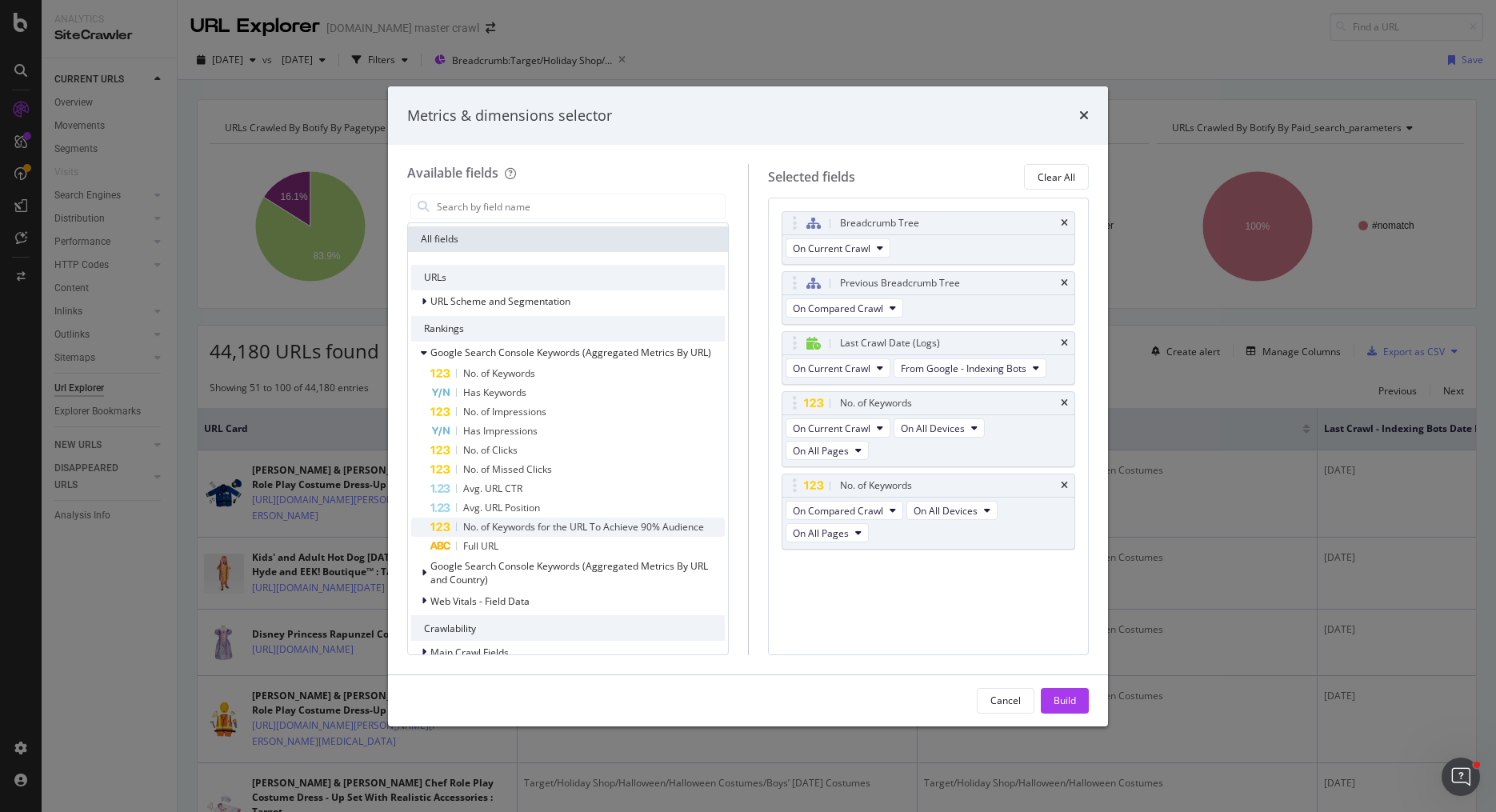
click at [645, 529] on span "No. of Keywords for the URL To Achieve 90% Audience" at bounding box center [583, 527] width 241 height 14
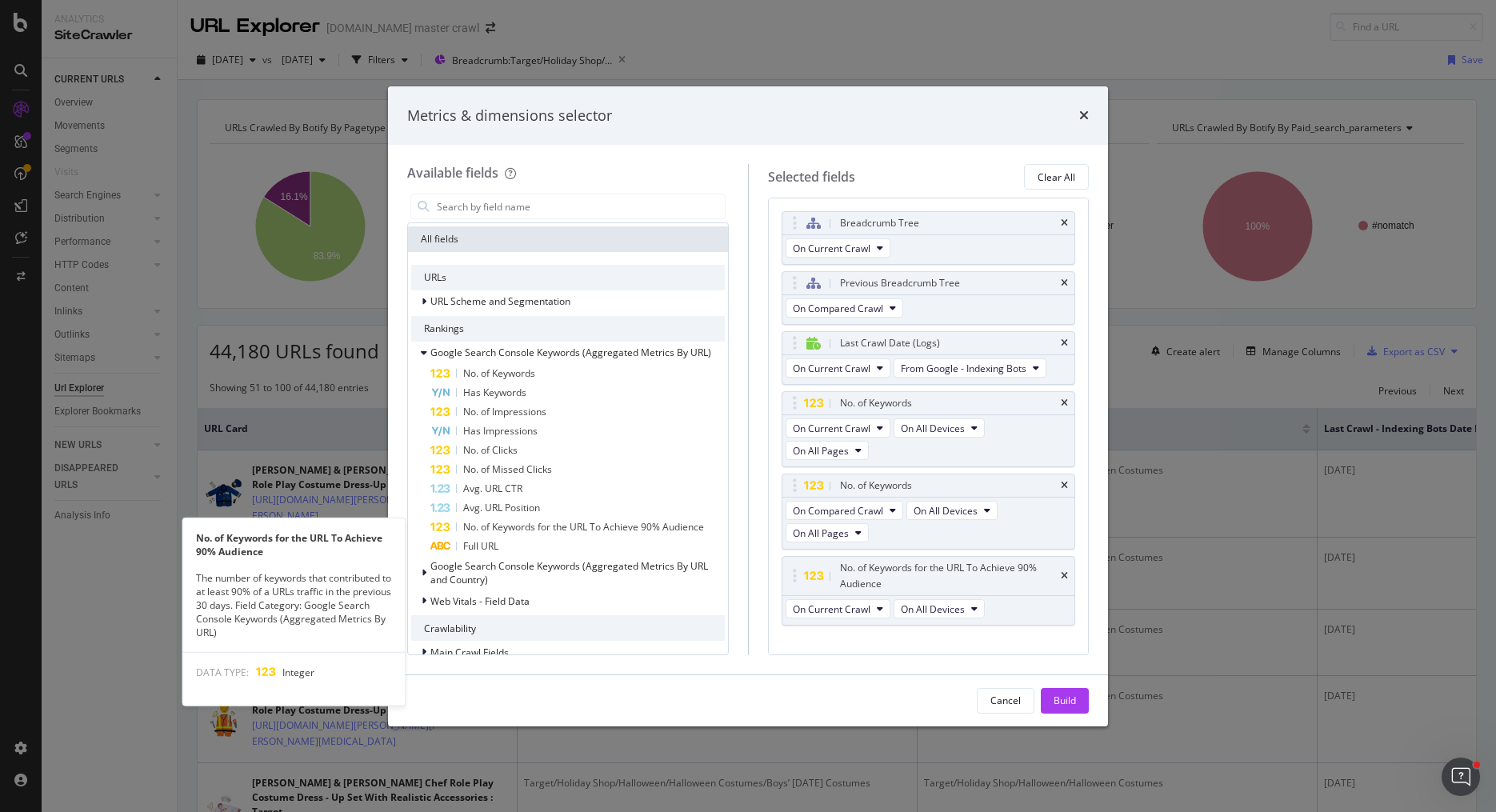
click at [645, 529] on span "No. of Keywords for the URL To Achieve 90% Audience" at bounding box center [583, 527] width 241 height 14
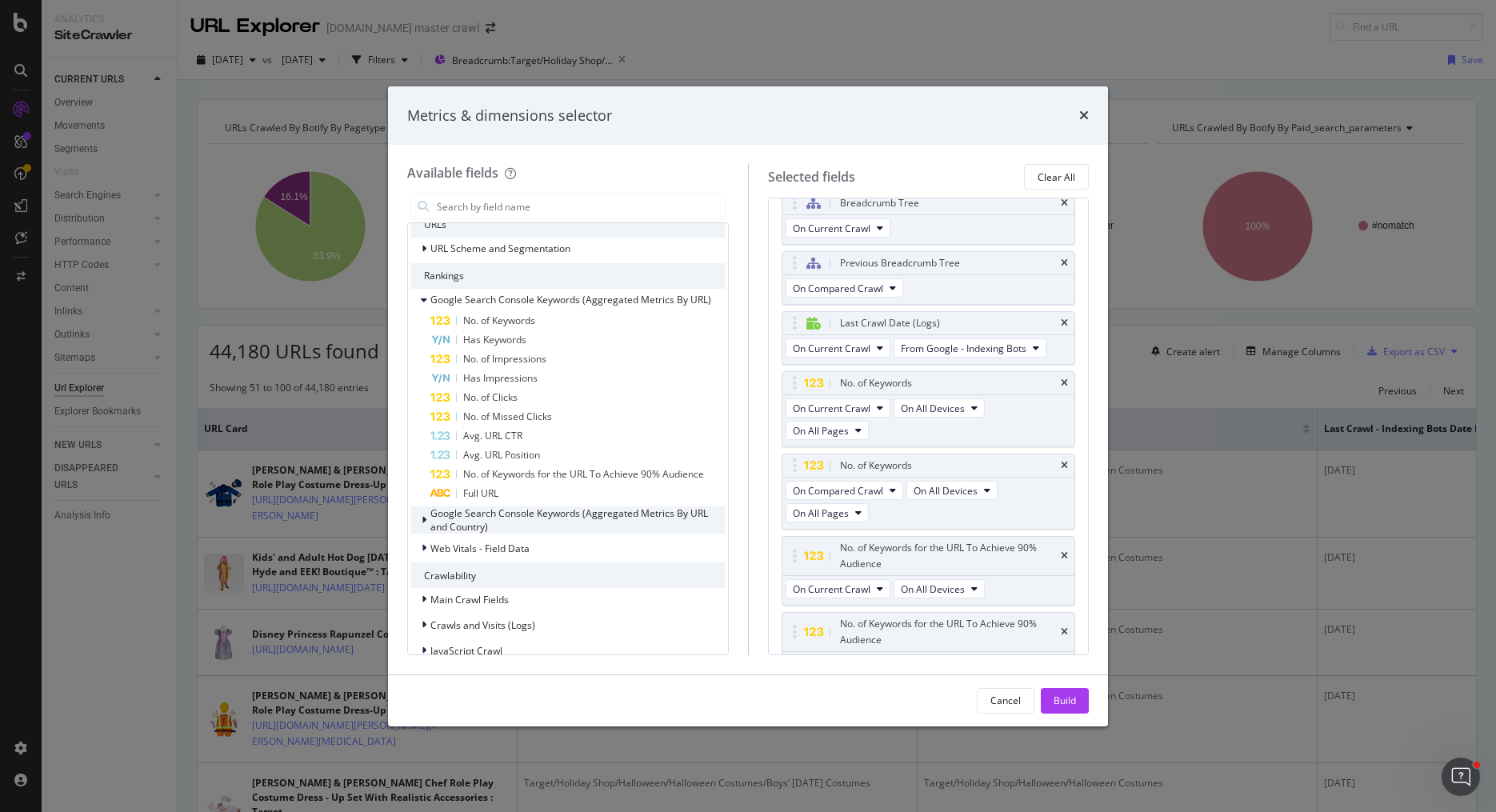
scroll to position [214, 0]
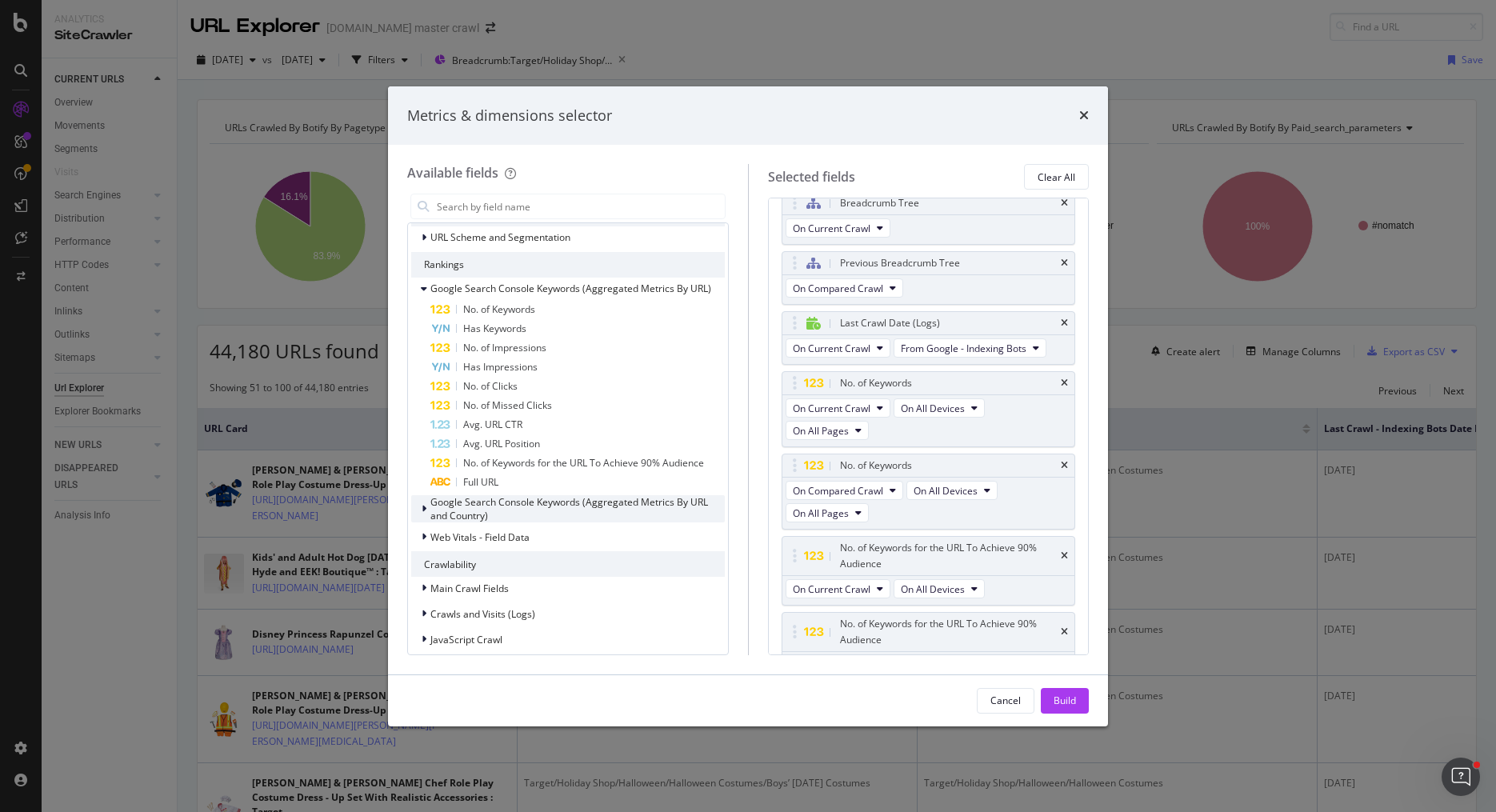
click at [625, 510] on div "Google Search Console Keywords (Aggregated Metrics By URL and Country)" at bounding box center [578, 509] width 295 height 27
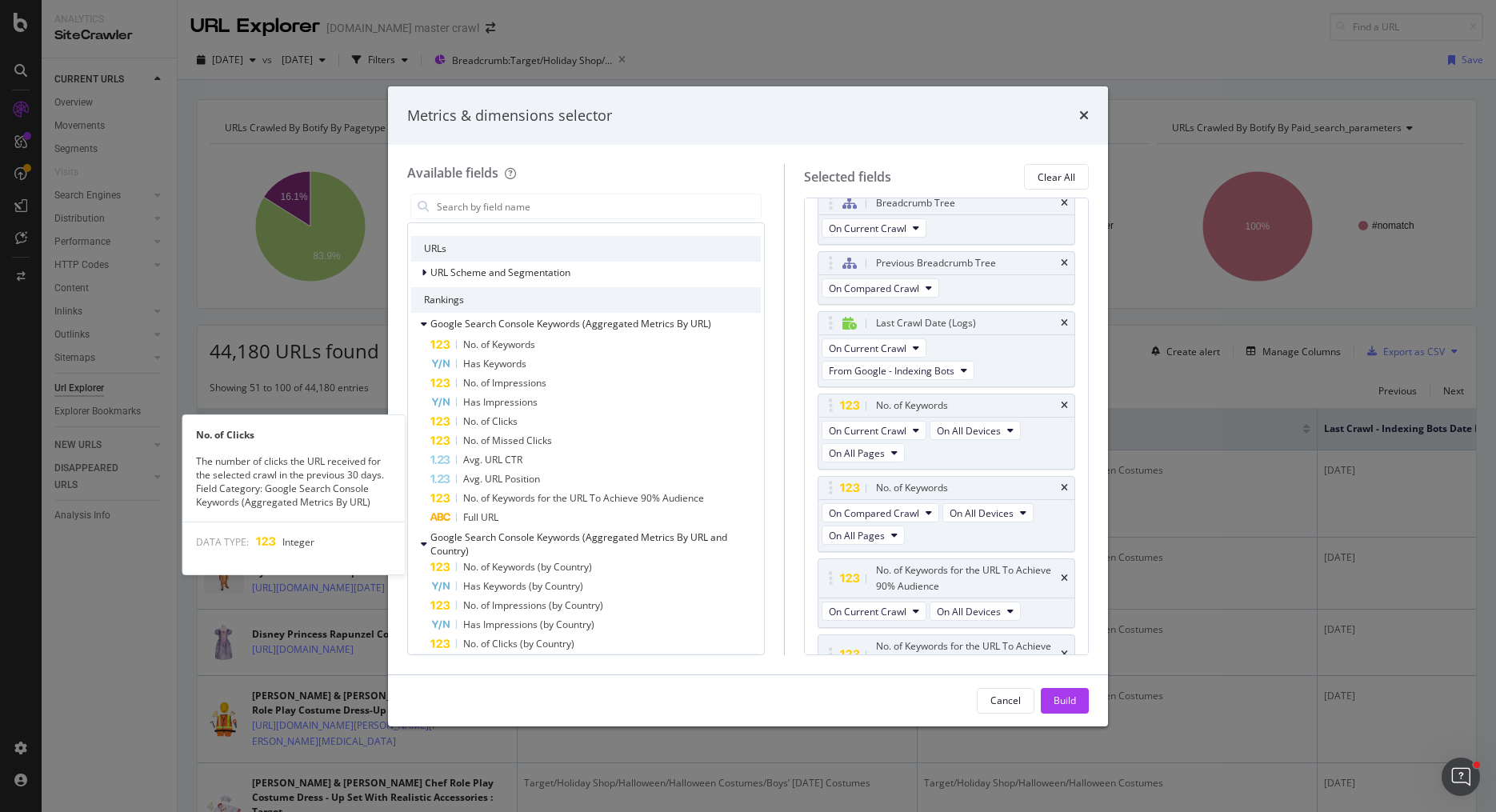
scroll to position [176, 0]
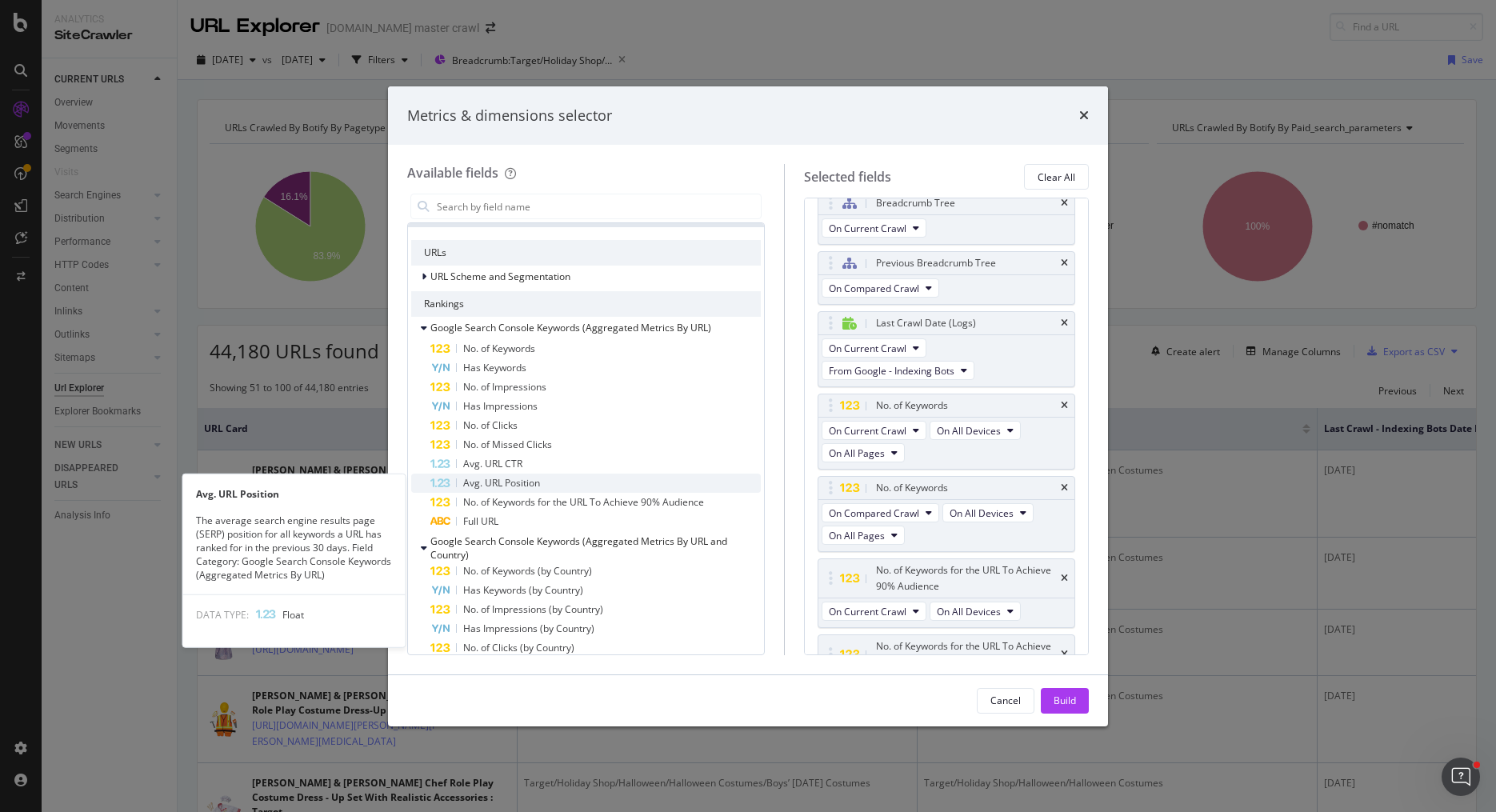
click at [530, 481] on span "Avg. URL Position" at bounding box center [501, 482] width 77 height 14
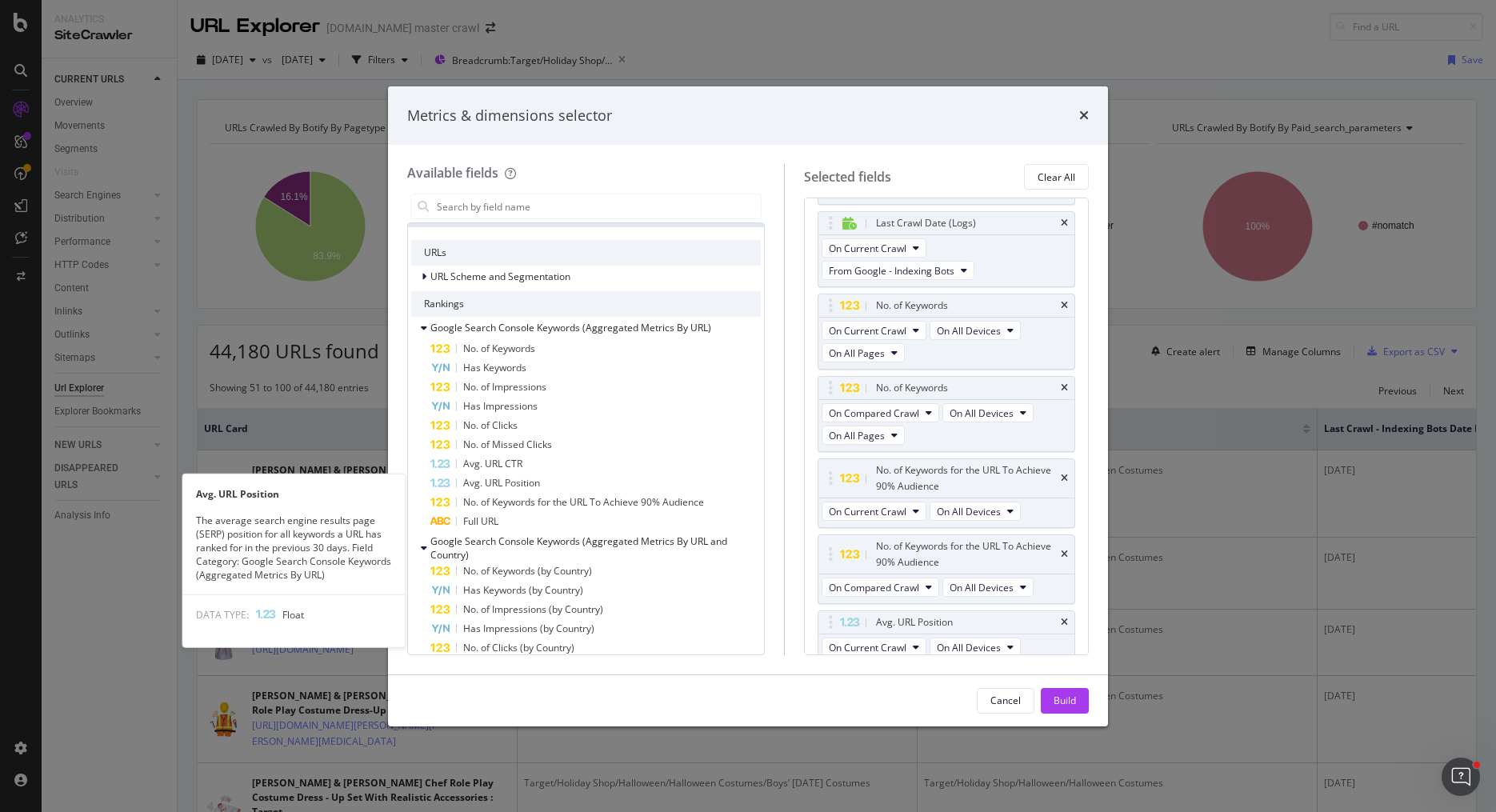
scroll to position [124, 0]
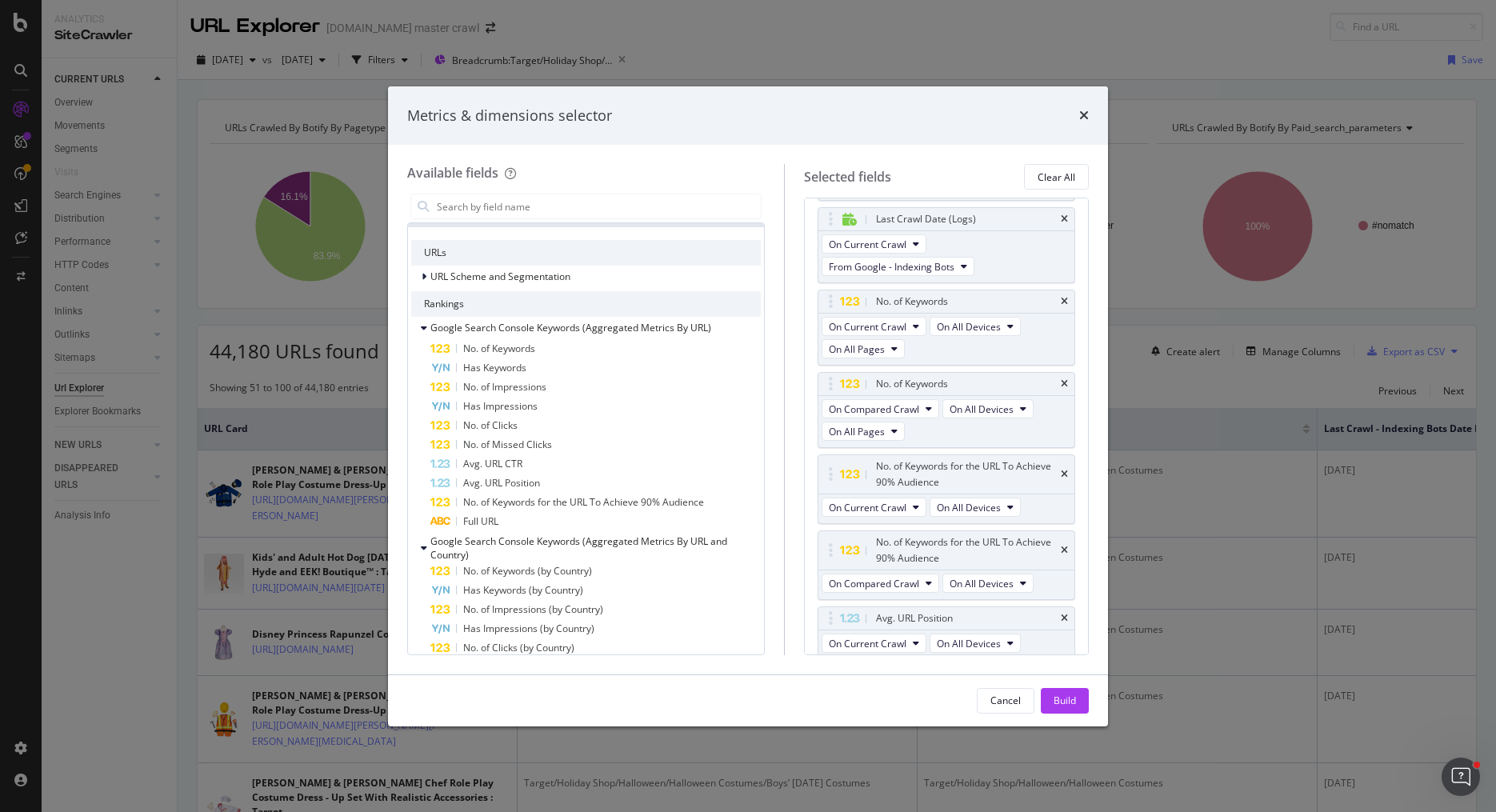
click at [530, 481] on span "Avg. URL Position" at bounding box center [501, 482] width 77 height 14
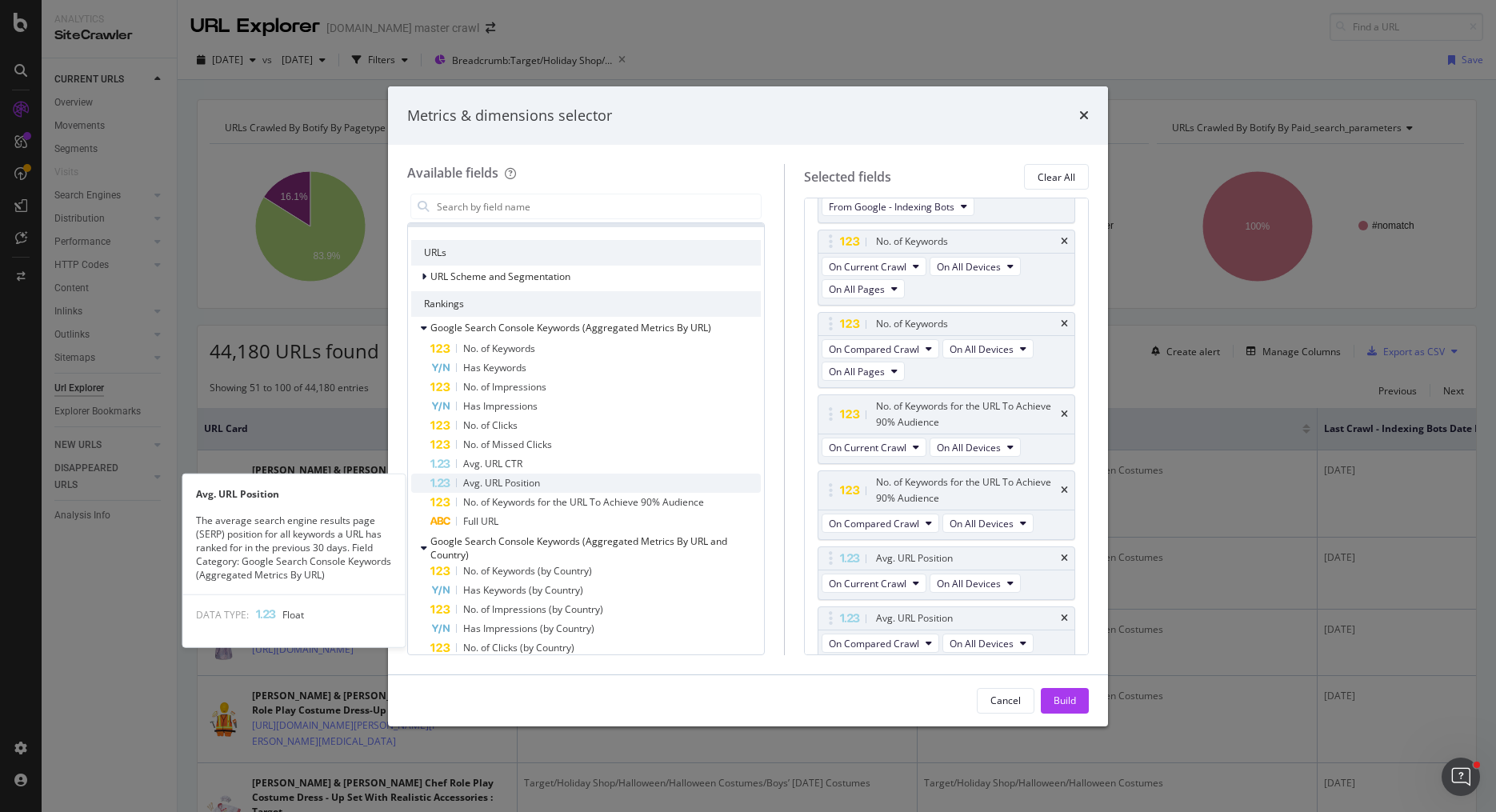
click at [531, 483] on span "Avg. URL Position" at bounding box center [501, 482] width 77 height 14
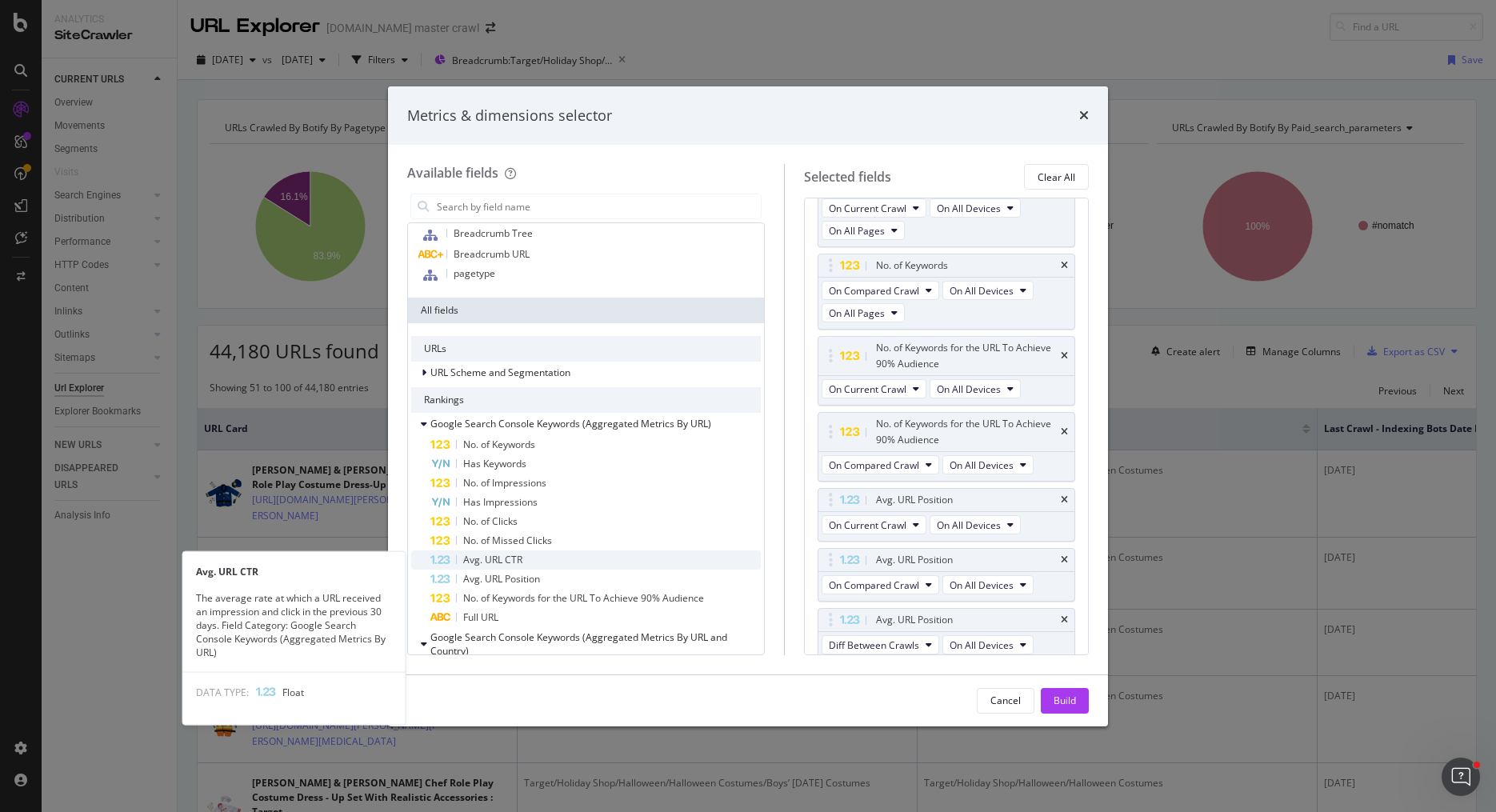
scroll to position [68, 0]
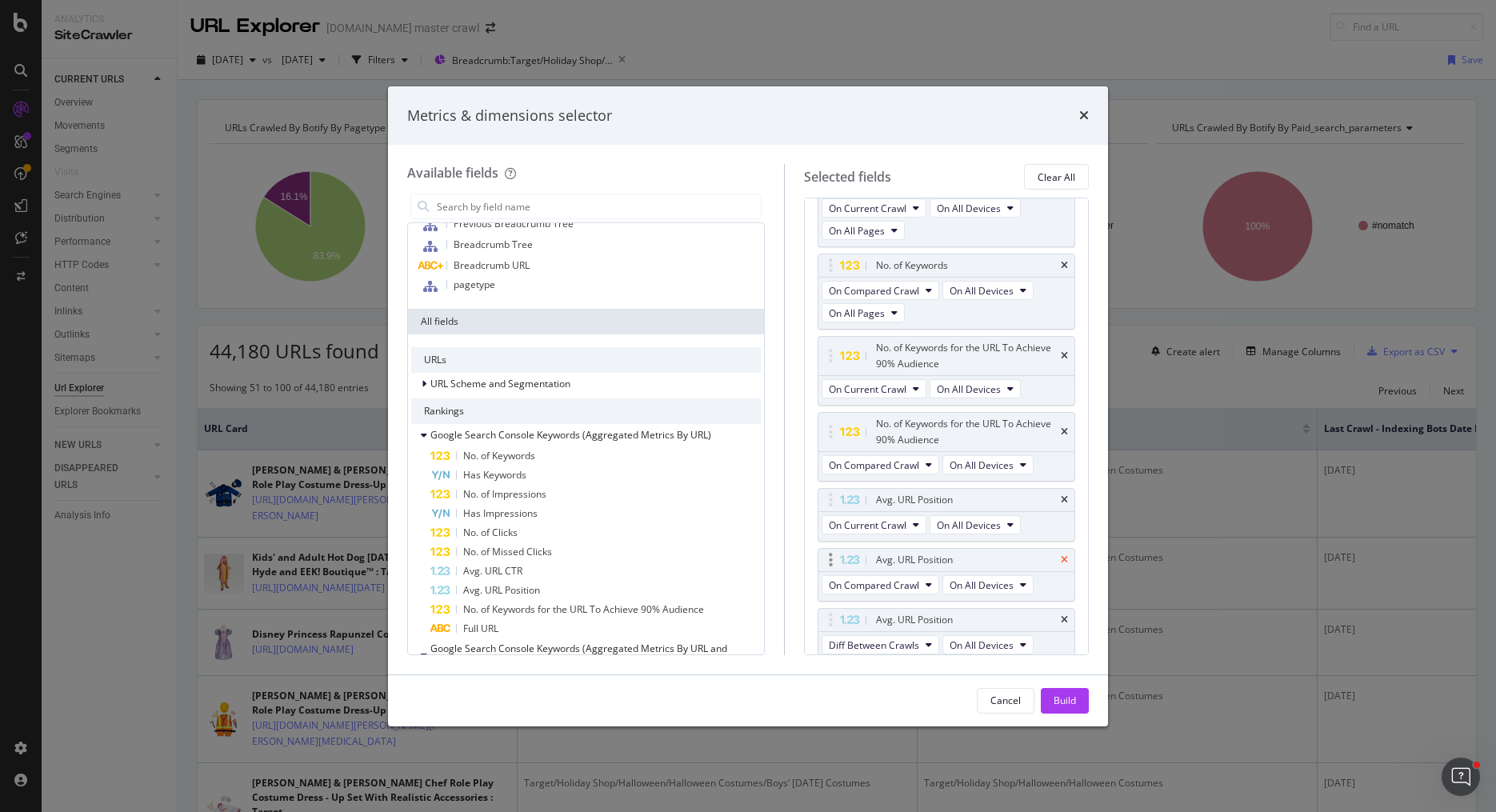
click at [1066, 555] on icon "times" at bounding box center [1064, 560] width 7 height 10
click at [1067, 503] on icon "times" at bounding box center [1064, 505] width 7 height 10
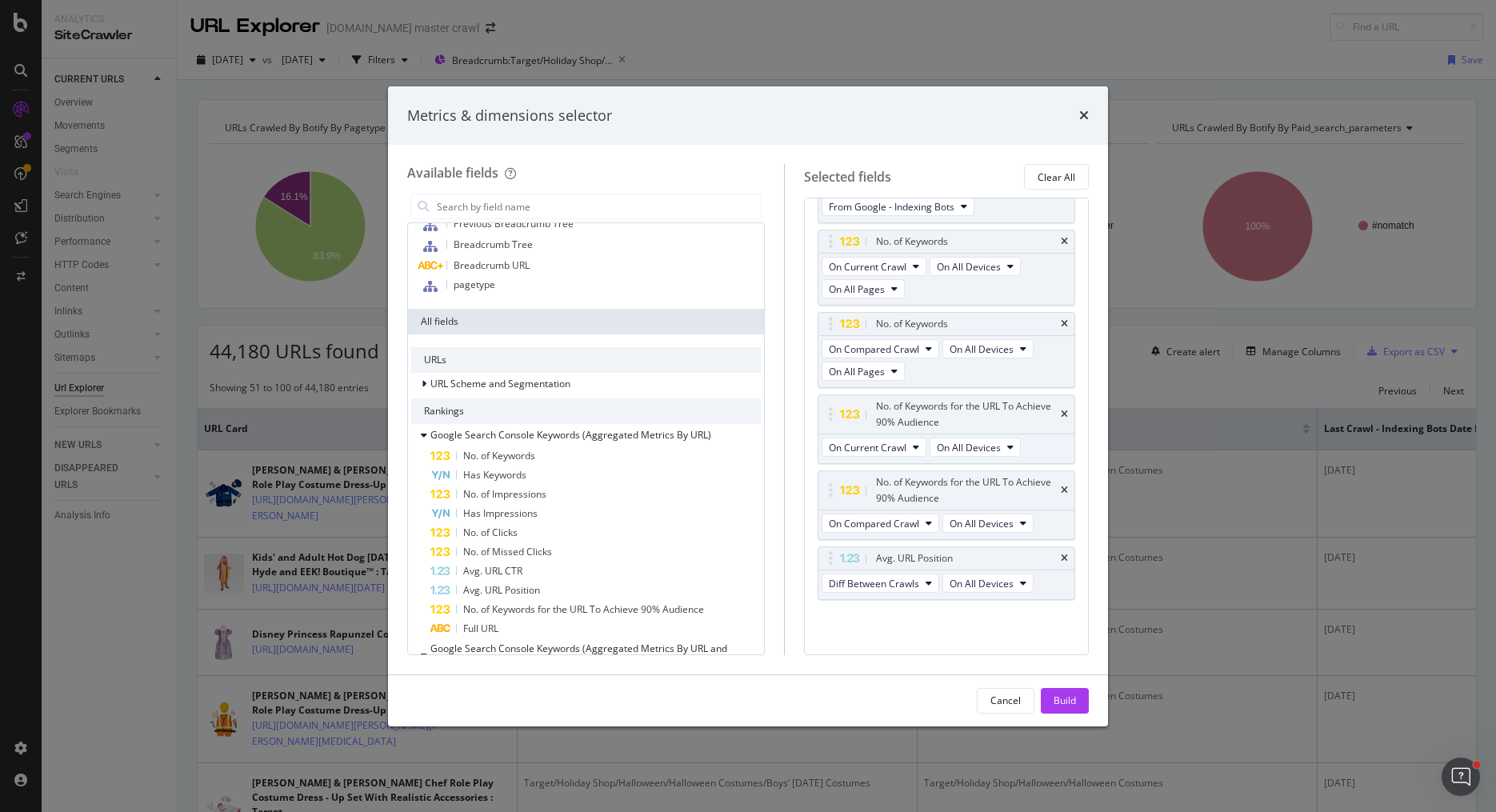
scroll to position [177, 0]
click at [702, 457] on div "No. of Keywords" at bounding box center [595, 456] width 330 height 19
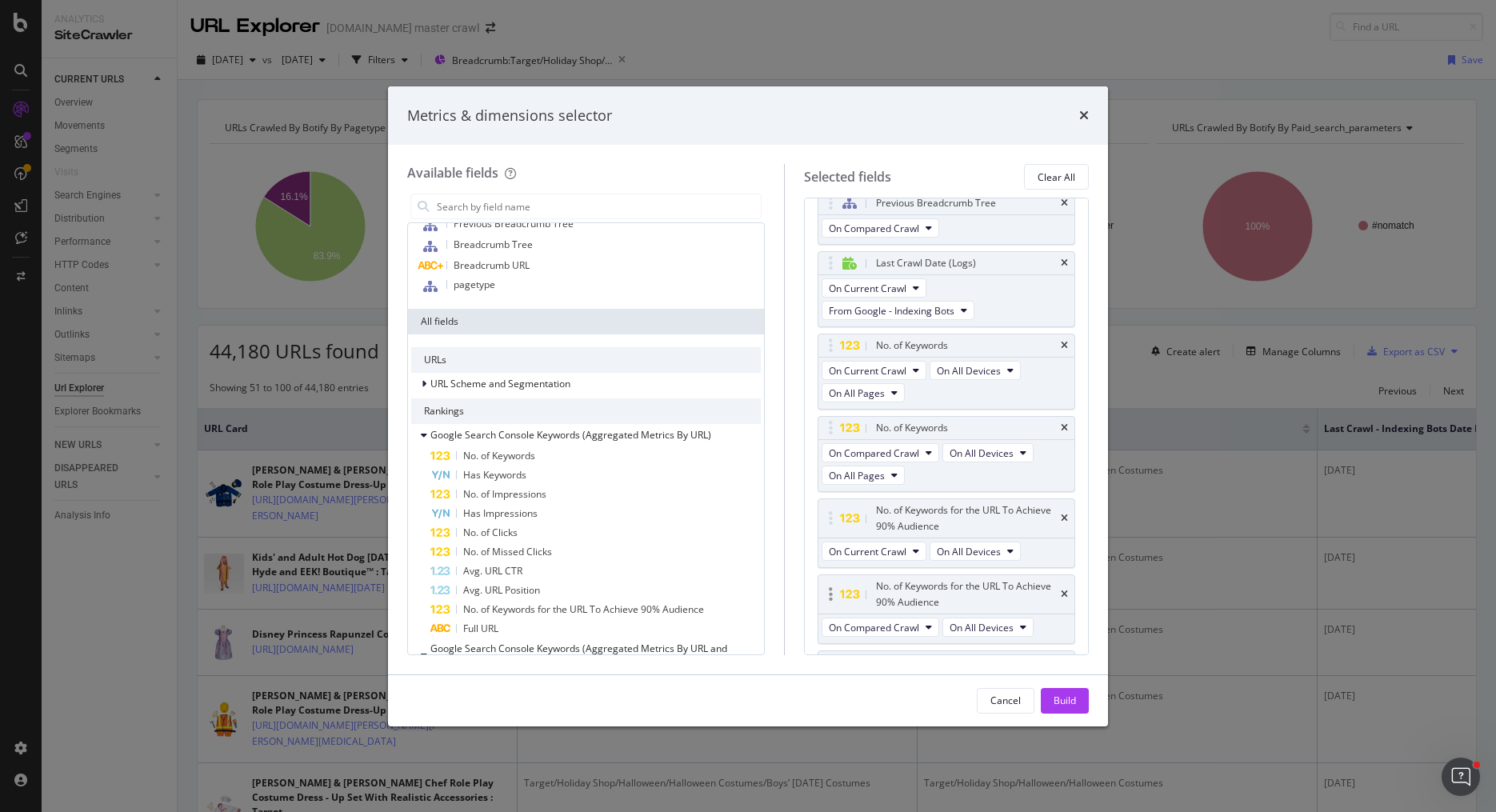
scroll to position [18, 0]
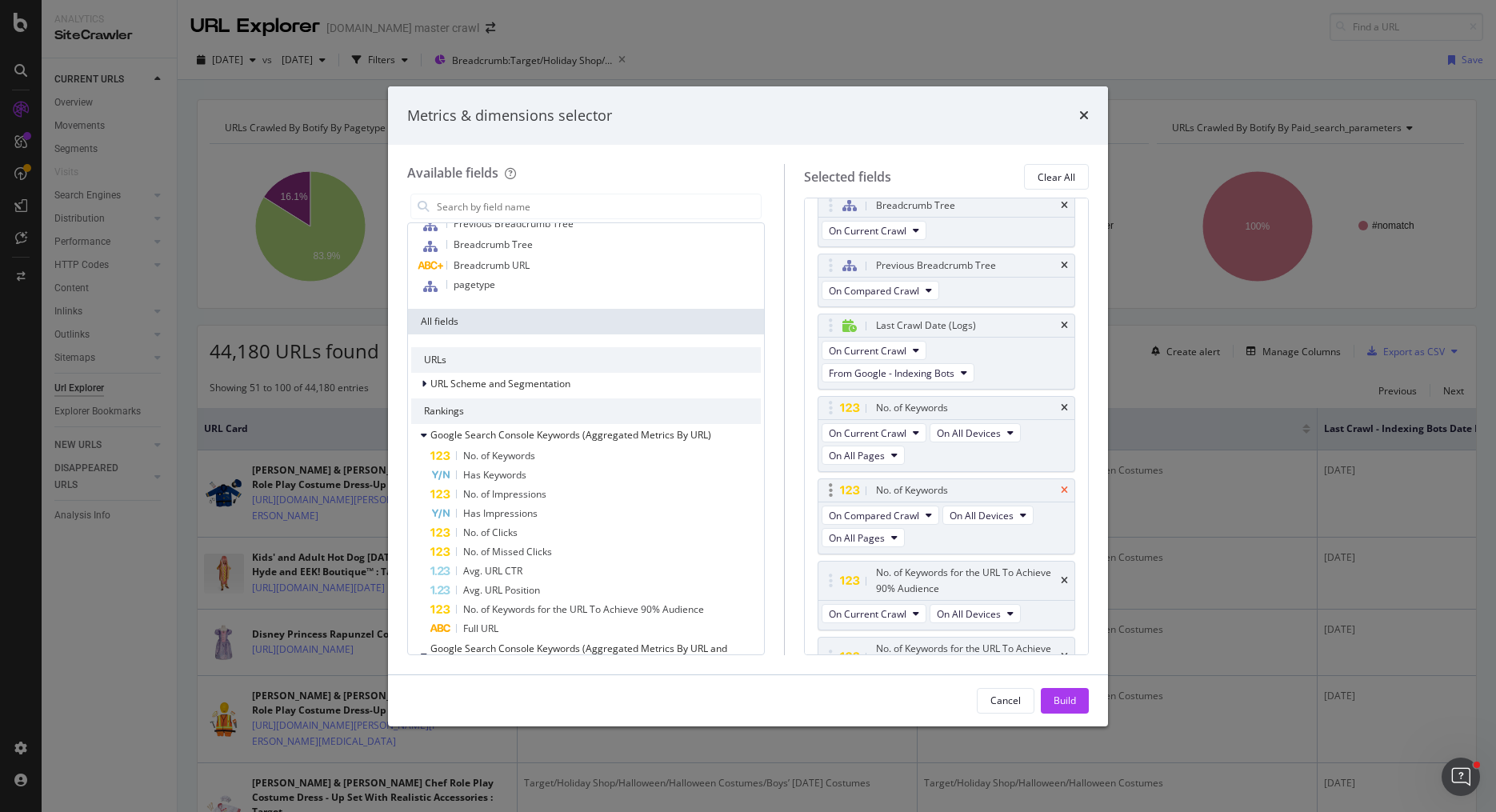
click at [1066, 485] on icon "times" at bounding box center [1064, 490] width 7 height 10
click at [1063, 409] on icon "times" at bounding box center [1064, 408] width 7 height 10
click at [1064, 324] on icon "times" at bounding box center [1064, 325] width 7 height 10
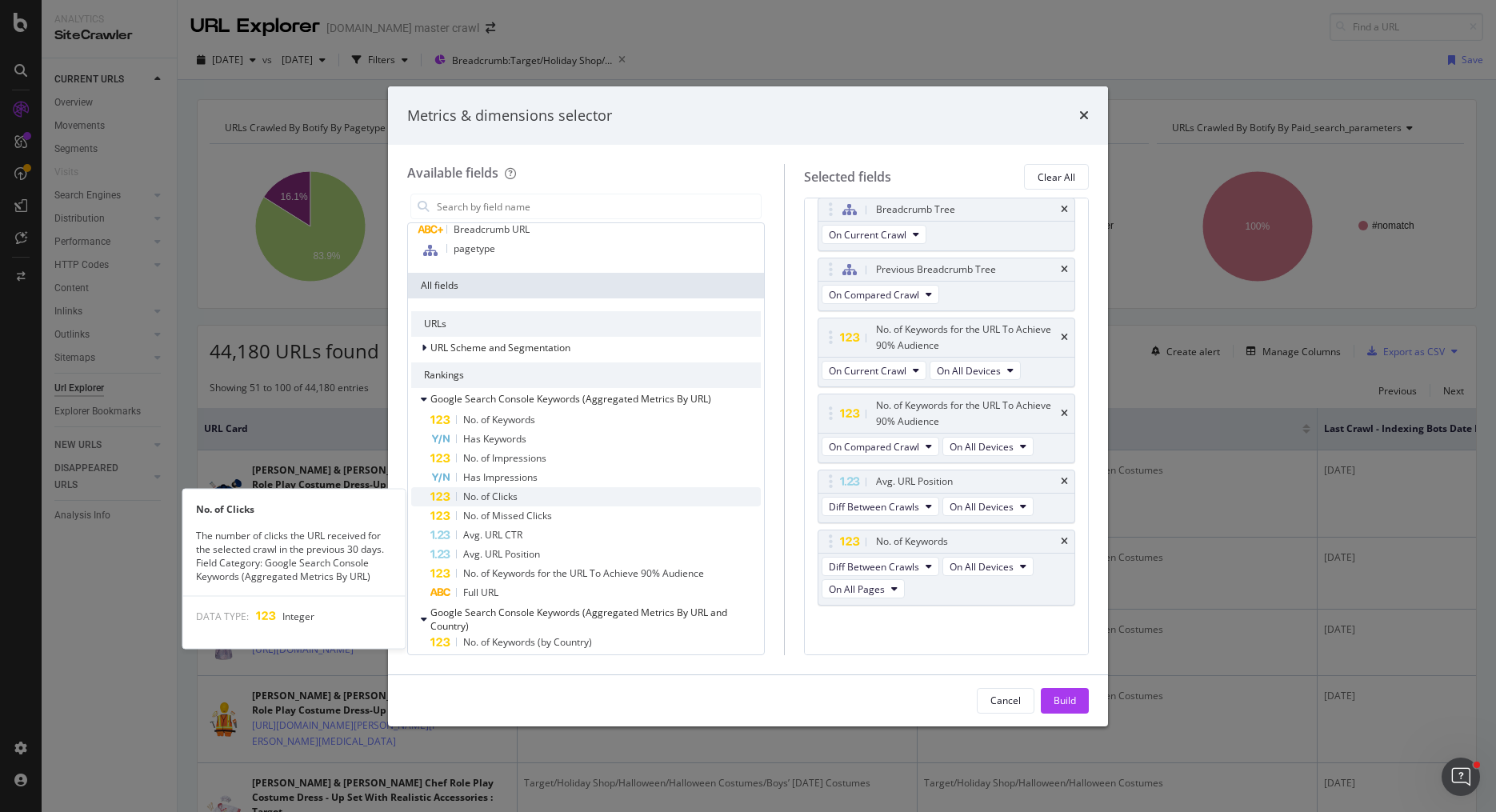
scroll to position [112, 0]
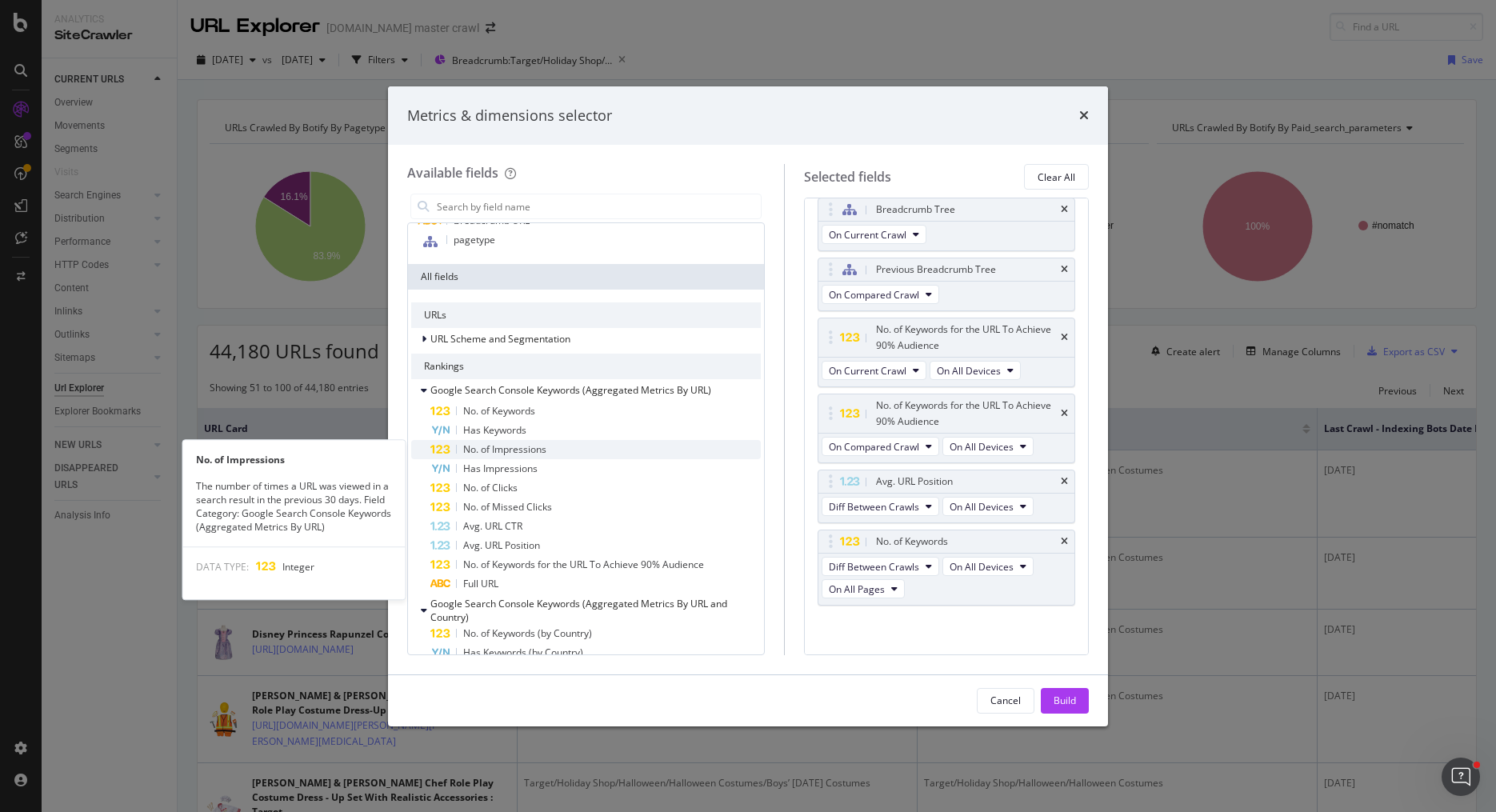
click at [661, 453] on div "No. of Impressions" at bounding box center [595, 450] width 330 height 19
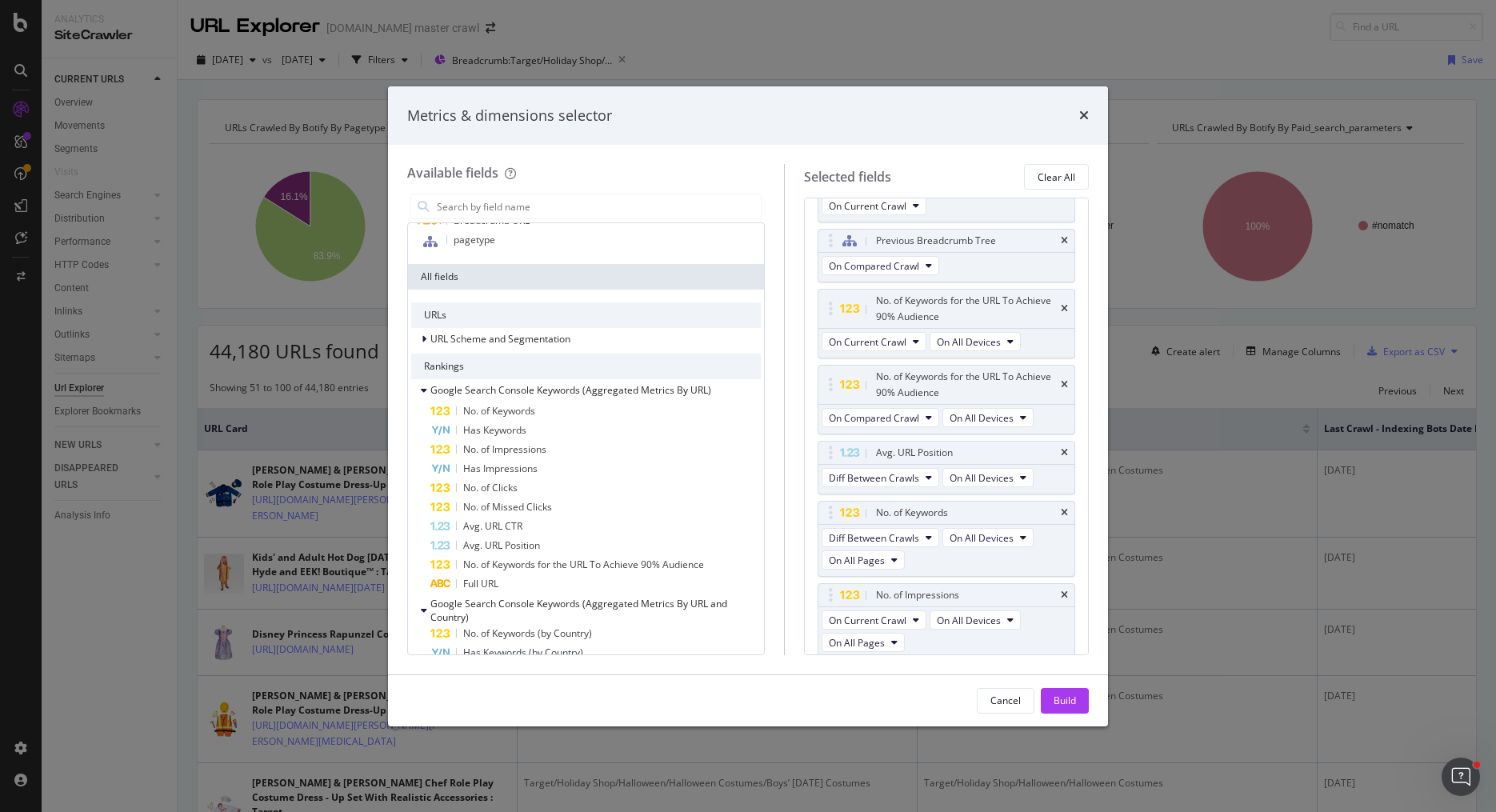
click at [661, 453] on div "No. of Impressions" at bounding box center [595, 450] width 330 height 19
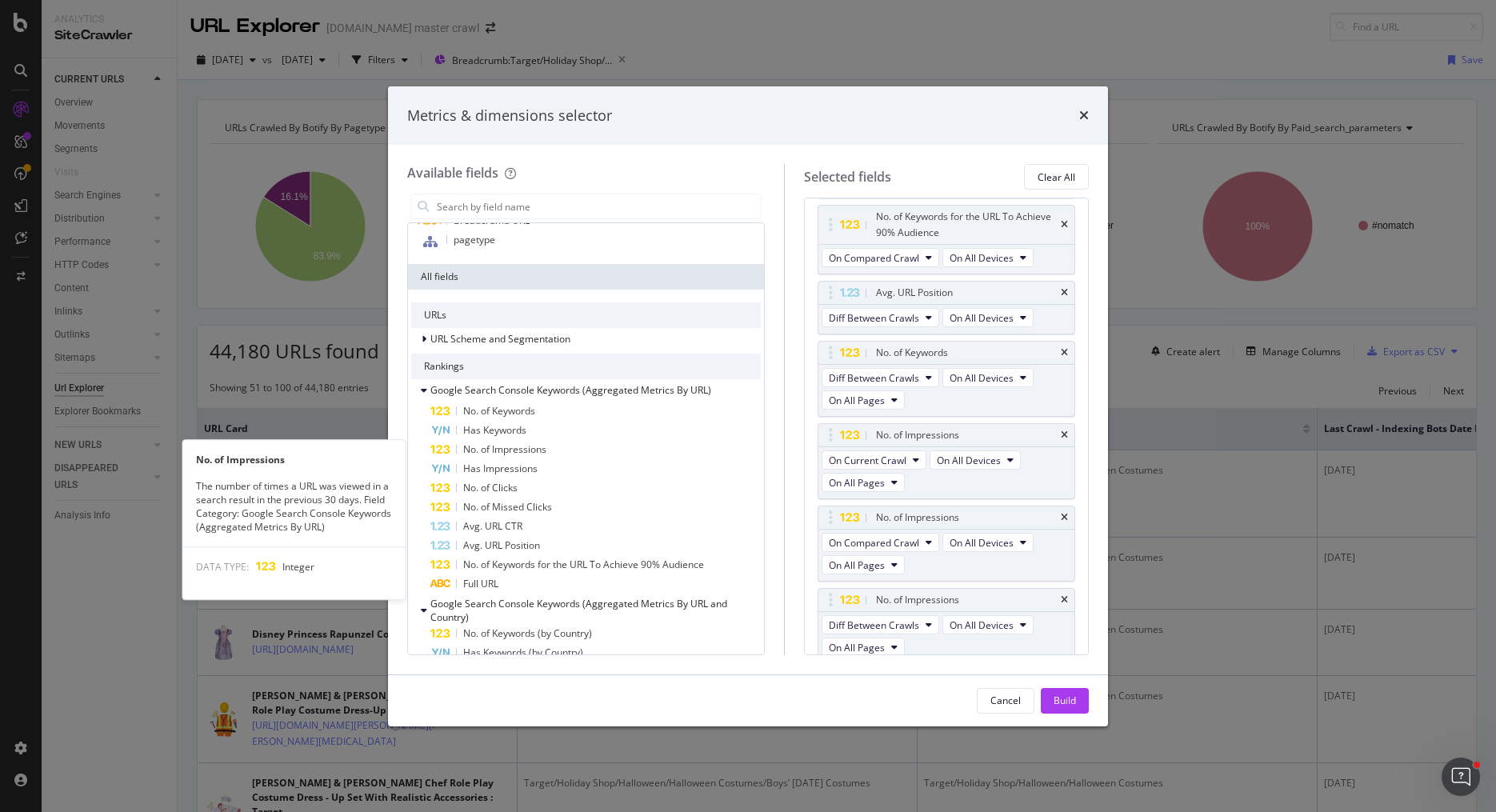
scroll to position [205, 0]
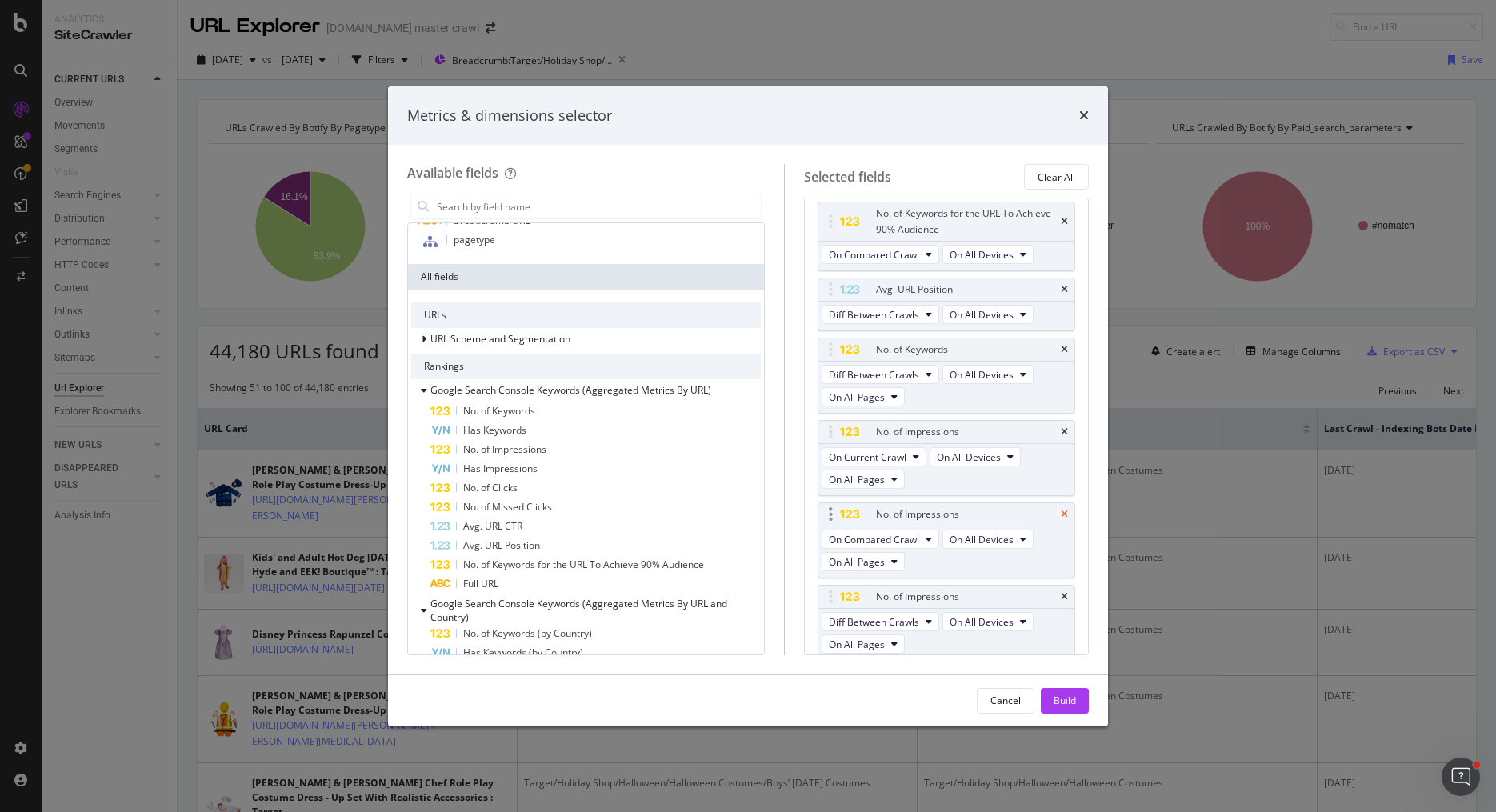
click at [1062, 510] on icon "times" at bounding box center [1064, 514] width 7 height 10
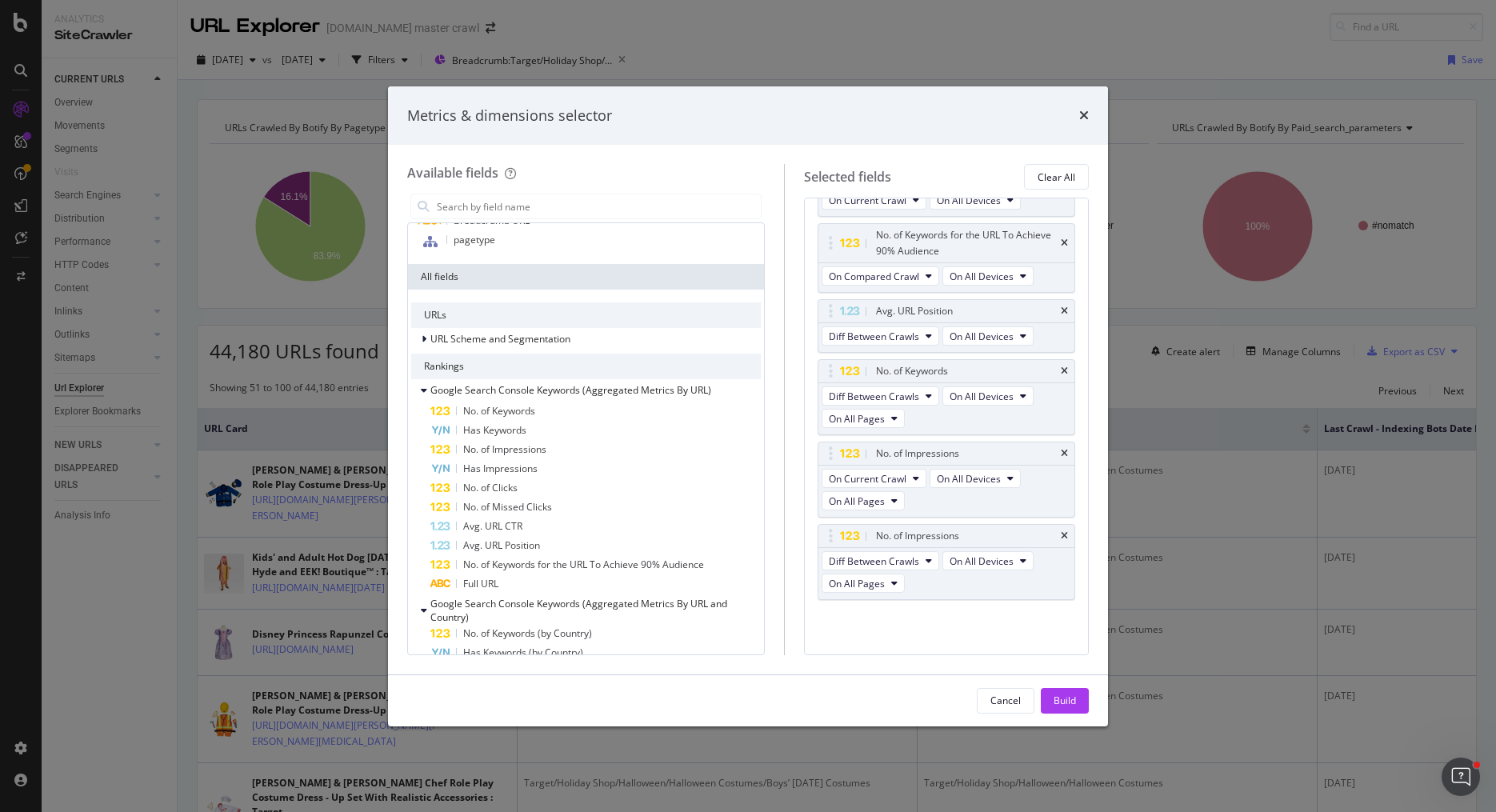
scroll to position [177, 0]
click at [1068, 455] on div "No. of Impressions" at bounding box center [946, 461] width 256 height 23
click at [1067, 456] on icon "times" at bounding box center [1064, 461] width 7 height 10
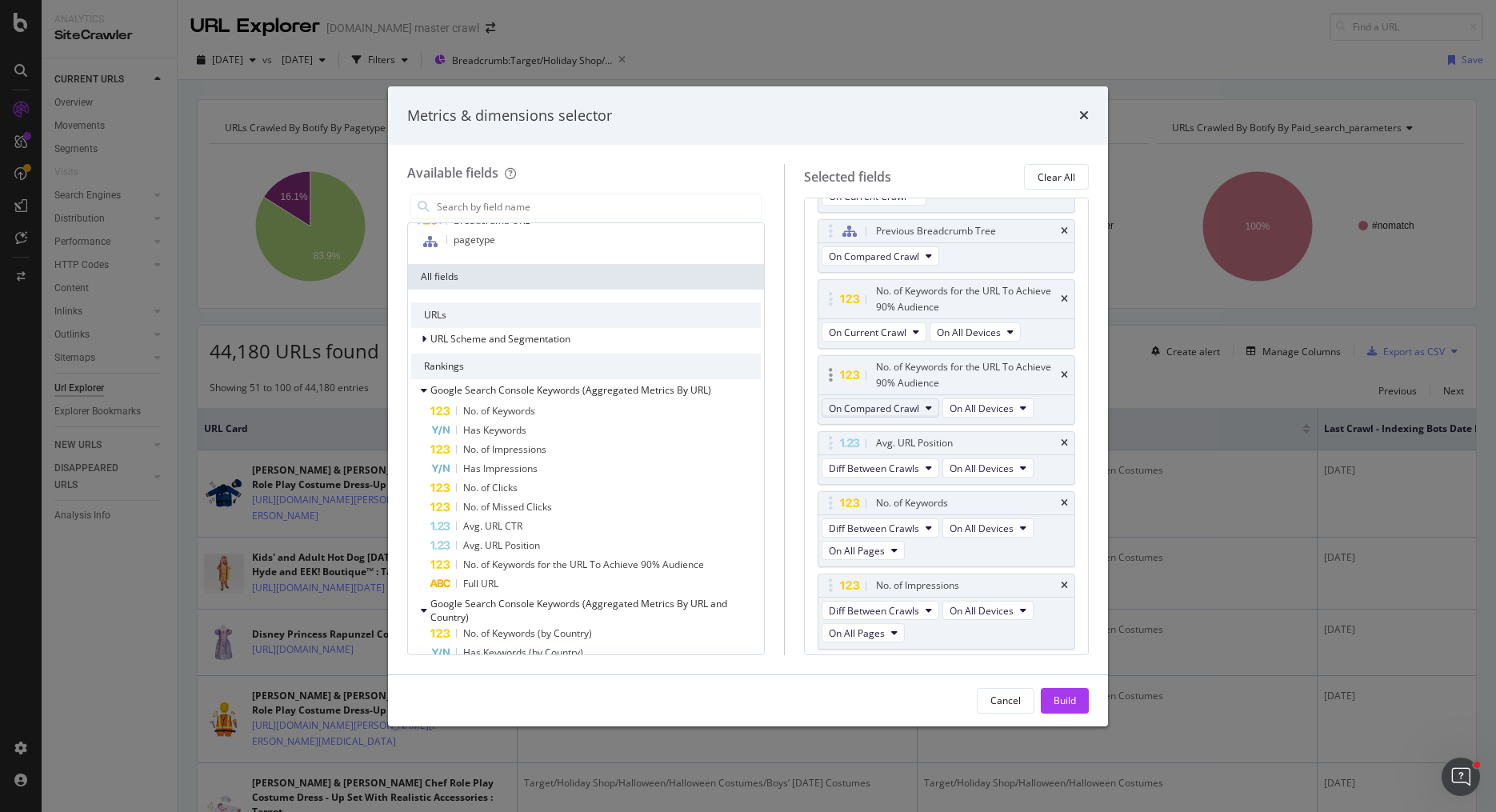
scroll to position [95, 0]
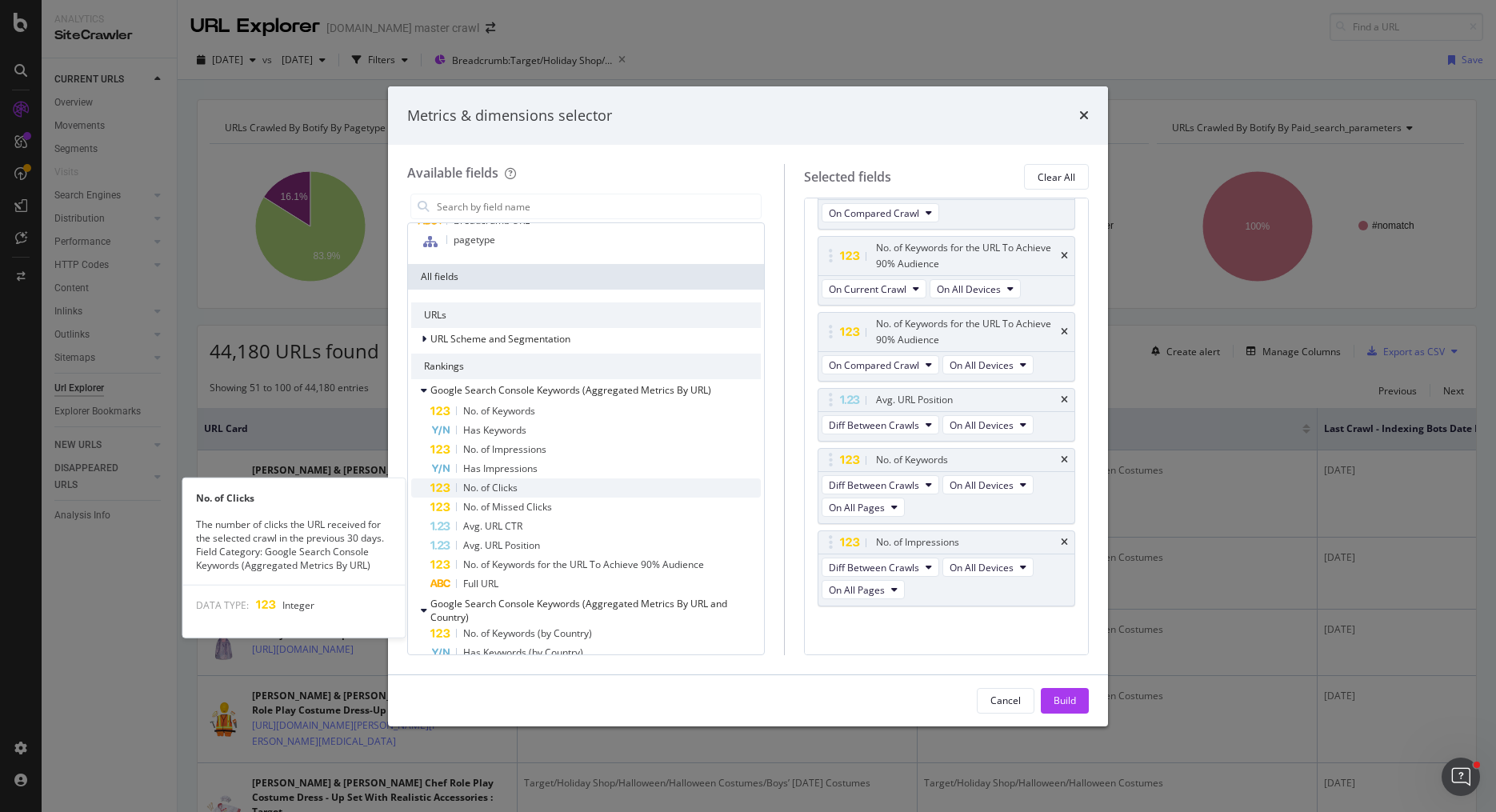
click at [640, 493] on div "No. of Clicks" at bounding box center [595, 488] width 330 height 19
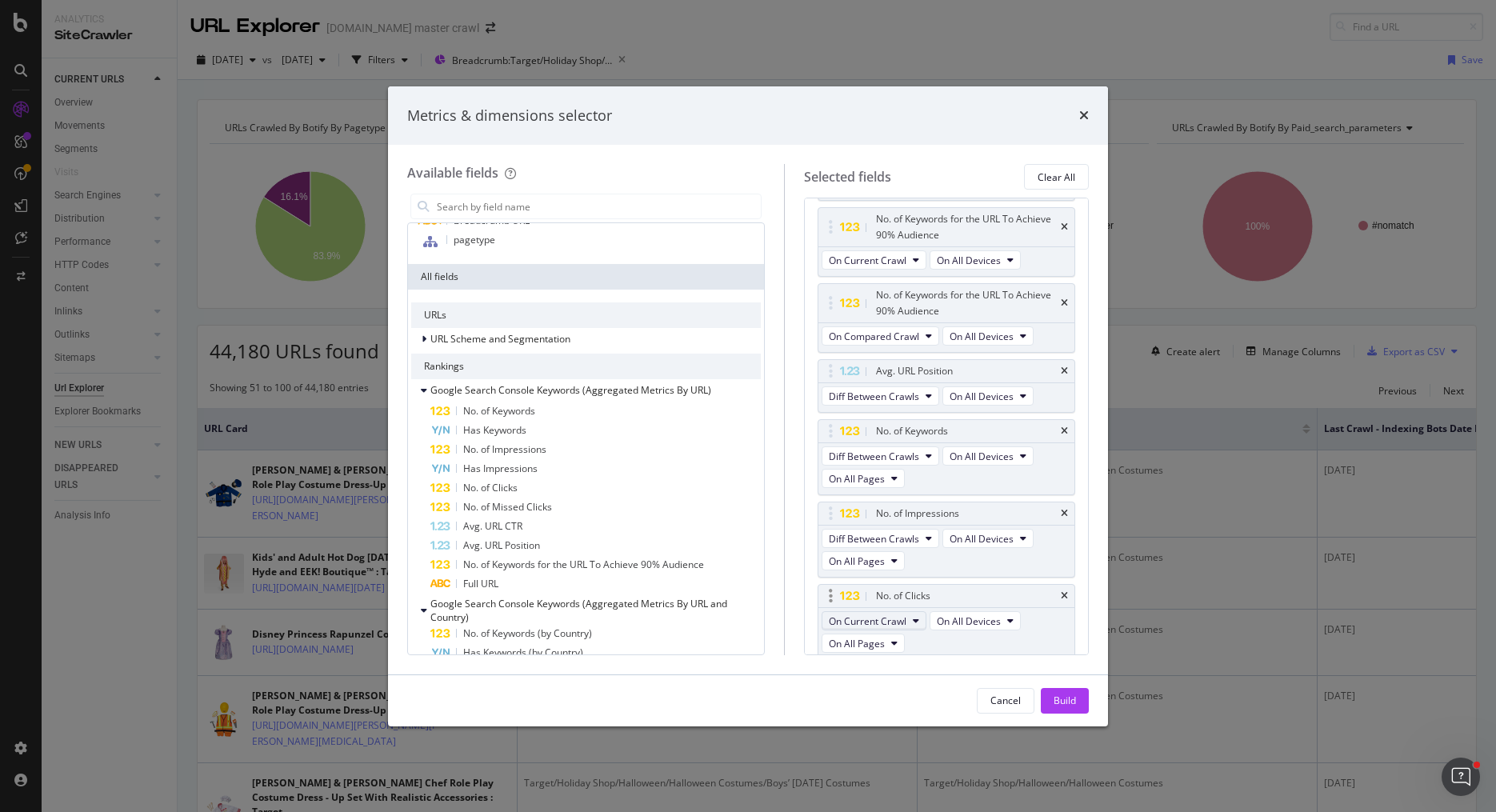
click at [862, 614] on span "On Current Crawl" at bounding box center [867, 620] width 78 height 14
click at [864, 706] on span "Diff Between Crawls" at bounding box center [881, 703] width 91 height 15
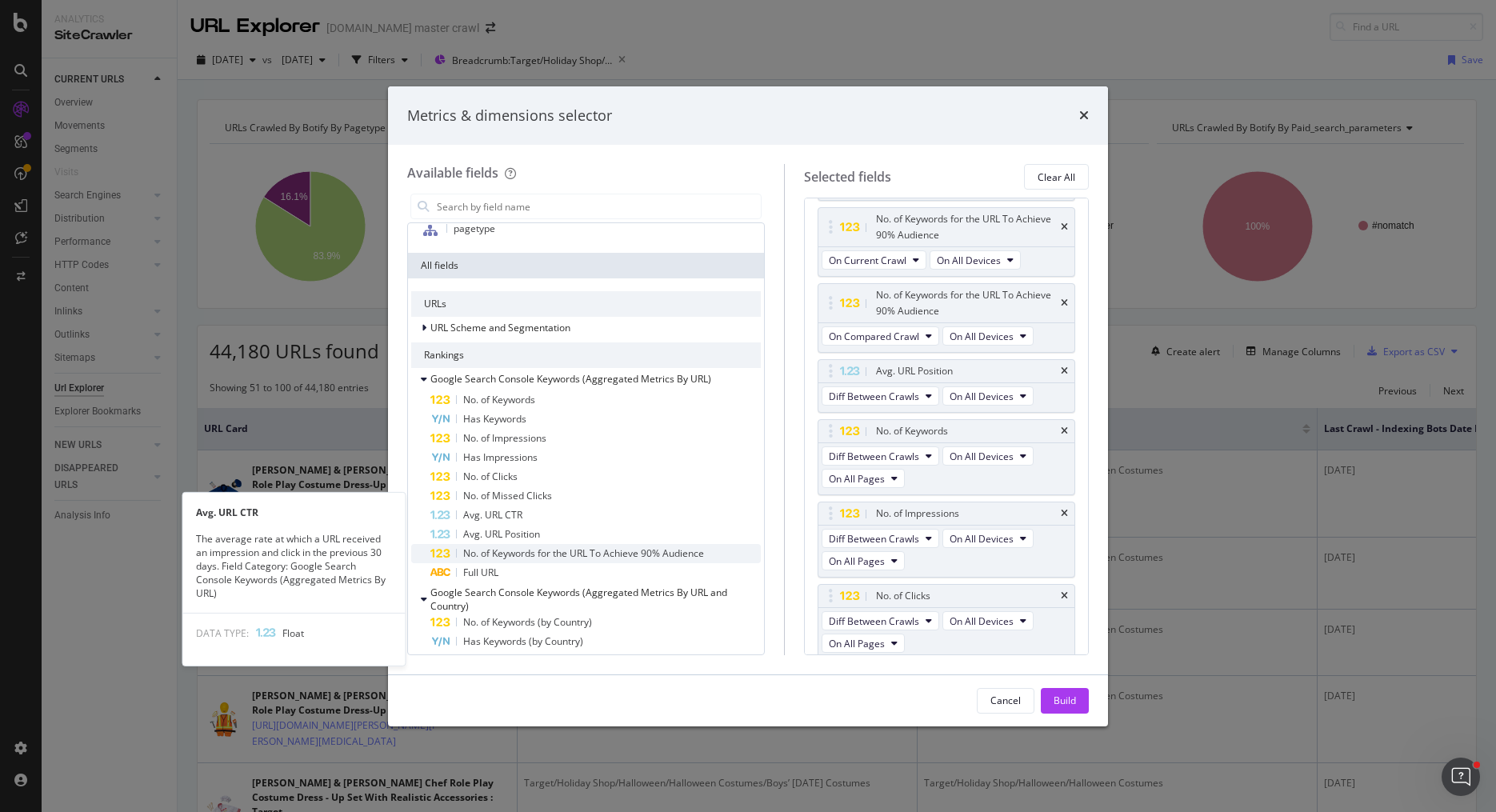
scroll to position [138, 0]
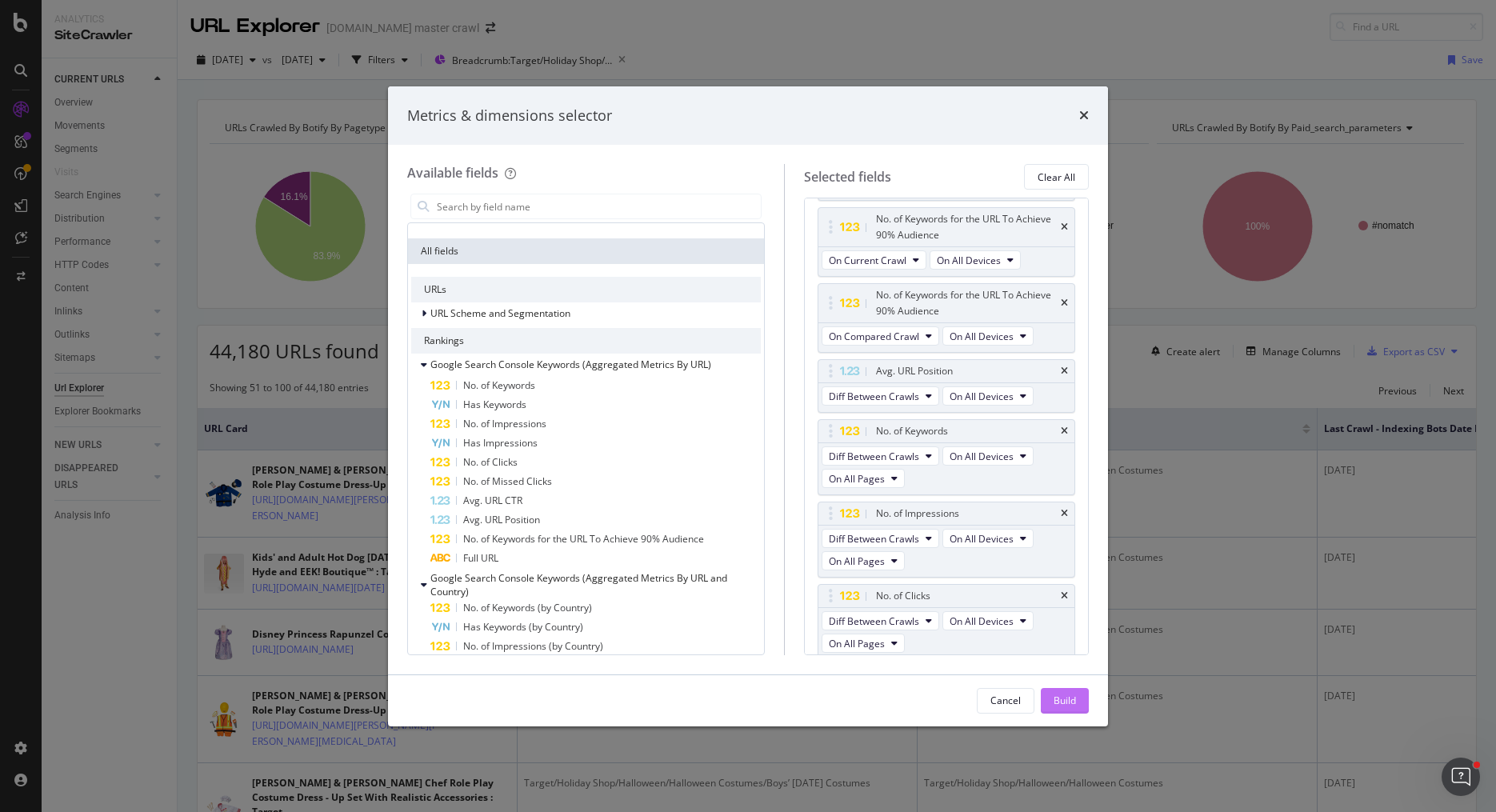
click at [1054, 693] on div "Build" at bounding box center [1065, 700] width 23 height 14
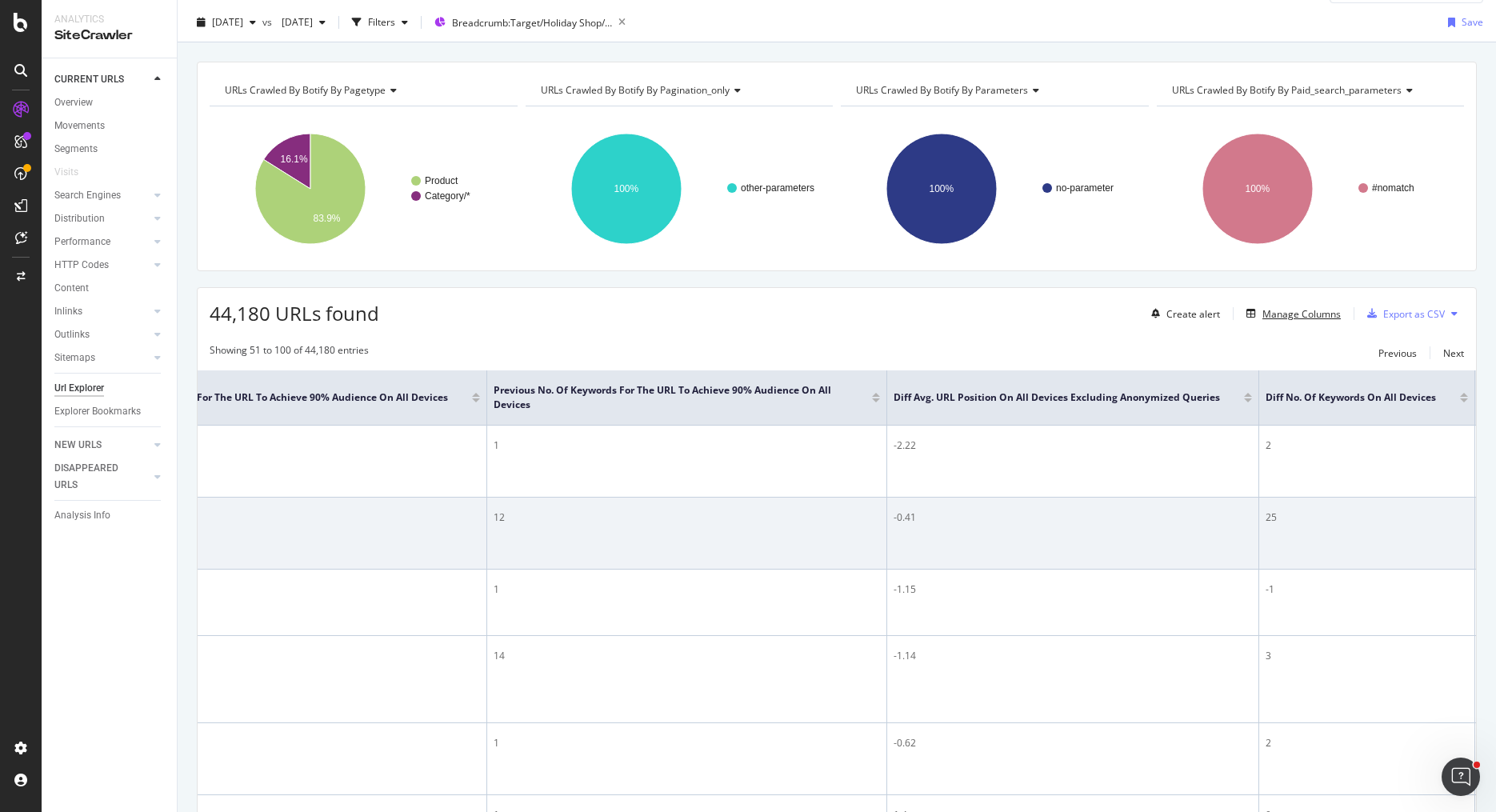
scroll to position [0, 1114]
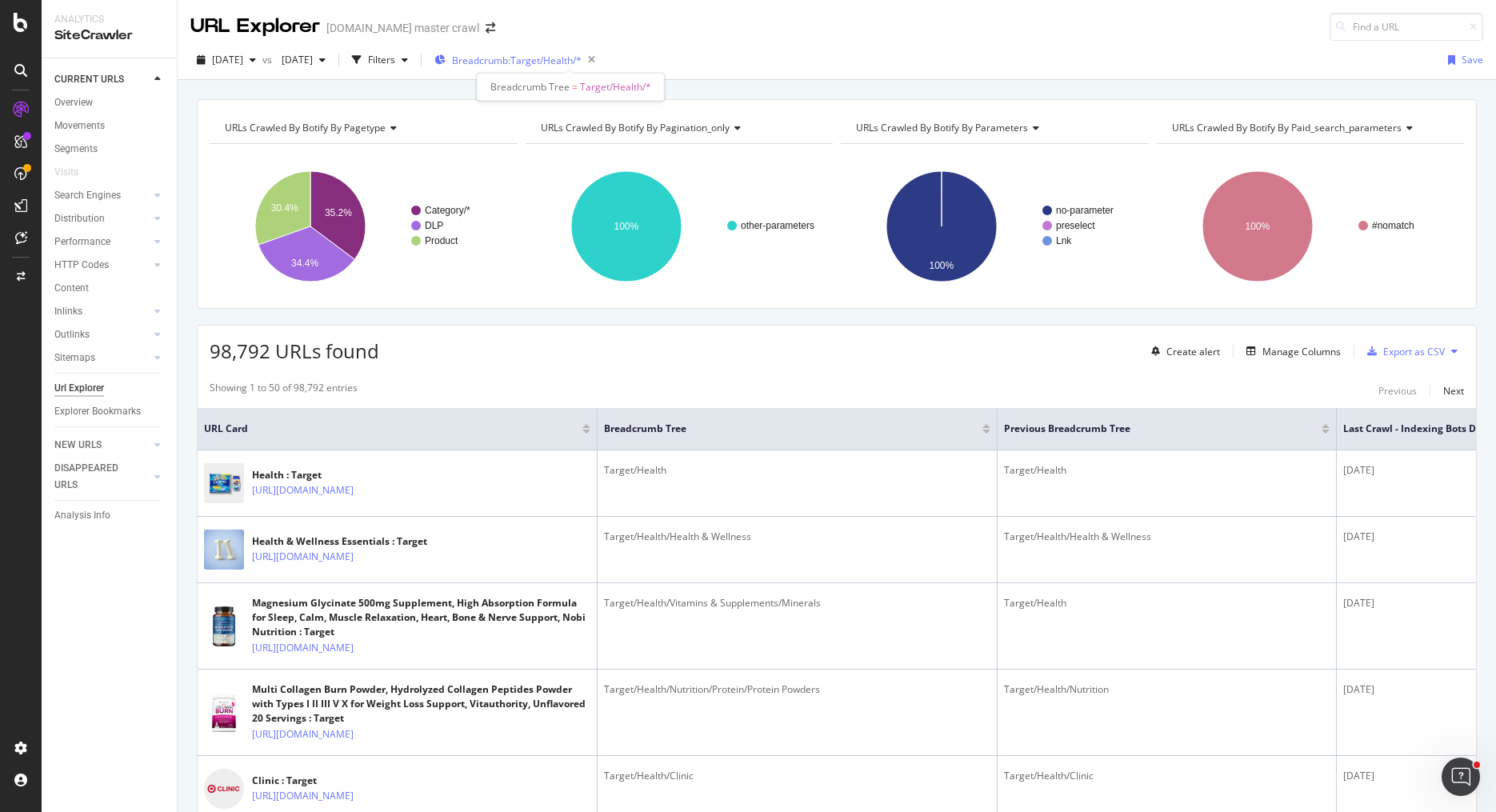
click at [558, 65] on span "Breadcrumb: Target/Health/*" at bounding box center [517, 60] width 129 height 14
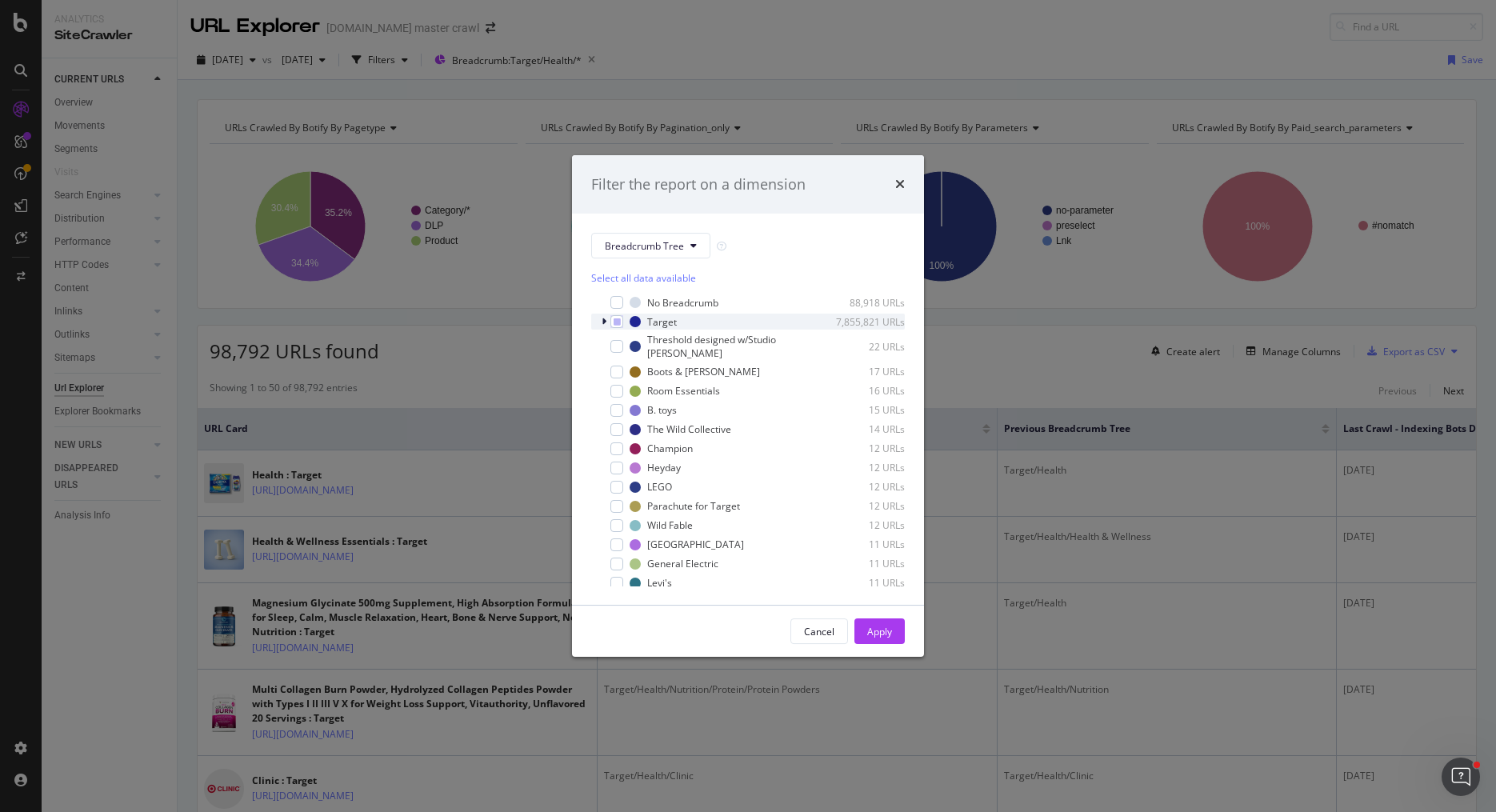
click at [604, 322] on icon "modal" at bounding box center [604, 322] width 5 height 10
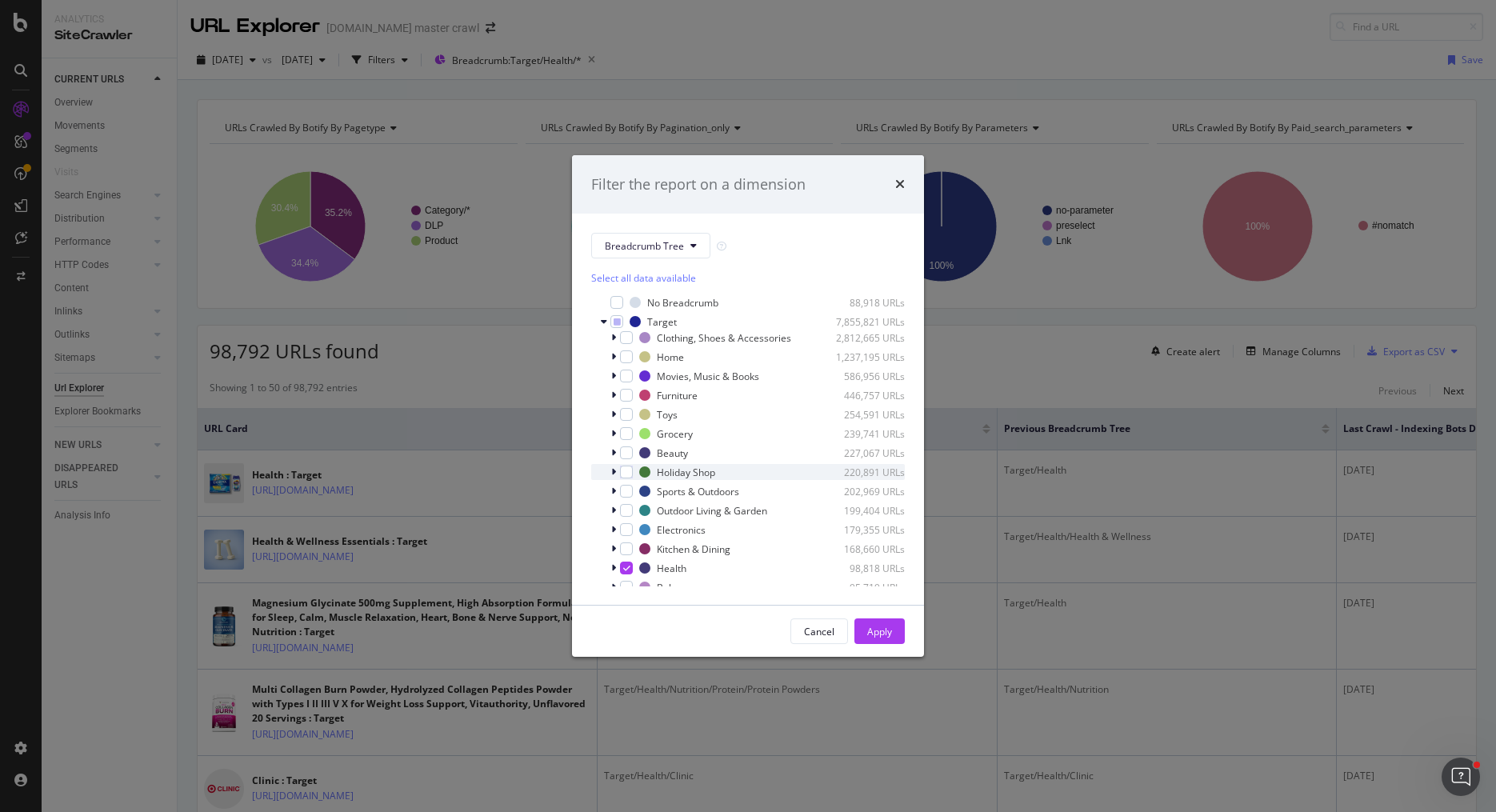
click at [617, 473] on div "modal" at bounding box center [615, 472] width 10 height 16
click at [633, 488] on div "modal" at bounding box center [636, 488] width 13 height 13
click at [623, 488] on icon "modal" at bounding box center [623, 488] width 5 height 10
click at [635, 490] on icon "modal" at bounding box center [636, 488] width 7 height 8
click at [646, 502] on div "modal" at bounding box center [646, 504] width 13 height 13
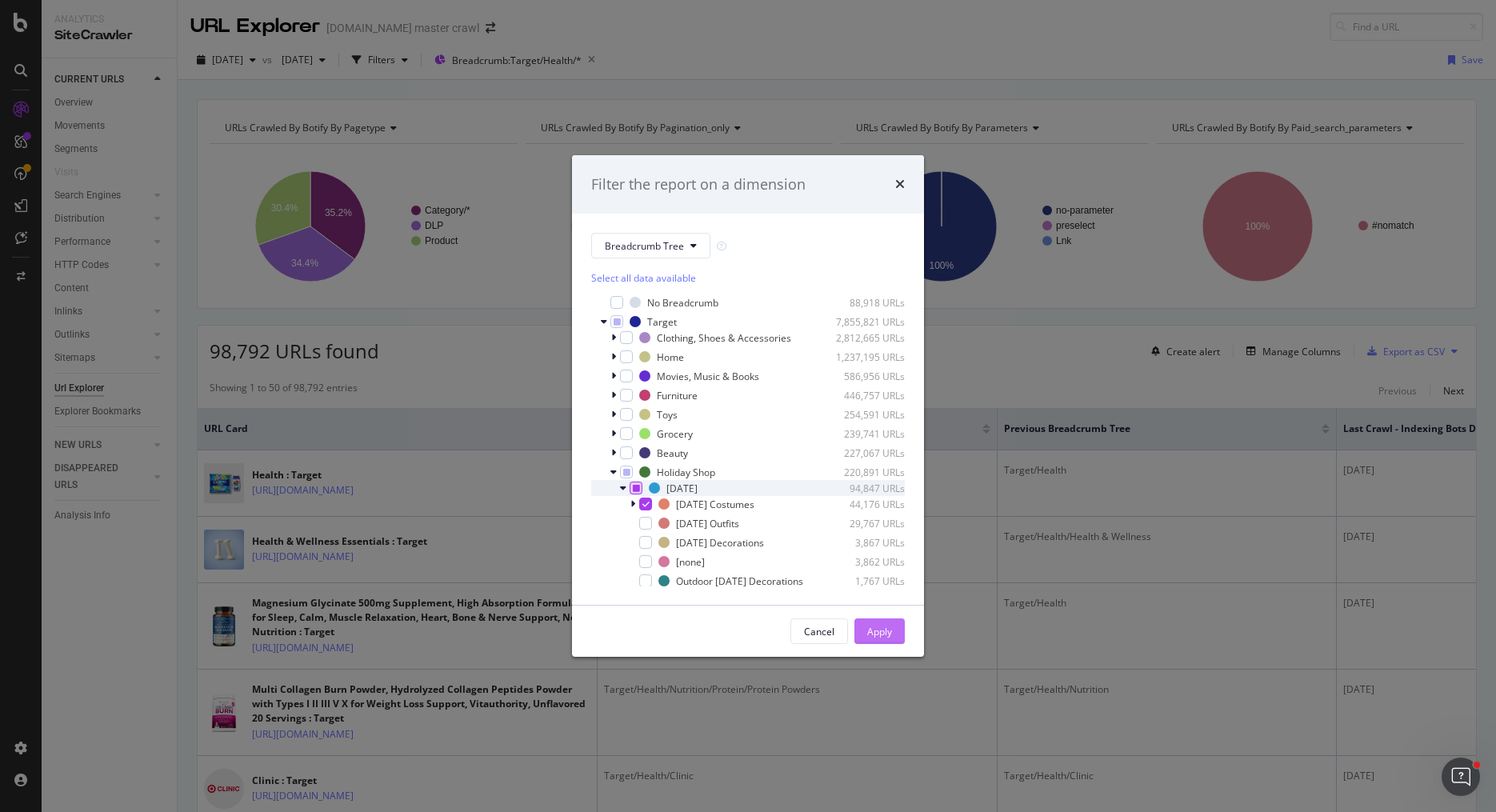
click at [874, 624] on div "Apply" at bounding box center [879, 631] width 25 height 24
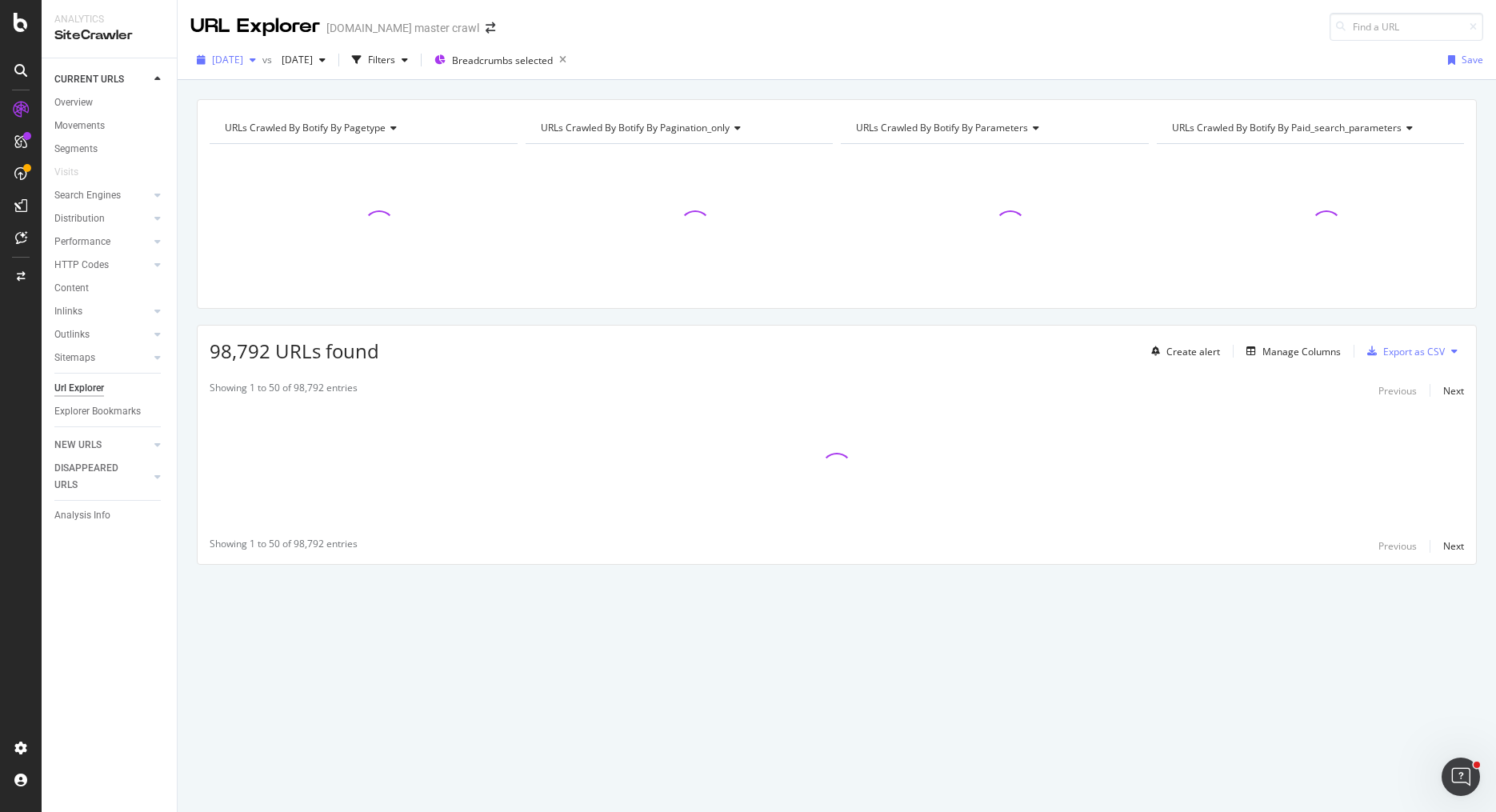
click at [244, 63] on span "[DATE]" at bounding box center [227, 59] width 32 height 14
click at [464, 115] on div "URLs Crawled By Botify By pagetype" at bounding box center [362, 128] width 282 height 26
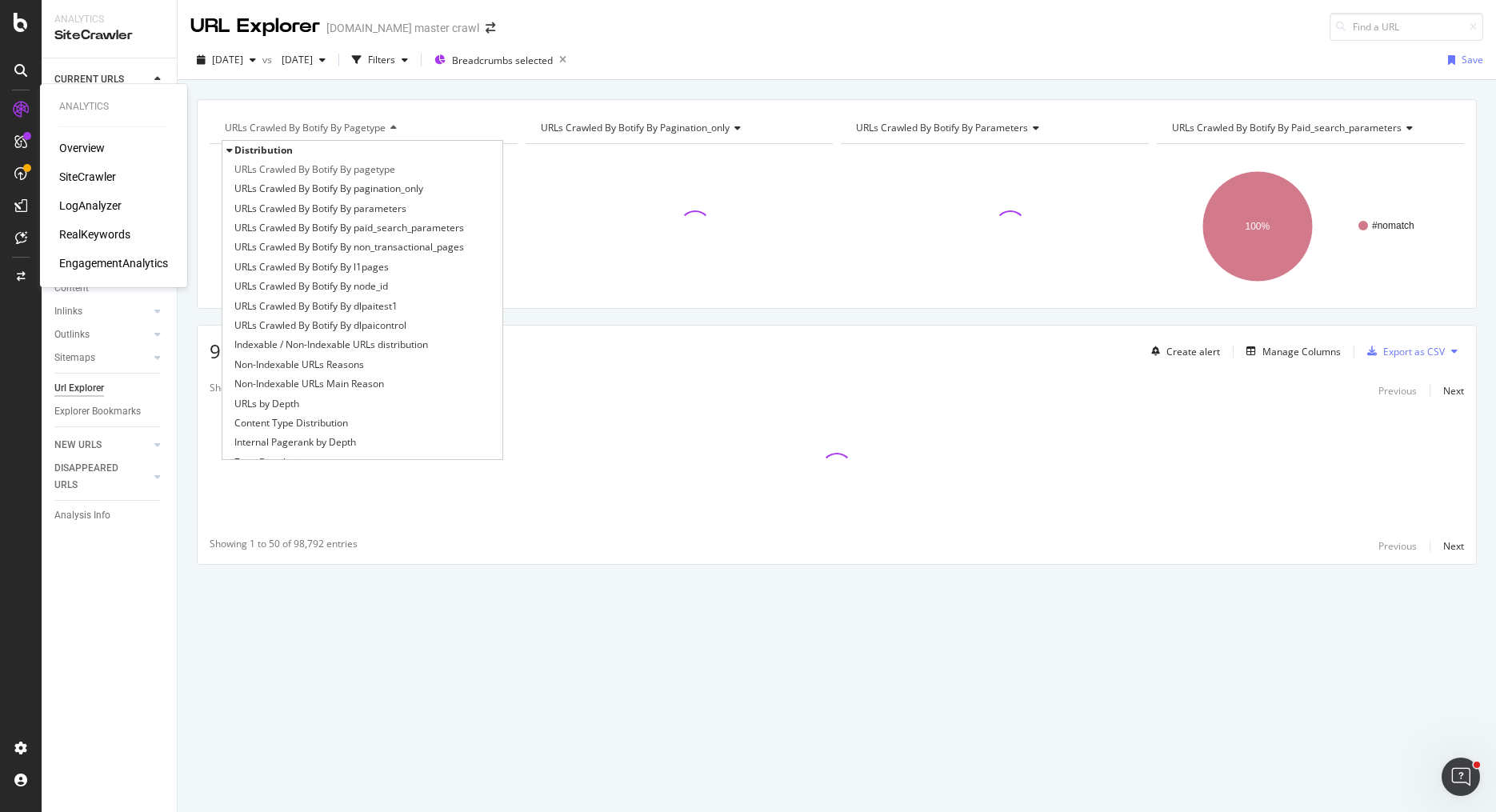
click at [96, 238] on div "RealKeywords" at bounding box center [95, 235] width 71 height 16
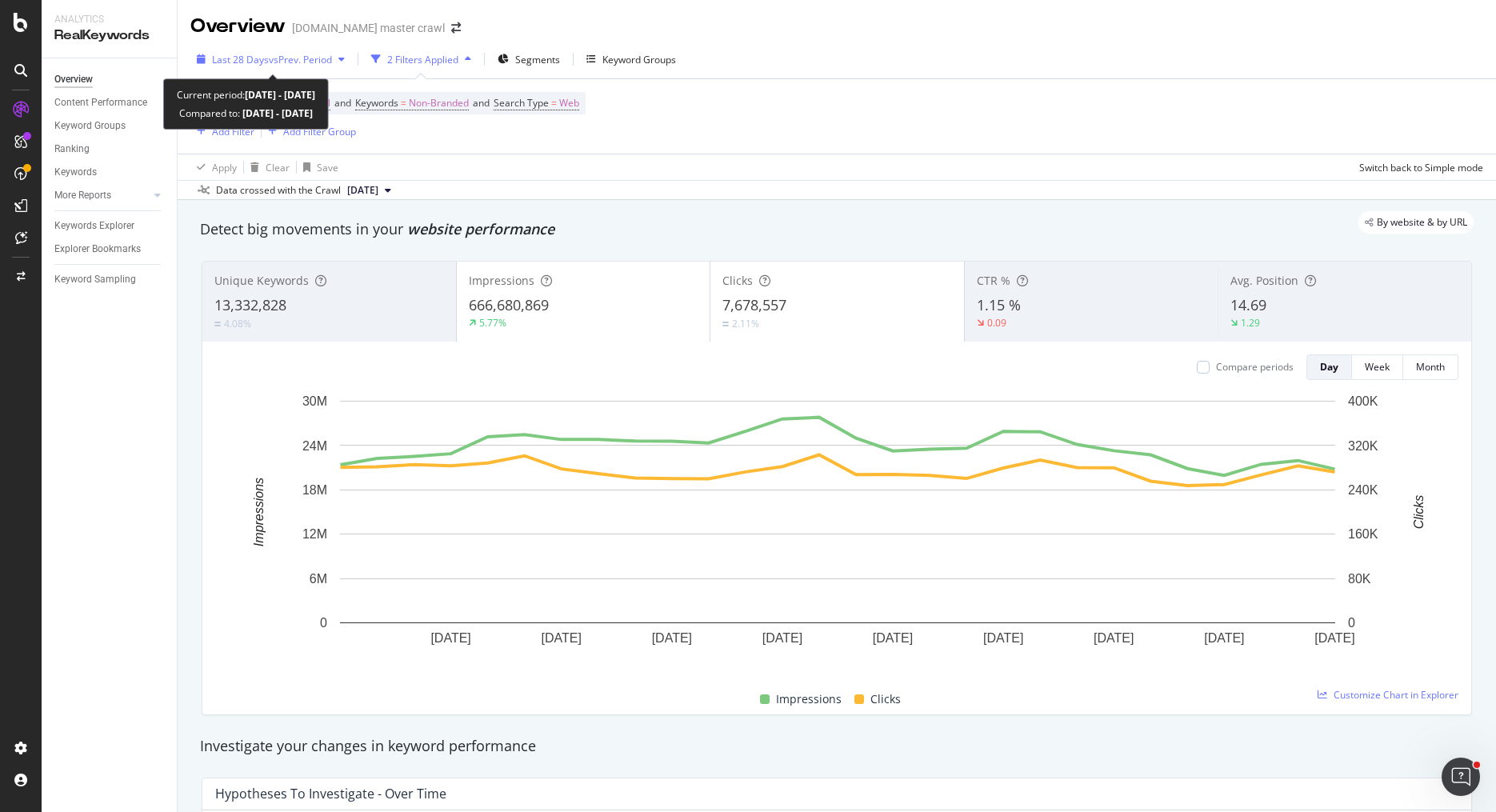
click at [270, 49] on div "Last 28 Days vs Prev. Period" at bounding box center [270, 59] width 161 height 24
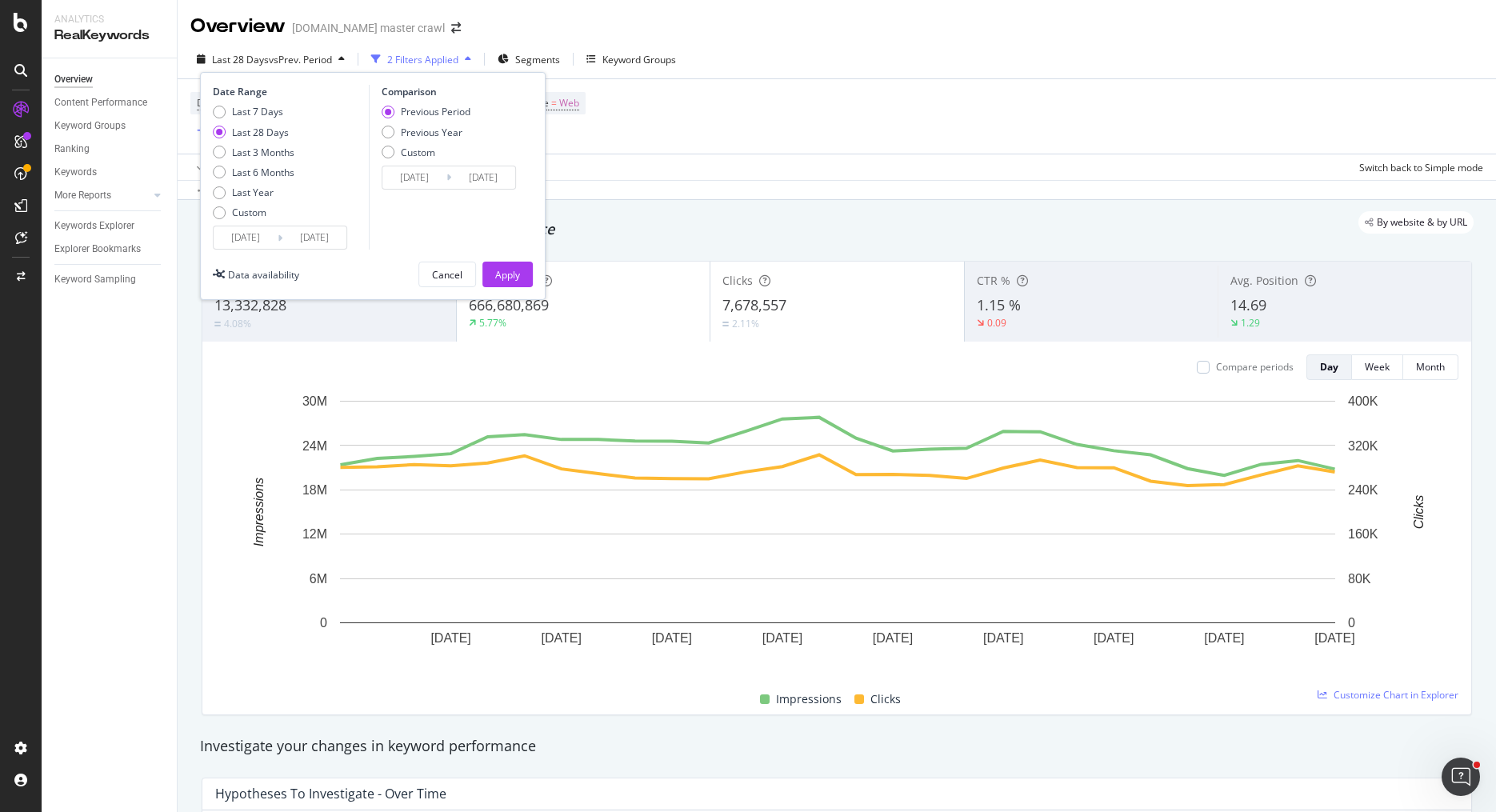
click at [224, 230] on input "2025/08/19" at bounding box center [245, 238] width 64 height 23
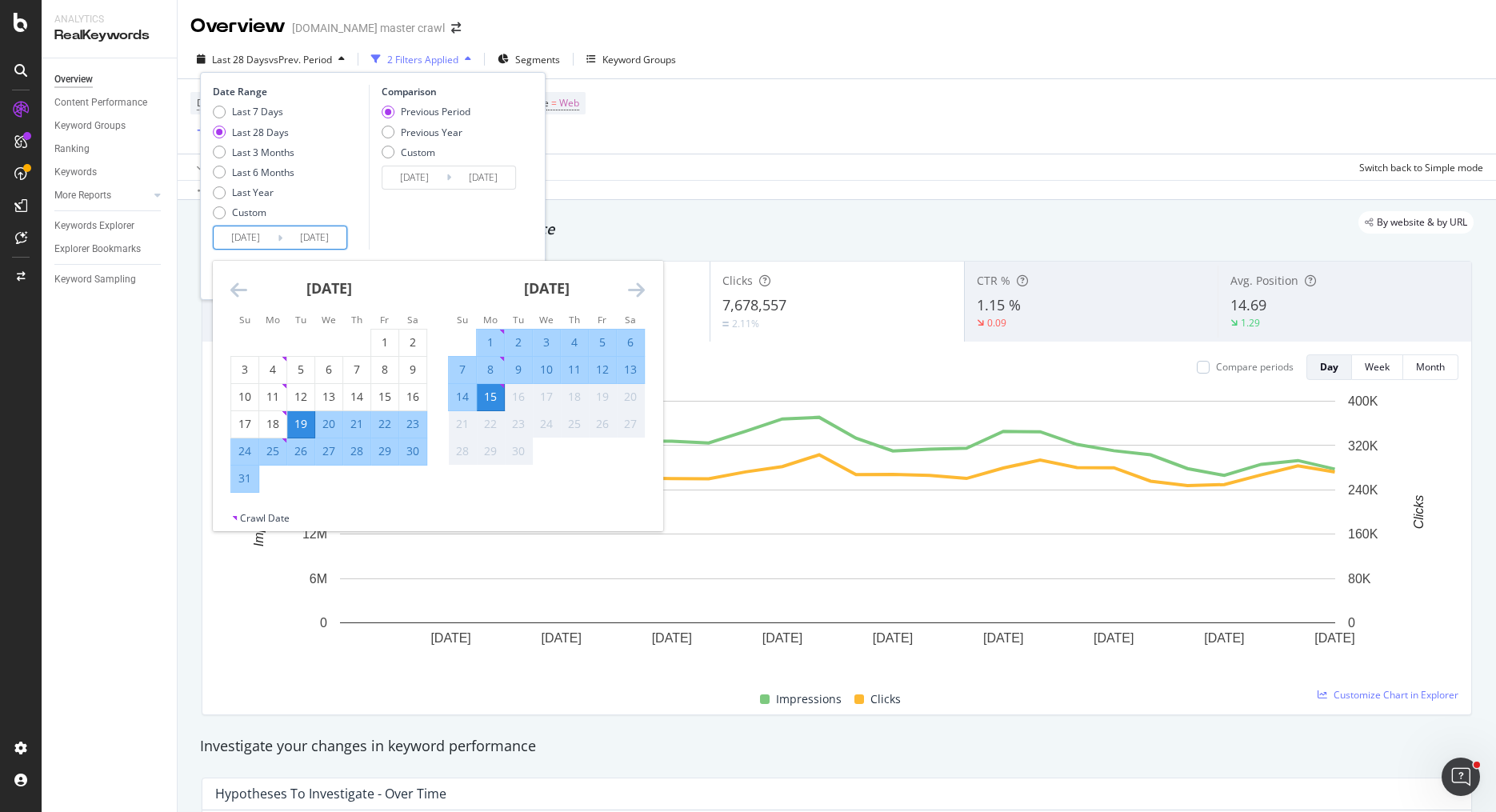
click at [460, 367] on div "7" at bounding box center [463, 370] width 28 height 16
type input "2025/09/07"
type input "2025/08/29"
type input "2025/09/06"
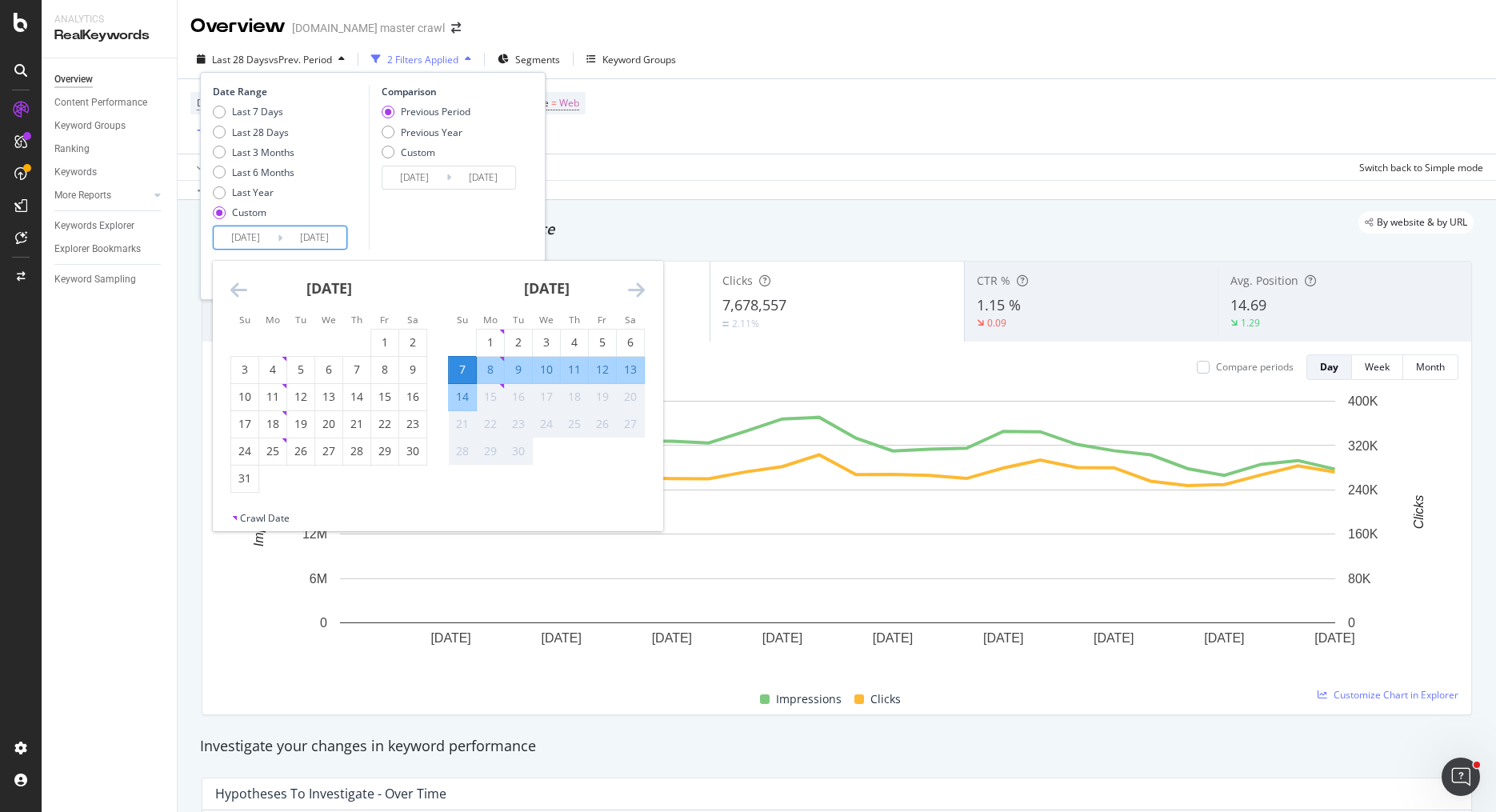
click at [633, 374] on div "13" at bounding box center [630, 370] width 28 height 16
type input "2025/09/13"
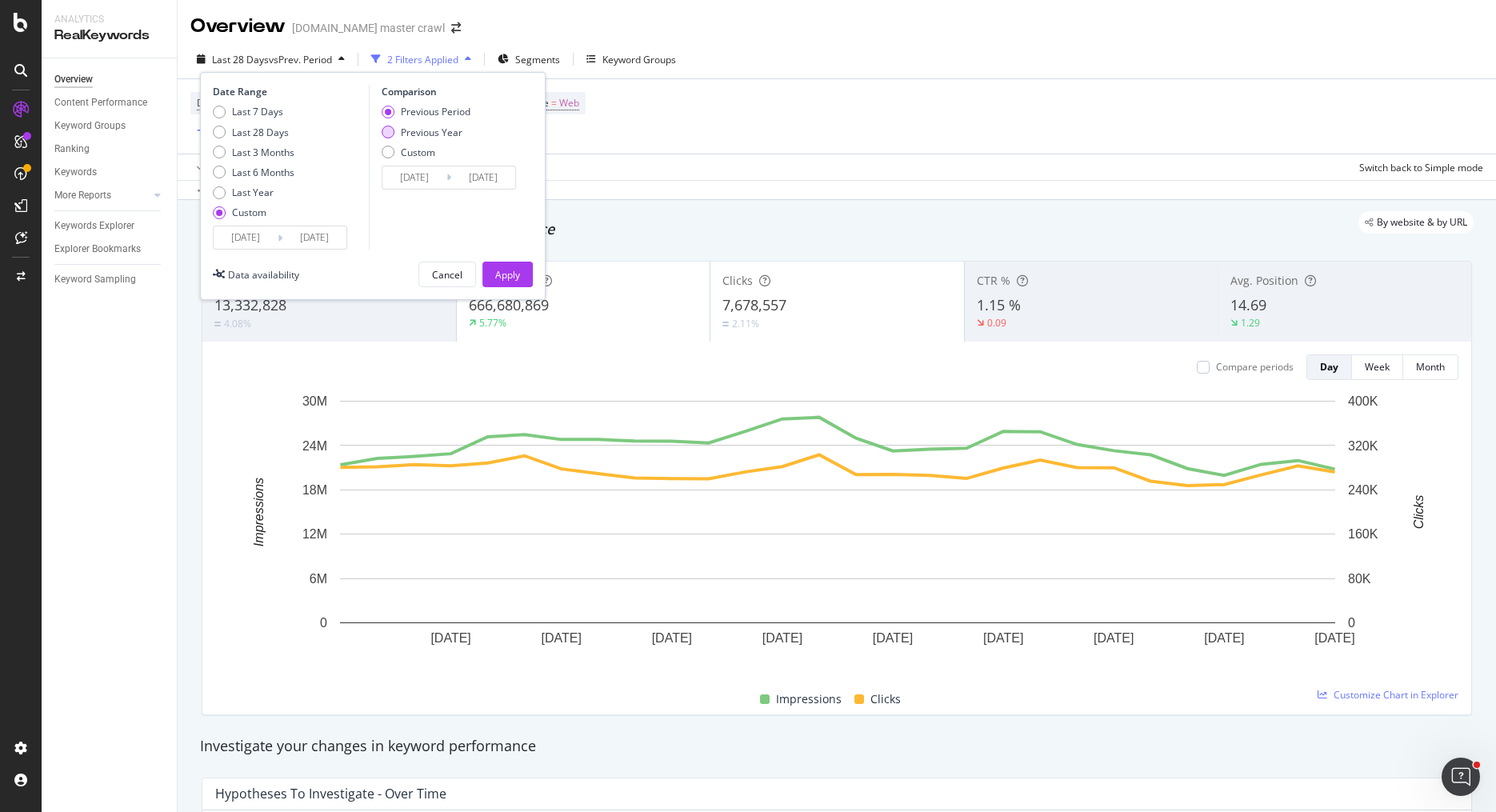
click at [443, 133] on div "Previous Year" at bounding box center [431, 132] width 61 height 14
type input "2024/09/08"
type input "2024/09/14"
click at [506, 276] on div "Apply" at bounding box center [507, 274] width 25 height 14
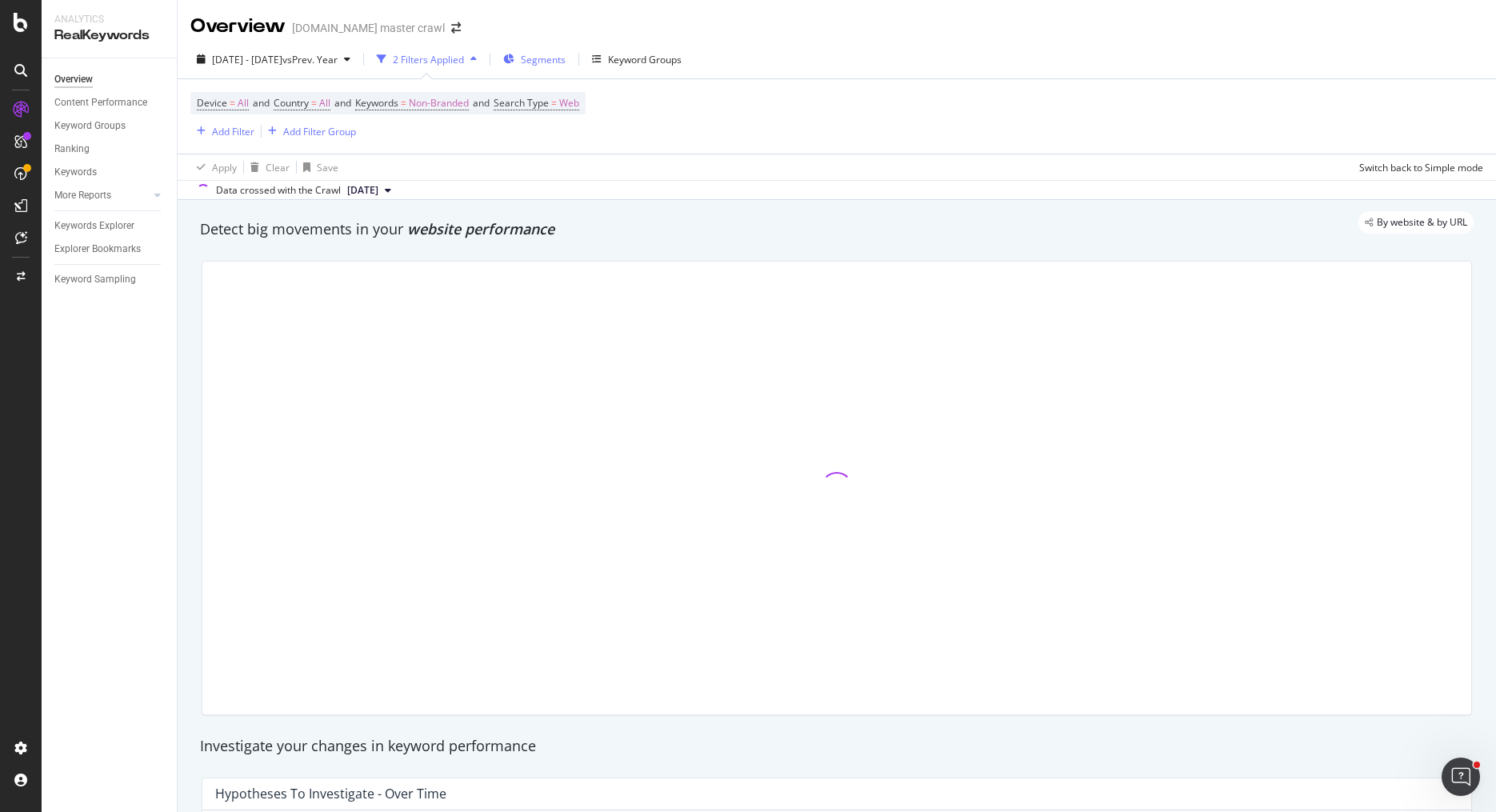
click at [572, 71] on button "Segments" at bounding box center [534, 59] width 75 height 26
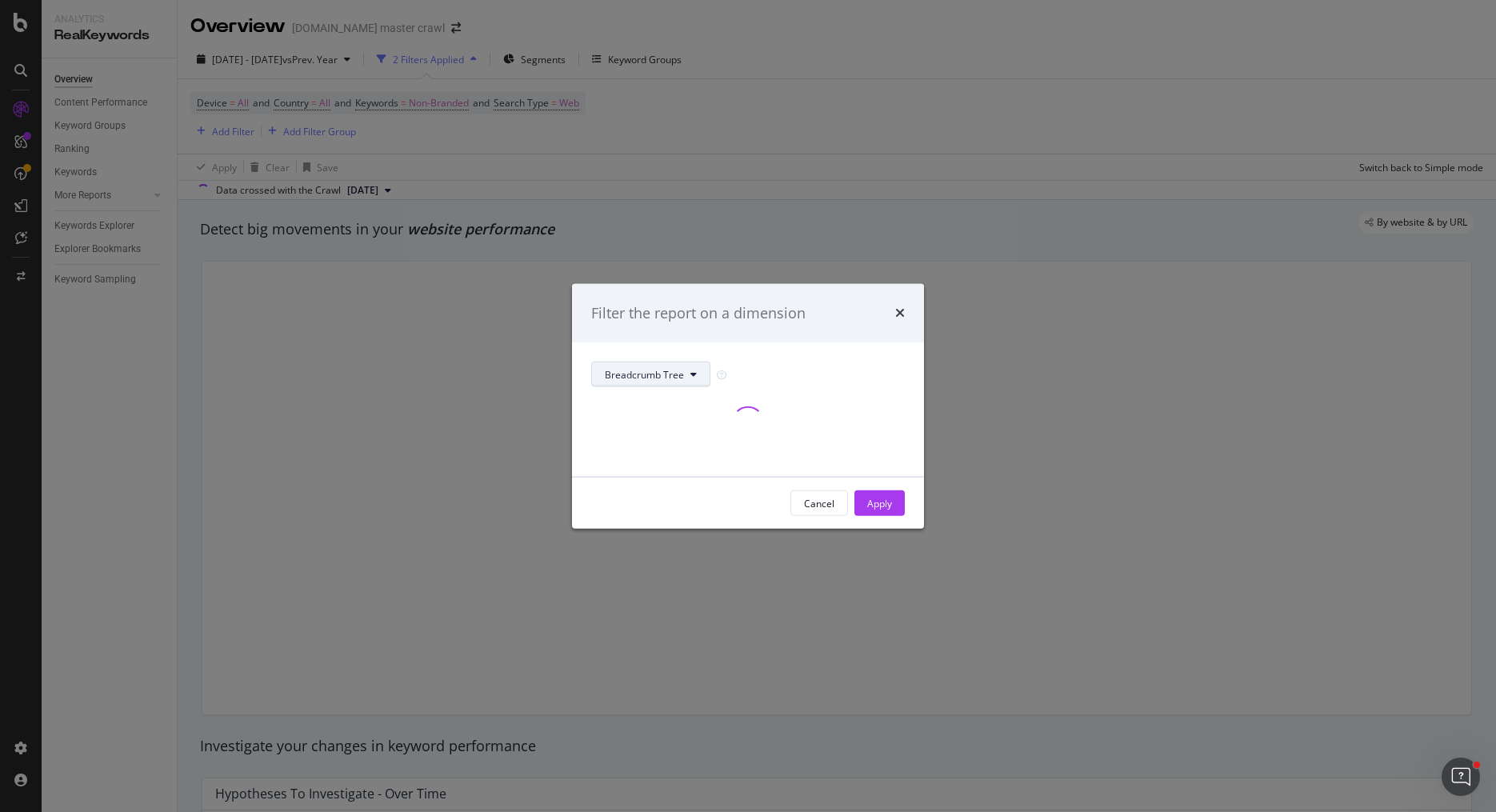
click at [652, 374] on span "Breadcrumb Tree" at bounding box center [644, 374] width 79 height 14
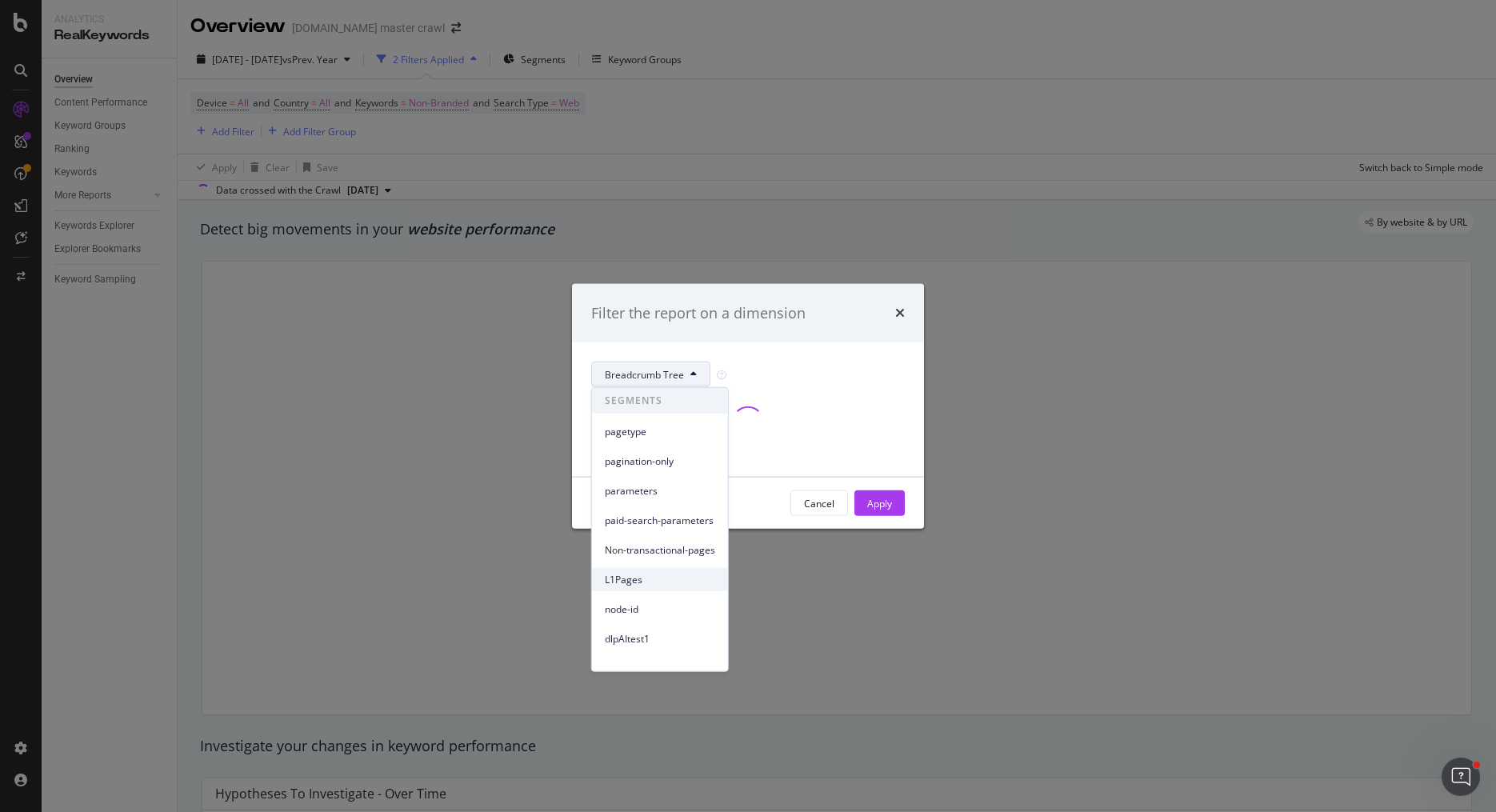
scroll to position [69, 0]
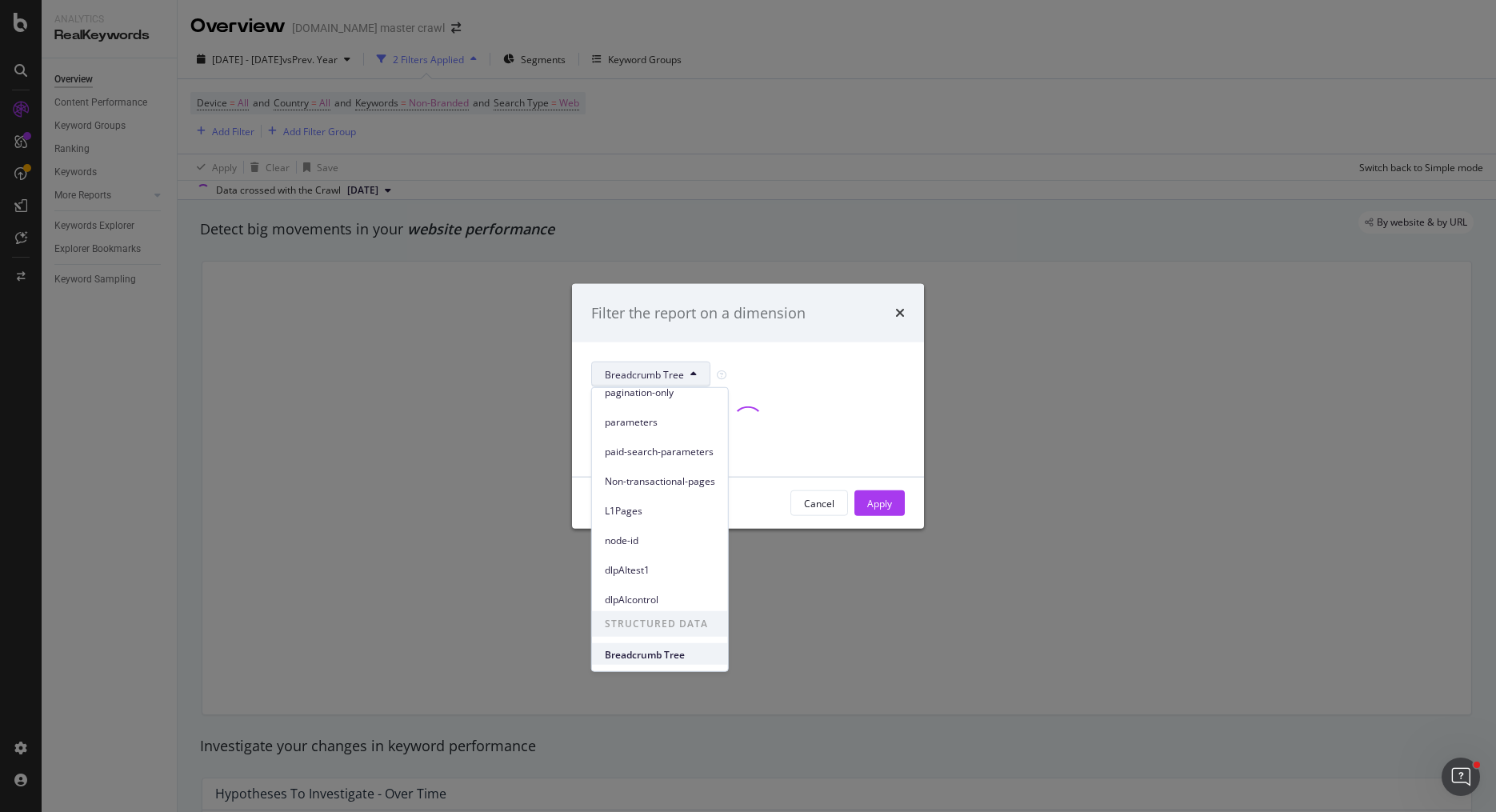
click at [650, 649] on span "Breadcrumb Tree" at bounding box center [659, 654] width 110 height 15
